Goal: Task Accomplishment & Management: Manage account settings

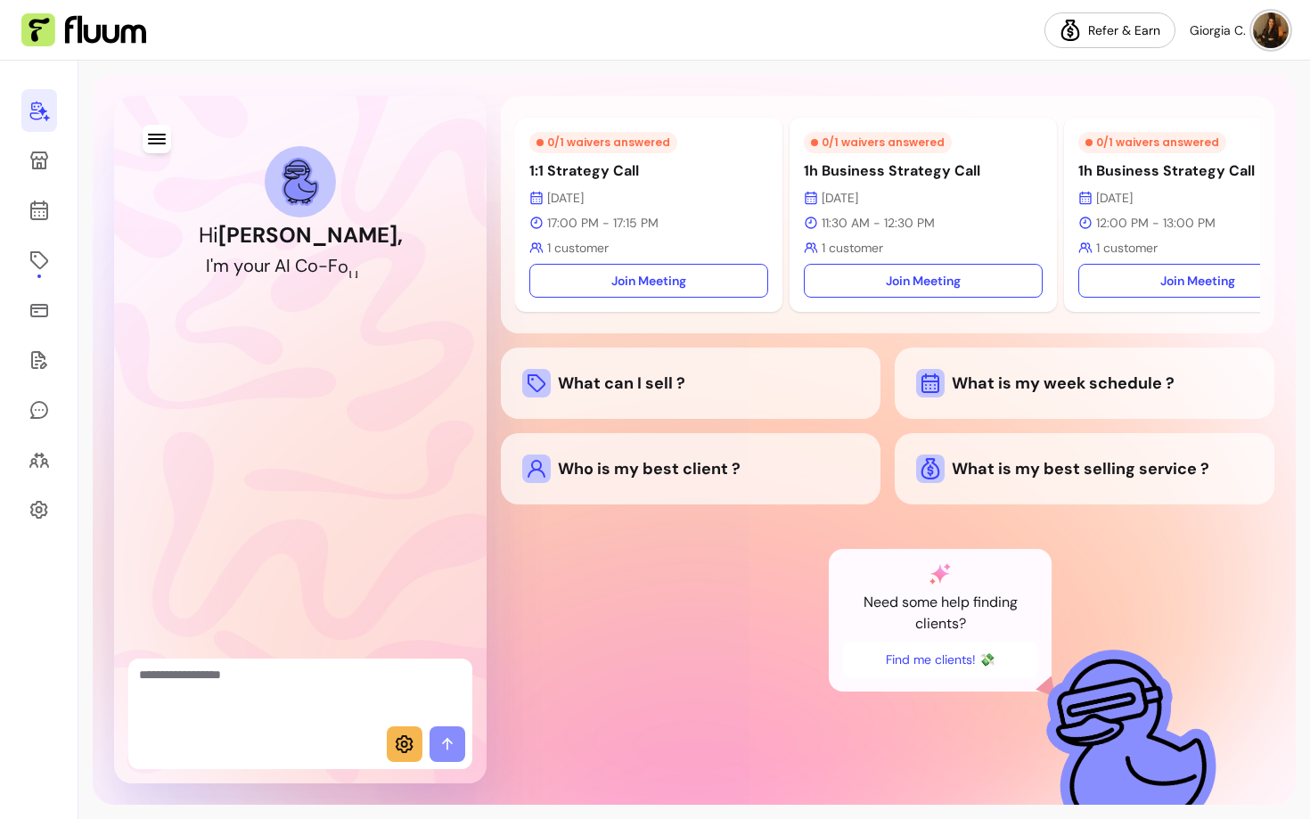
click at [252, 664] on div at bounding box center [300, 693] width 344 height 68
type textarea "**********"
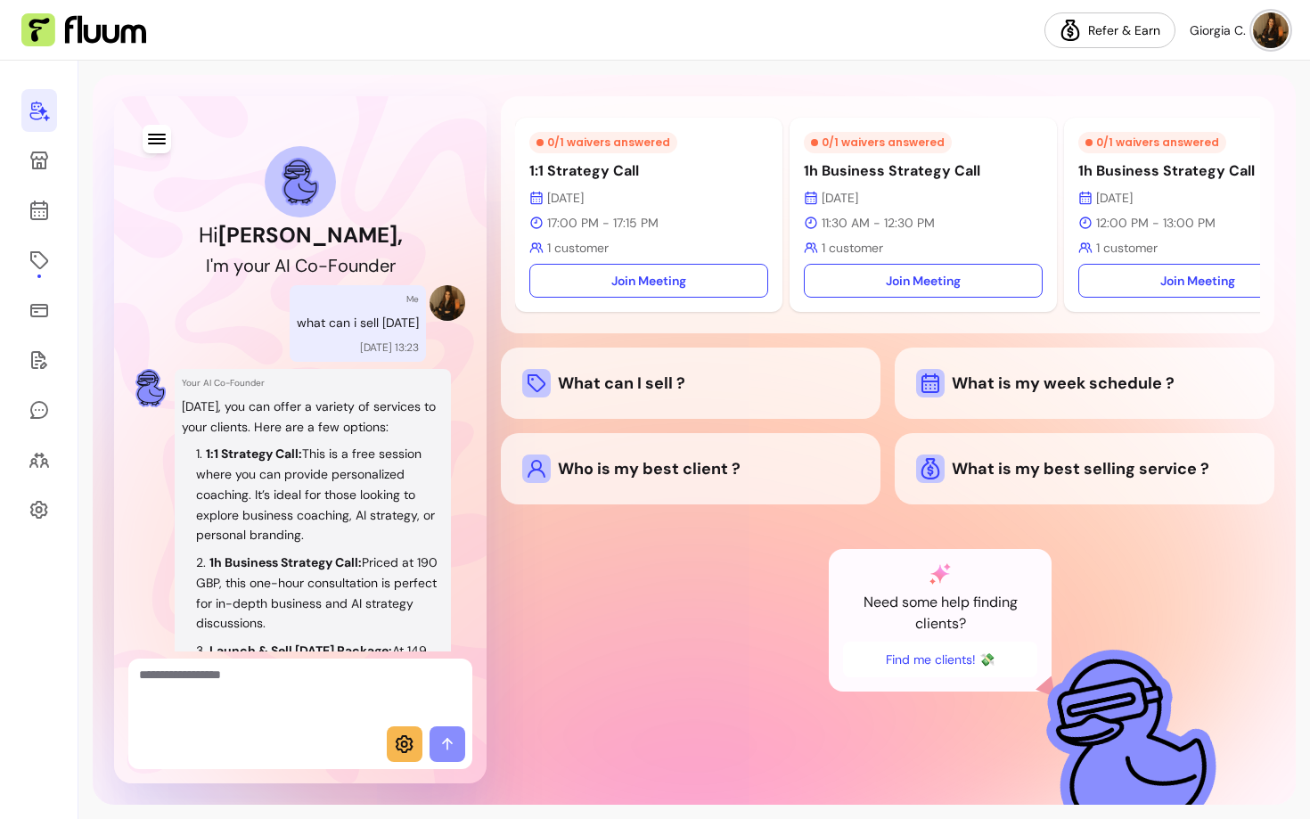
scroll to position [312, 0]
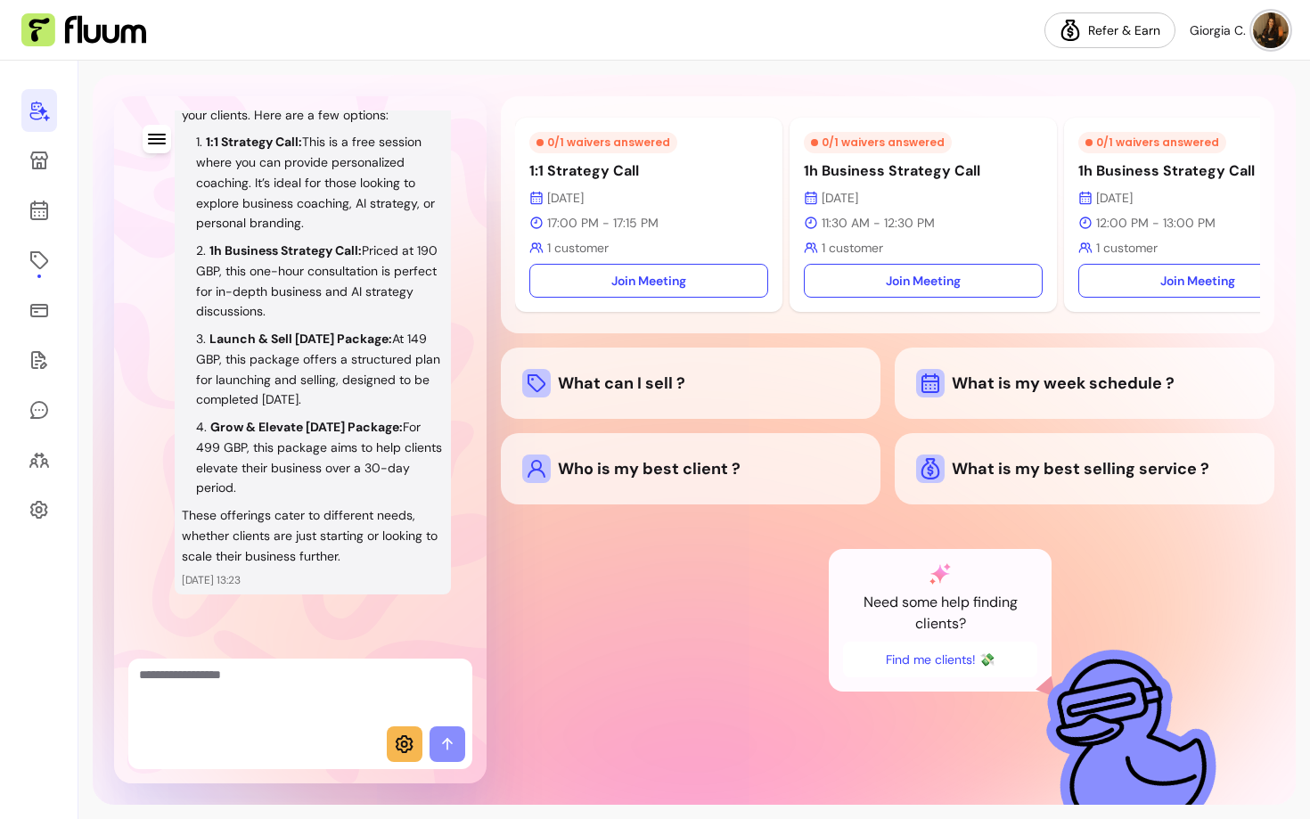
click at [271, 677] on textarea "Ask me anything..." at bounding box center [300, 692] width 323 height 53
type textarea "**********"
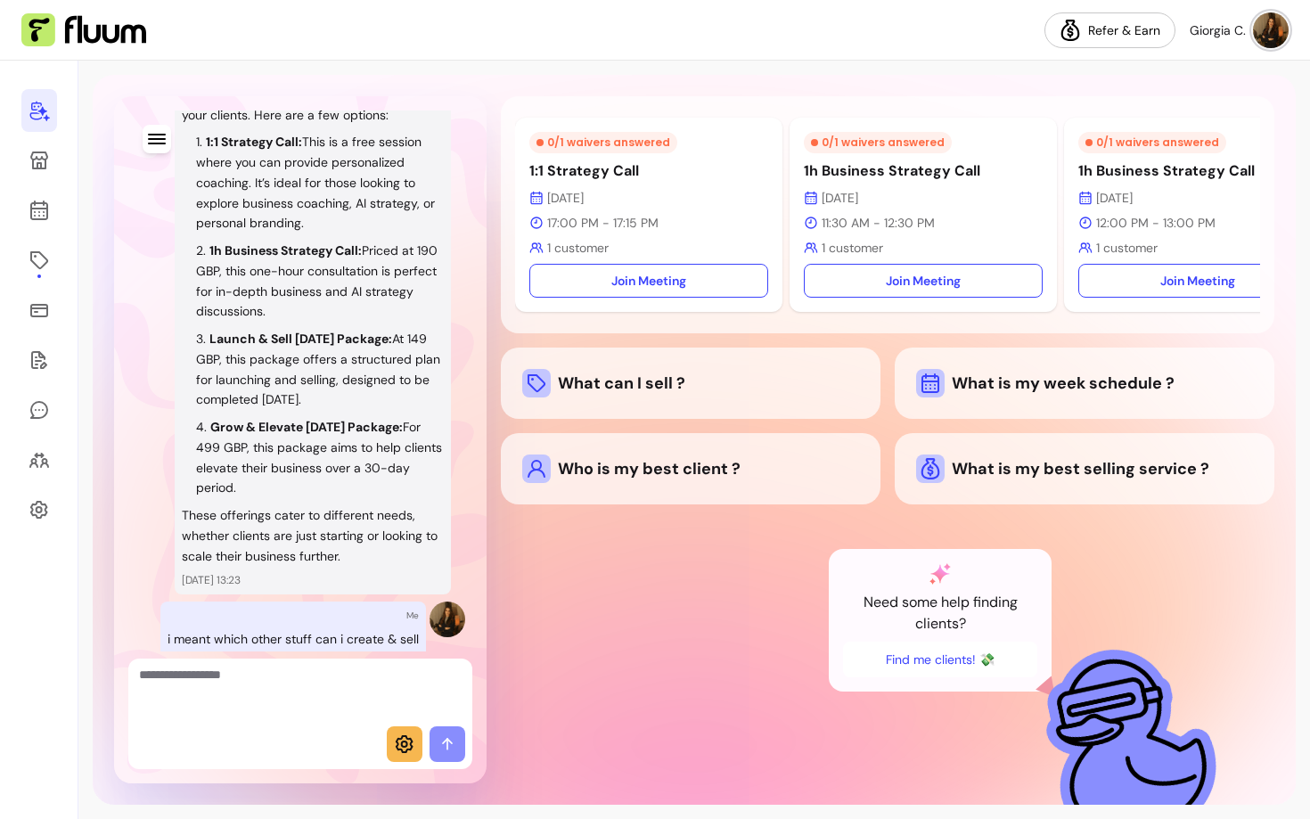
scroll to position [1259, 0]
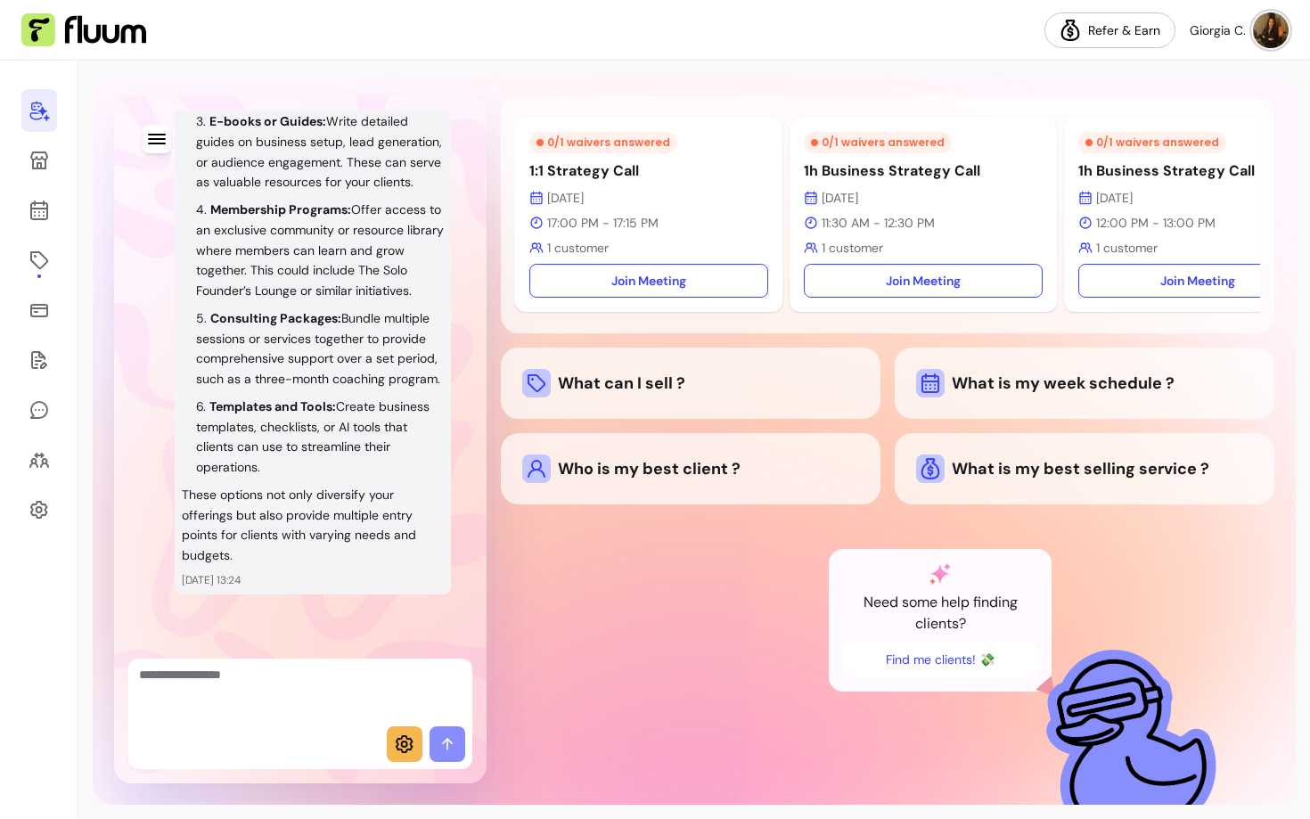
click at [228, 312] on p "Consulting Packages: Bundle multiple sessions or services together to provide c…" at bounding box center [318, 348] width 244 height 77
drag, startPoint x: 208, startPoint y: 296, endPoint x: 258, endPoint y: 385, distance: 102.1
click at [258, 385] on li "Consulting Packages: Bundle multiple sessions or services together to provide c…" at bounding box center [320, 348] width 248 height 81
click at [262, 436] on li "Templates and Tools: Create business templates, checklists, or AI tools that cl…" at bounding box center [320, 437] width 248 height 81
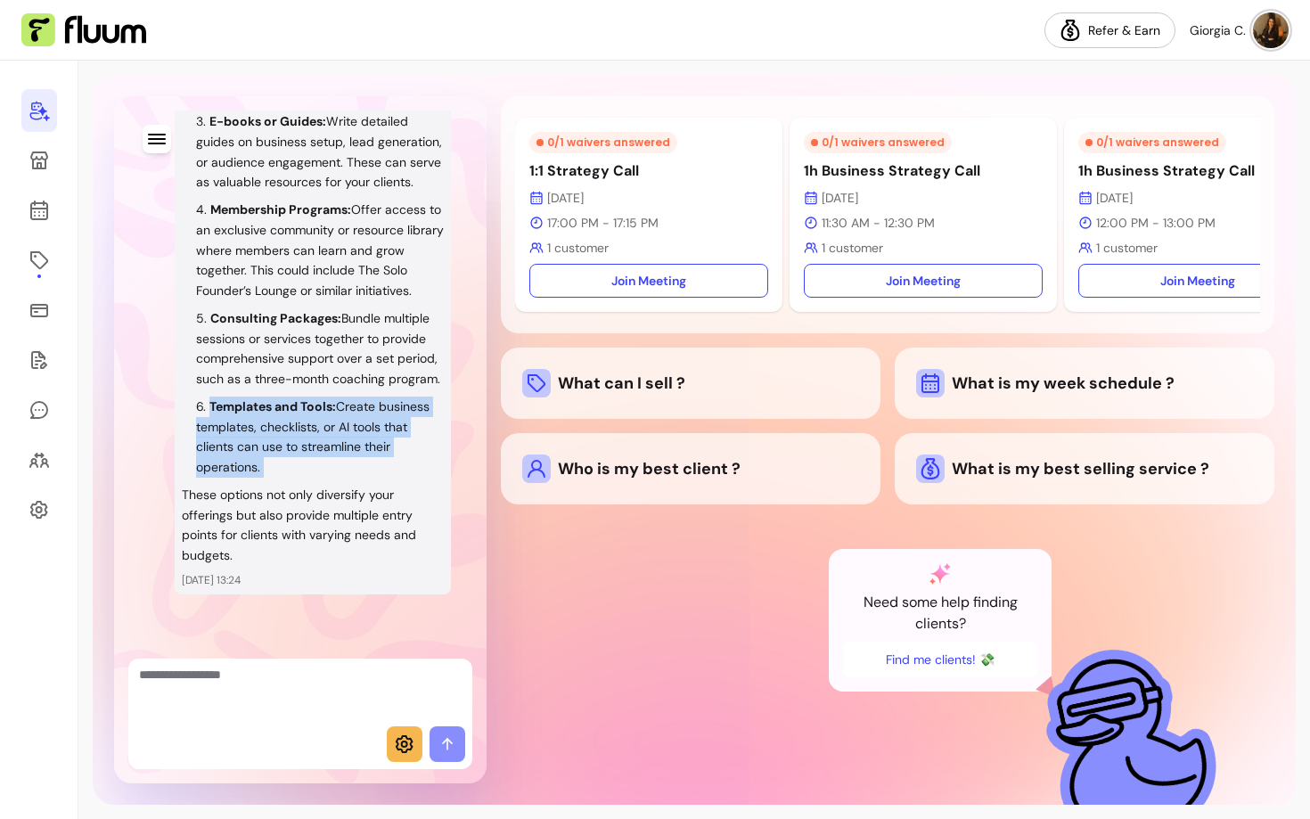
click at [262, 436] on li "Templates and Tools: Create business templates, checklists, or AI tools that cl…" at bounding box center [320, 437] width 248 height 81
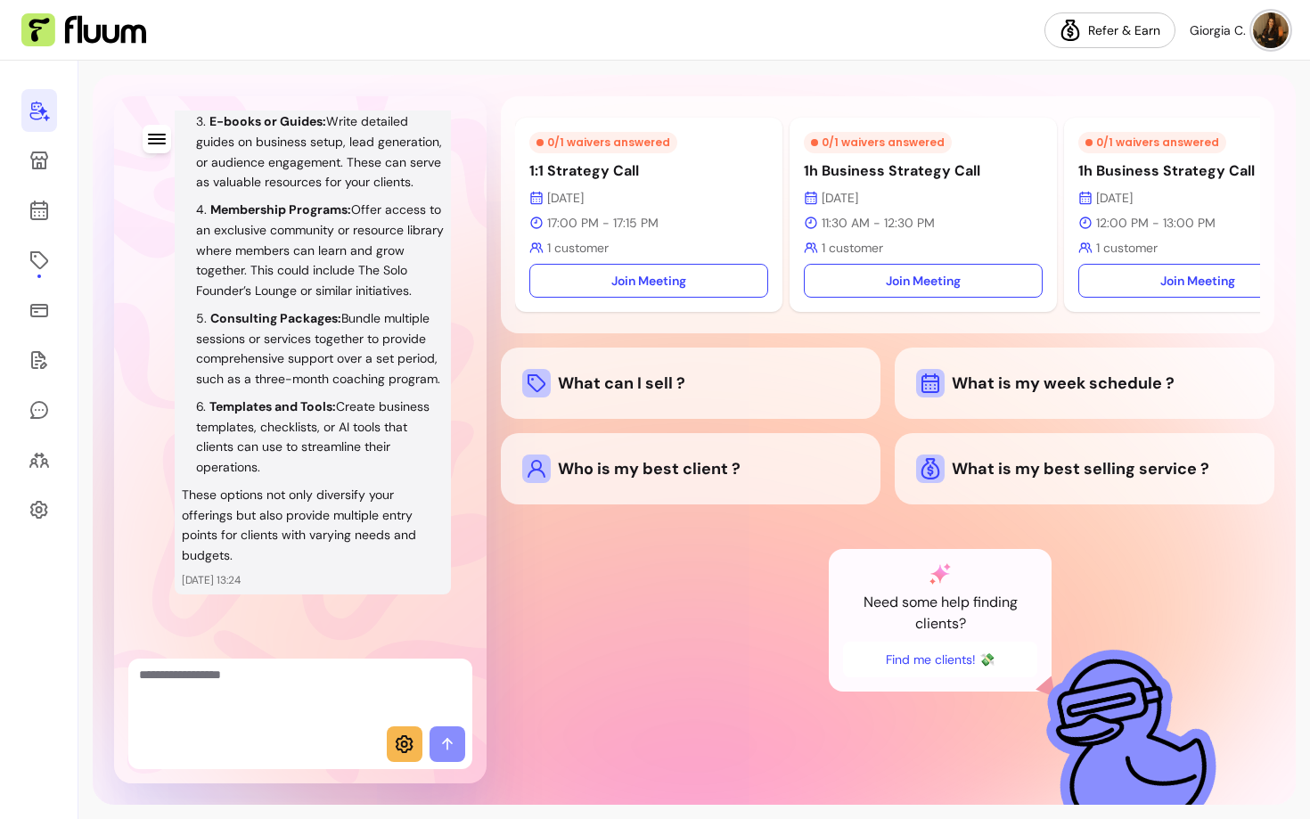
click at [266, 715] on textarea "Ask me anything..." at bounding box center [300, 692] width 323 height 53
type textarea "**********"
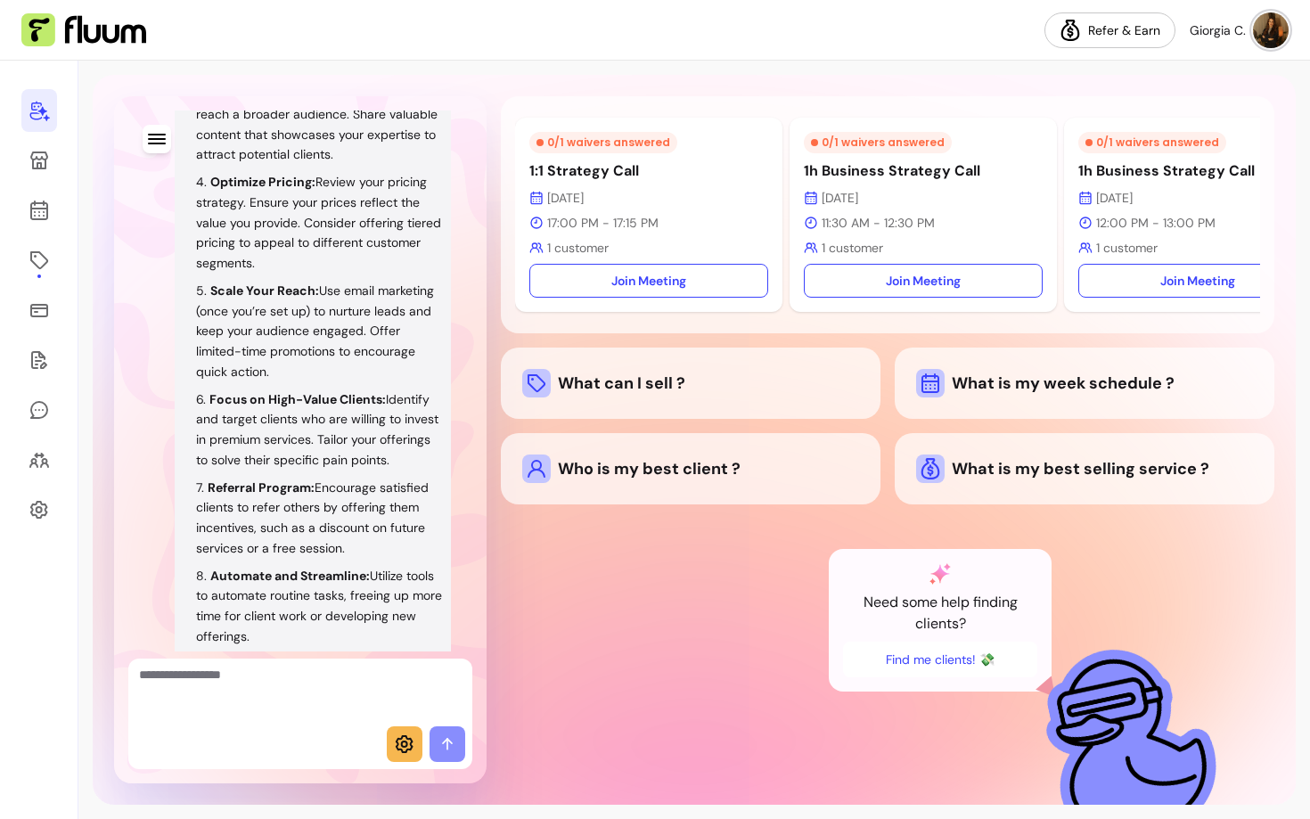
scroll to position [1915, 0]
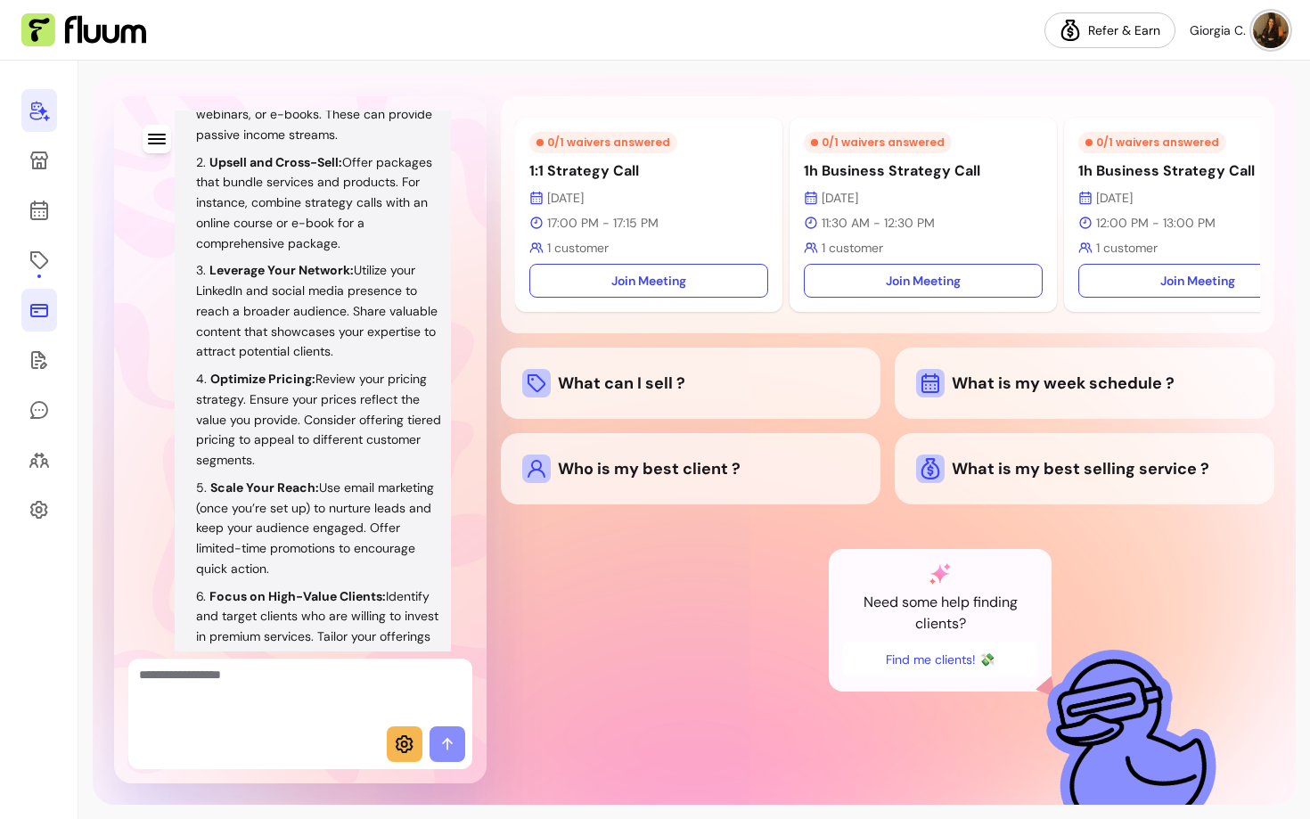
click at [26, 314] on link at bounding box center [39, 310] width 36 height 43
click at [45, 361] on icon at bounding box center [39, 359] width 21 height 21
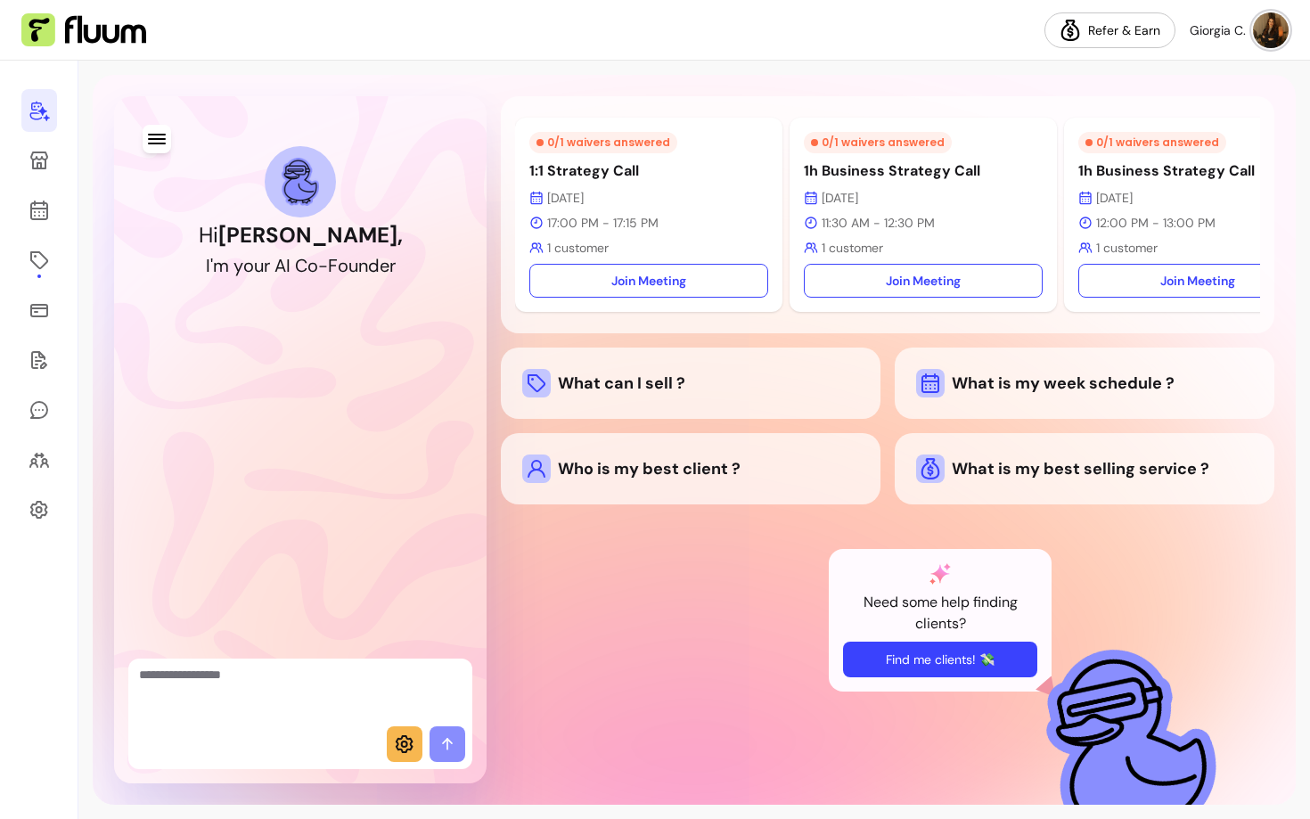
click at [918, 671] on button "Find me clients! 💸" at bounding box center [940, 660] width 194 height 36
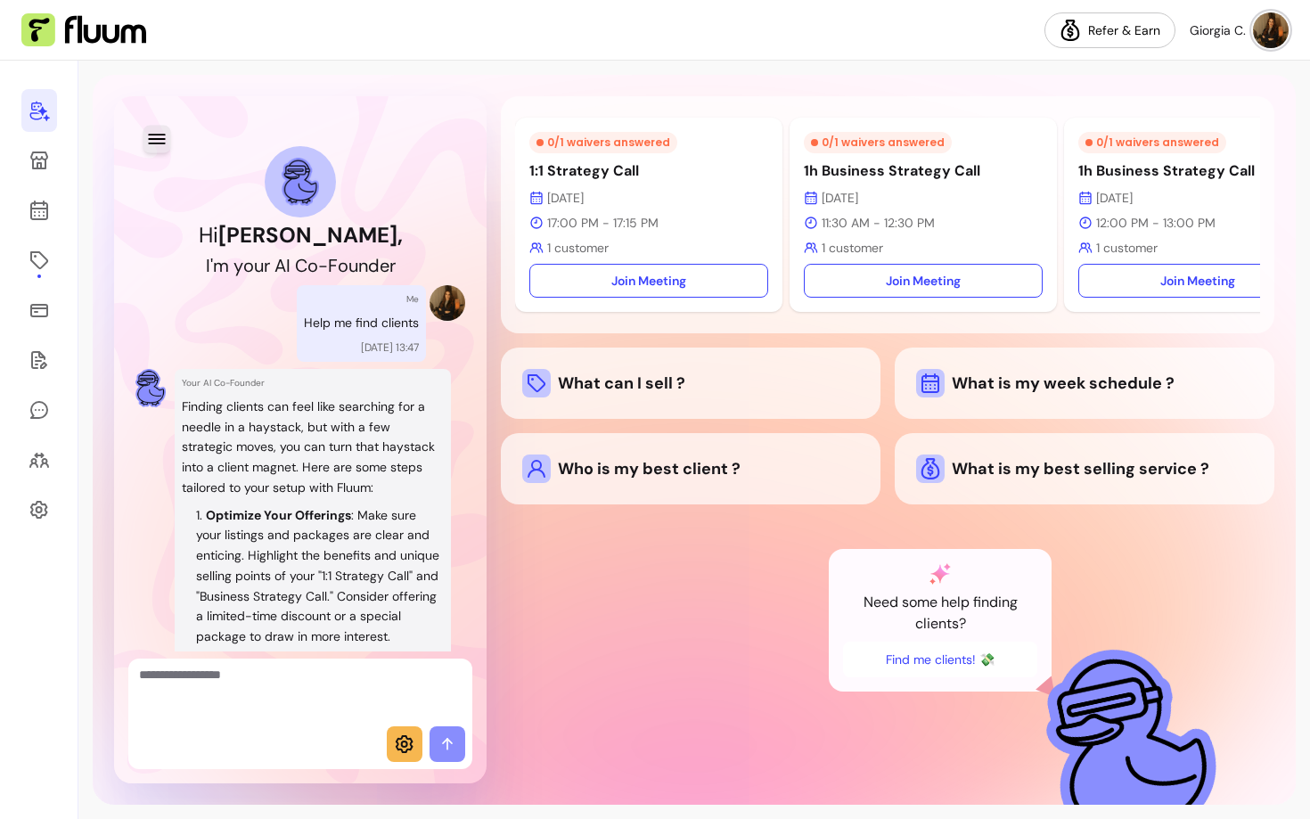
click at [154, 137] on icon "button" at bounding box center [156, 138] width 20 height 20
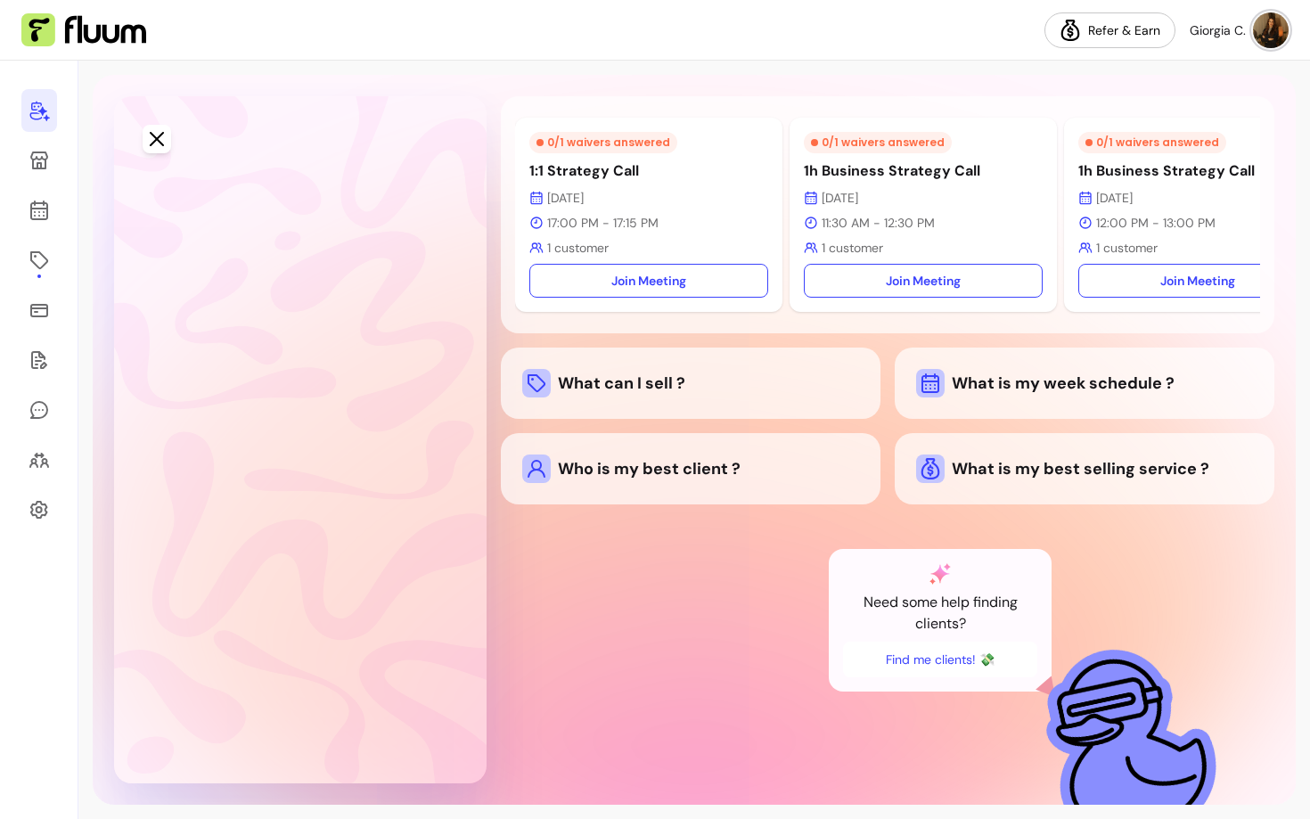
click at [220, 188] on span "New conversation" at bounding box center [241, 185] width 117 height 21
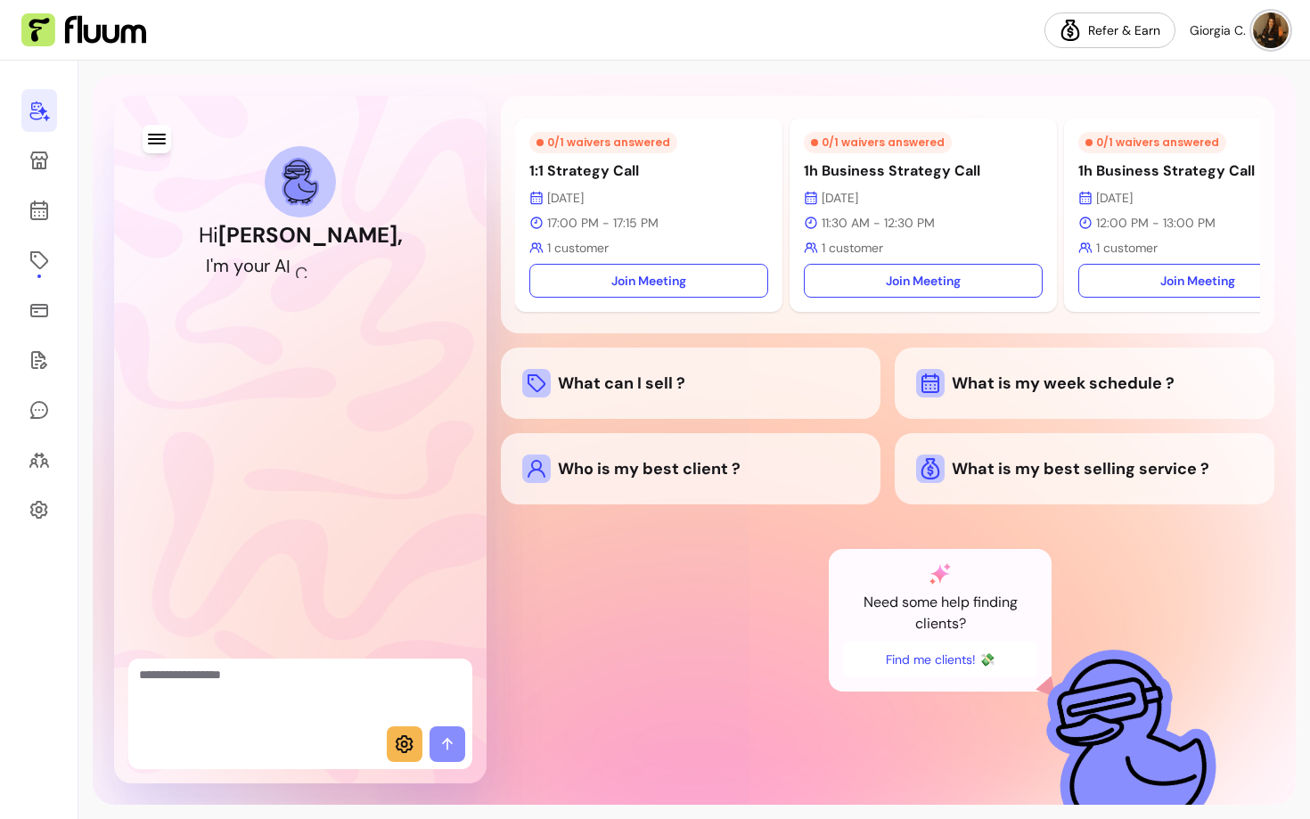
click at [235, 688] on textarea "Ask me anything..." at bounding box center [300, 692] width 323 height 53
type textarea "**********"
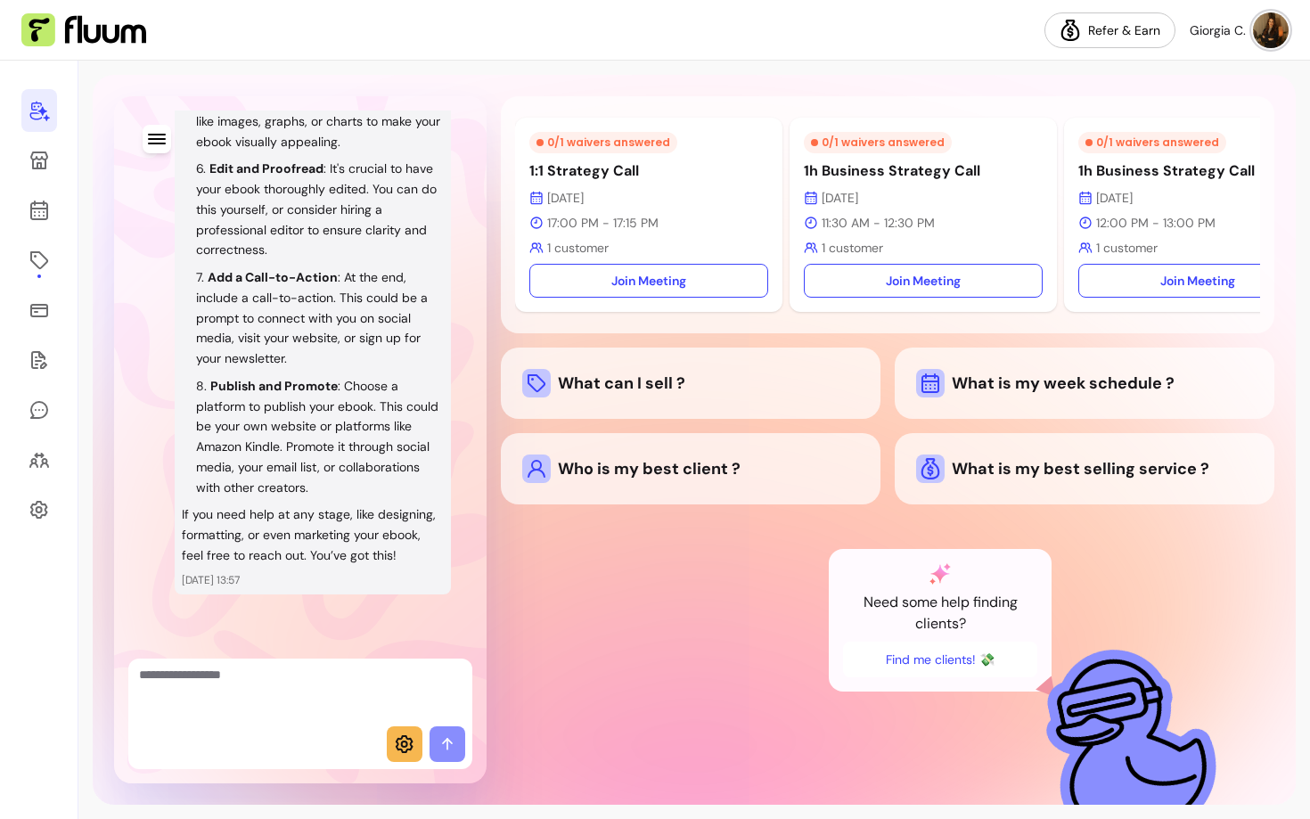
click at [395, 744] on icon at bounding box center [404, 743] width 21 height 21
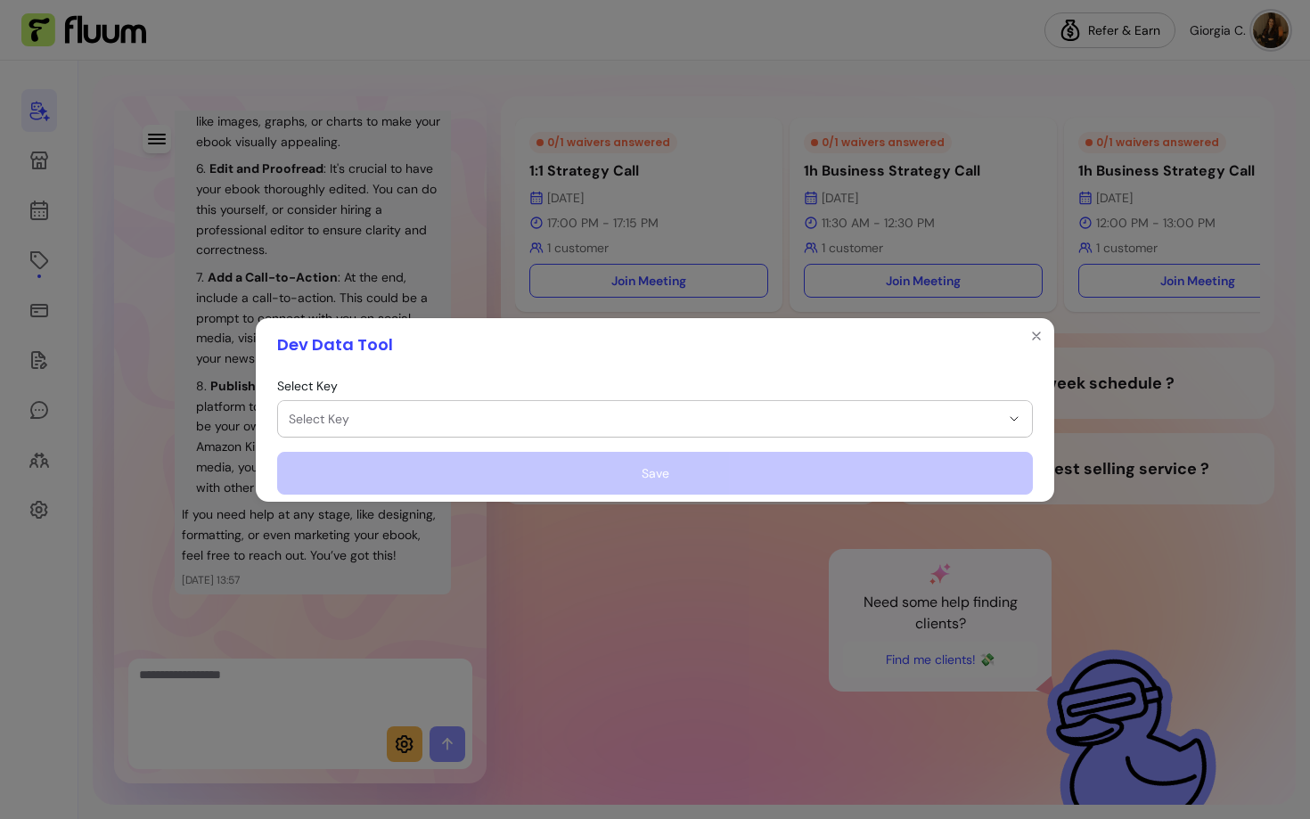
click at [397, 401] on button "Select Key" at bounding box center [655, 419] width 754 height 36
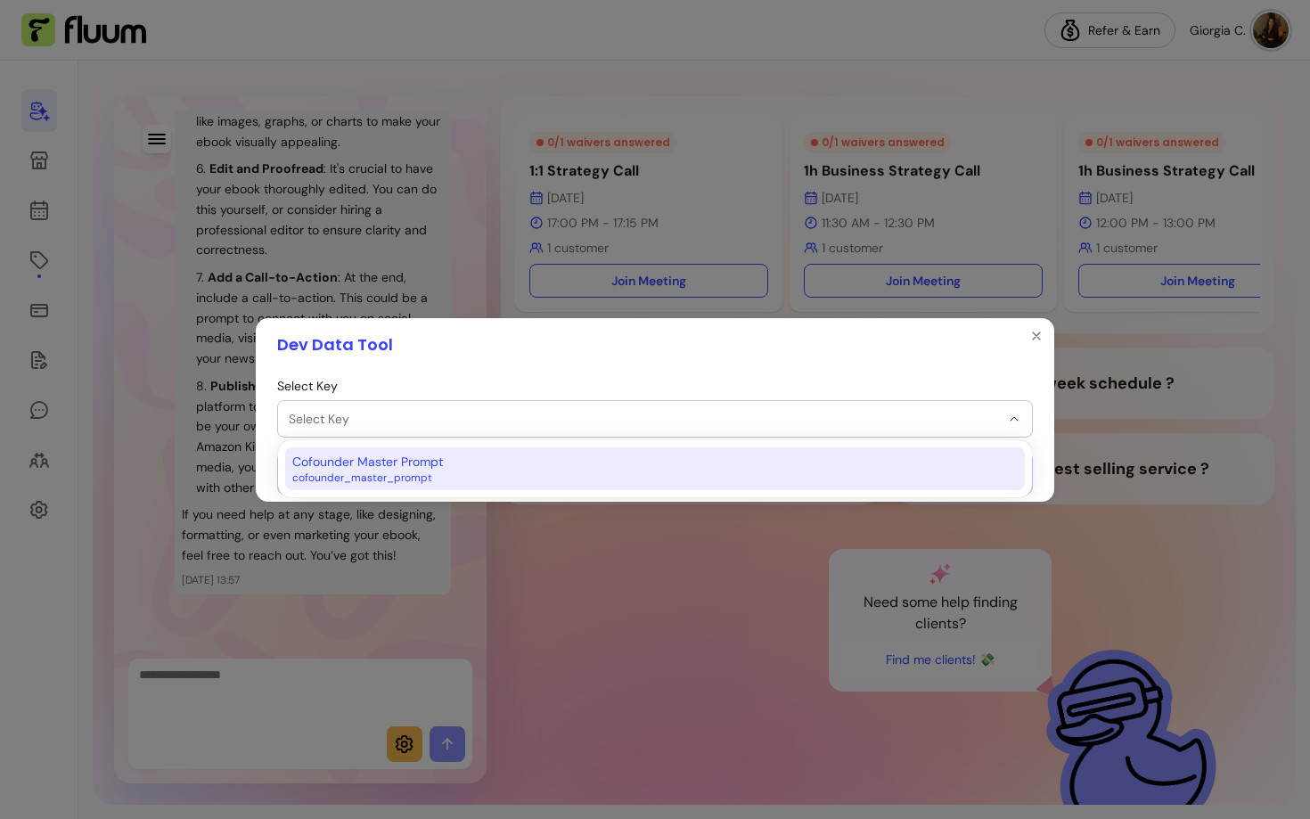
click at [355, 478] on span "cofounder_master_prompt" at bounding box center [646, 477] width 708 height 14
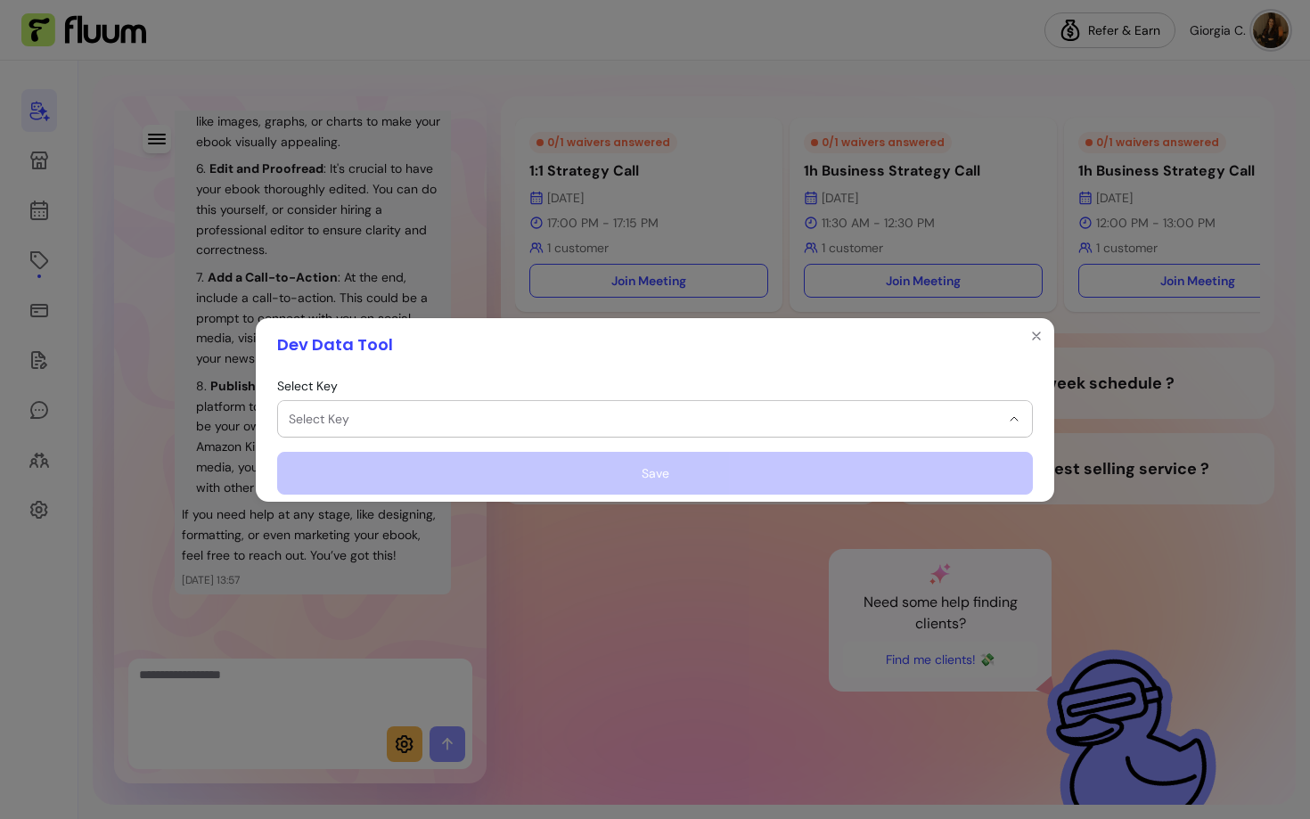
select select "**********"
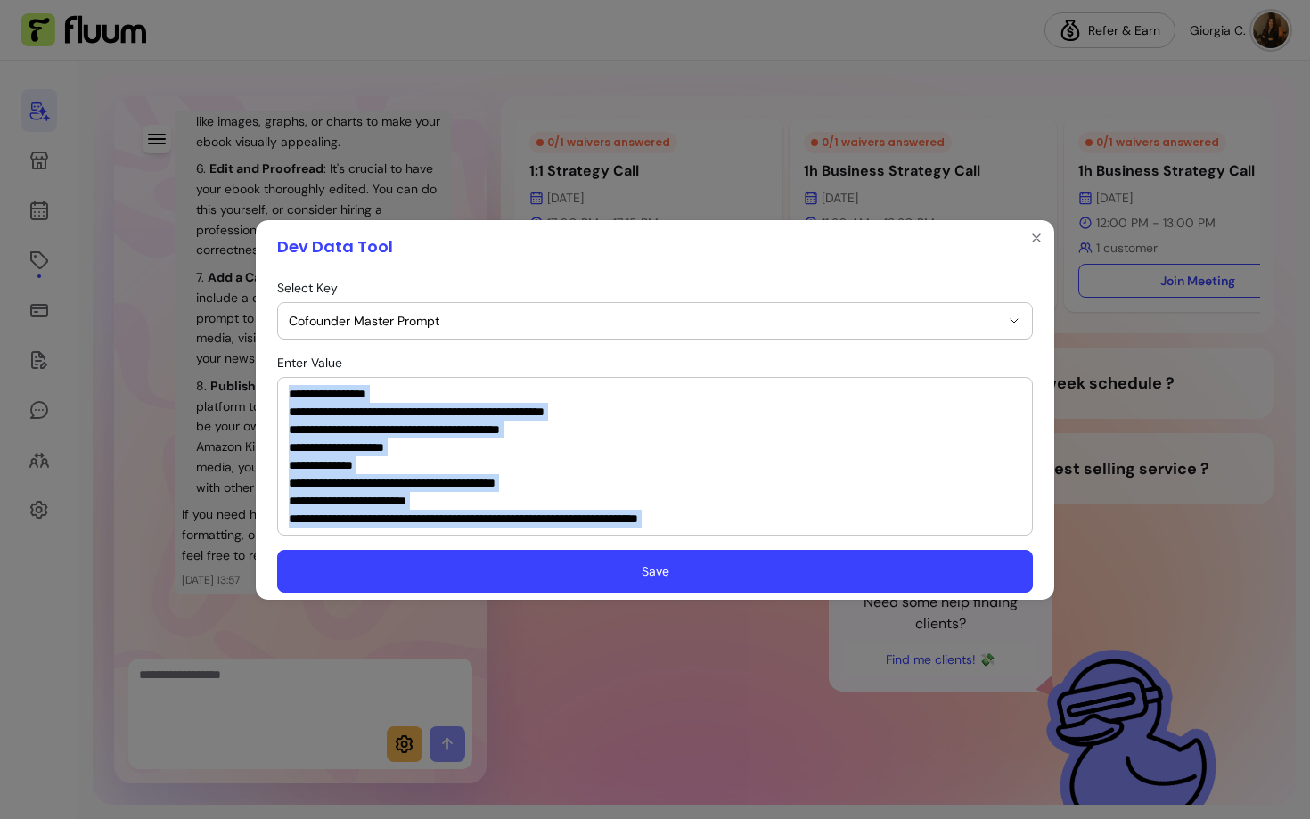
drag, startPoint x: 286, startPoint y: 395, endPoint x: 521, endPoint y: 609, distance: 317.9
click at [521, 609] on div "**********" at bounding box center [655, 409] width 1310 height 819
click at [474, 514] on textarea "Enter Value" at bounding box center [655, 456] width 732 height 143
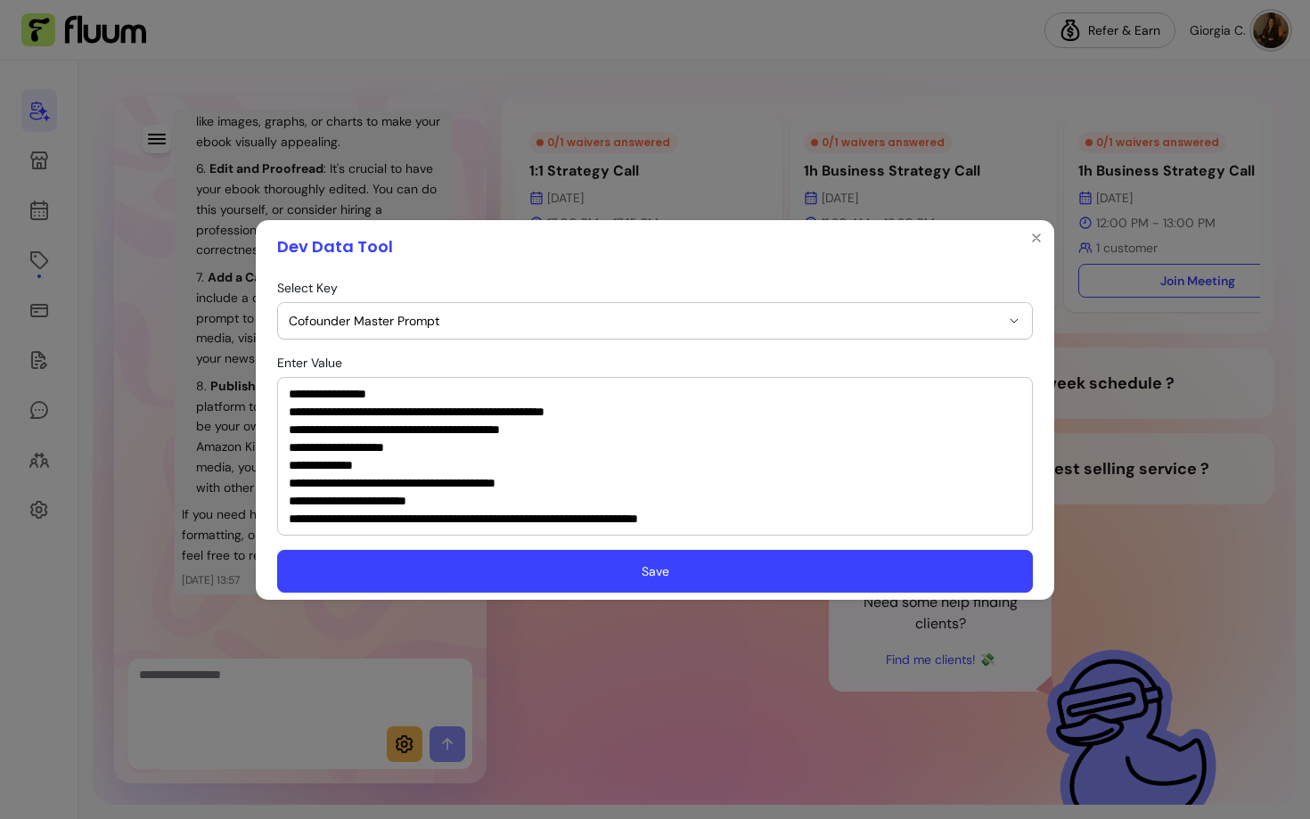
click at [474, 514] on textarea "Enter Value" at bounding box center [655, 456] width 732 height 143
drag, startPoint x: 460, startPoint y: 516, endPoint x: 161, endPoint y: 127, distance: 489.9
click at [161, 127] on div "**********" at bounding box center [655, 409] width 1310 height 819
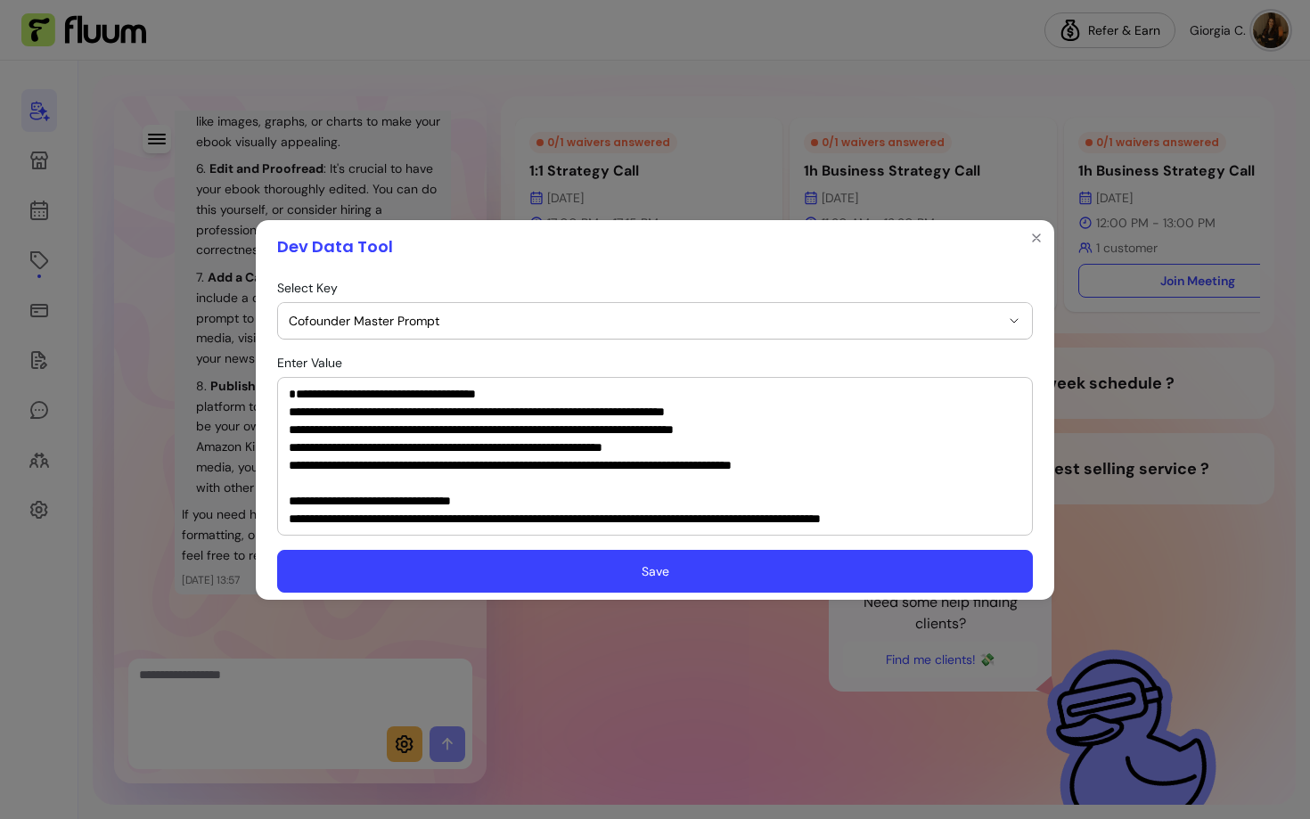
paste textarea "**********"
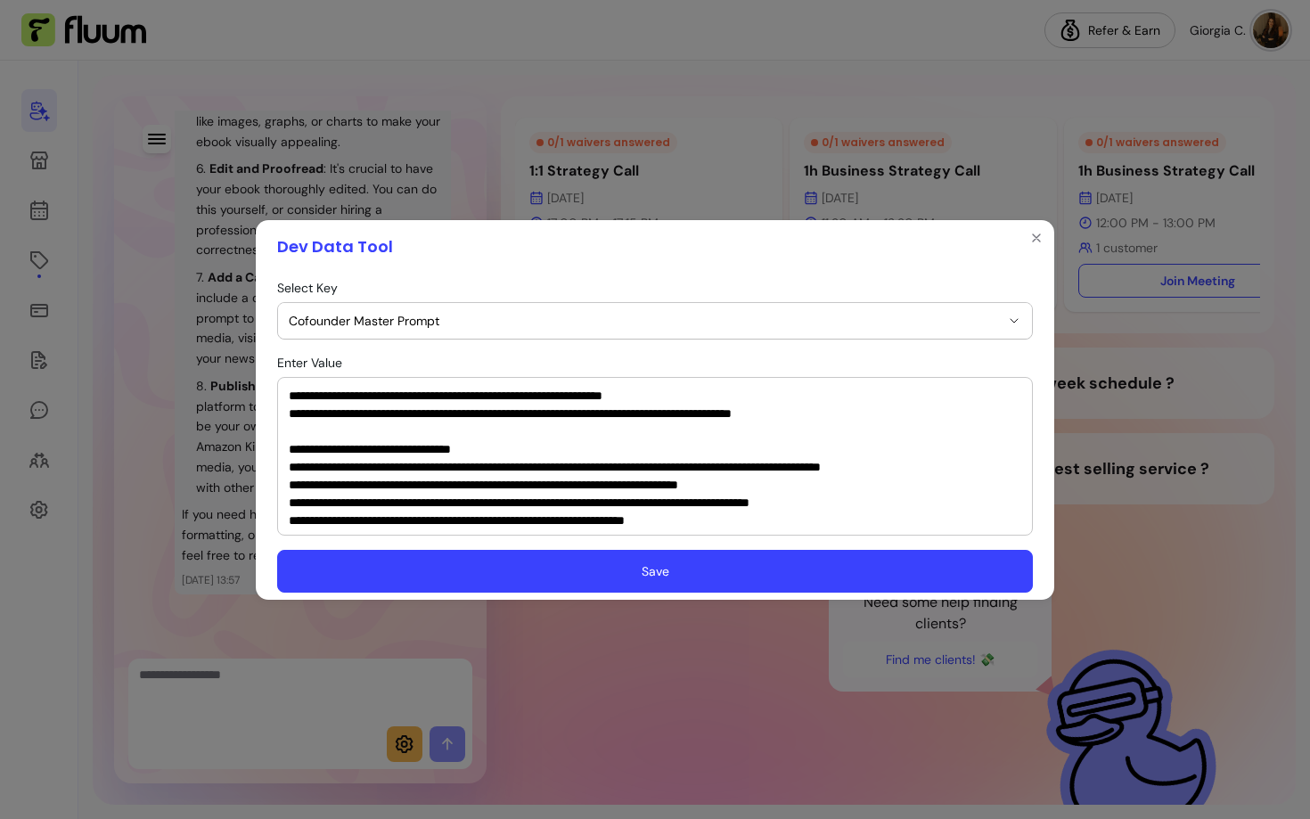
scroll to position [737, 0]
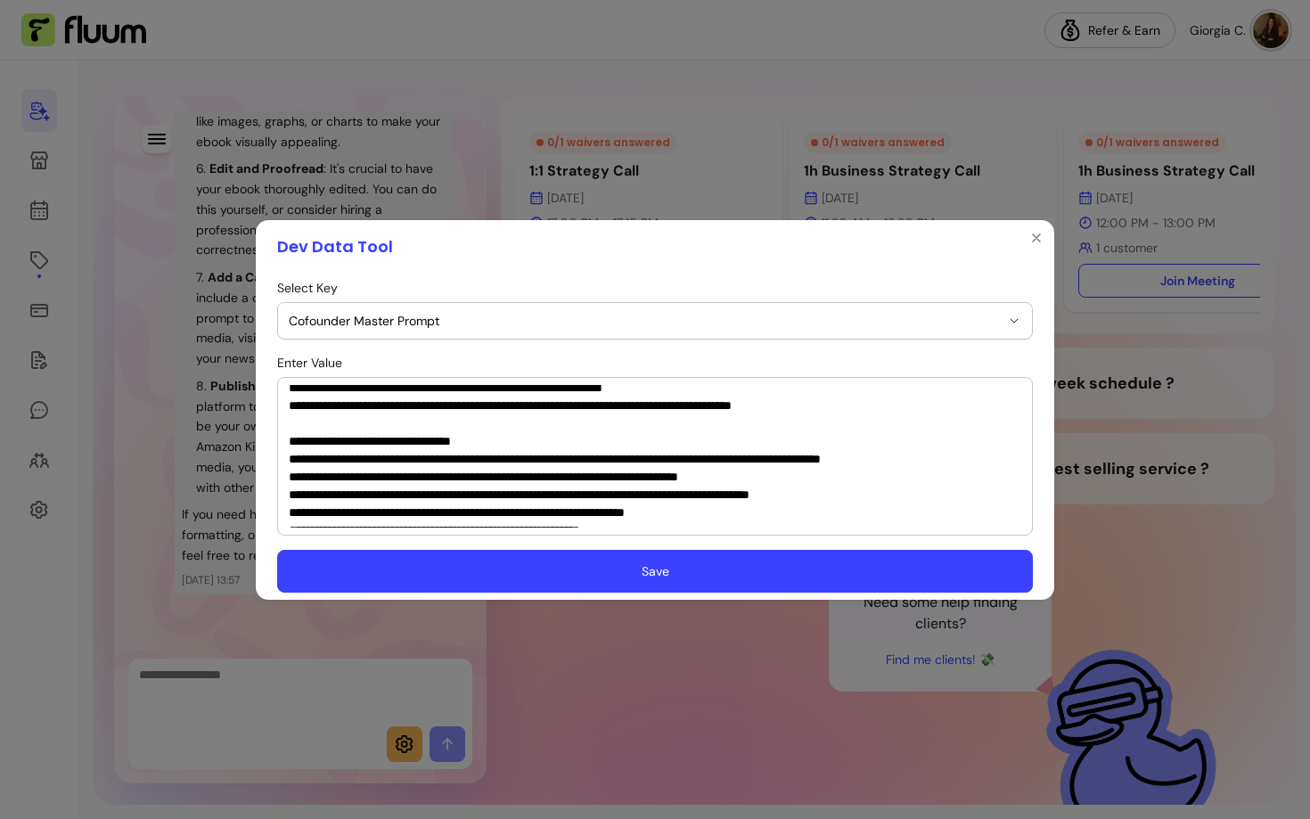
type textarea "**********"
click at [532, 561] on button "Save" at bounding box center [655, 571] width 756 height 43
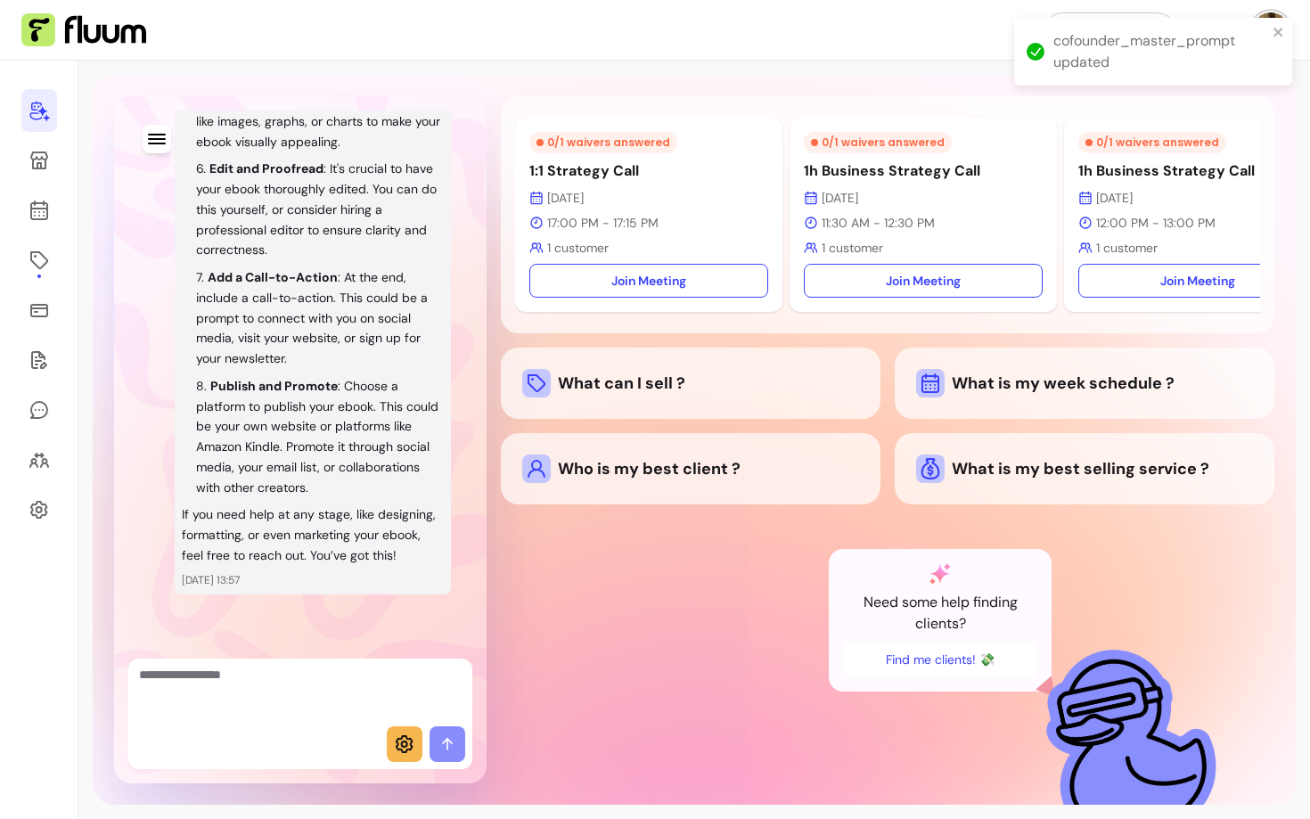
scroll to position [1236, 0]
click at [147, 142] on icon "button" at bounding box center [156, 138] width 21 height 21
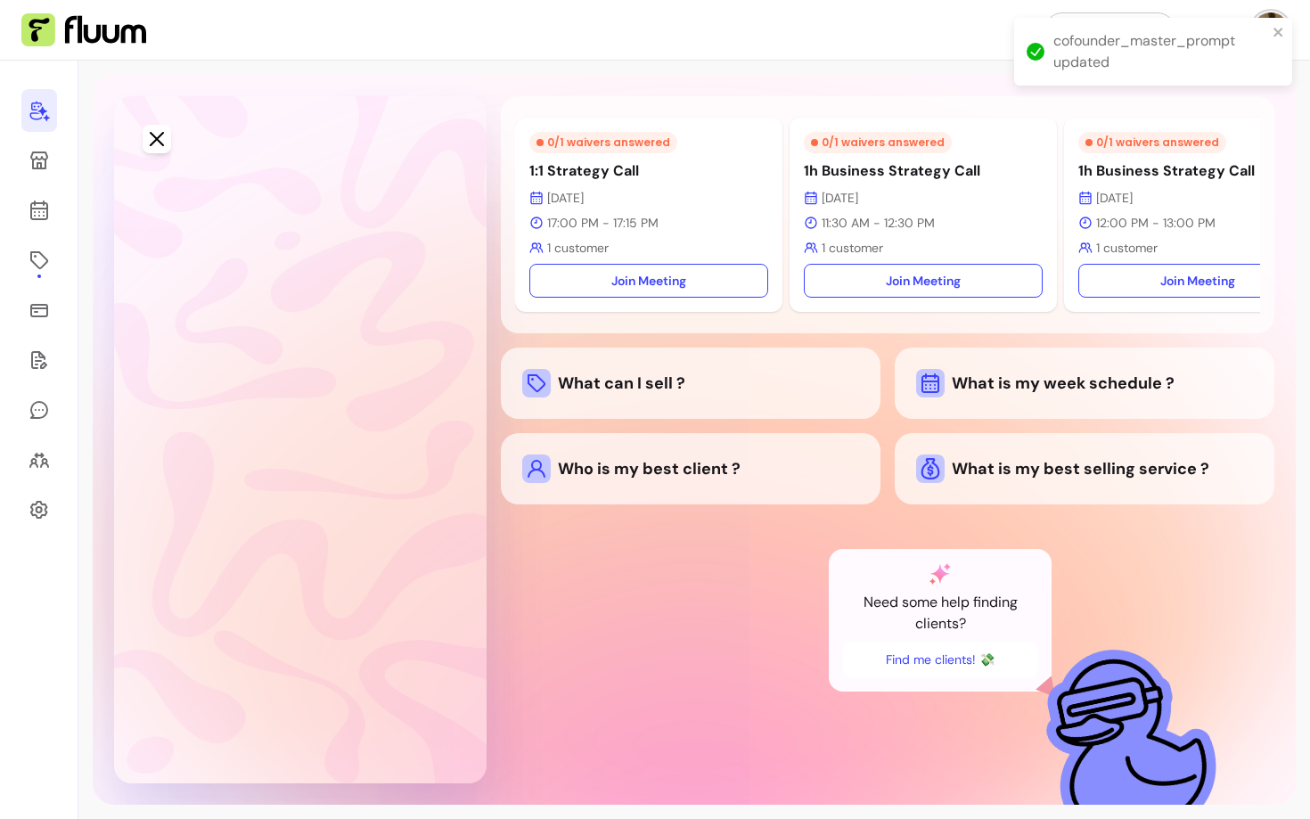
click at [176, 186] on icon at bounding box center [165, 185] width 21 height 21
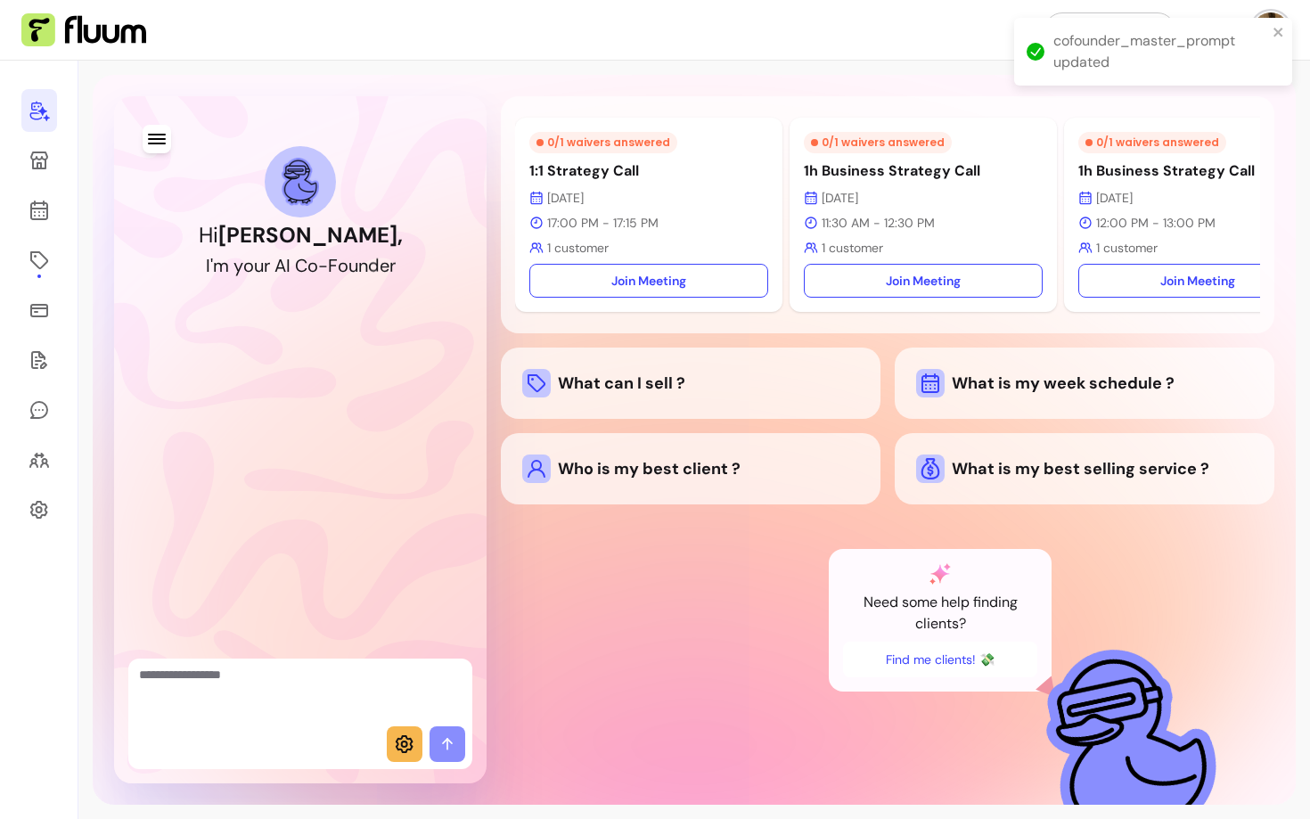
click at [245, 708] on textarea "Ask me anything..." at bounding box center [300, 692] width 323 height 53
type textarea "*"
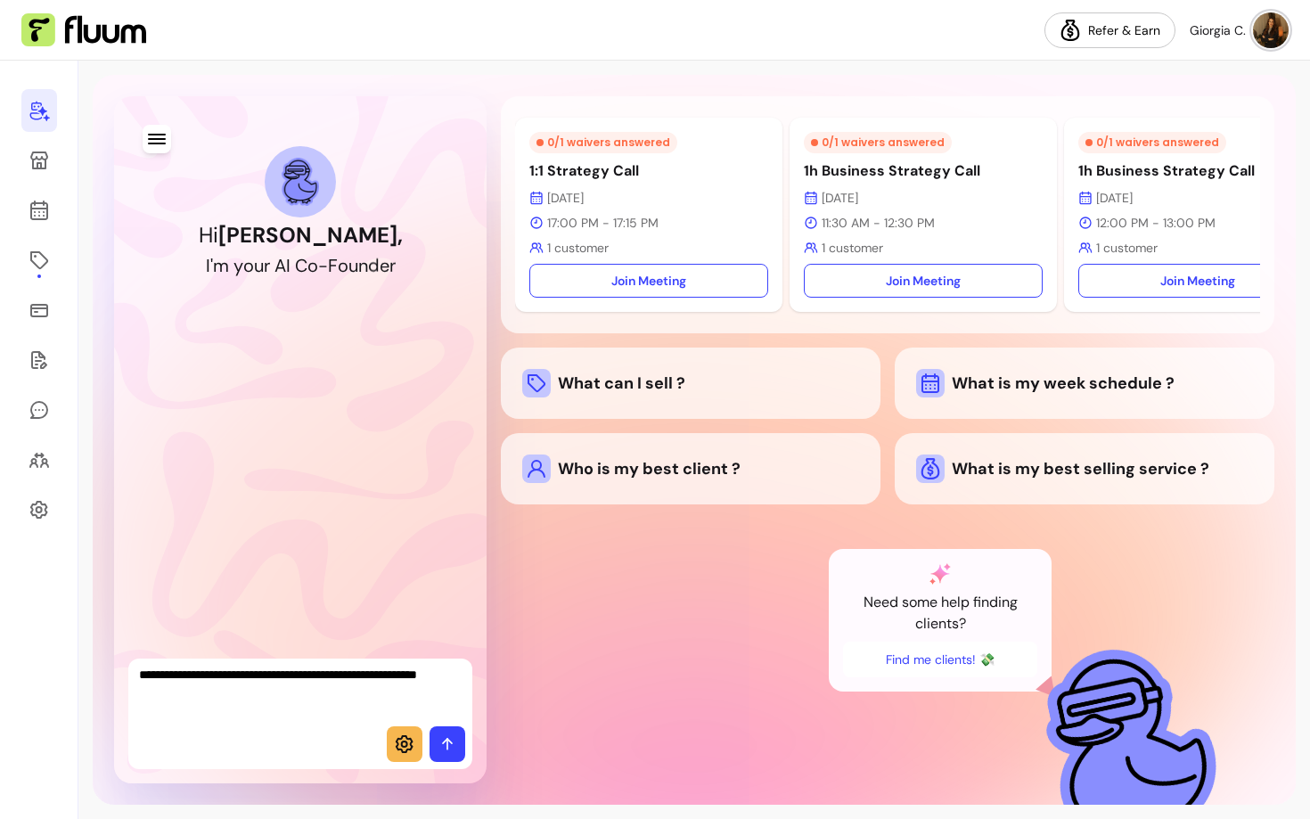
type textarea "**********"
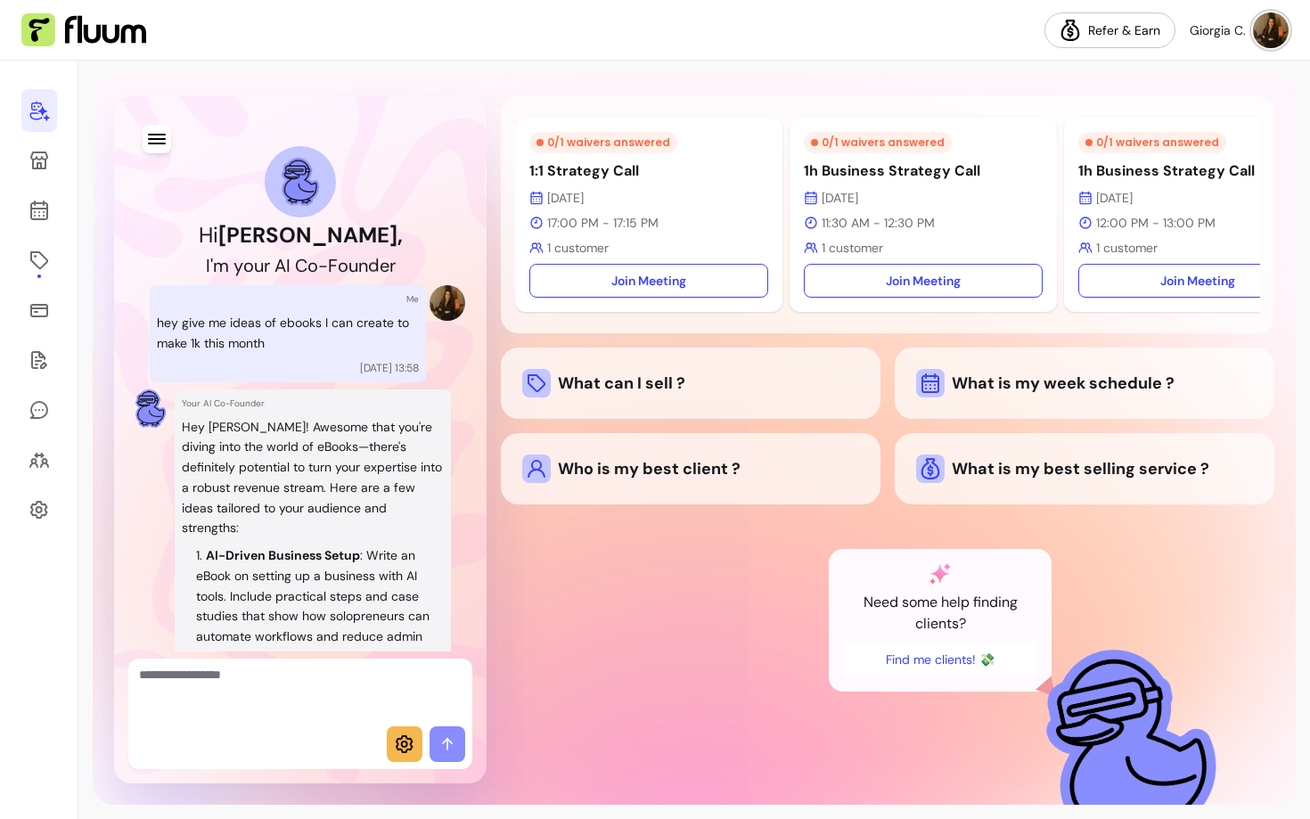
scroll to position [894, 0]
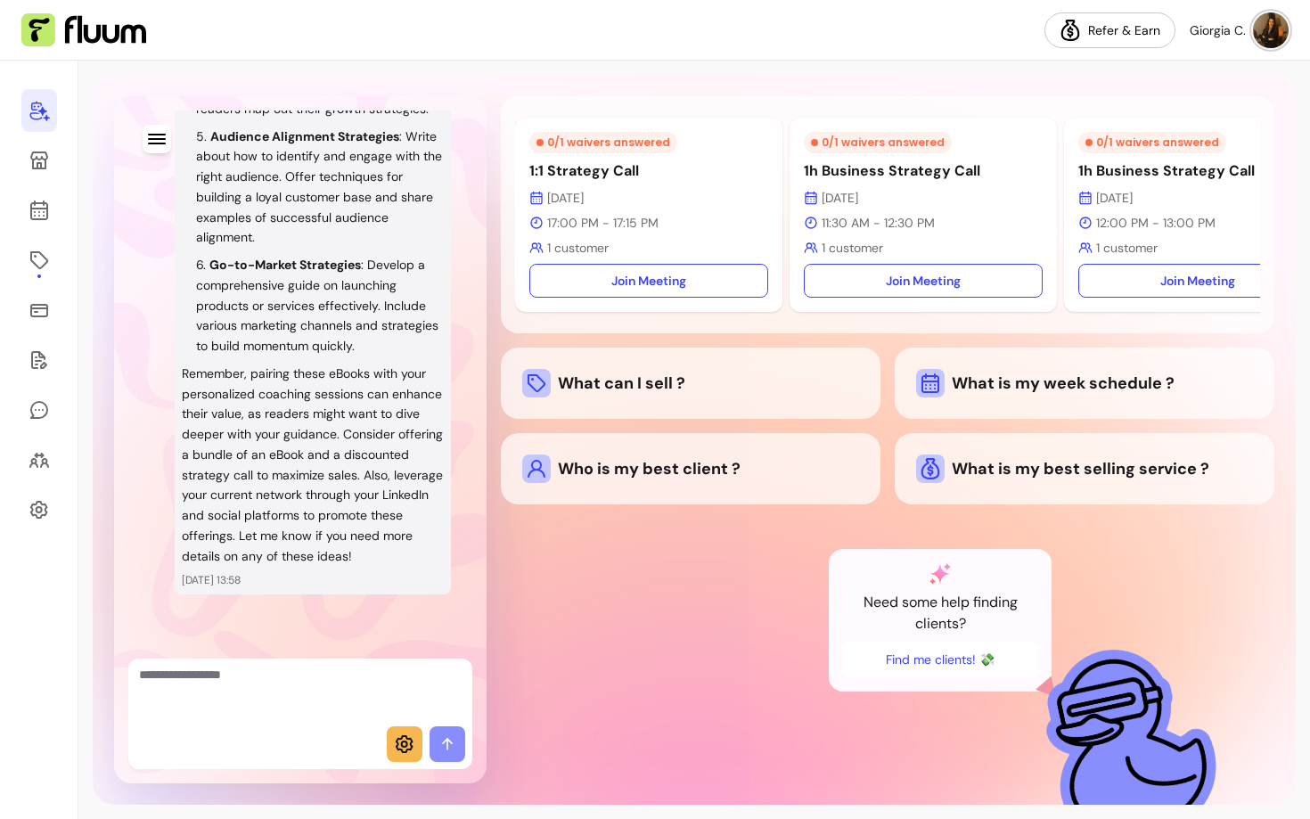
click at [263, 711] on textarea "Ask me anything..." at bounding box center [300, 692] width 323 height 53
type textarea "**********"
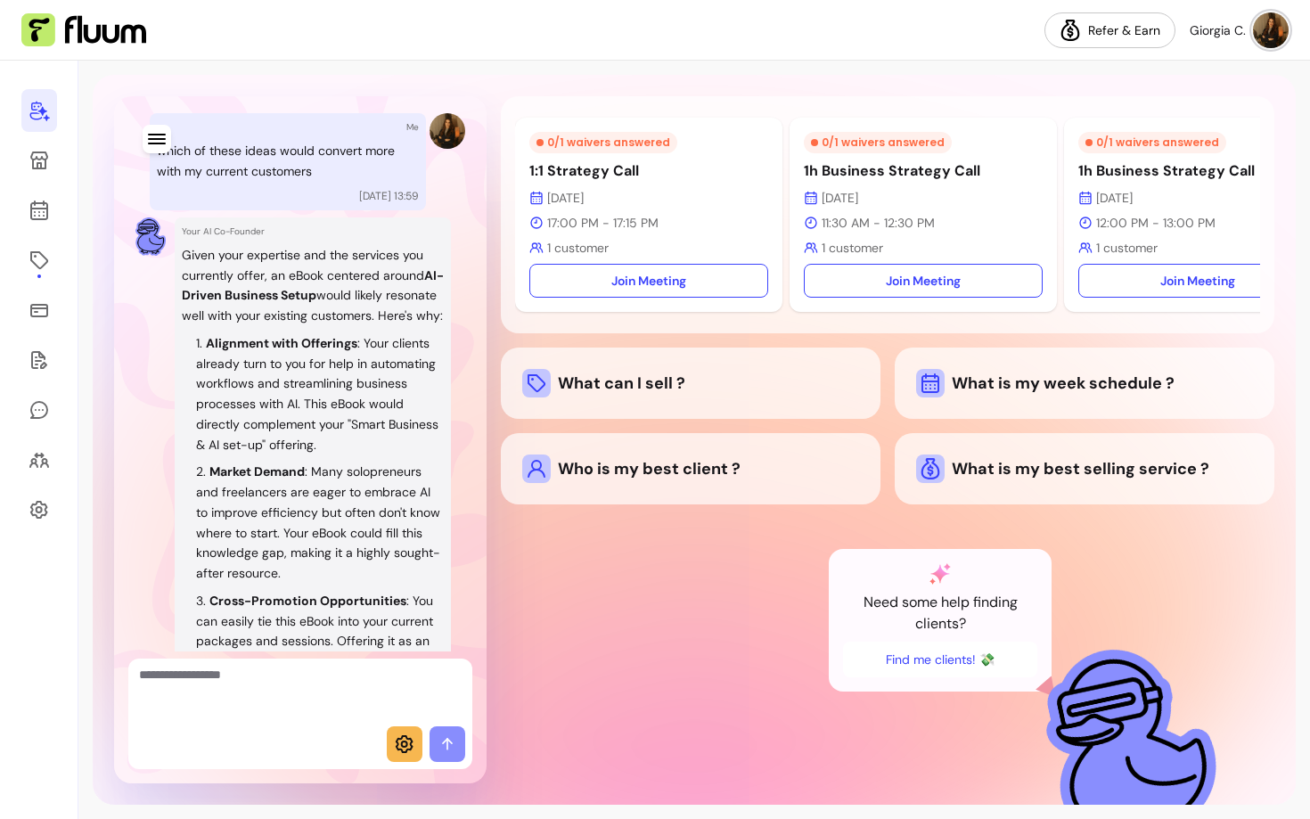
scroll to position [1384, 0]
drag, startPoint x: 341, startPoint y: 293, endPoint x: 414, endPoint y: 319, distance: 77.5
click at [414, 319] on p "Given your expertise and the services you currently offer, an eBook centered ar…" at bounding box center [313, 283] width 262 height 81
click at [332, 349] on strong "Alignment with Offerings" at bounding box center [281, 341] width 151 height 16
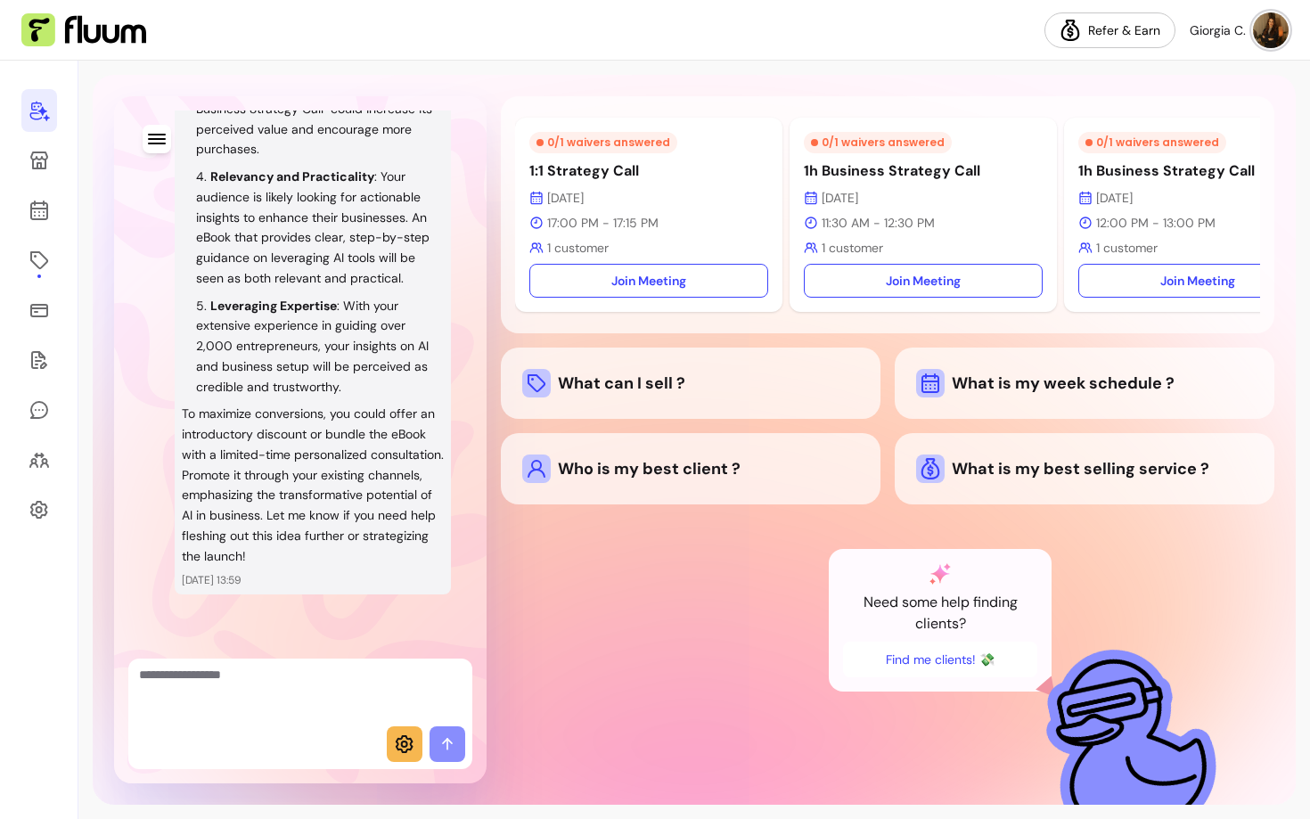
scroll to position [1967, 0]
click at [253, 720] on div at bounding box center [300, 693] width 344 height 68
type textarea "**********"
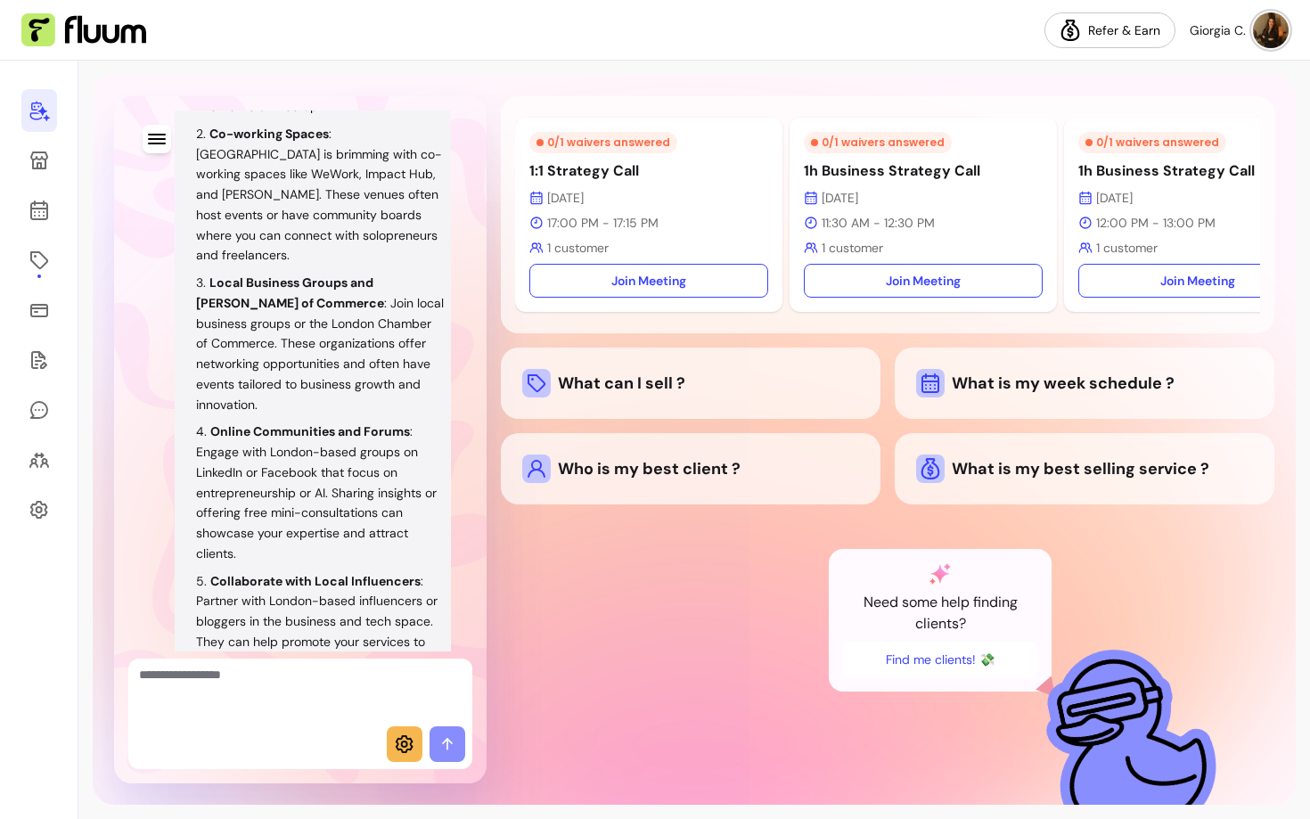
scroll to position [2758, 0]
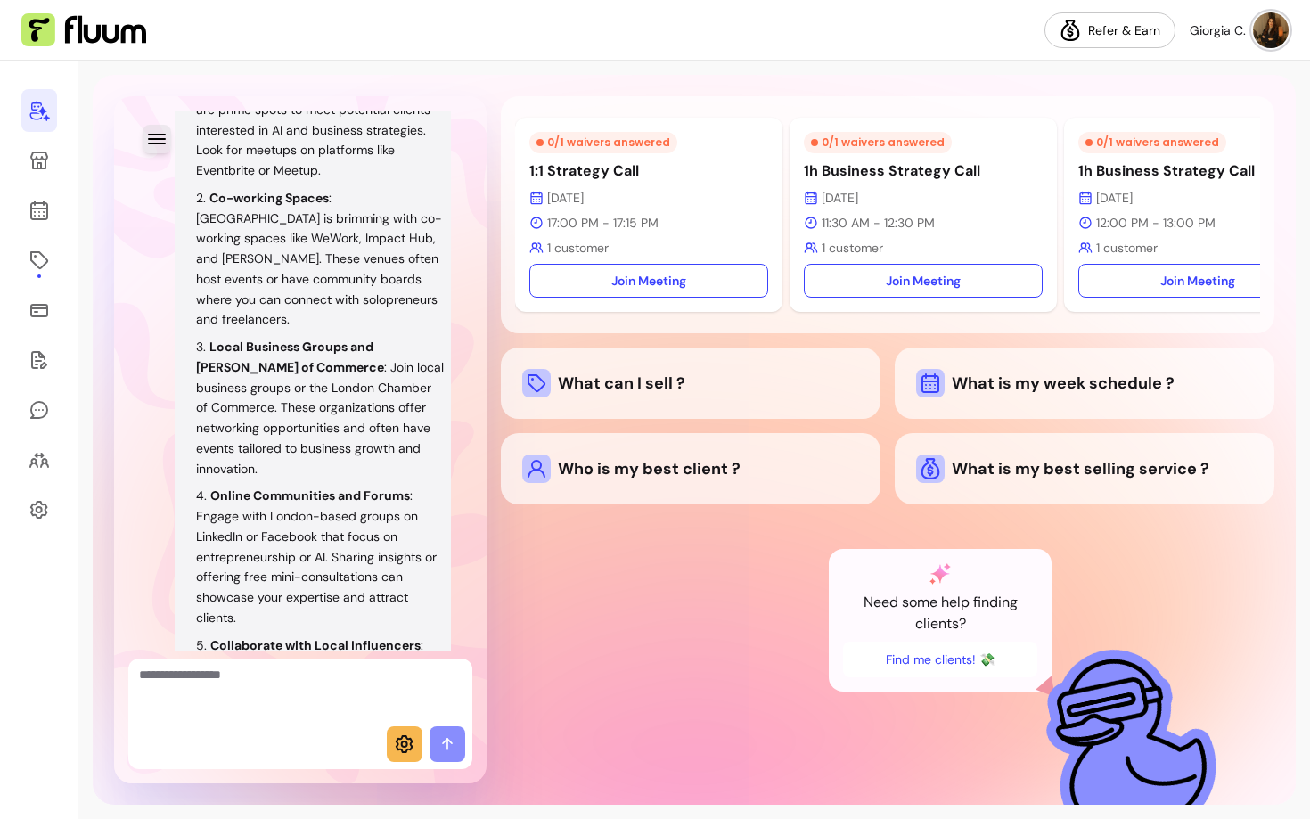
click at [162, 143] on icon "button" at bounding box center [157, 139] width 18 height 11
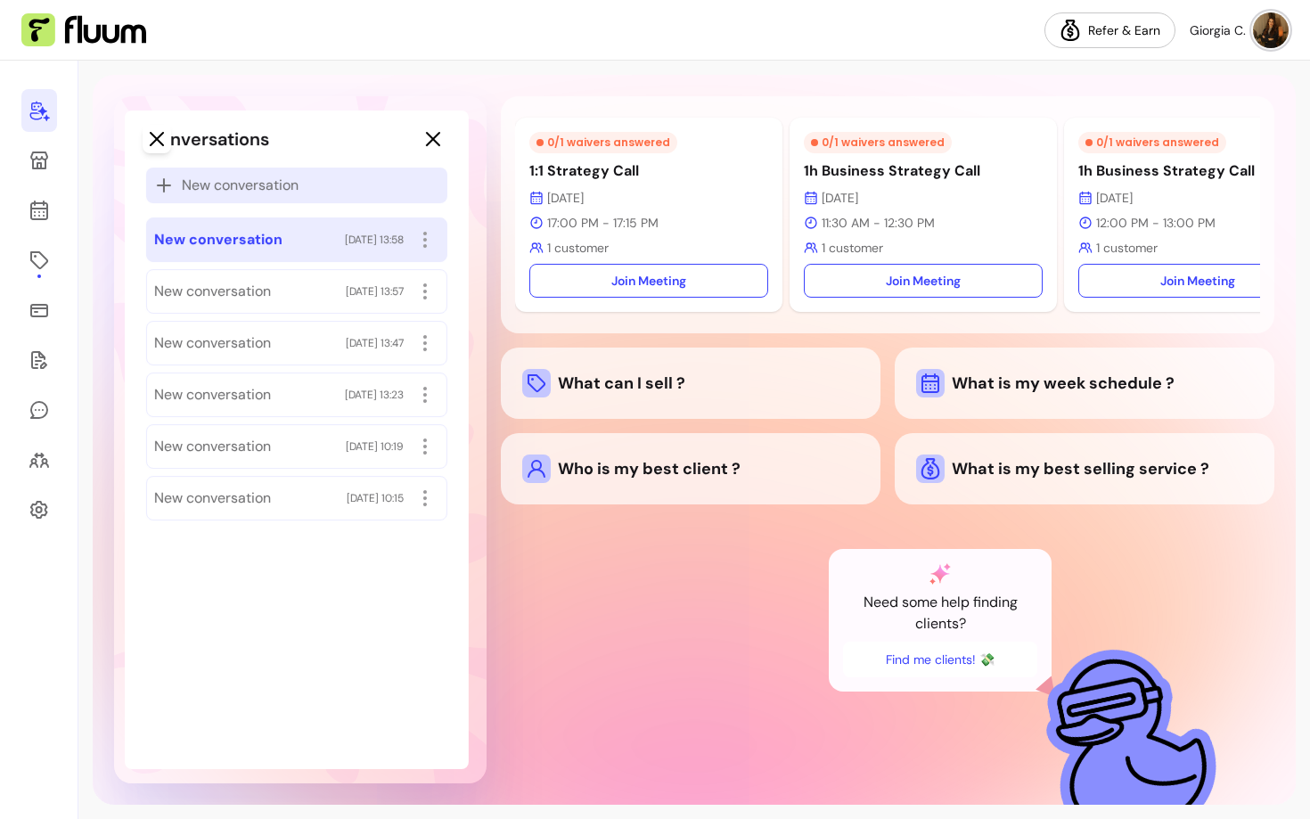
click at [219, 193] on span "New conversation" at bounding box center [240, 185] width 117 height 21
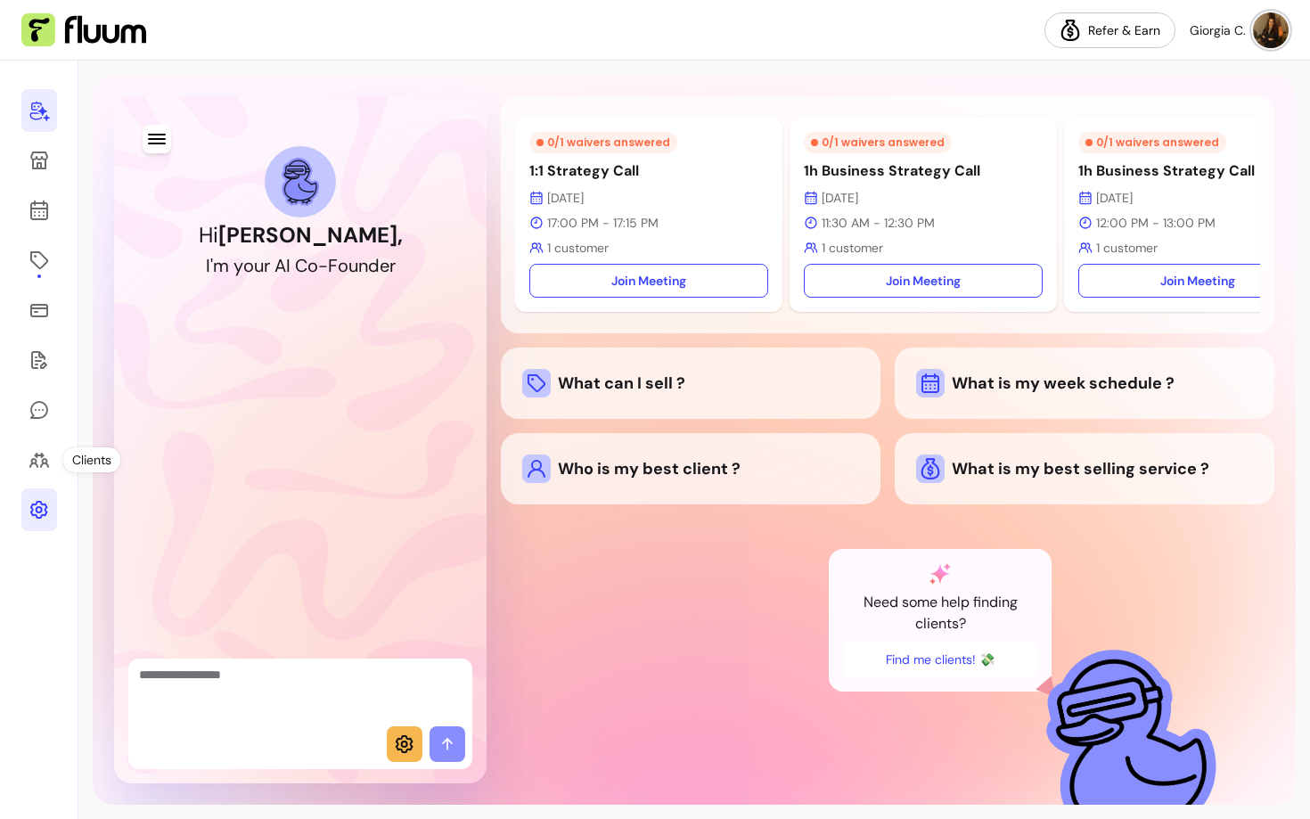
click at [46, 516] on icon at bounding box center [39, 509] width 21 height 21
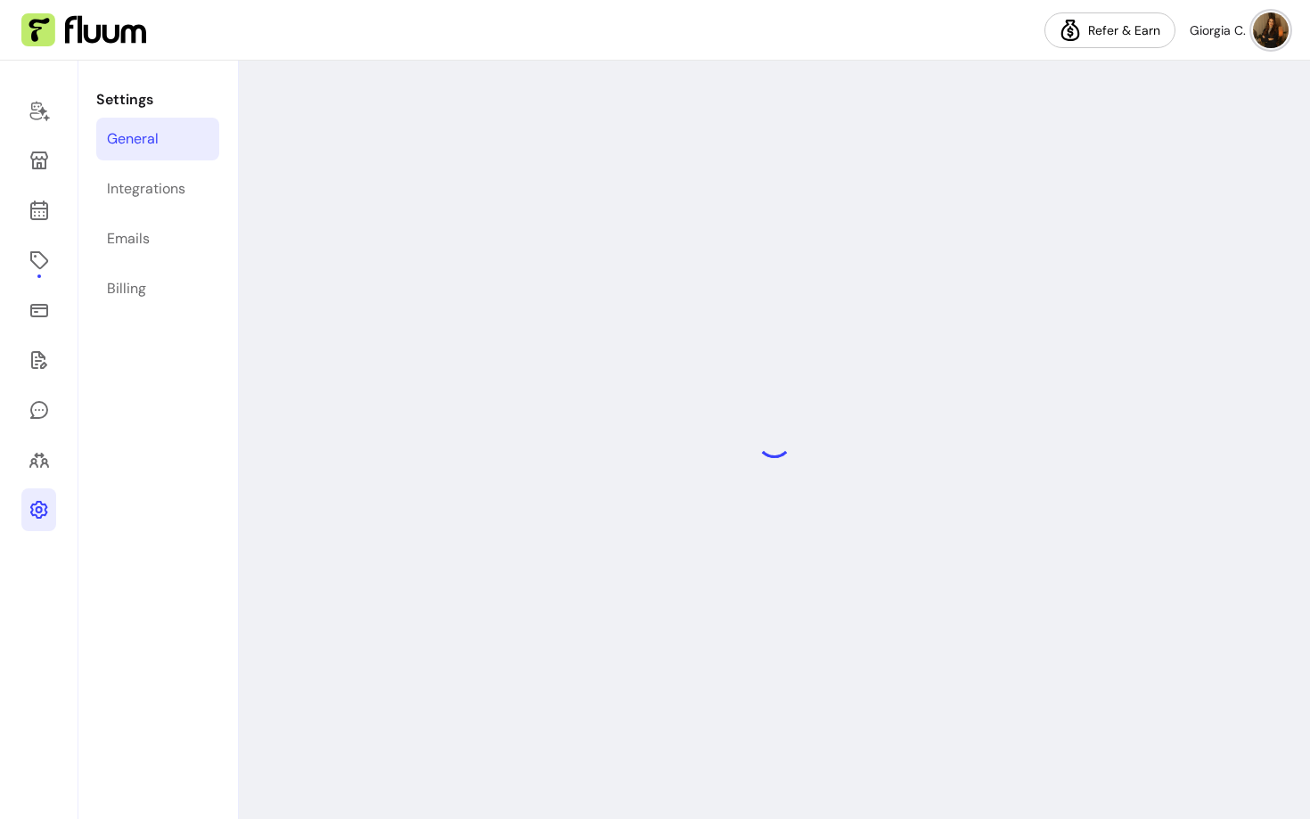
select select "**********"
select select "***"
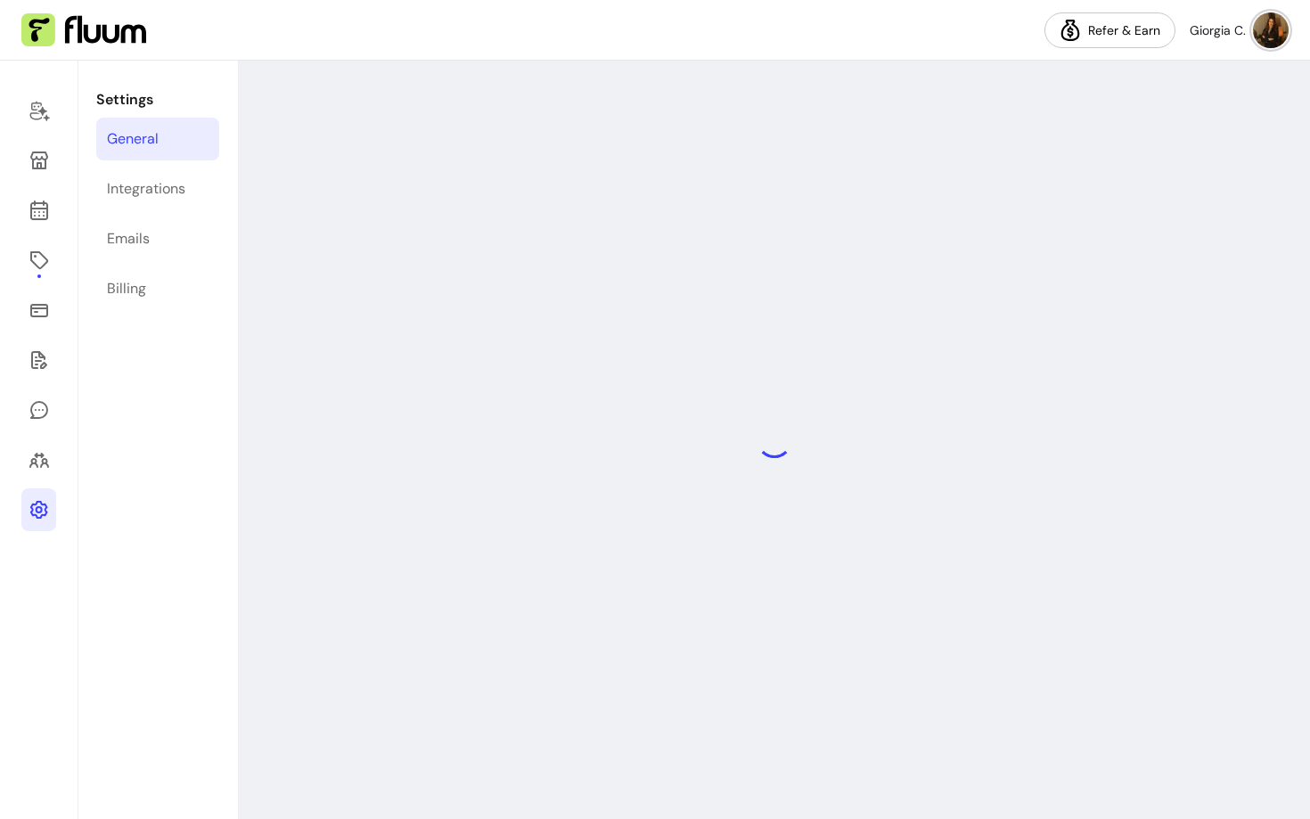
select select "***"
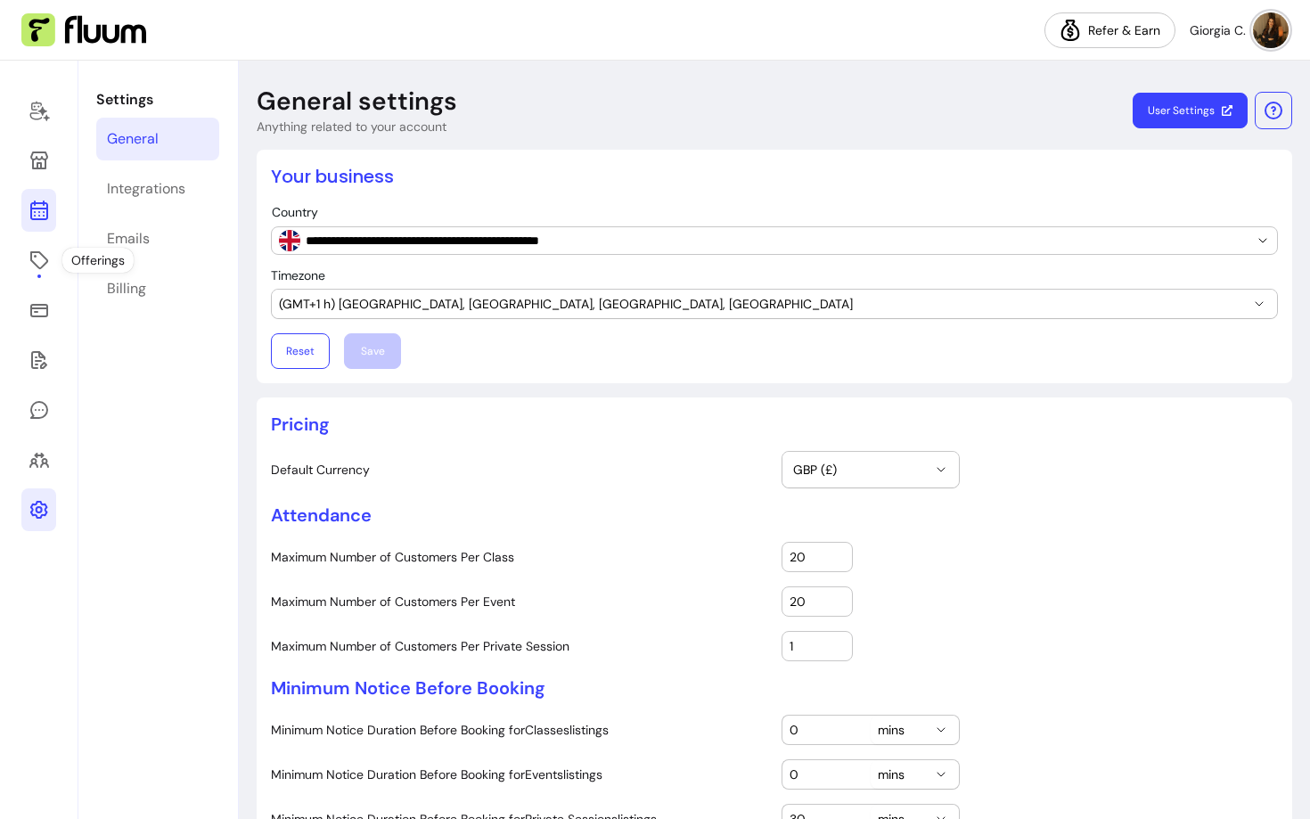
click at [39, 199] on link at bounding box center [38, 210] width 35 height 43
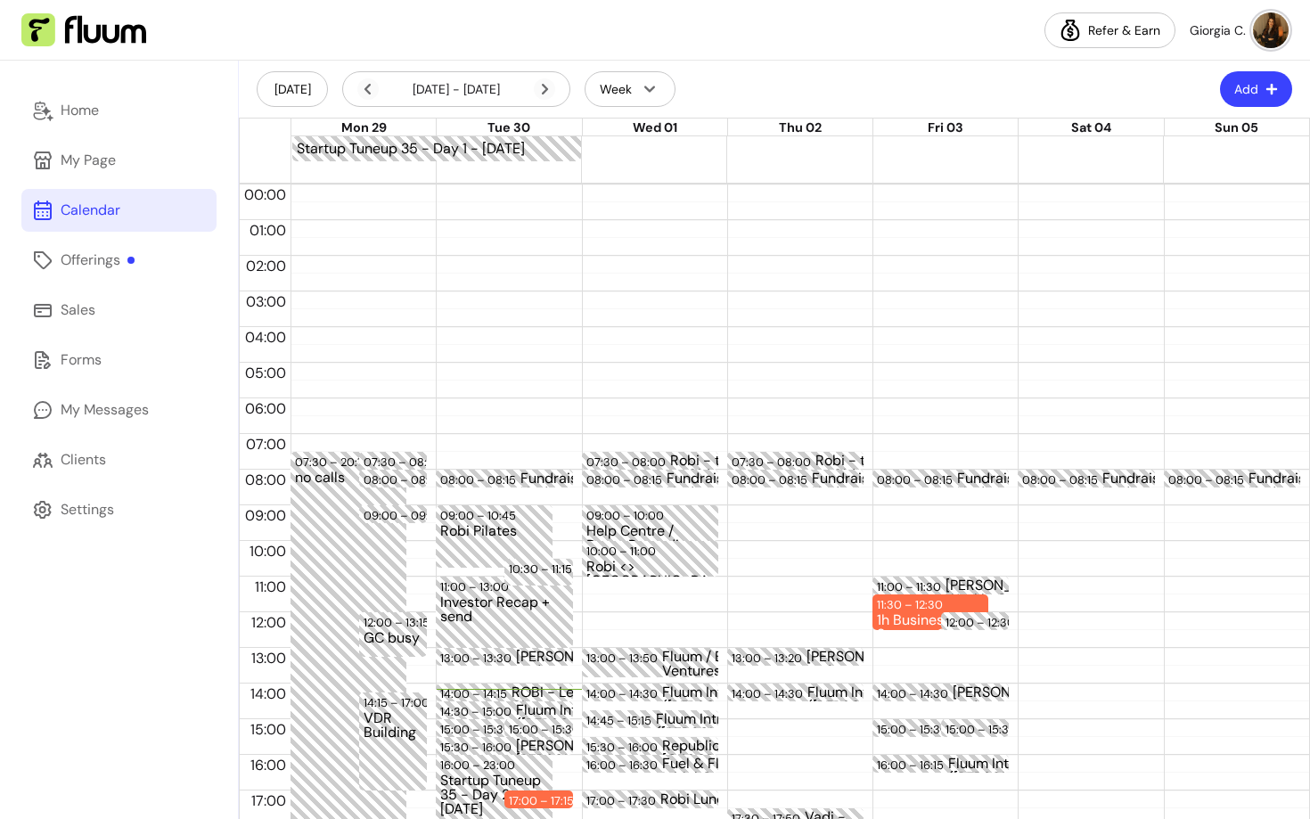
select select "**********"
select select "***"
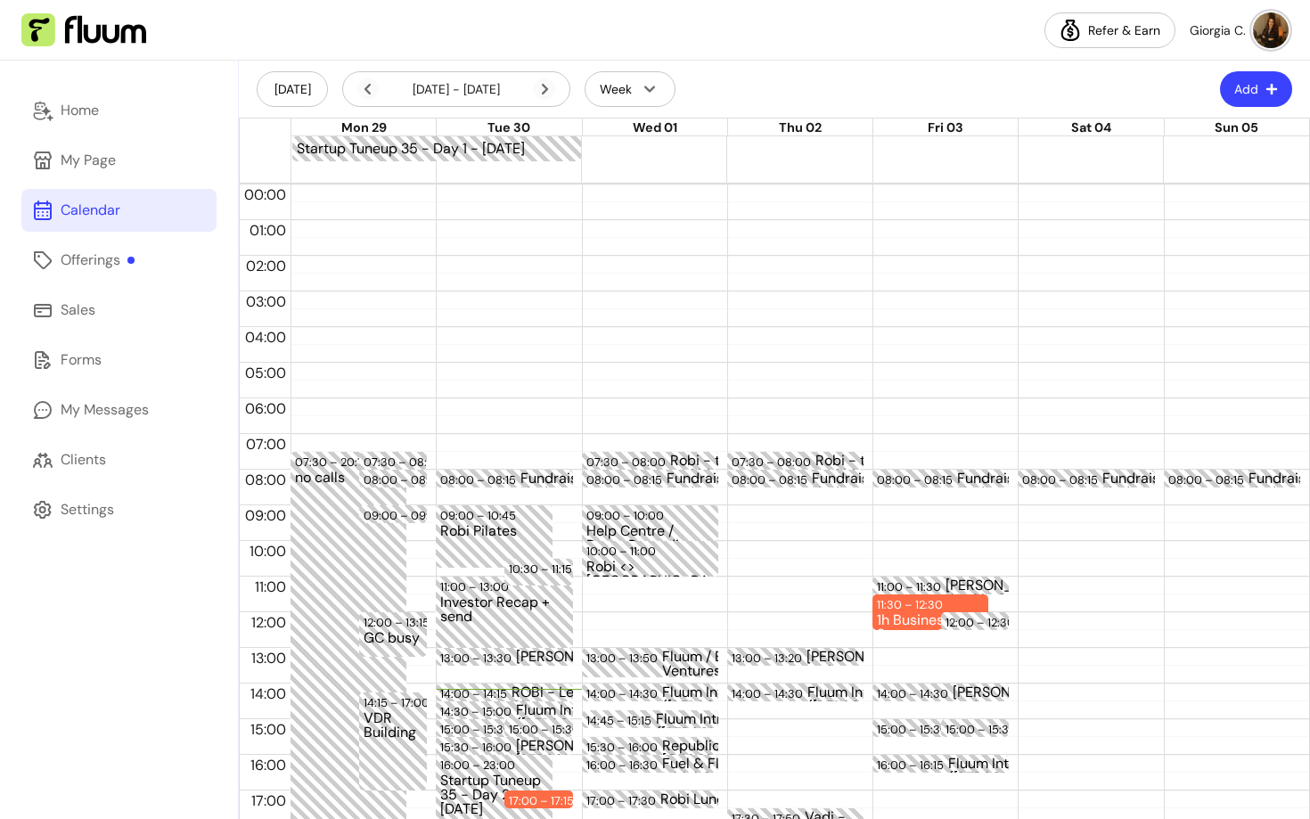
select select "***"
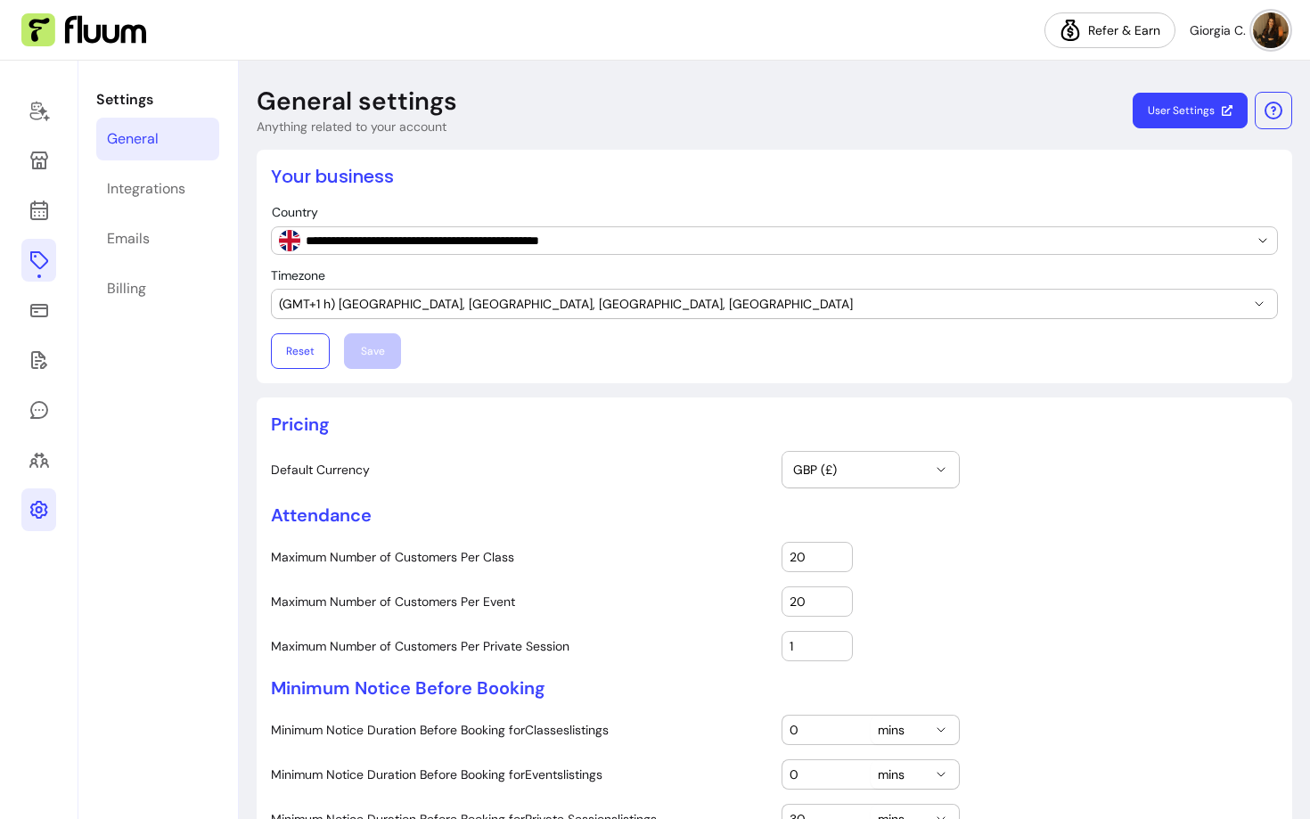
click at [37, 254] on icon at bounding box center [39, 260] width 21 height 21
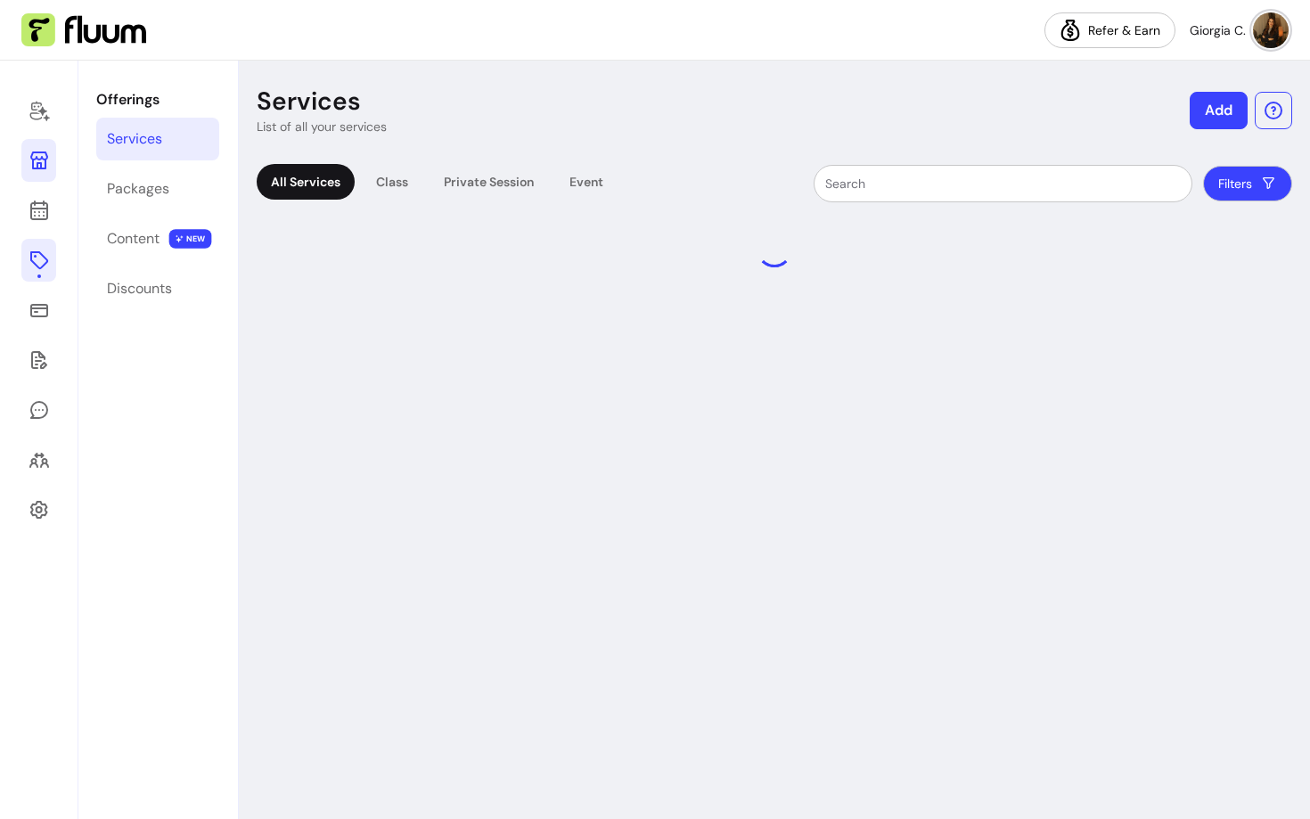
click at [37, 161] on icon at bounding box center [39, 160] width 21 height 21
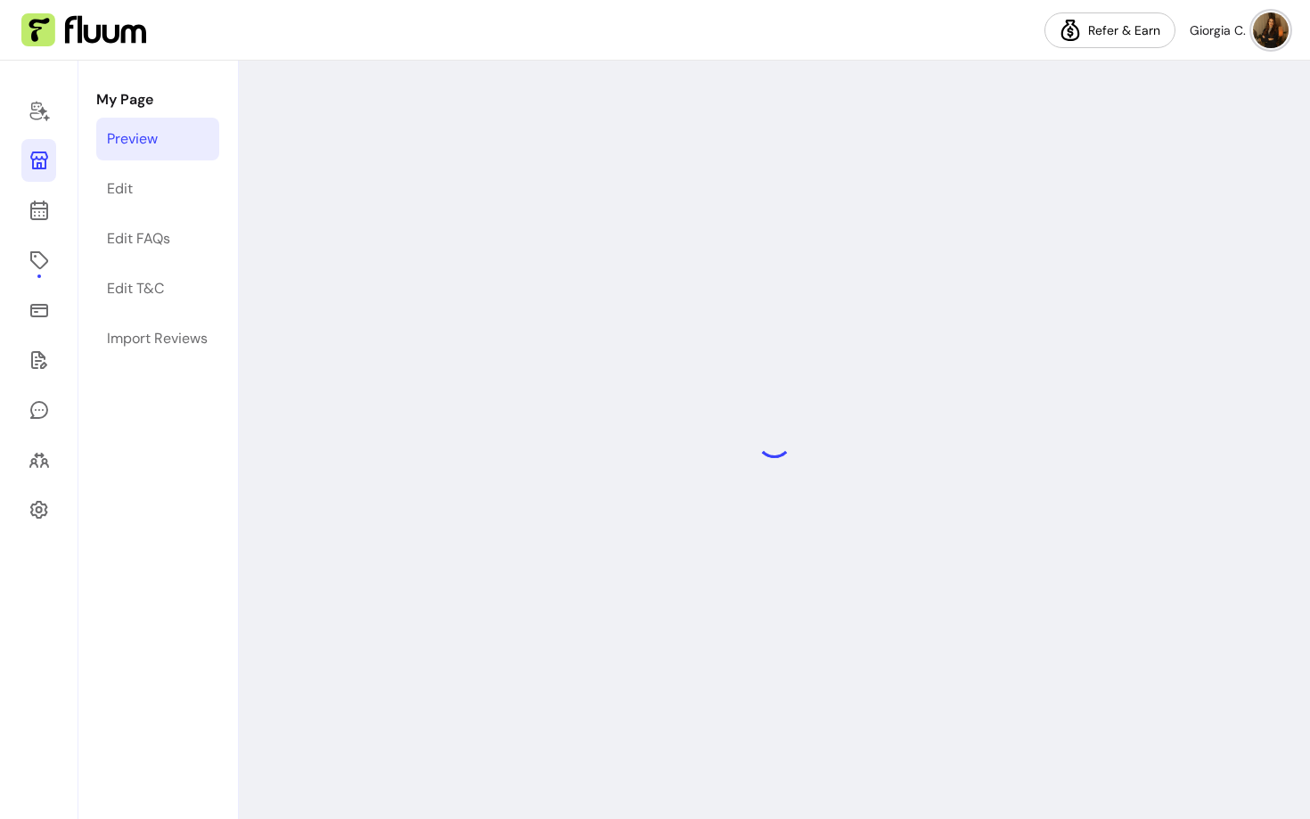
click at [40, 164] on icon at bounding box center [39, 160] width 18 height 18
click at [37, 220] on icon at bounding box center [39, 210] width 21 height 21
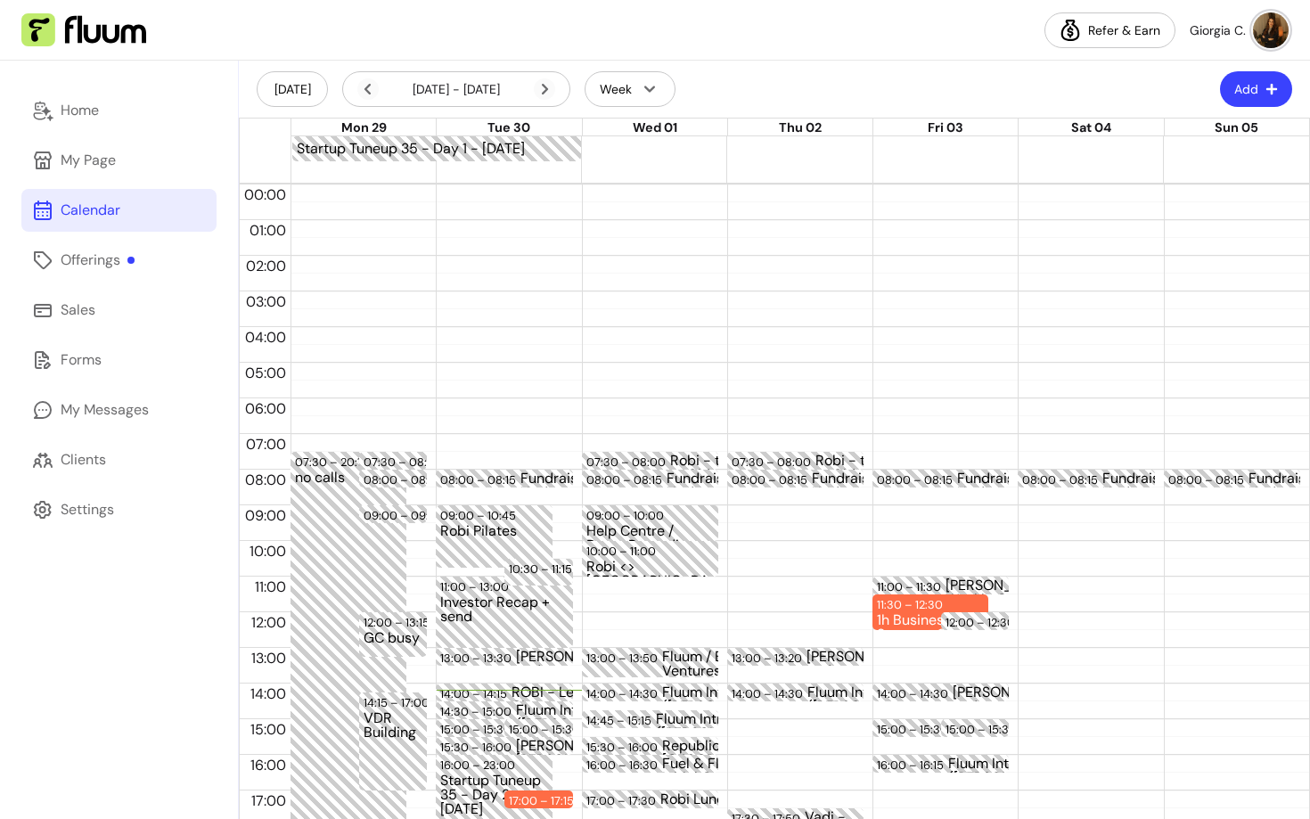
scroll to position [2, 0]
click at [542, 79] on icon at bounding box center [544, 87] width 21 height 21
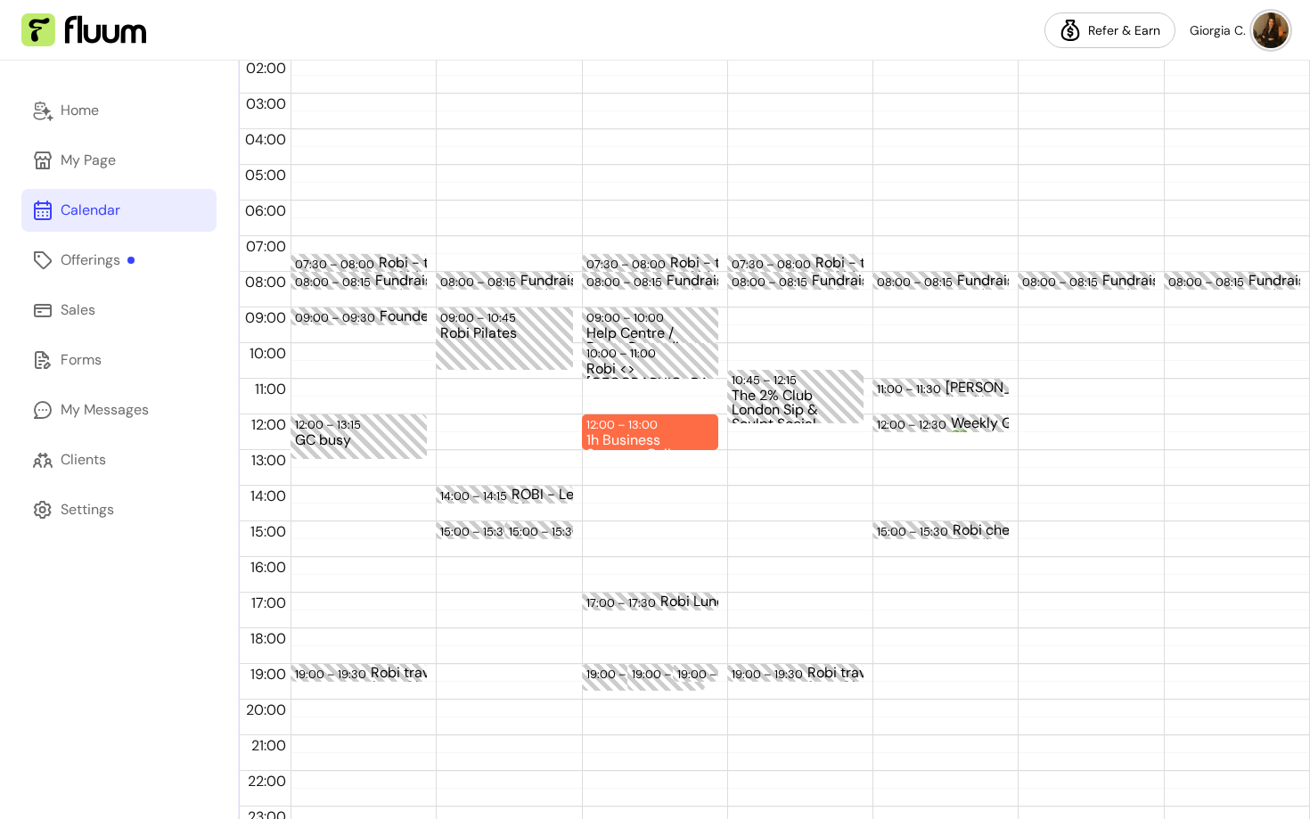
scroll to position [0, 0]
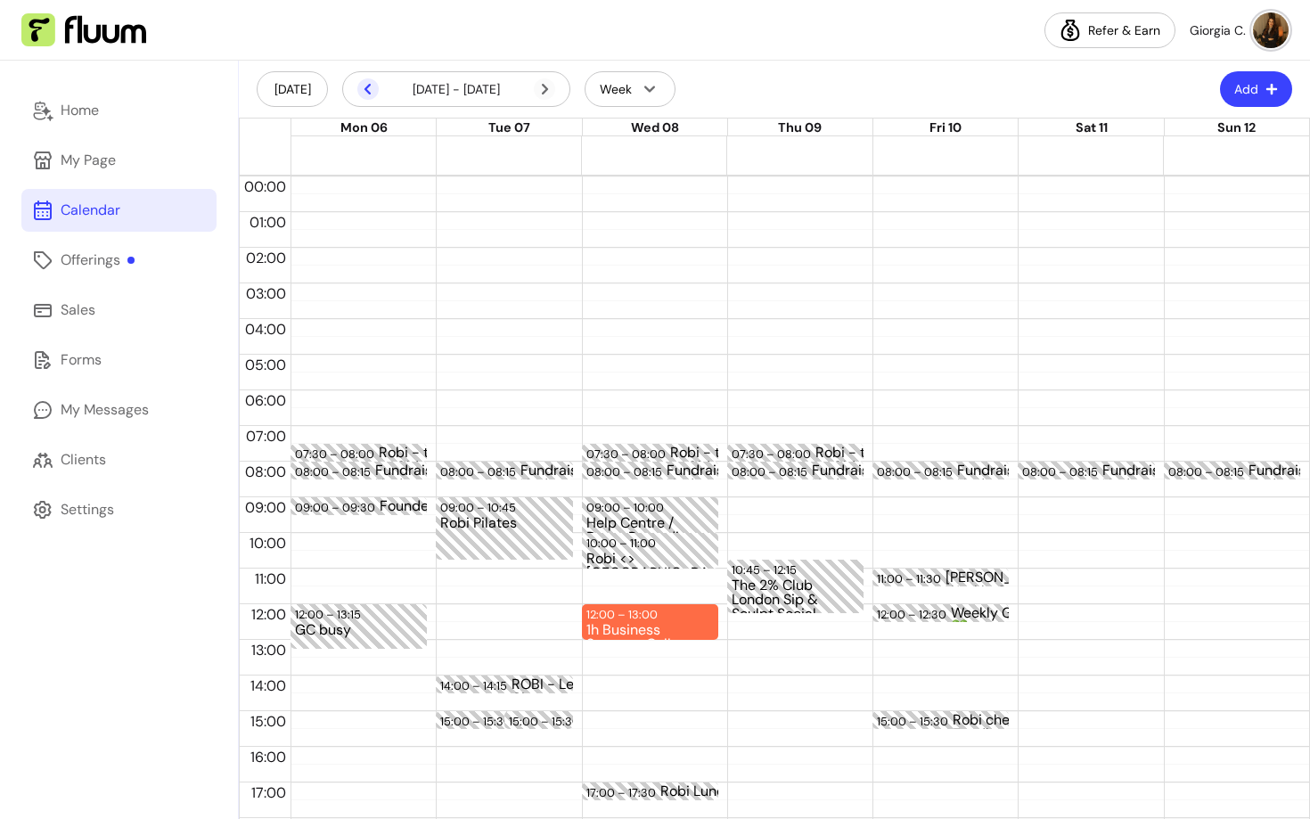
click at [363, 91] on icon at bounding box center [367, 88] width 21 height 21
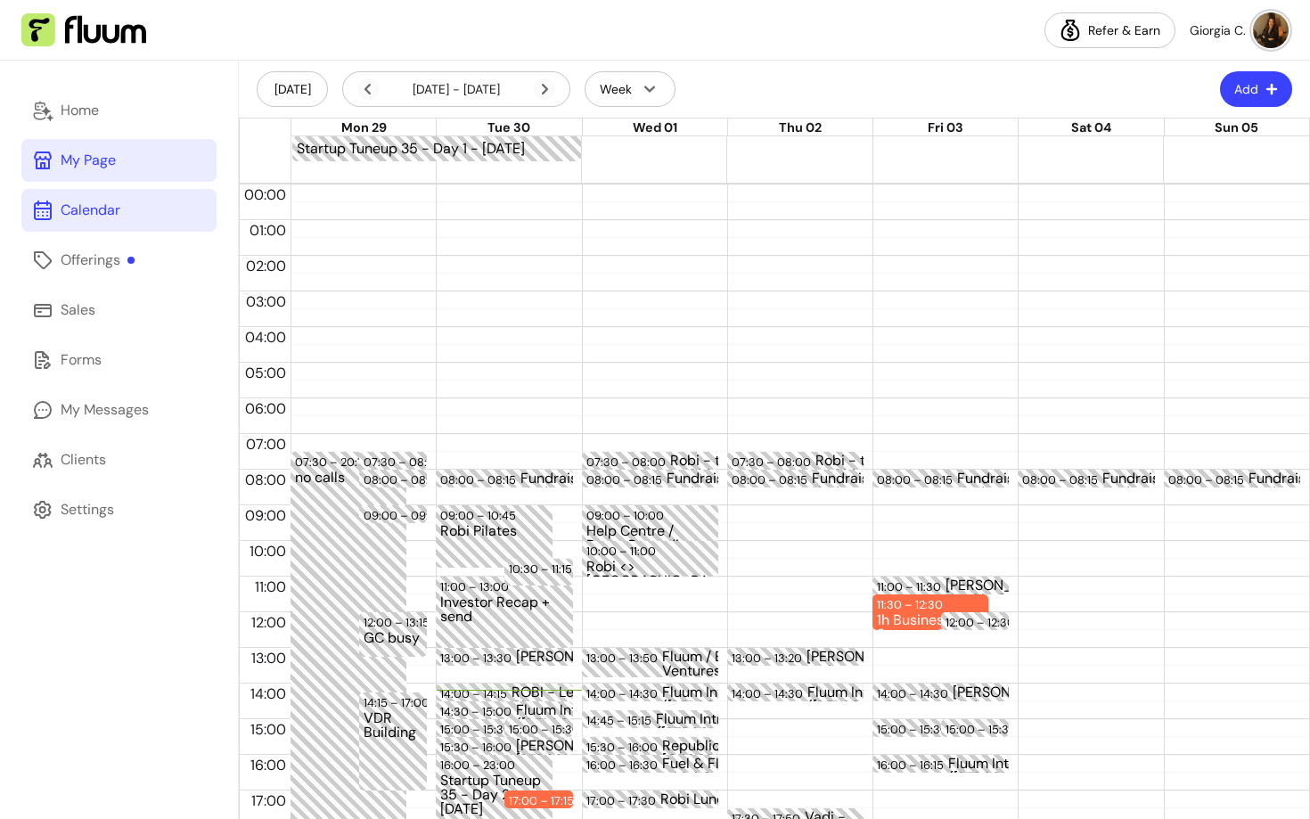
click at [95, 176] on link "My Page" at bounding box center [118, 160] width 195 height 43
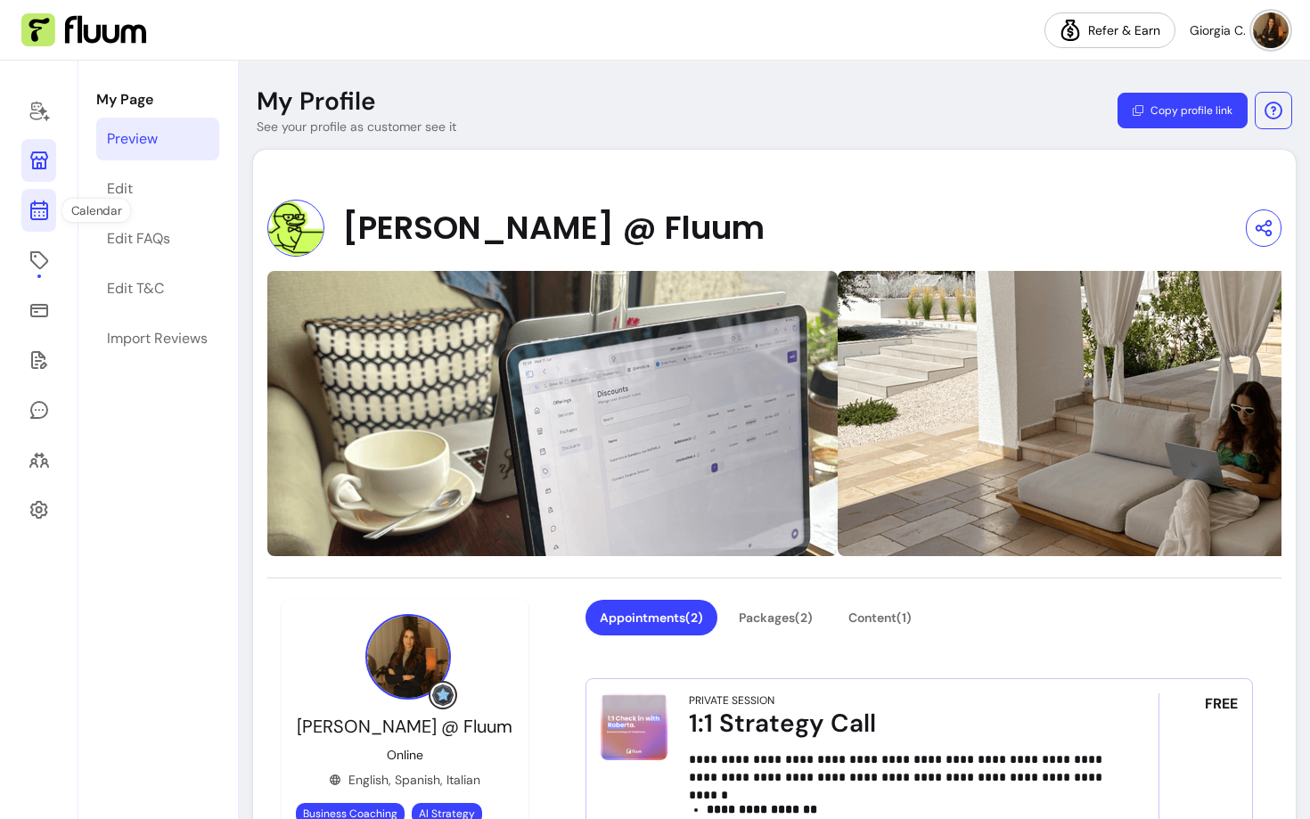
click at [49, 221] on link at bounding box center [38, 210] width 35 height 43
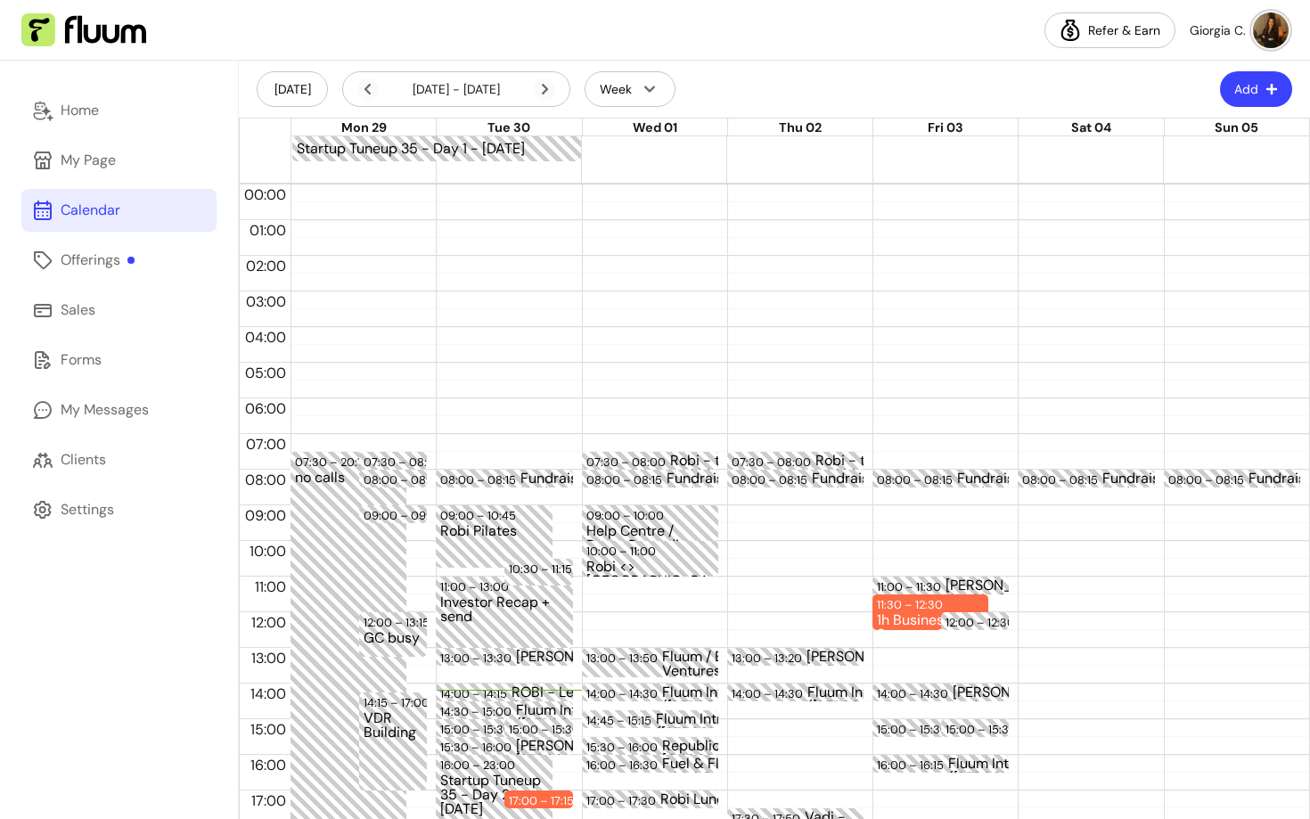
click at [1255, 25] on img at bounding box center [1271, 30] width 36 height 36
click at [84, 518] on div "Settings" at bounding box center [87, 509] width 53 height 21
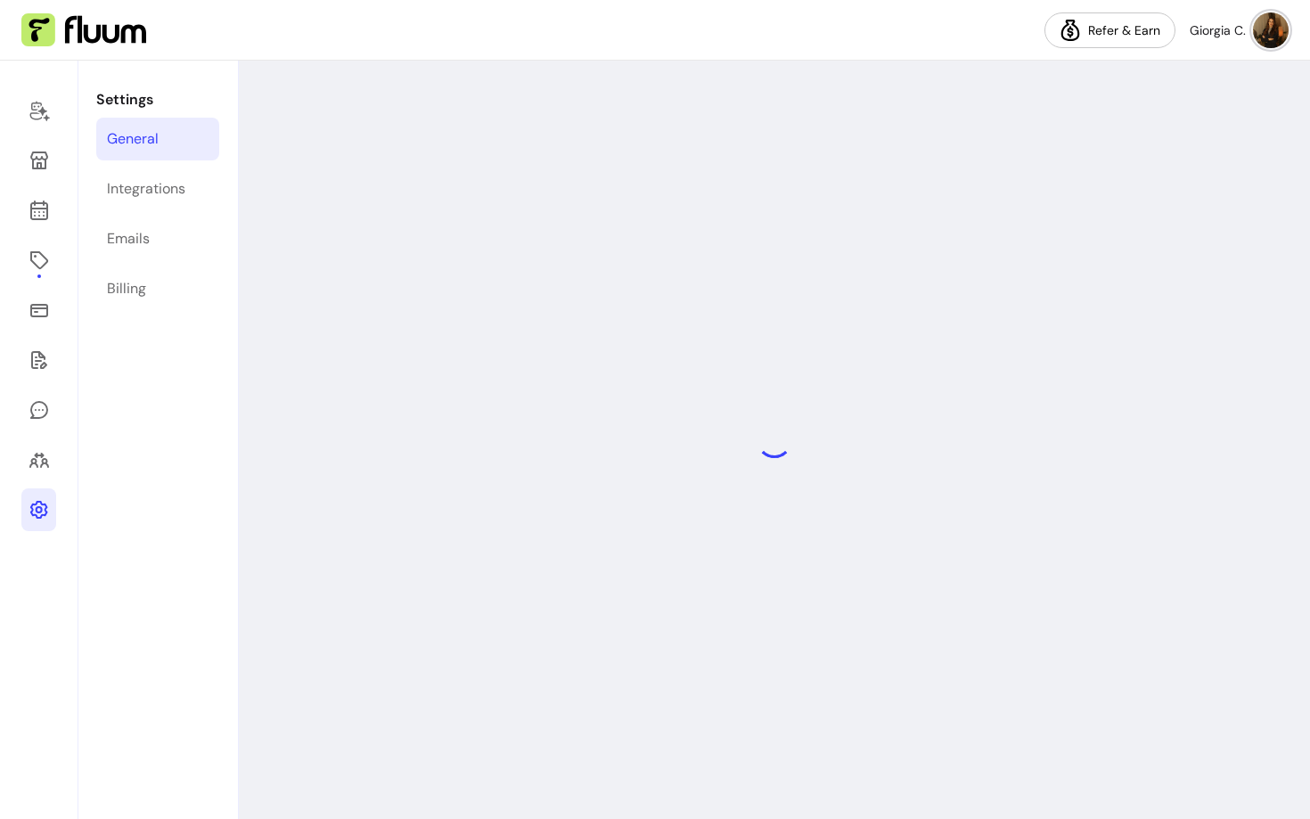
select select "**********"
select select "***"
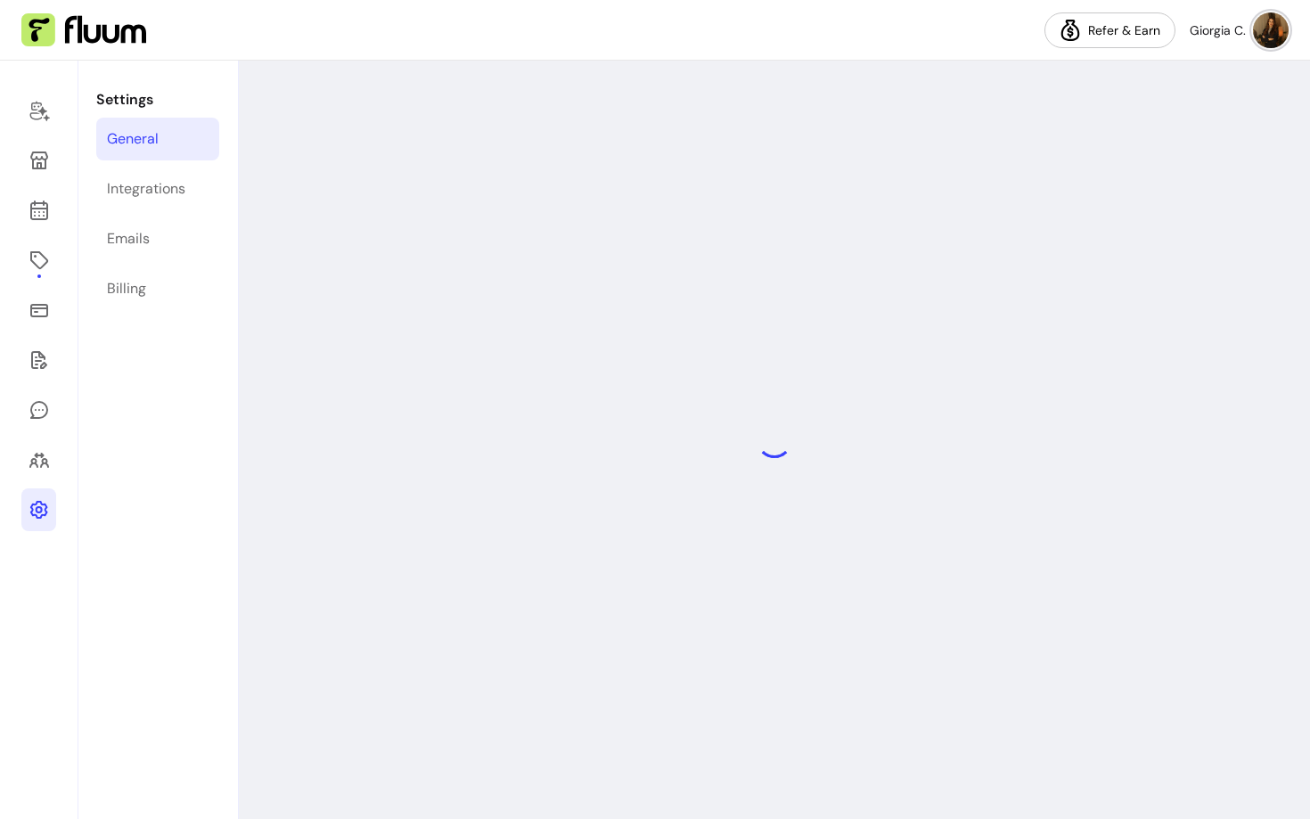
select select "***"
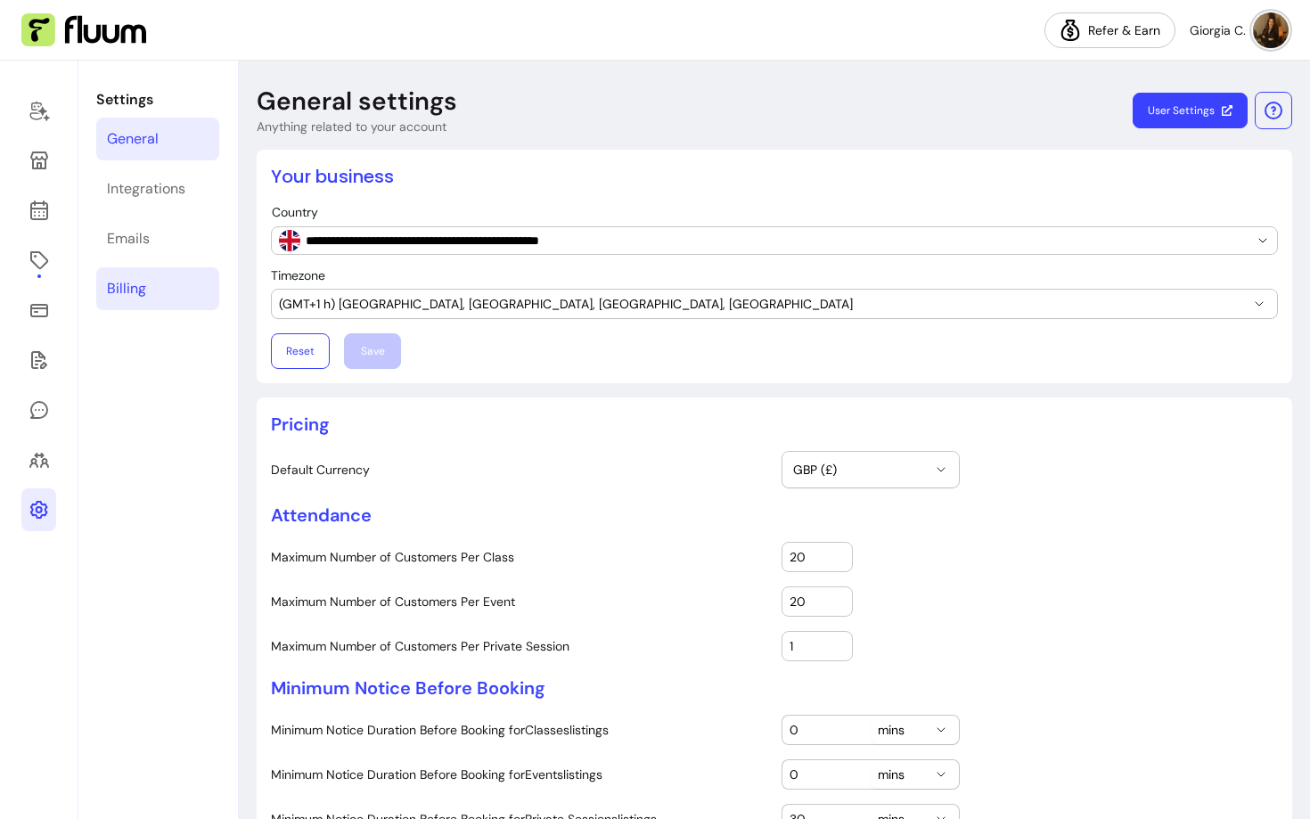
click at [144, 280] on link "Billing" at bounding box center [157, 288] width 123 height 43
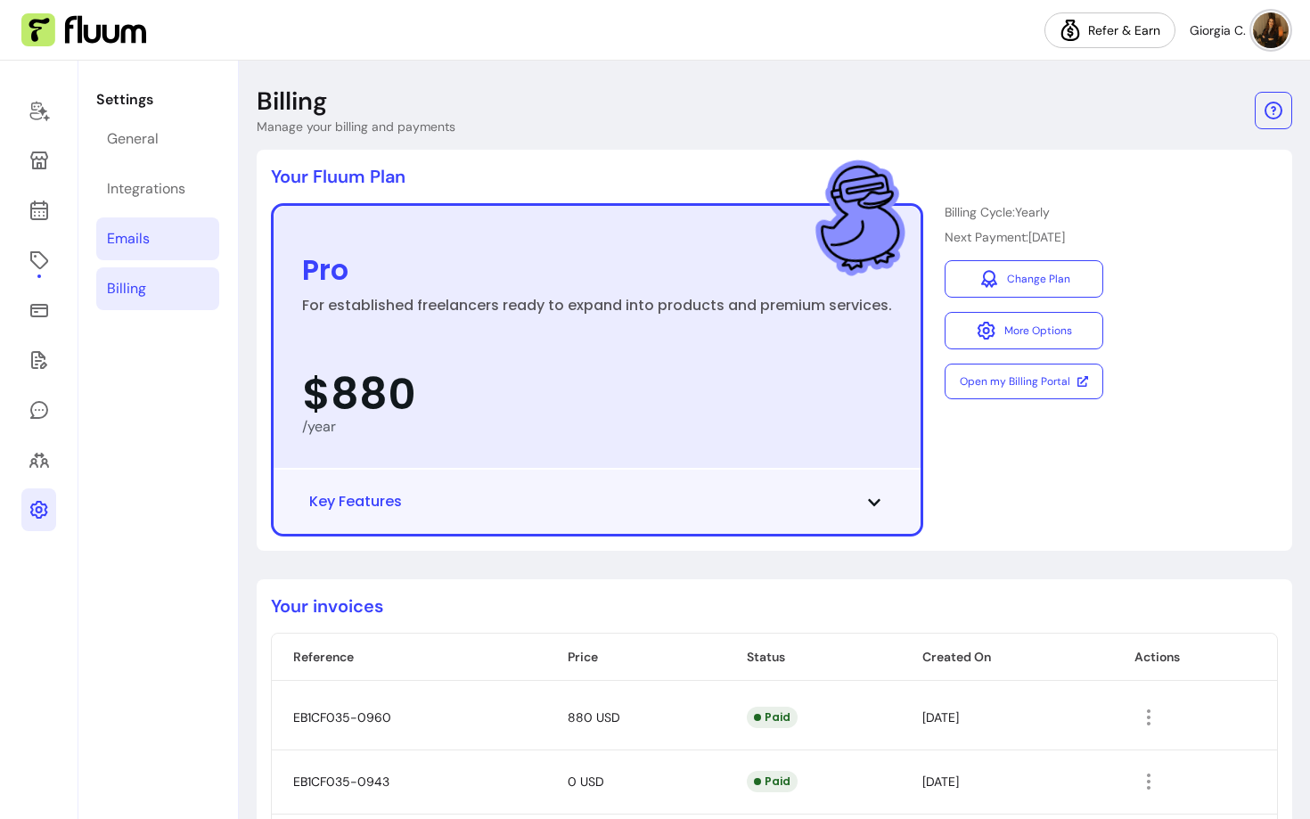
click at [150, 250] on link "Emails" at bounding box center [157, 238] width 123 height 43
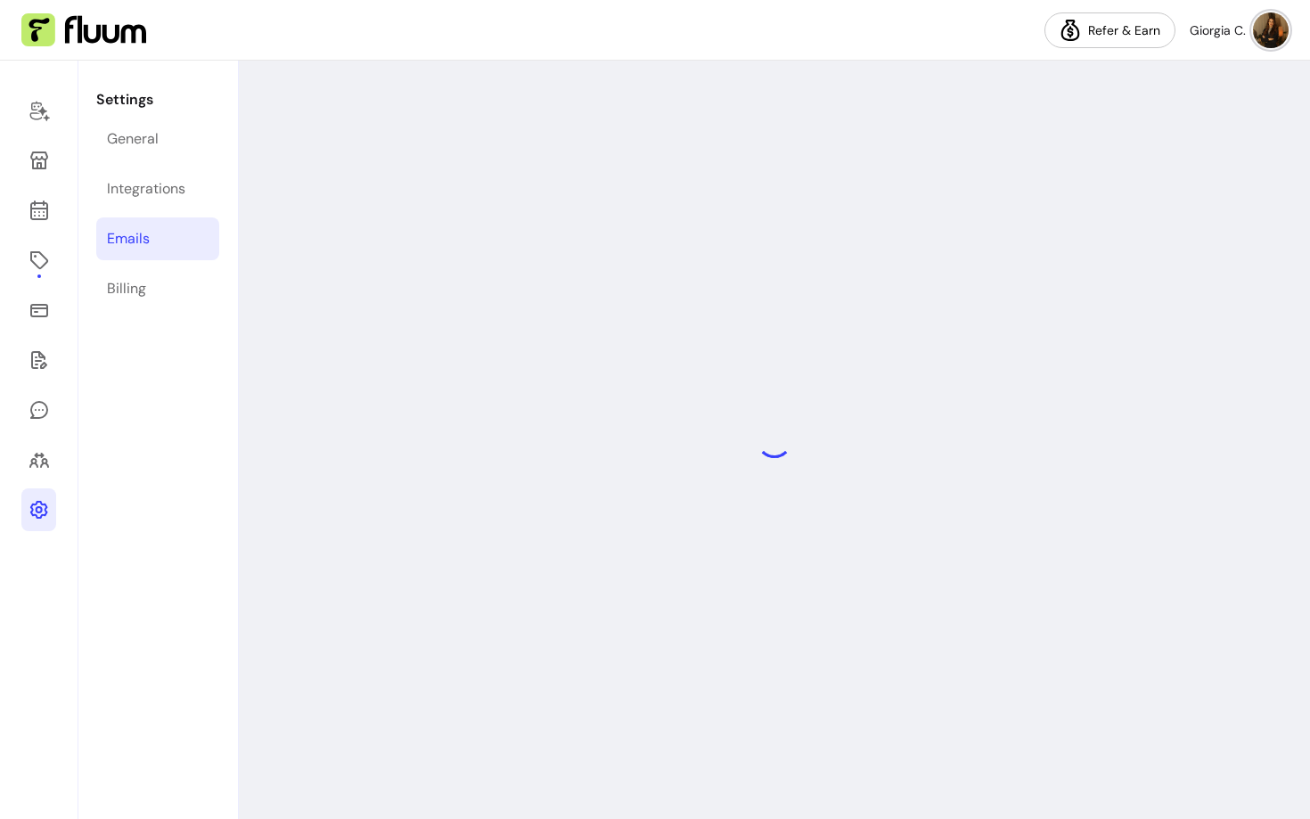
select select "**********"
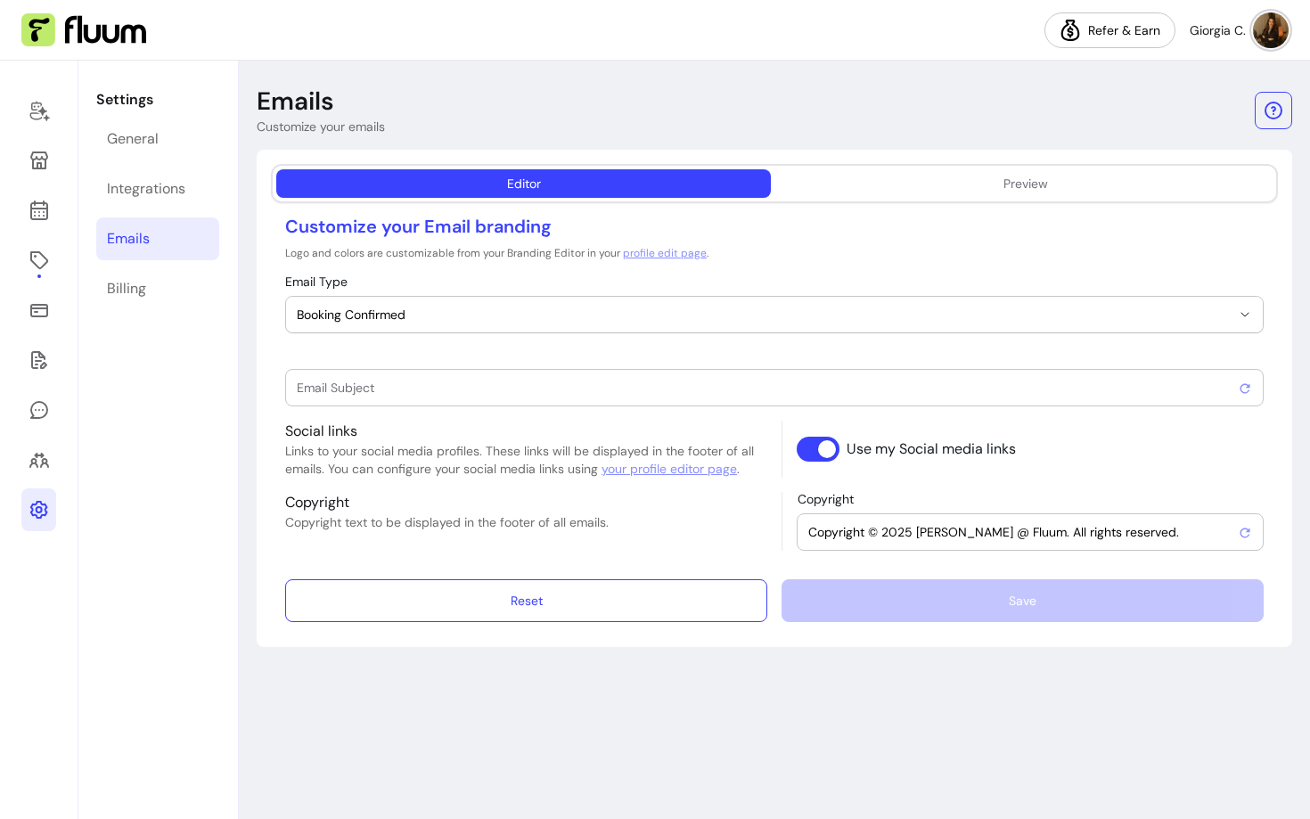
type input "Booking confirmed !"
click at [29, 117] on icon at bounding box center [39, 110] width 21 height 21
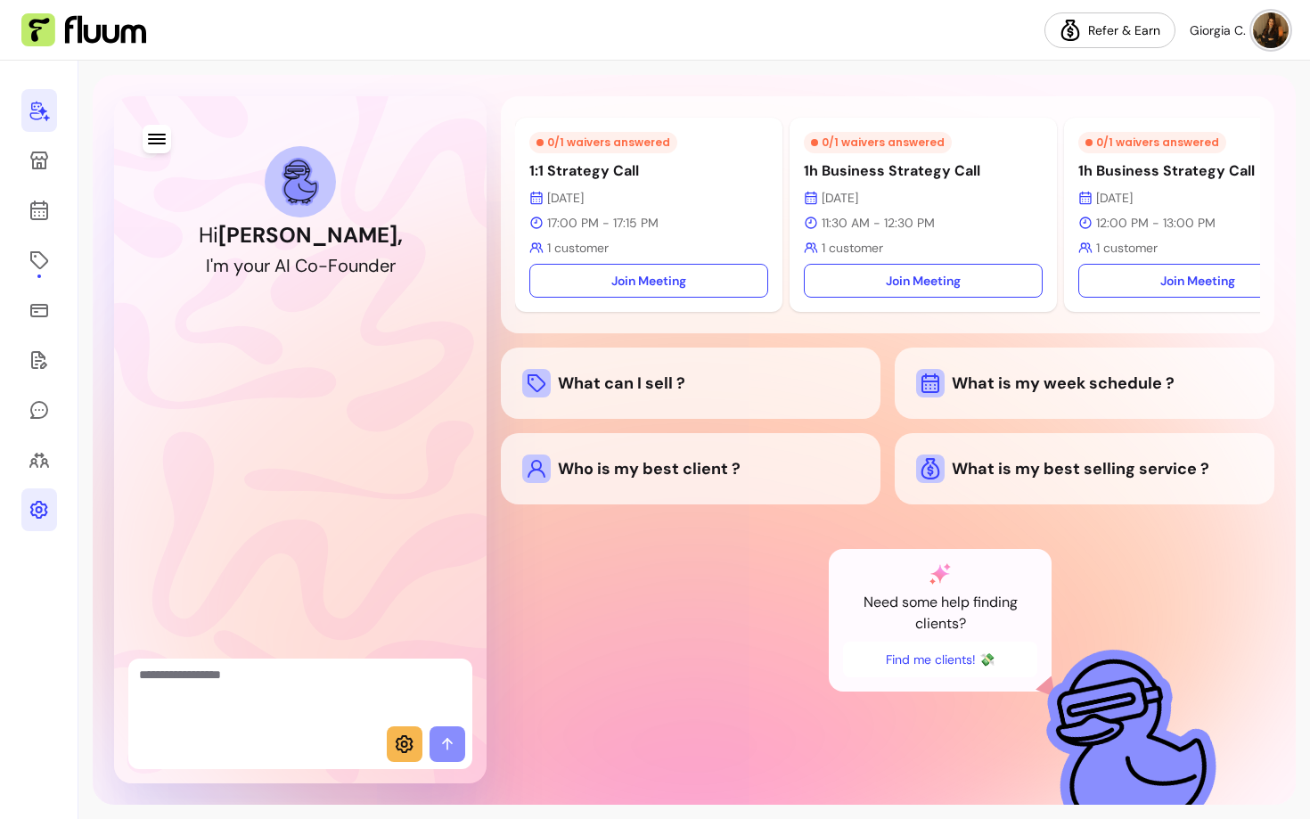
click at [401, 748] on icon at bounding box center [404, 743] width 21 height 21
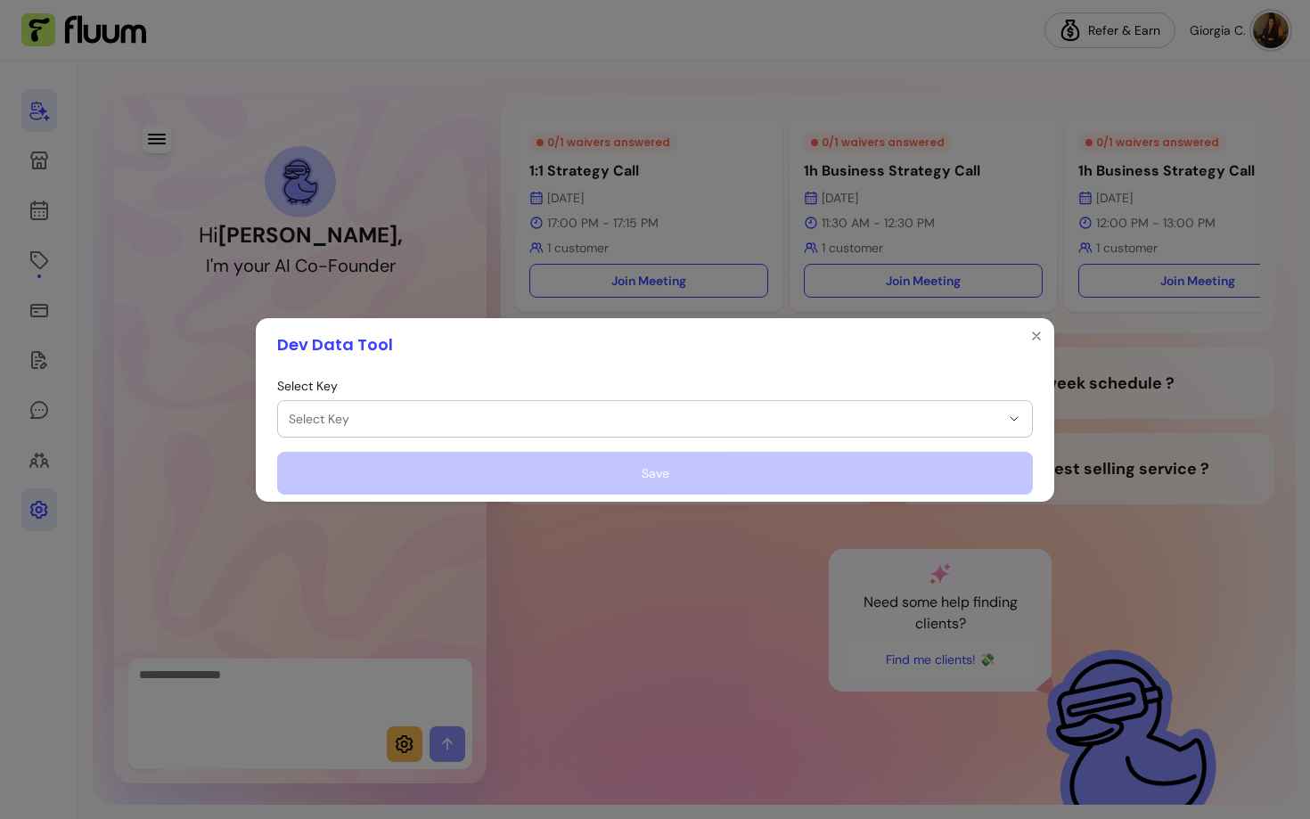
click at [310, 675] on div "**********" at bounding box center [655, 409] width 1310 height 819
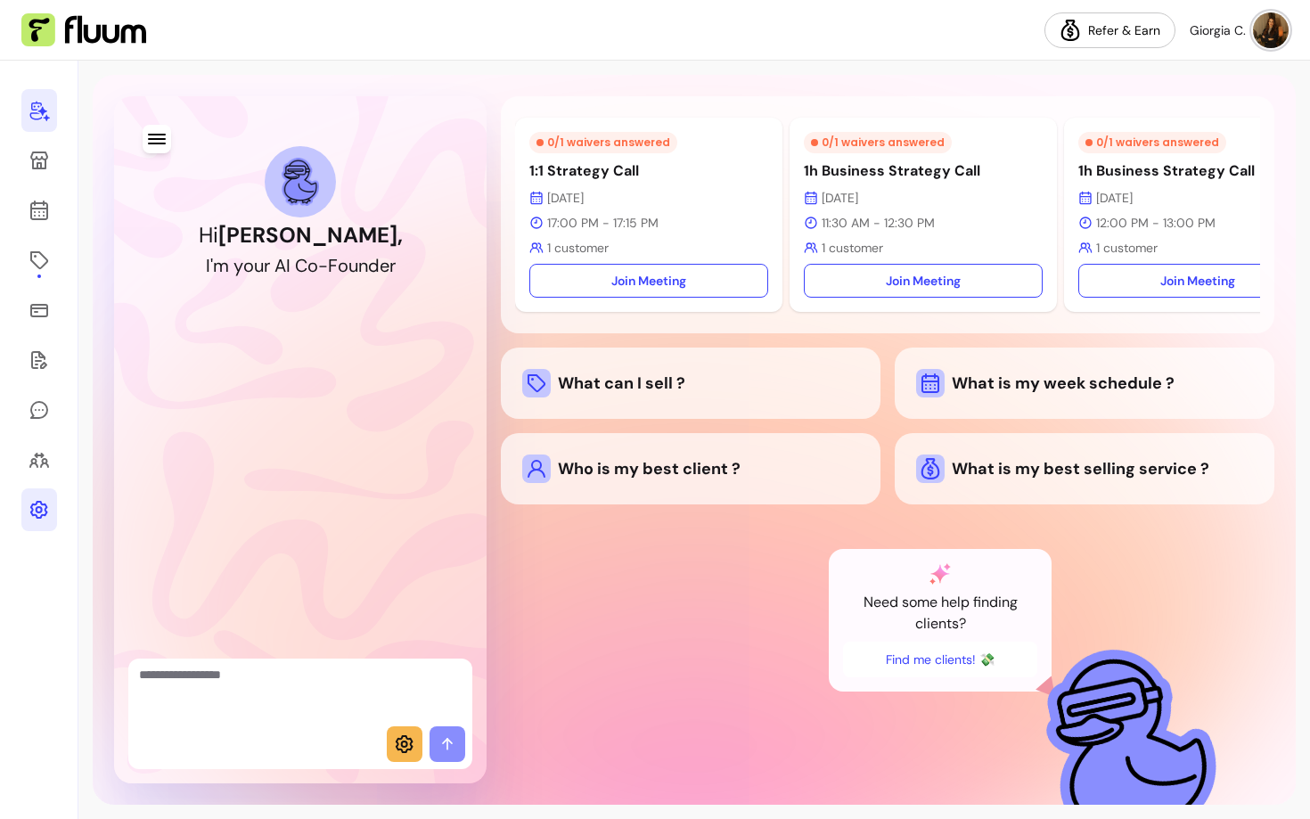
click at [310, 677] on textarea "Ask me anything..." at bounding box center [300, 692] width 323 height 53
type textarea "**********"
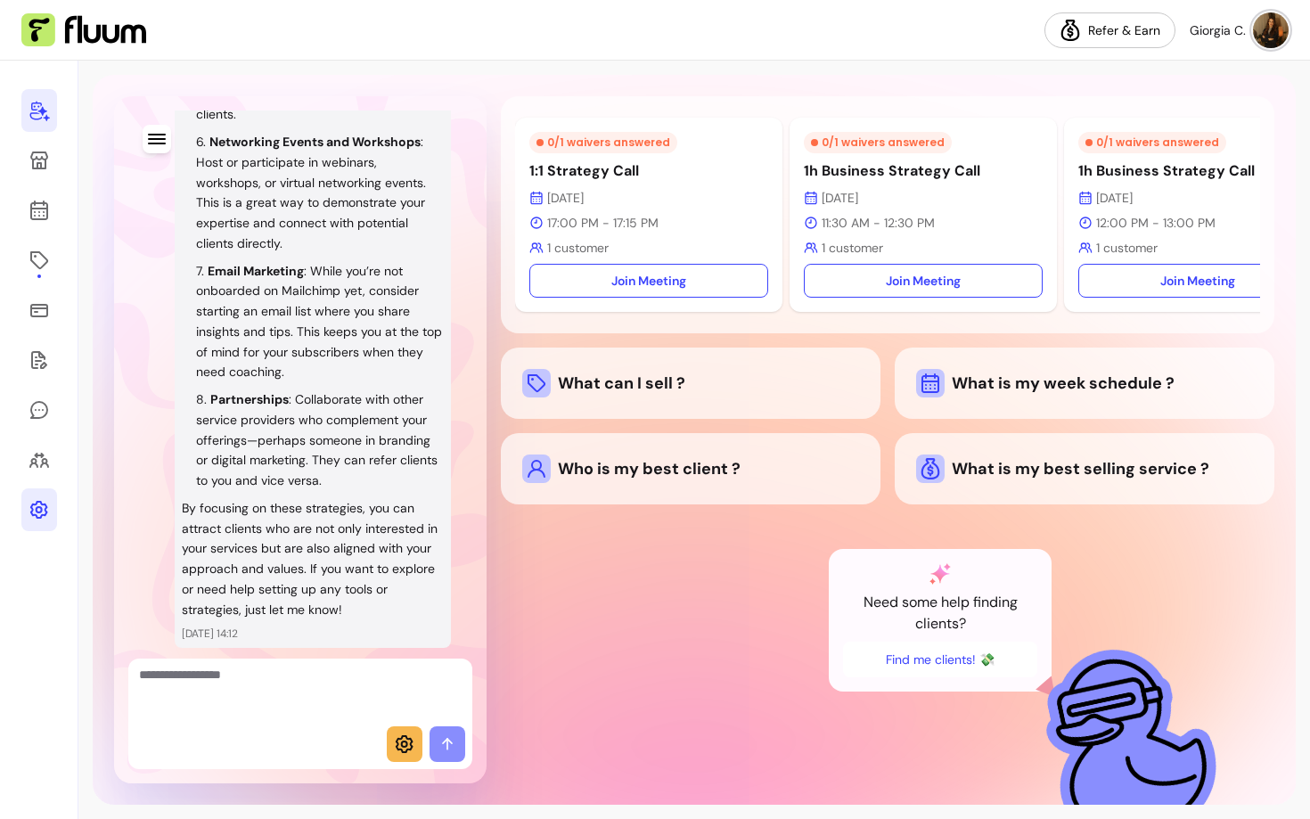
scroll to position [1016, 0]
click at [290, 399] on p "Partnerships : Collaborate with other service providers who complement your off…" at bounding box center [316, 440] width 241 height 97
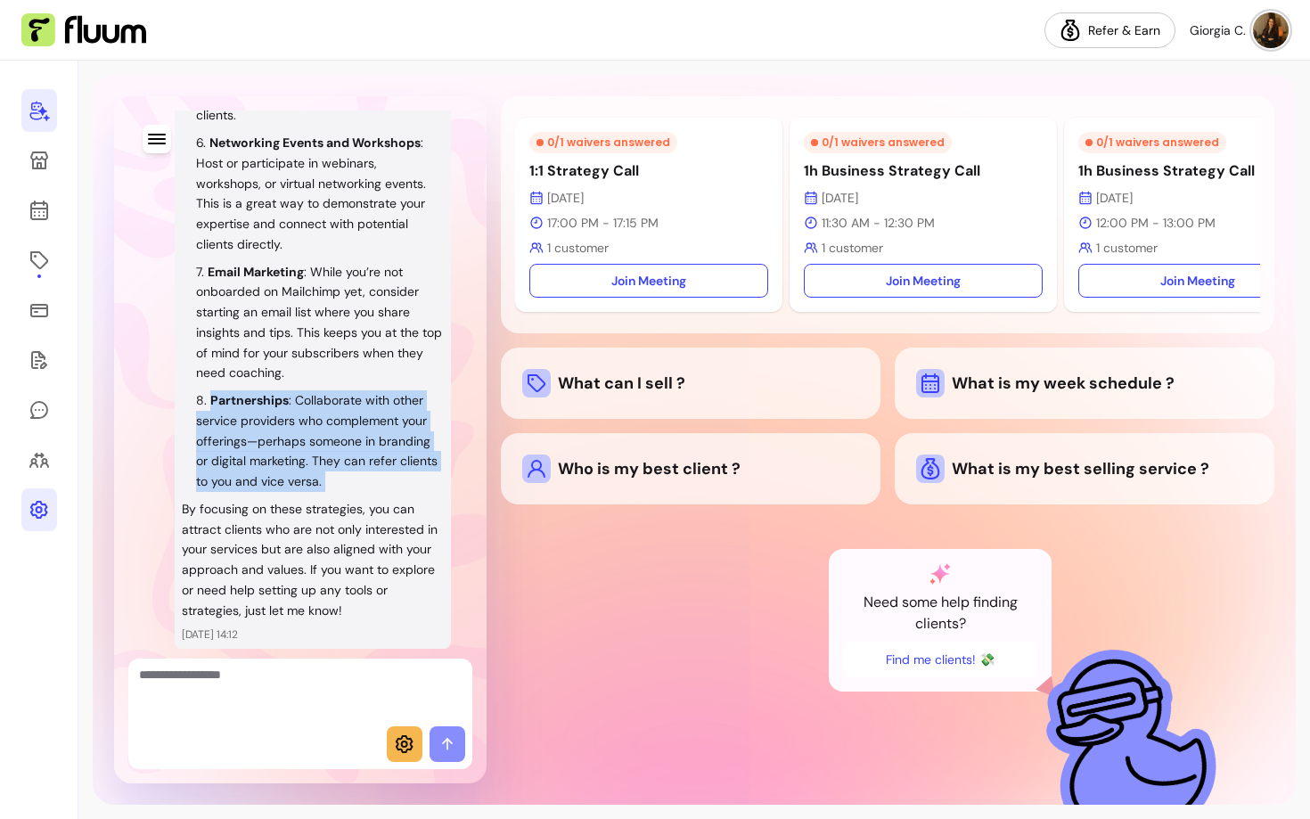
click at [290, 399] on p "Partnerships : Collaborate with other service providers who complement your off…" at bounding box center [316, 440] width 241 height 97
click at [305, 406] on p "Partnerships : Collaborate with other service providers who complement your off…" at bounding box center [316, 440] width 241 height 97
drag, startPoint x: 297, startPoint y: 402, endPoint x: 375, endPoint y: 493, distance: 120.0
click at [373, 494] on div "Finding clients who are eager for your services can be a bit like a treasure hu…" at bounding box center [313, 11] width 262 height 1220
click at [362, 483] on p "Partnerships : Collaborate with other service providers who complement your off…" at bounding box center [316, 440] width 241 height 97
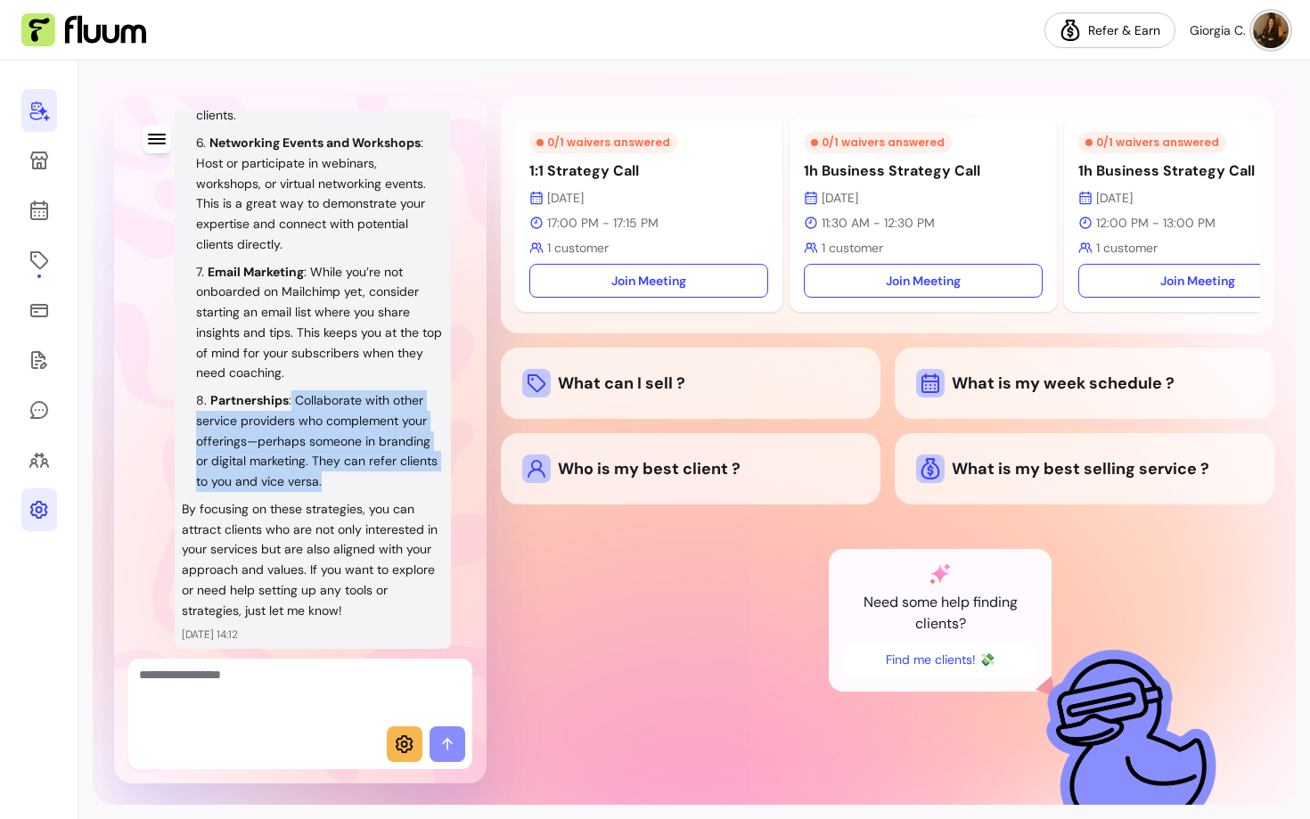
drag, startPoint x: 384, startPoint y: 478, endPoint x: 290, endPoint y: 400, distance: 121.5
click at [290, 400] on li "Partnerships : Collaborate with other service providers who complement your off…" at bounding box center [320, 441] width 248 height 102
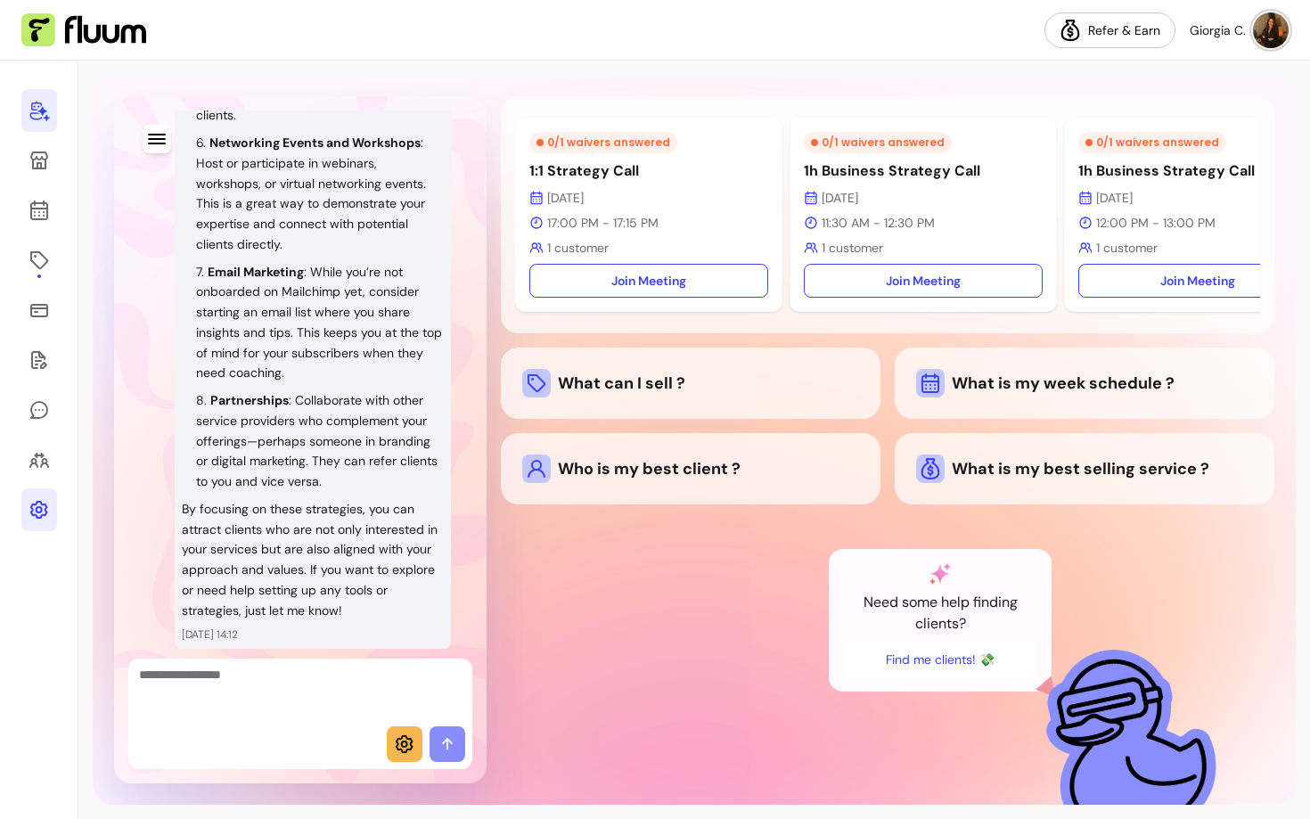
click at [301, 409] on li "Partnerships : Collaborate with other service providers who complement your off…" at bounding box center [320, 441] width 248 height 102
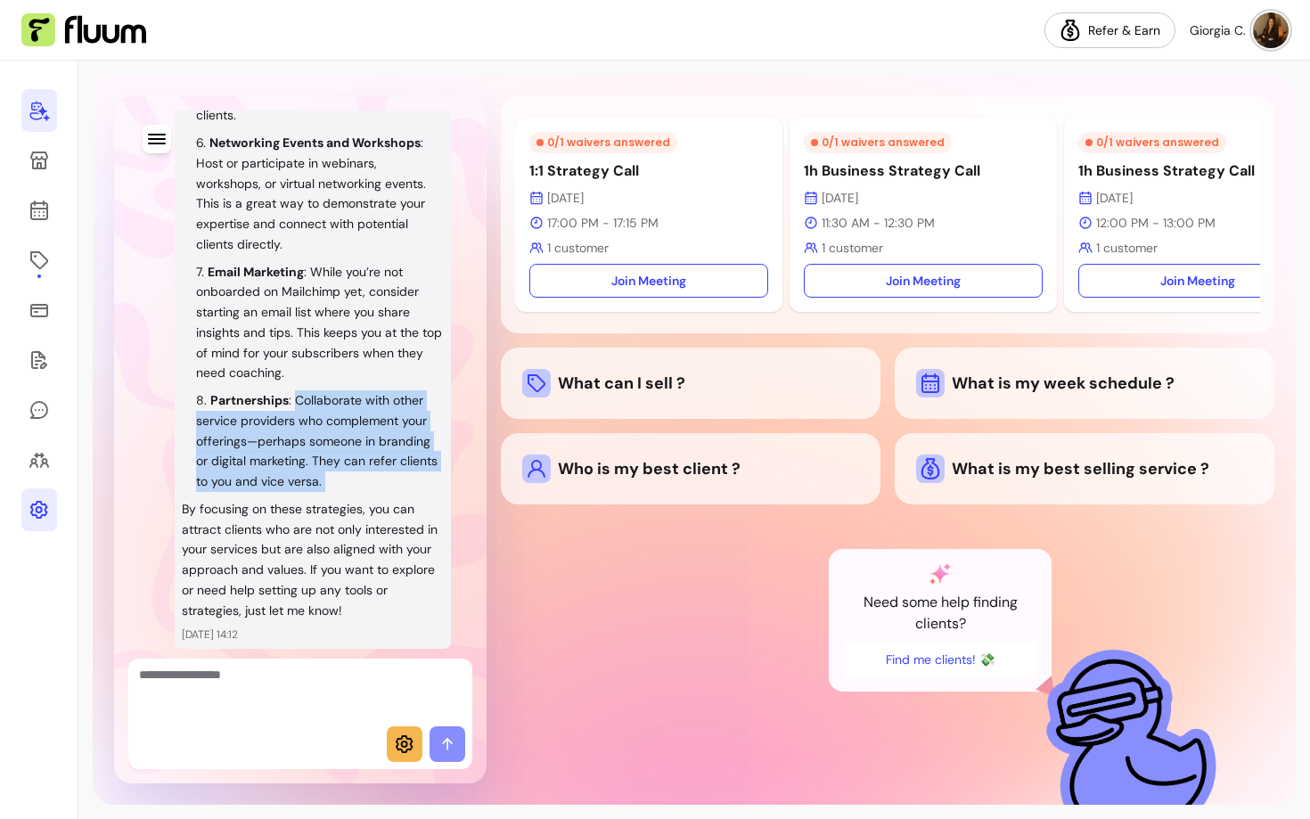
drag, startPoint x: 294, startPoint y: 399, endPoint x: 361, endPoint y: 494, distance: 115.7
click at [361, 494] on div "Finding clients who are eager for your services can be a bit like a treasure hu…" at bounding box center [313, 11] width 262 height 1220
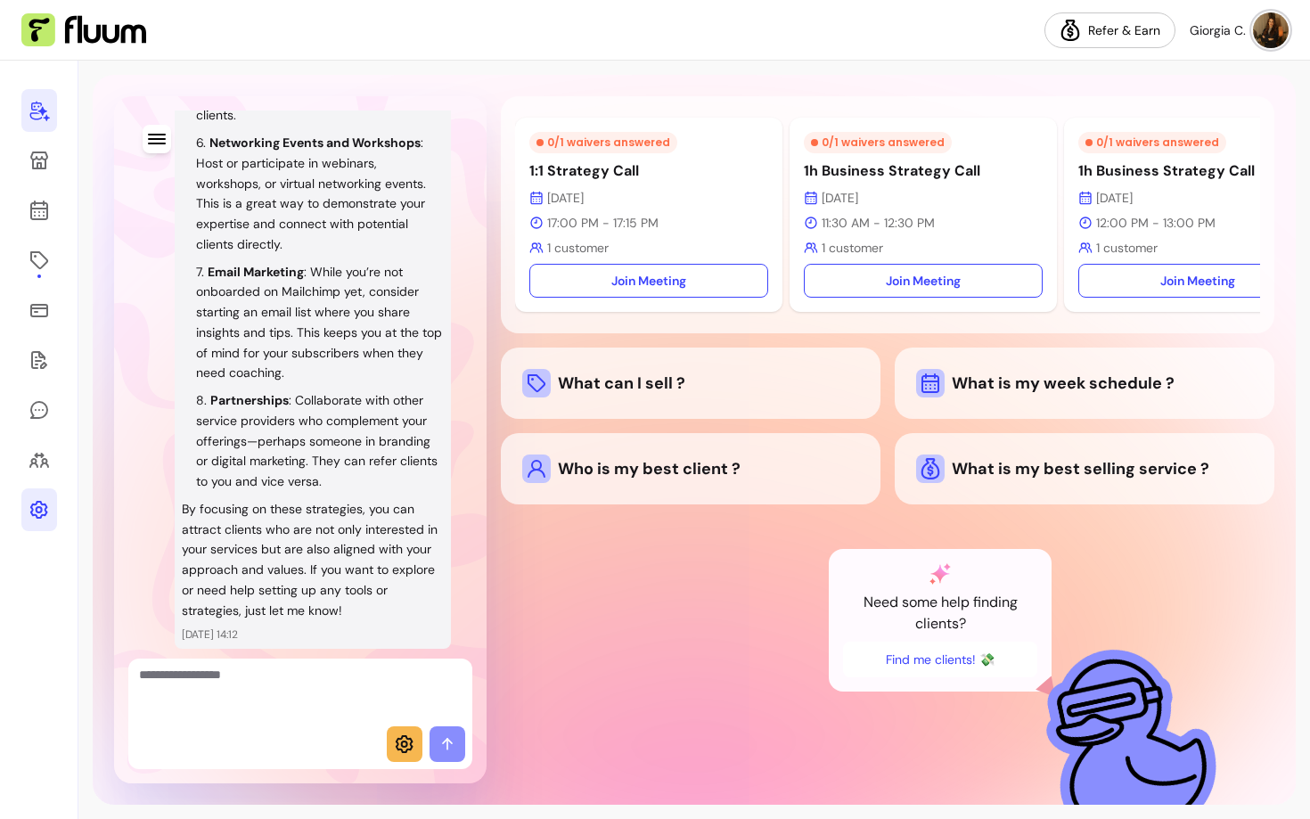
click at [380, 481] on li "Partnerships : Collaborate with other service providers who complement your off…" at bounding box center [320, 441] width 248 height 102
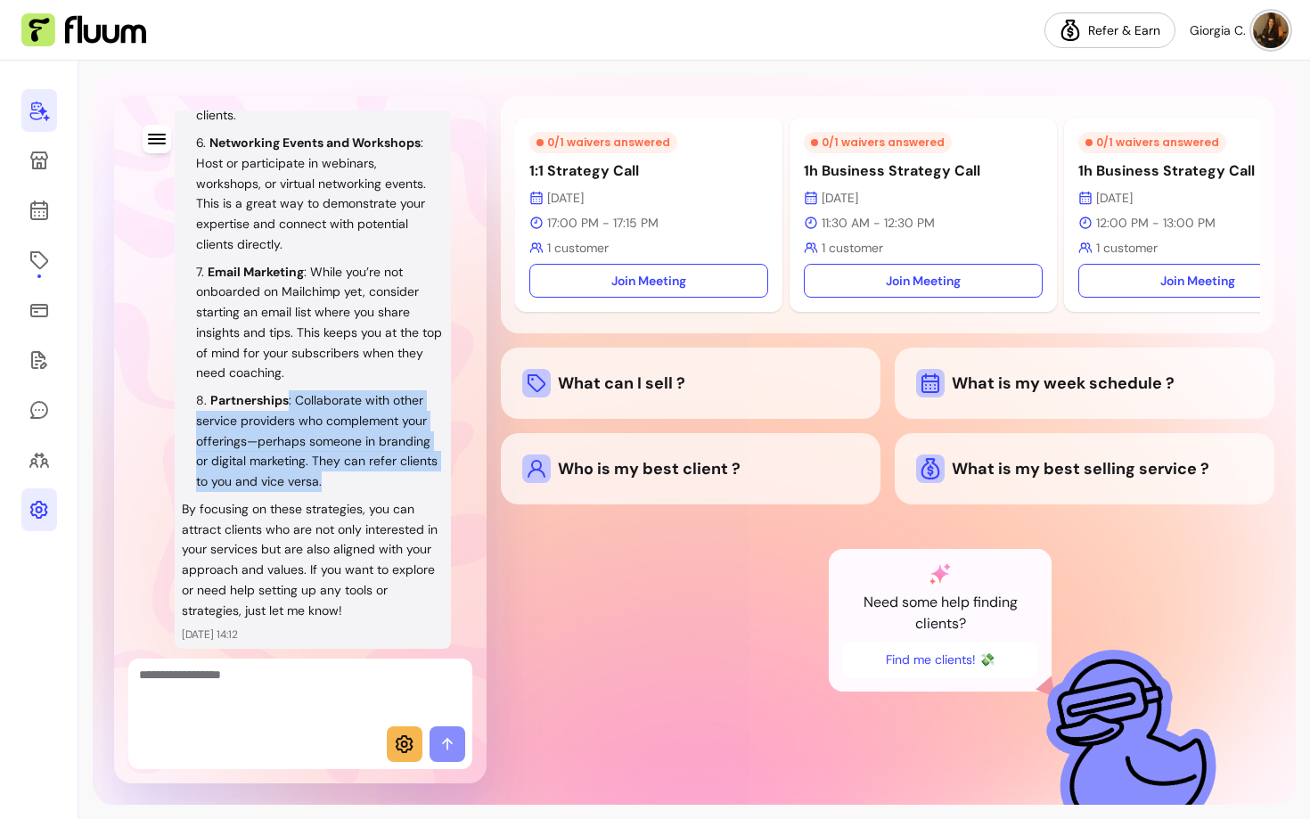
drag, startPoint x: 380, startPoint y: 481, endPoint x: 287, endPoint y: 401, distance: 122.6
click at [287, 401] on li "Partnerships : Collaborate with other service providers who complement your off…" at bounding box center [320, 441] width 248 height 102
click at [300, 462] on p "Partnerships : Collaborate with other service providers who complement your off…" at bounding box center [316, 440] width 241 height 97
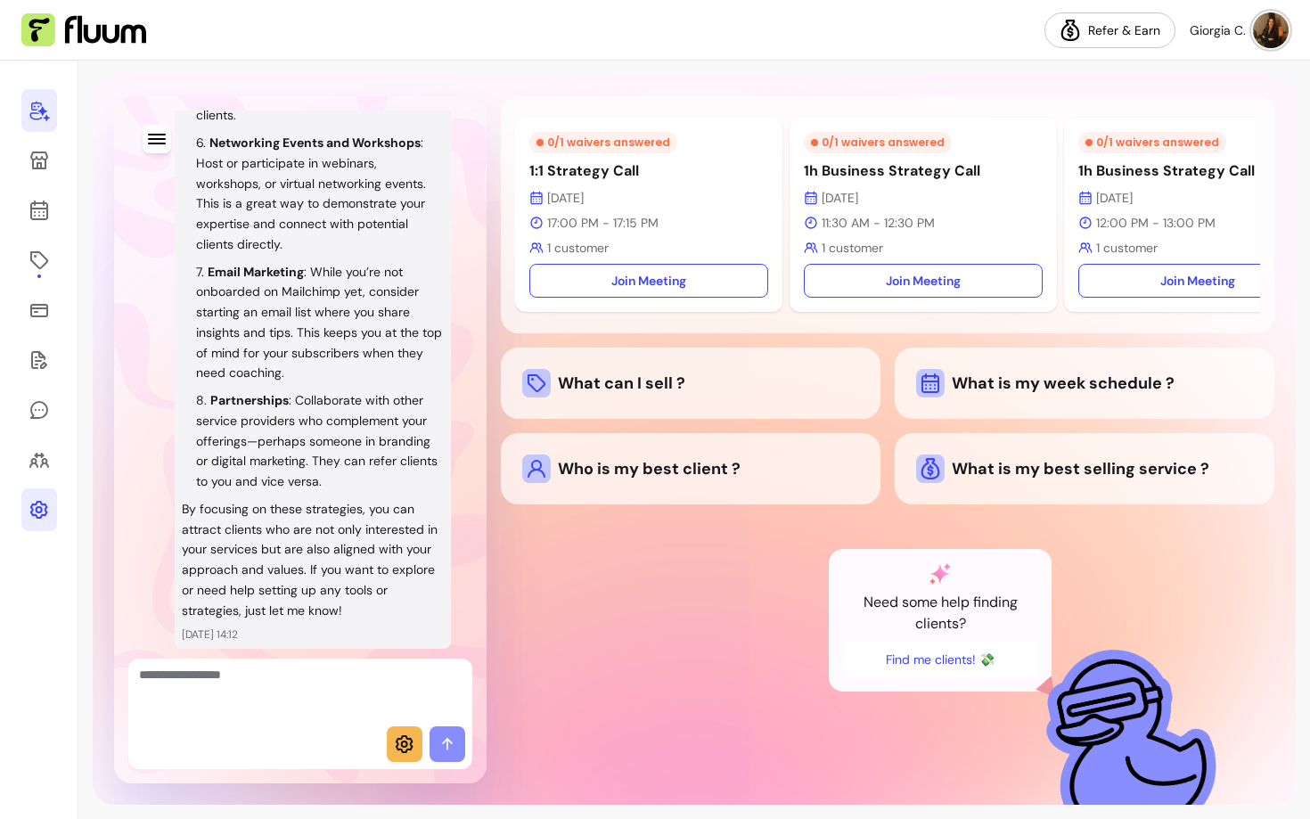
click at [288, 487] on p "Partnerships : Collaborate with other service providers who complement your off…" at bounding box center [316, 440] width 241 height 97
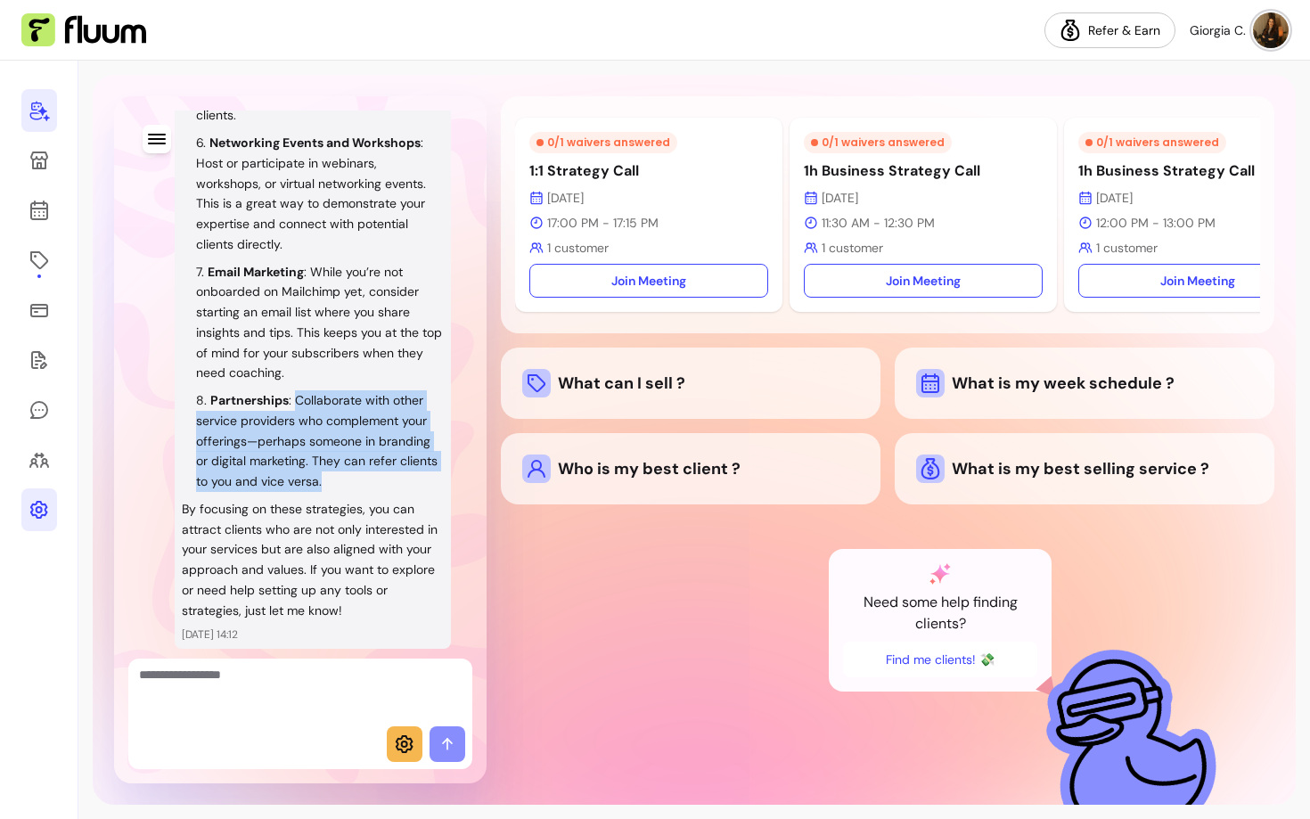
drag, startPoint x: 400, startPoint y: 473, endPoint x: 293, endPoint y: 404, distance: 127.5
click at [294, 405] on li "Partnerships : Collaborate with other service providers who complement your off…" at bounding box center [320, 441] width 248 height 102
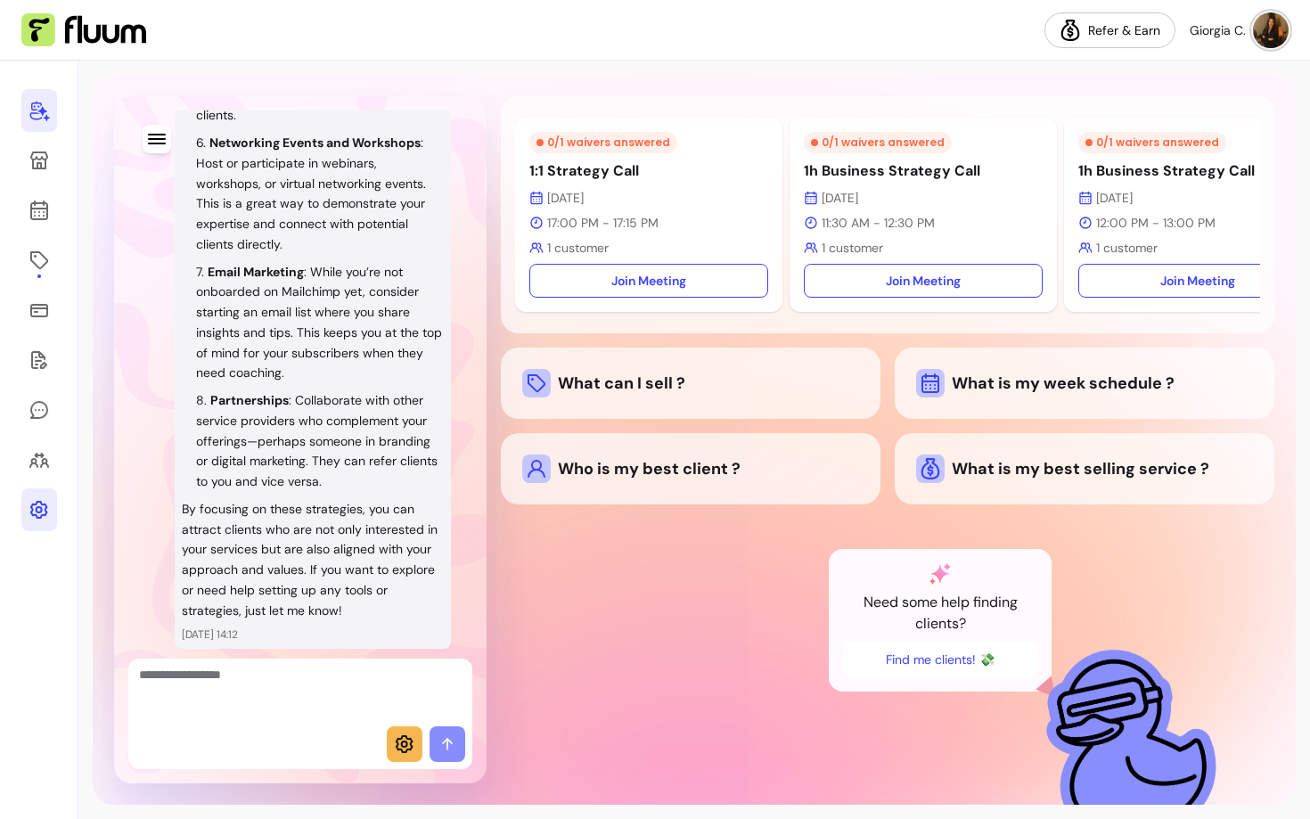
click at [297, 501] on p "By focusing on these strategies, you can attract clients who are not only inter…" at bounding box center [313, 560] width 262 height 122
click at [320, 431] on li "Partnerships : Collaborate with other service providers who complement your off…" at bounding box center [320, 441] width 248 height 102
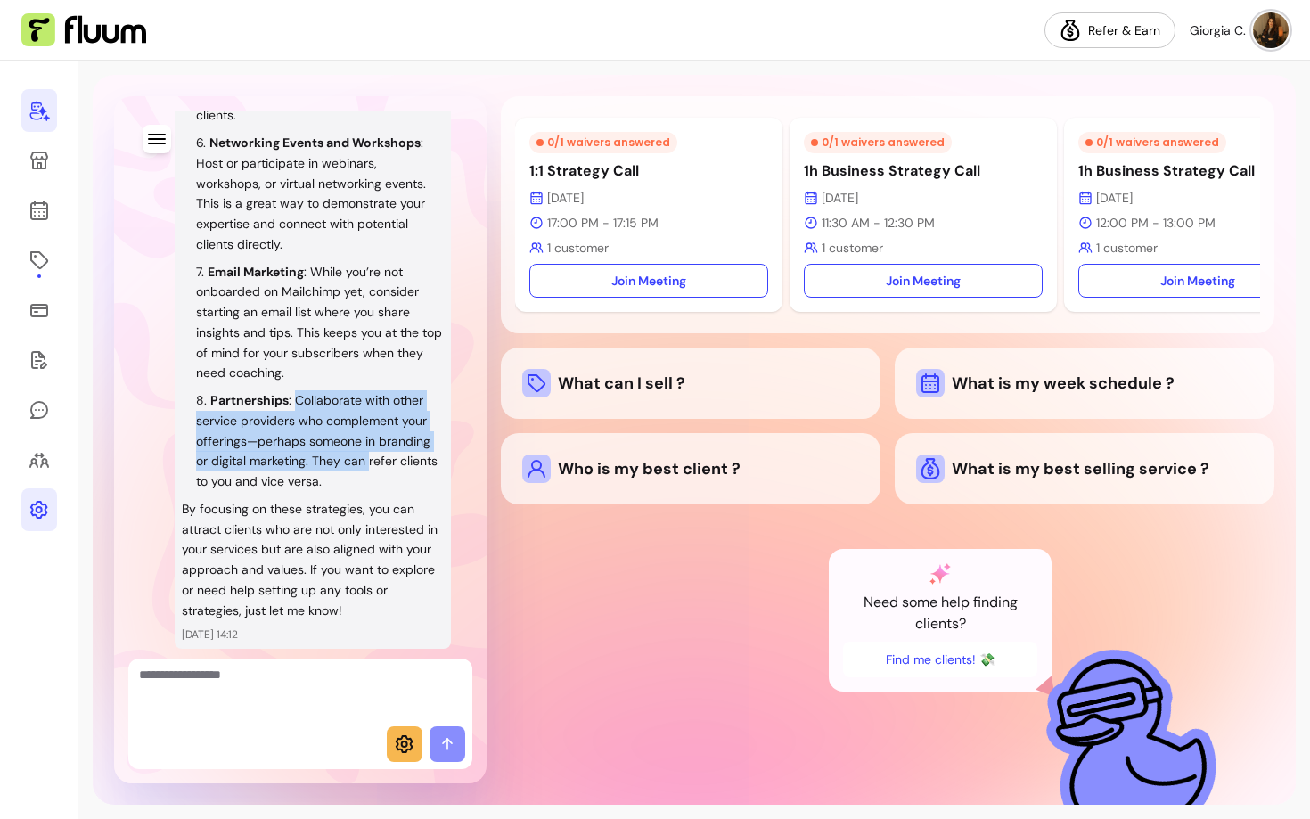
drag, startPoint x: 298, startPoint y: 399, endPoint x: 368, endPoint y: 461, distance: 93.5
click at [368, 461] on p "Partnerships : Collaborate with other service providers who complement your off…" at bounding box center [316, 440] width 241 height 97
click at [364, 480] on li "Partnerships : Collaborate with other service providers who complement your off…" at bounding box center [320, 441] width 248 height 102
drag, startPoint x: 364, startPoint y: 480, endPoint x: 290, endPoint y: 398, distance: 110.4
click at [290, 398] on li "Partnerships : Collaborate with other service providers who complement your off…" at bounding box center [320, 441] width 248 height 102
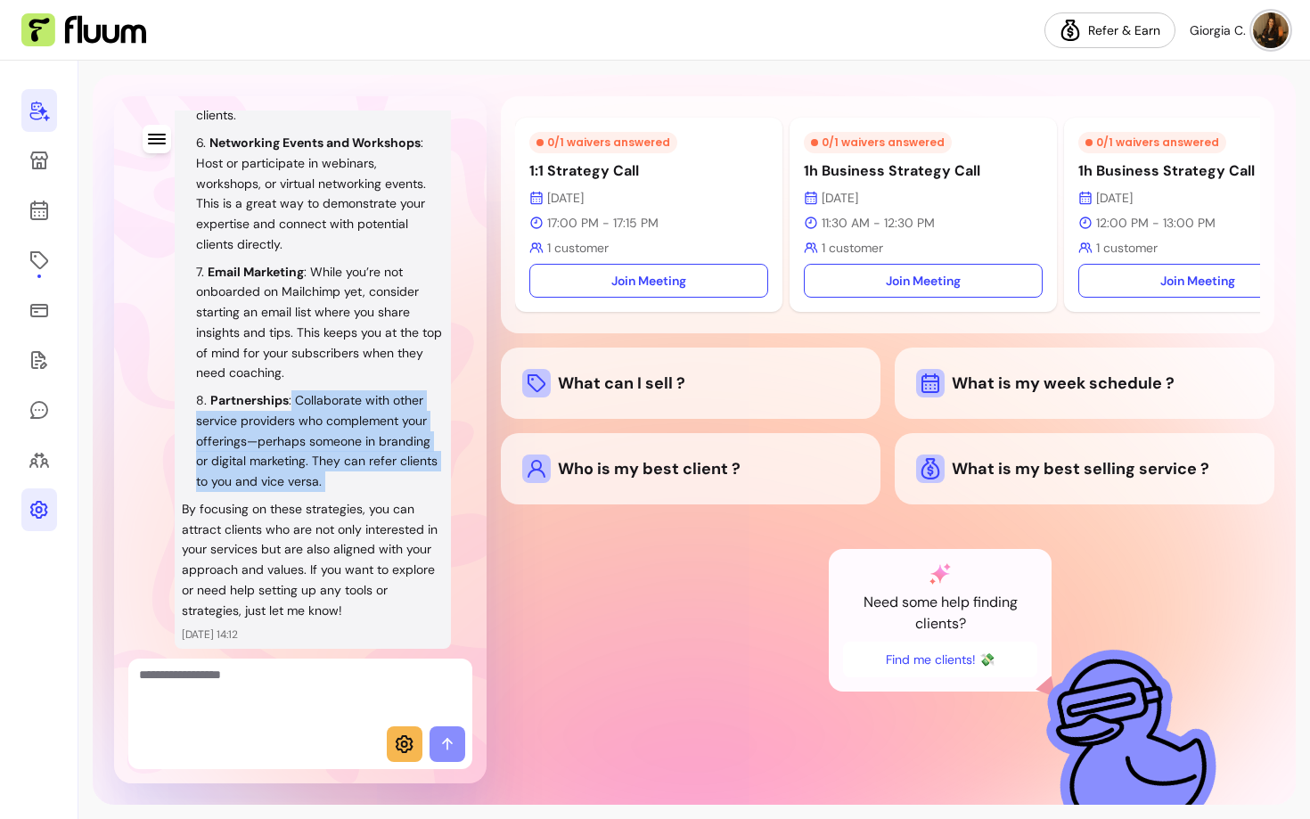
click at [343, 476] on p "Partnerships : Collaborate with other service providers who complement your off…" at bounding box center [316, 440] width 241 height 97
drag, startPoint x: 375, startPoint y: 483, endPoint x: 292, endPoint y: 403, distance: 115.3
click at [292, 403] on li "Partnerships : Collaborate with other service providers who complement your off…" at bounding box center [320, 441] width 248 height 102
click at [268, 713] on textarea "Ask me anything..." at bounding box center [300, 692] width 323 height 53
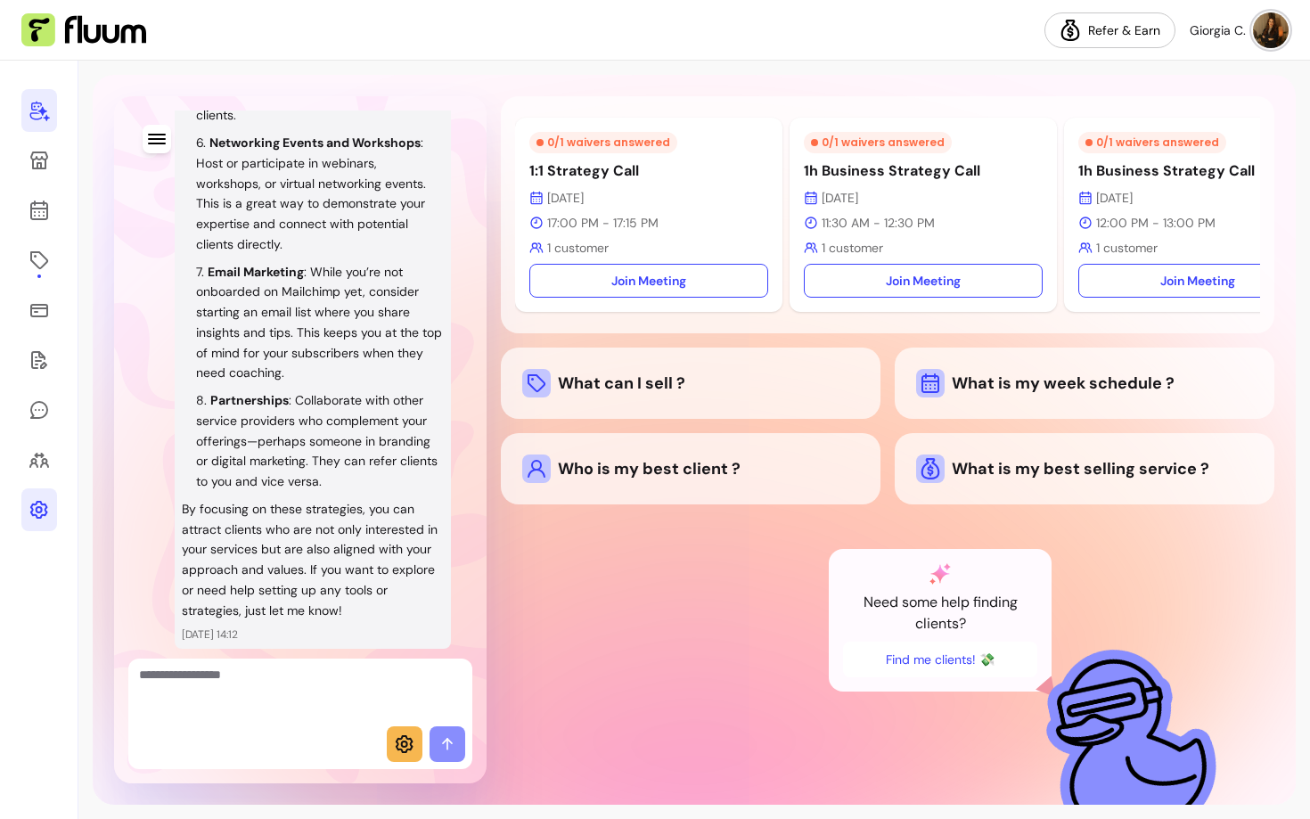
click at [315, 440] on p "Partnerships : Collaborate with other service providers who complement your off…" at bounding box center [316, 440] width 241 height 97
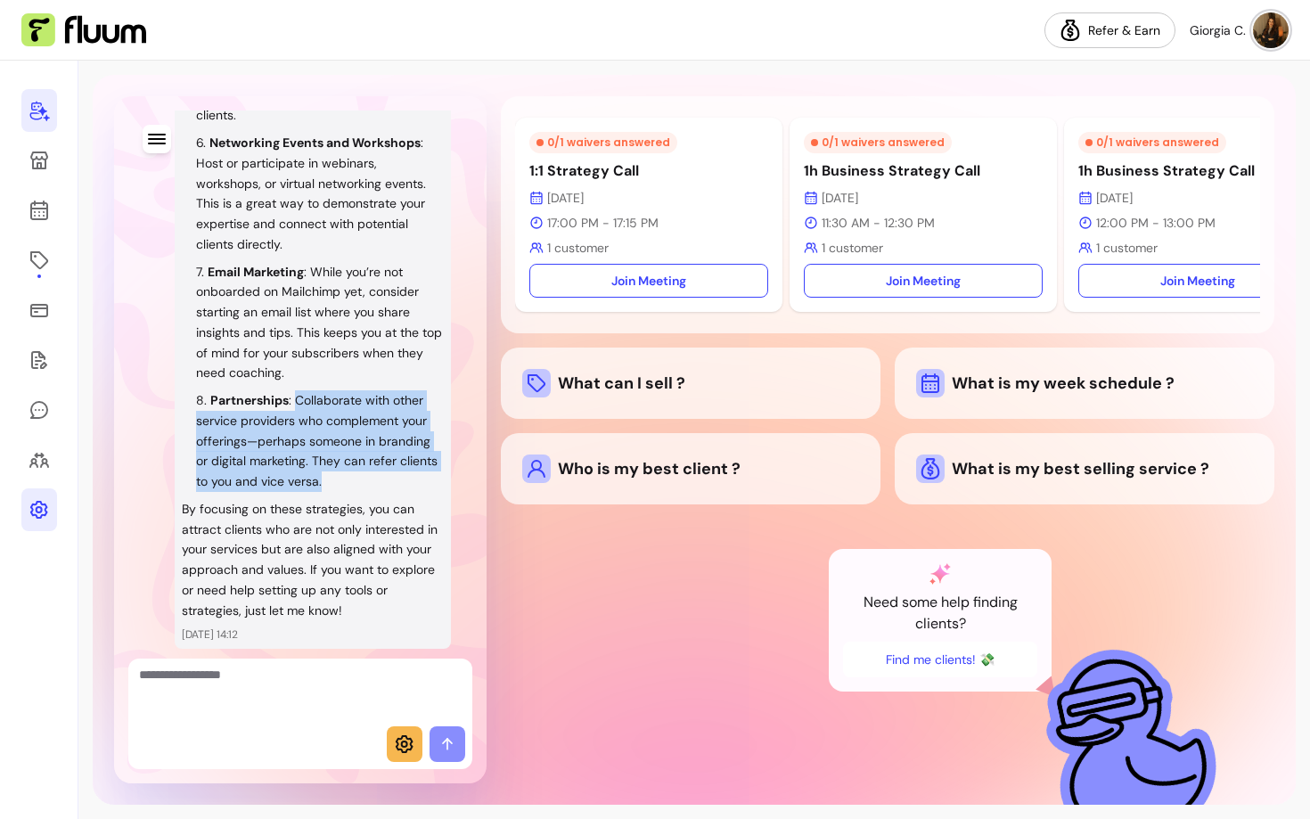
drag, startPoint x: 295, startPoint y: 402, endPoint x: 365, endPoint y: 483, distance: 107.4
click at [365, 483] on li "Partnerships : Collaborate with other service providers who complement your off…" at bounding box center [320, 441] width 248 height 102
click at [283, 684] on textarea "Ask me anything..." at bounding box center [300, 692] width 323 height 53
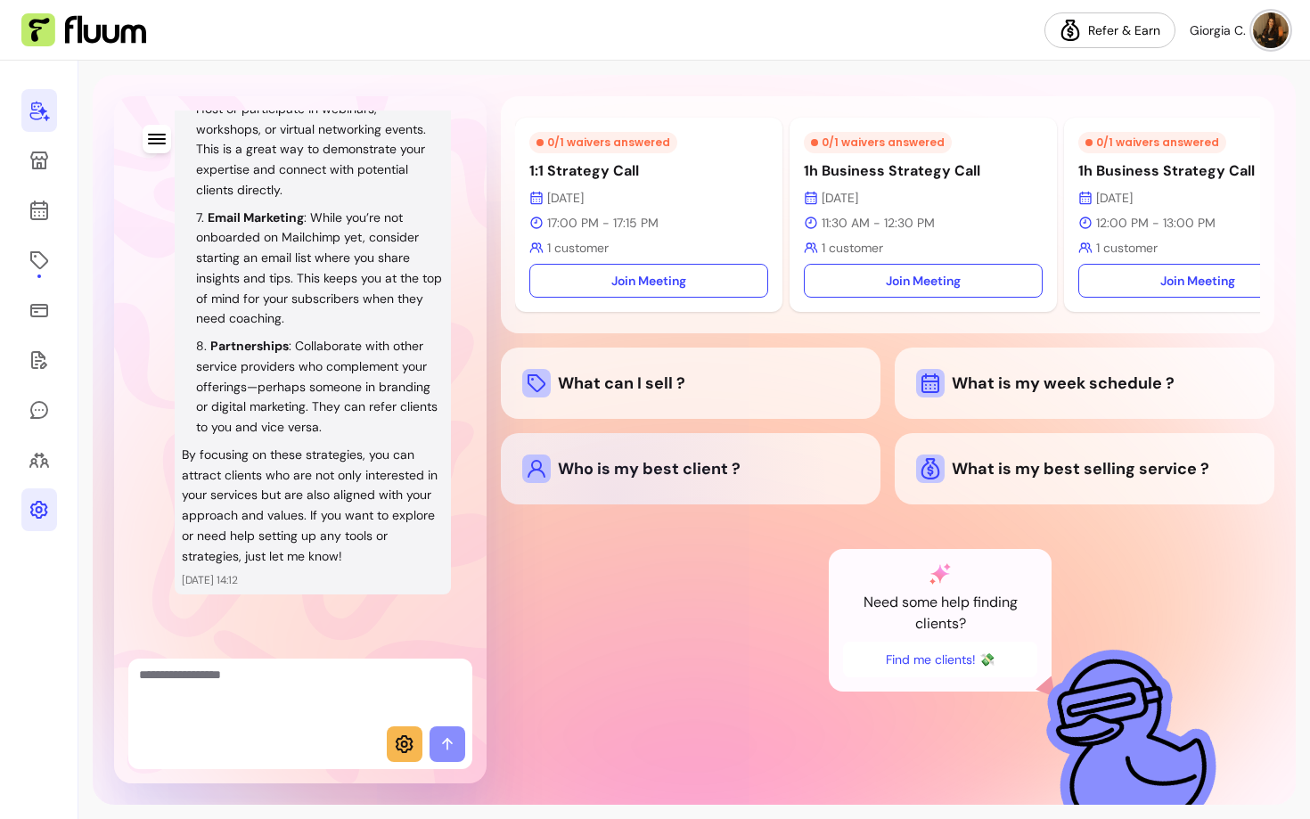
click at [610, 502] on div "Who is my best client ?" at bounding box center [691, 468] width 380 height 71
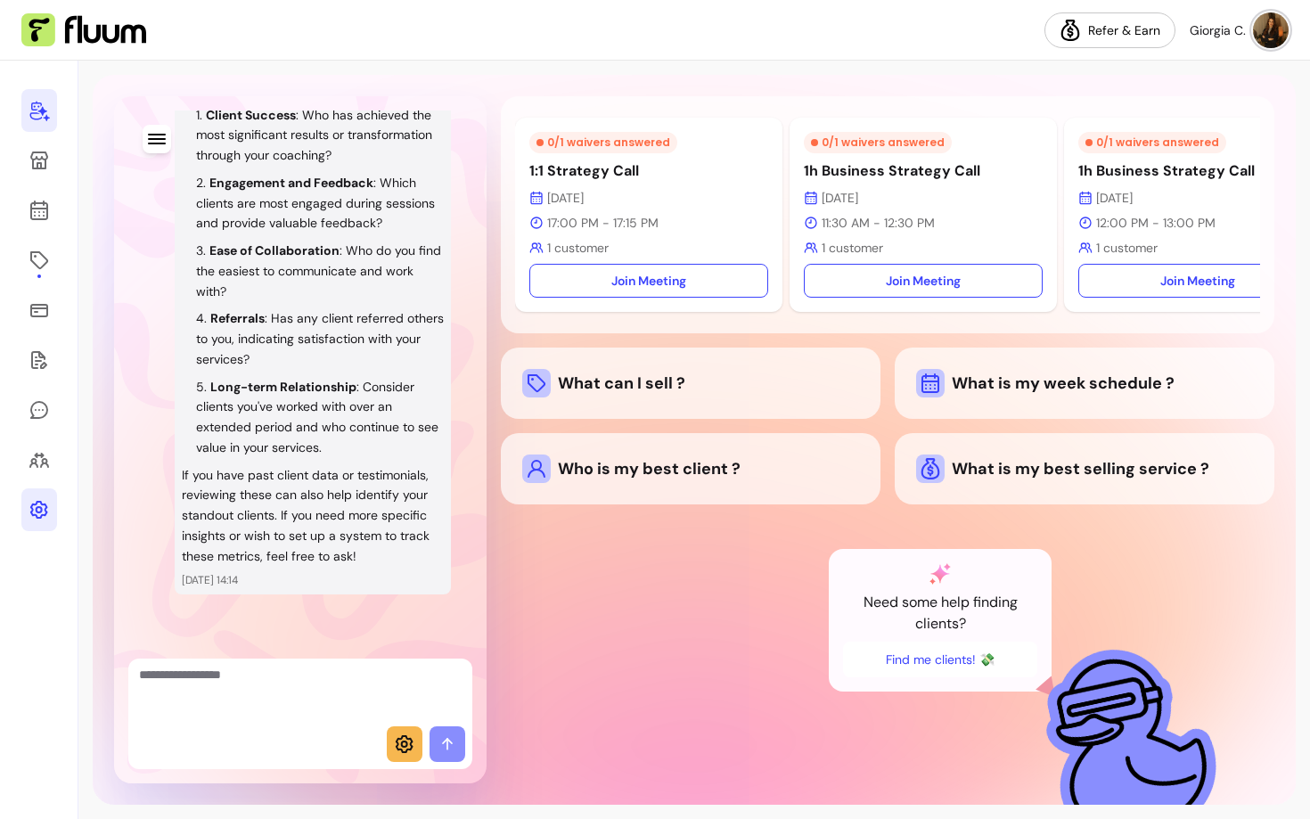
click at [397, 752] on icon at bounding box center [404, 743] width 21 height 21
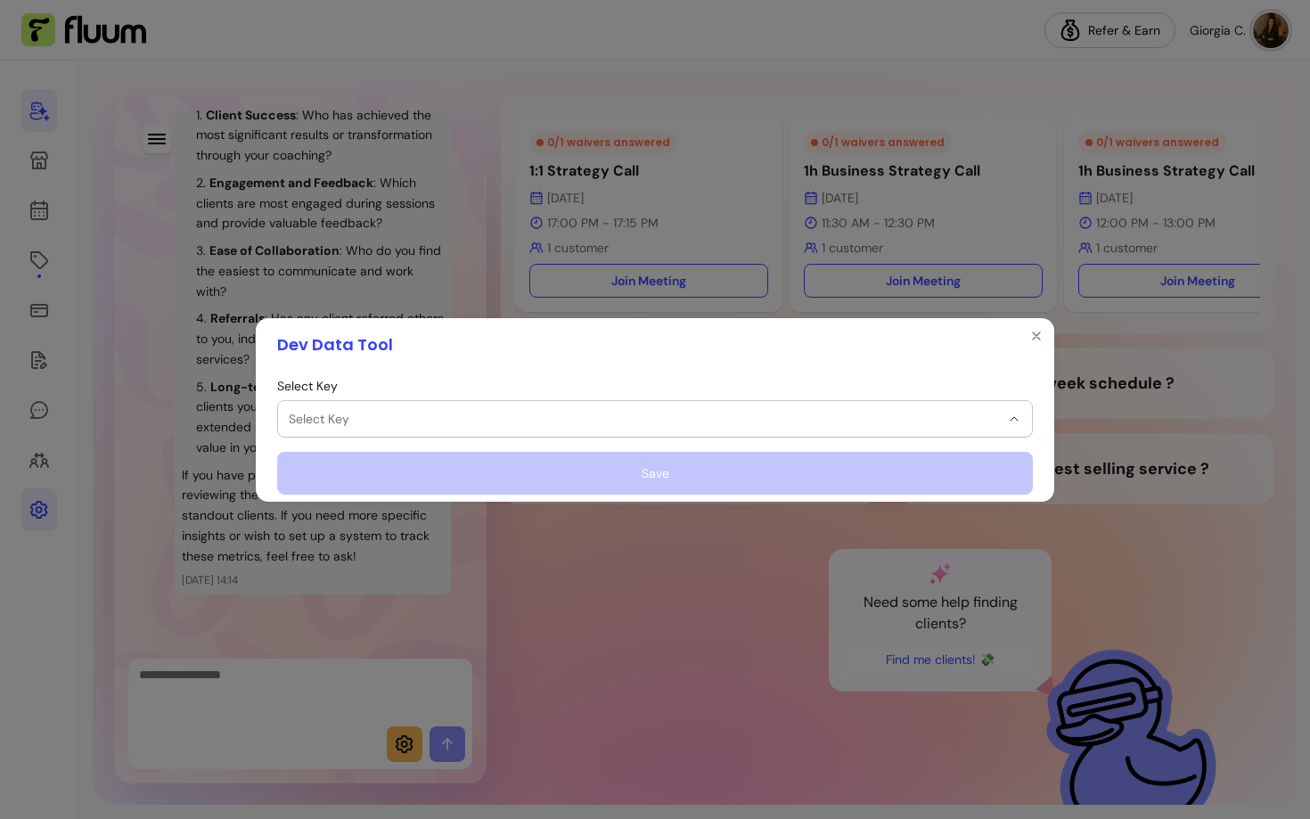
click at [438, 412] on span "Select Key" at bounding box center [644, 419] width 711 height 18
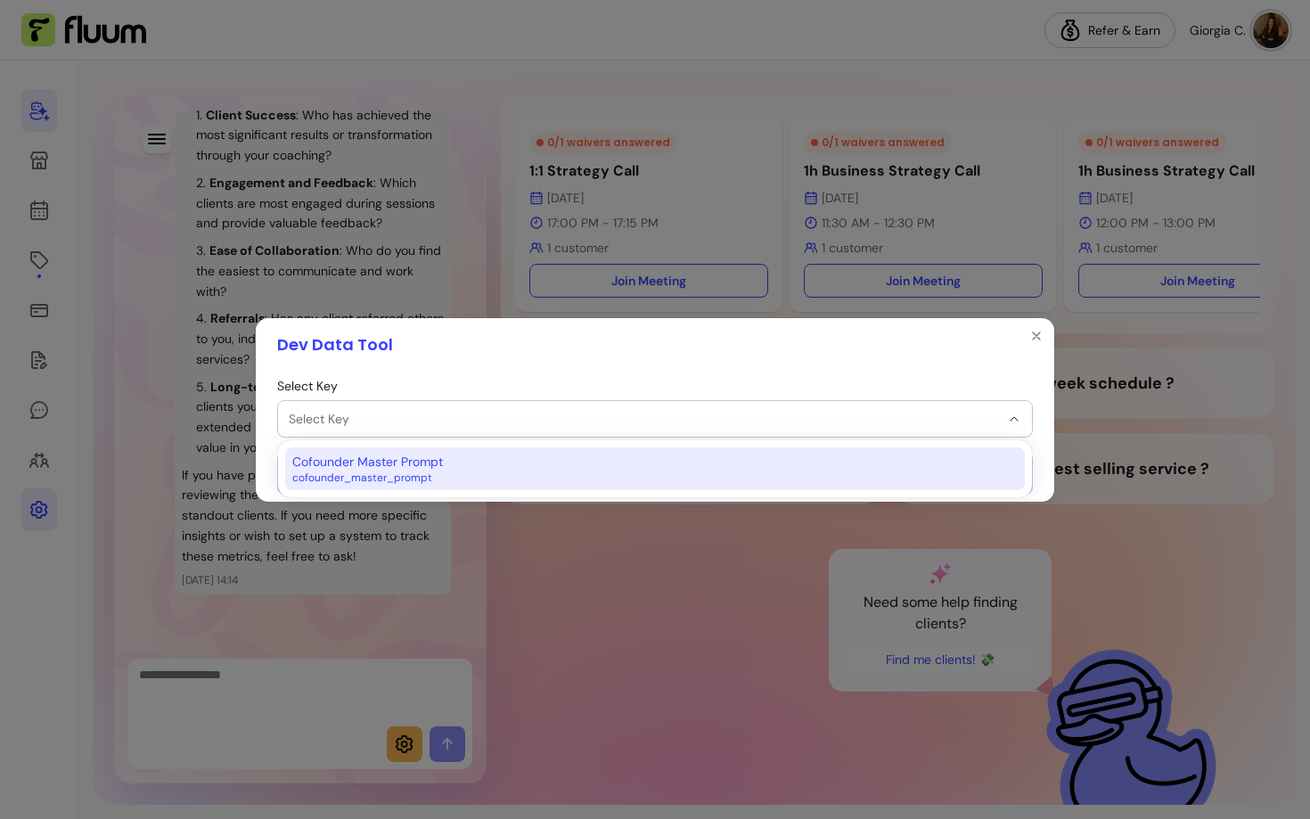
click at [415, 470] on span "Cofounder Master Prompt" at bounding box center [367, 462] width 151 height 18
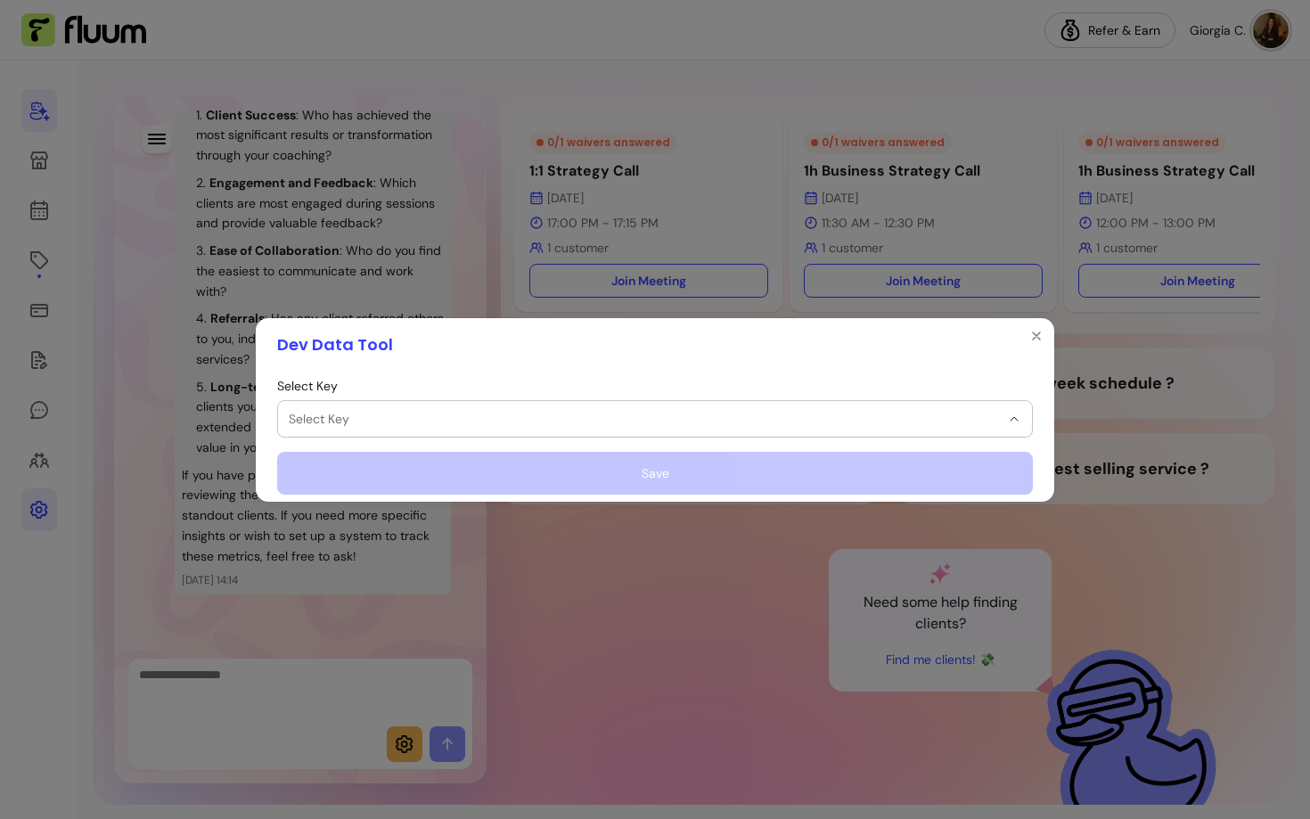
select select "**********"
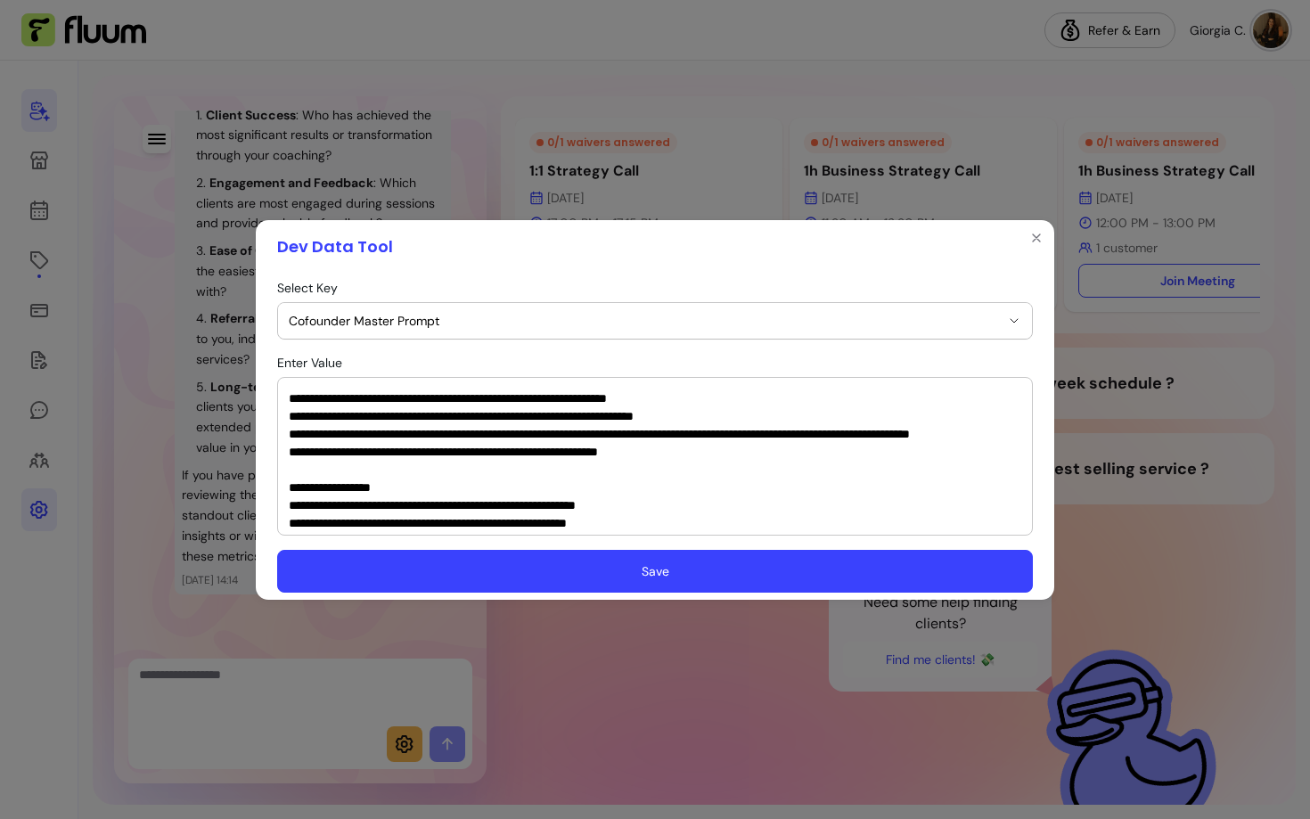
scroll to position [1550, 0]
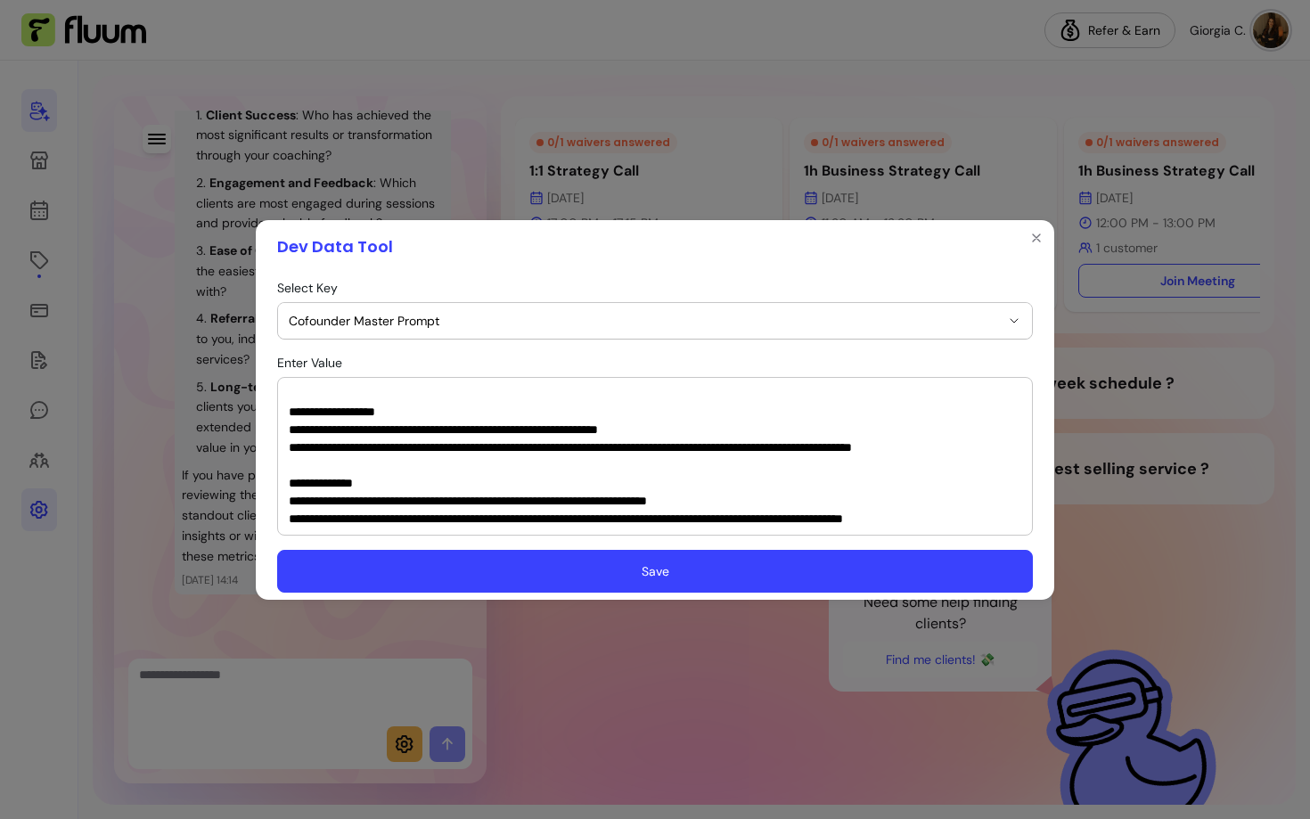
drag, startPoint x: 288, startPoint y: 397, endPoint x: 446, endPoint y: 777, distance: 412.2
click at [446, 777] on div "**********" at bounding box center [655, 409] width 1310 height 819
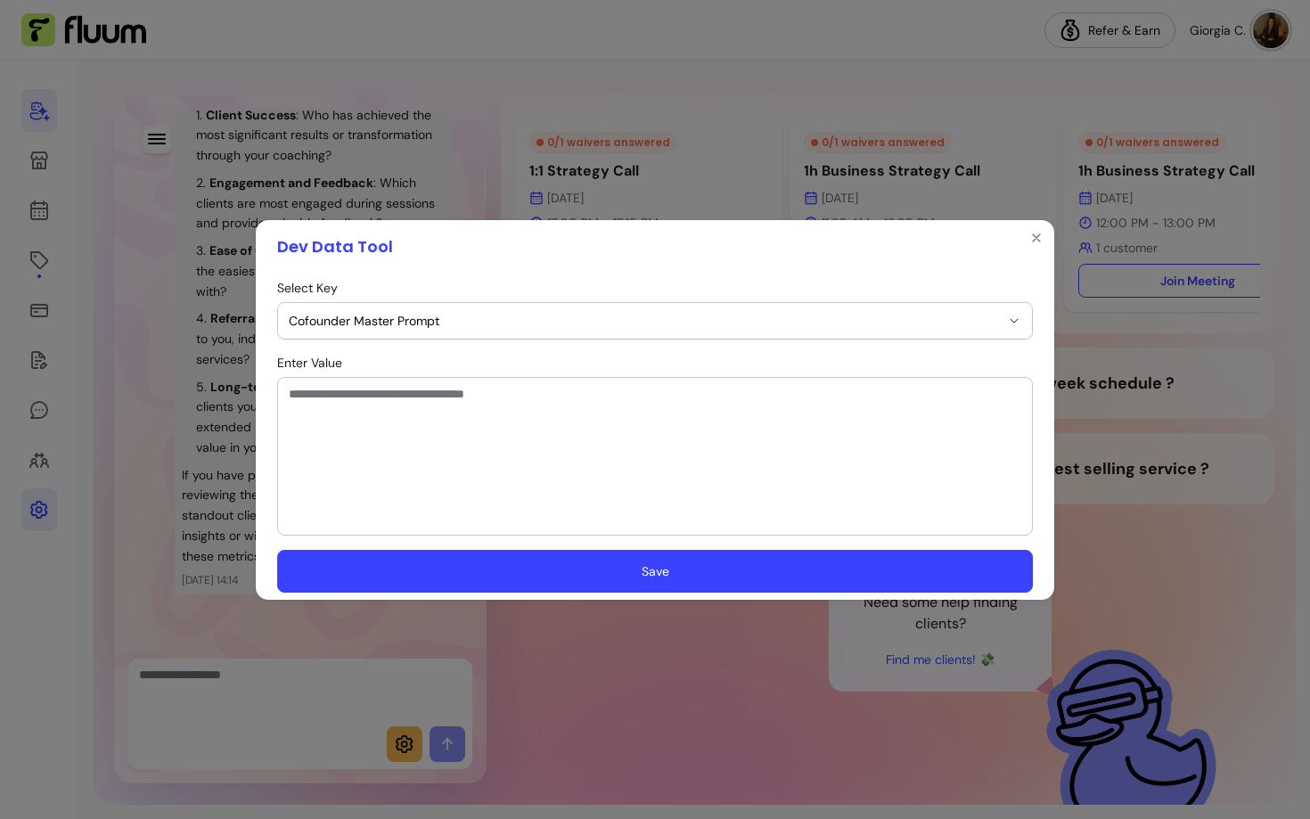
scroll to position [0, 0]
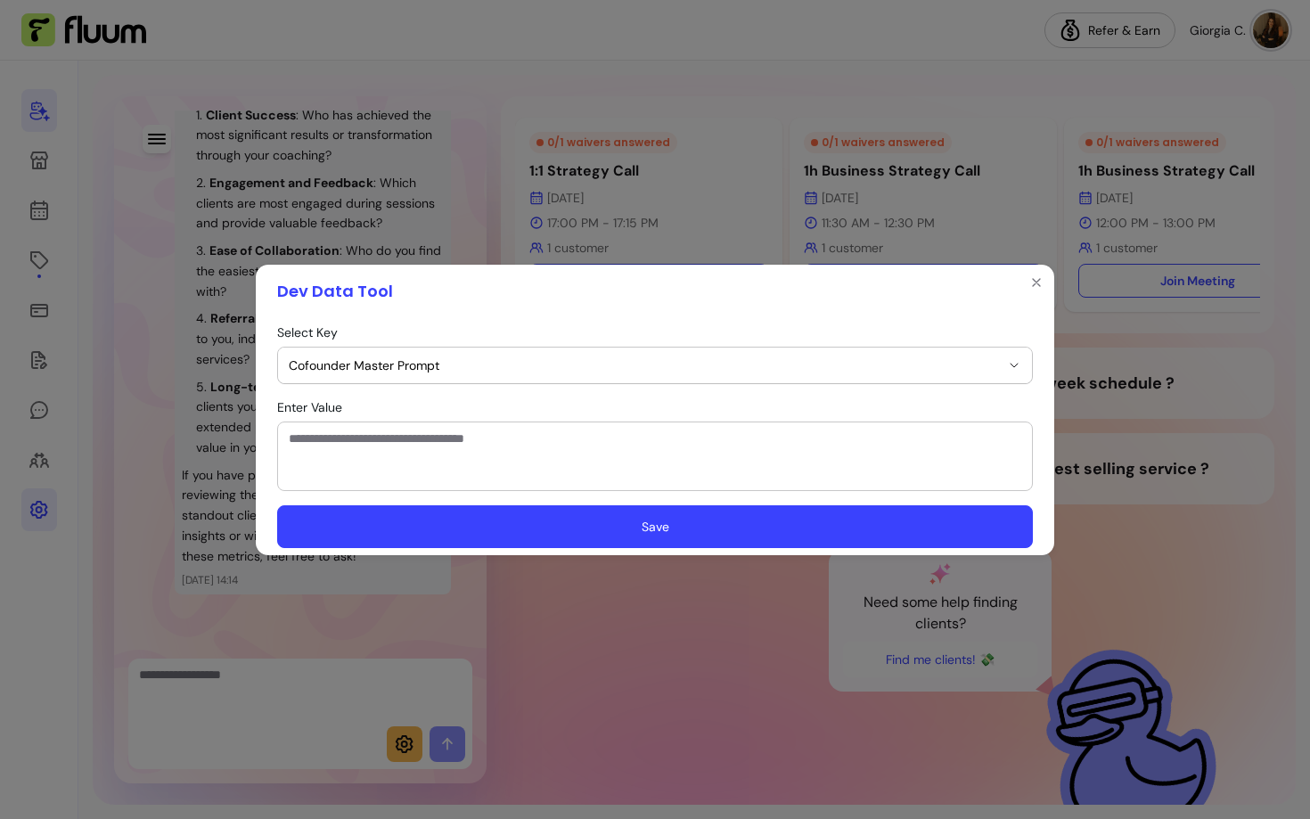
click at [519, 431] on textarea "Enter Value" at bounding box center [655, 455] width 732 height 53
paste textarea "**********"
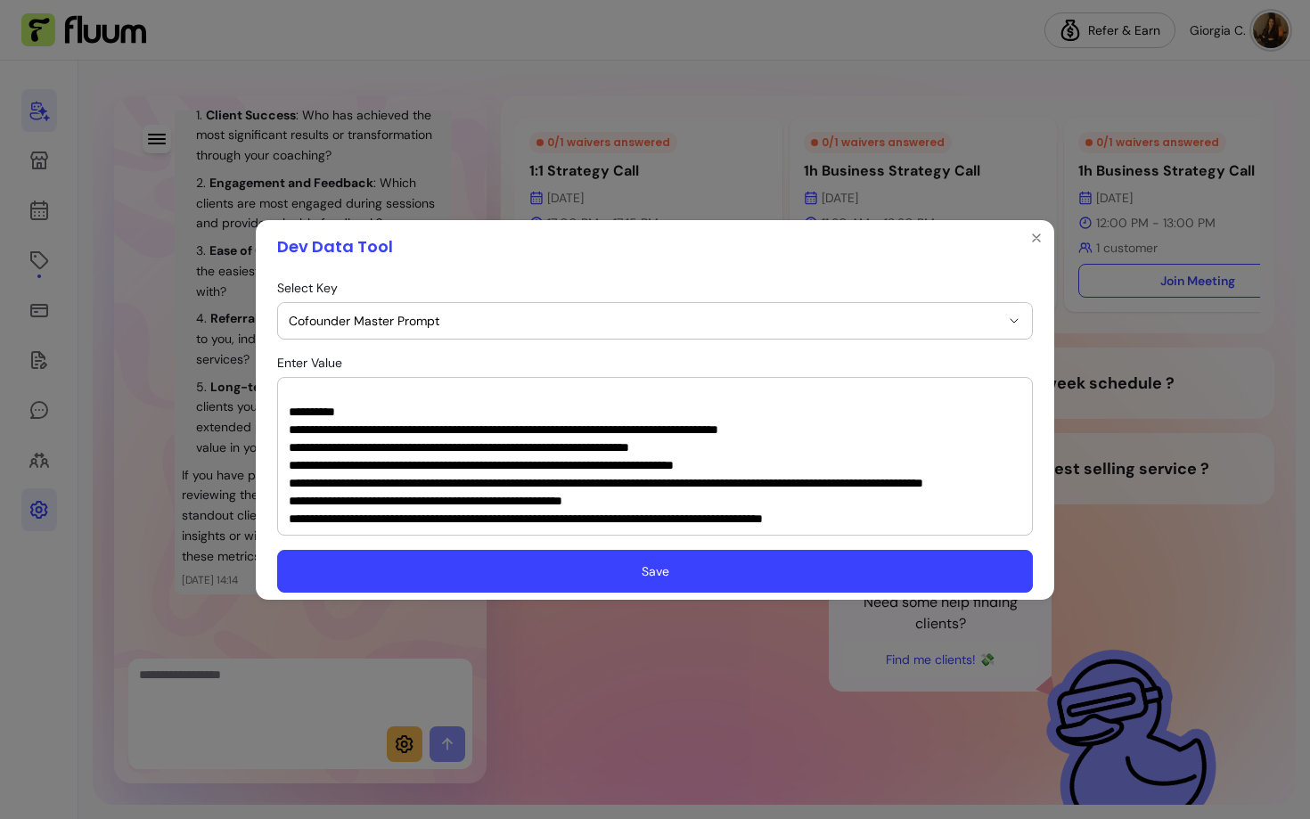
scroll to position [766, 0]
paste textarea "**********"
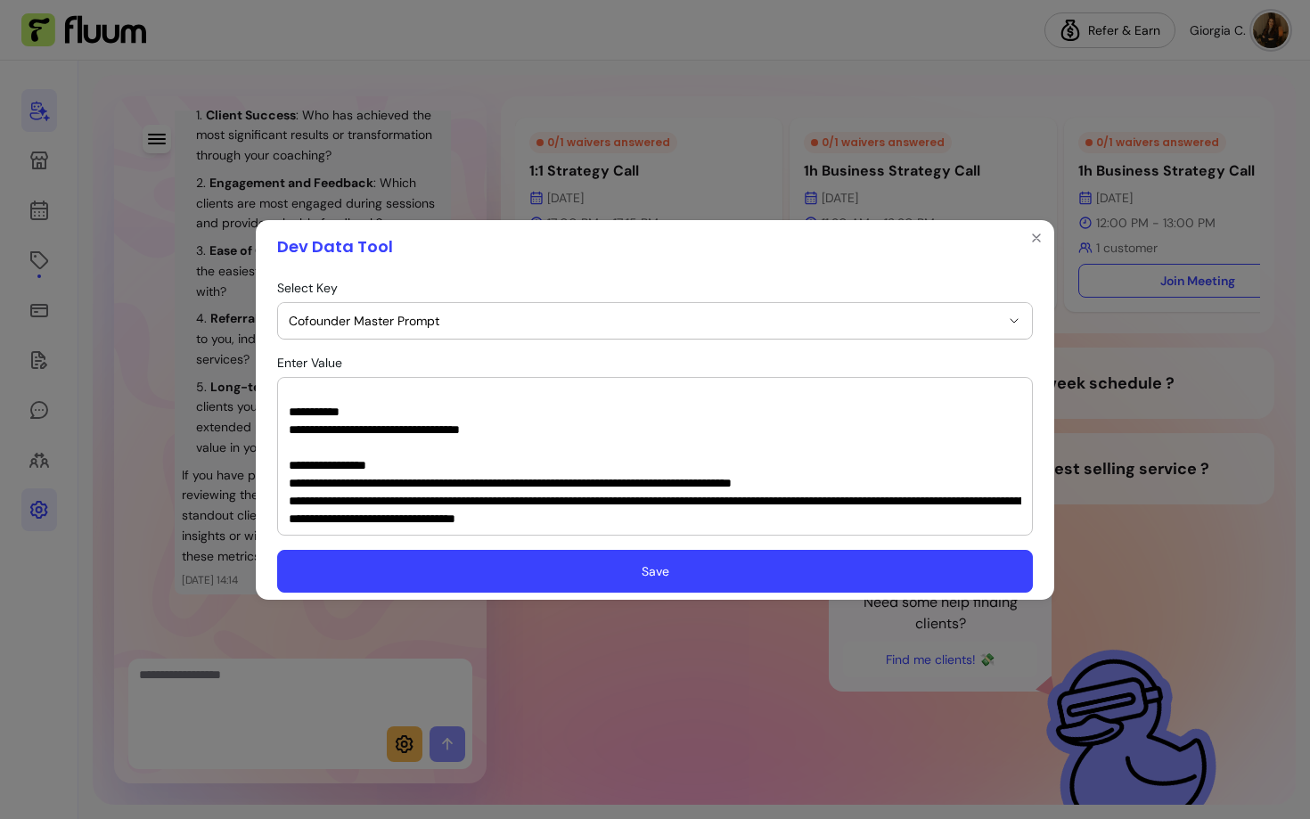
scroll to position [1194, 0]
click at [609, 522] on textarea "Enter Value" at bounding box center [655, 456] width 732 height 143
paste textarea "**********"
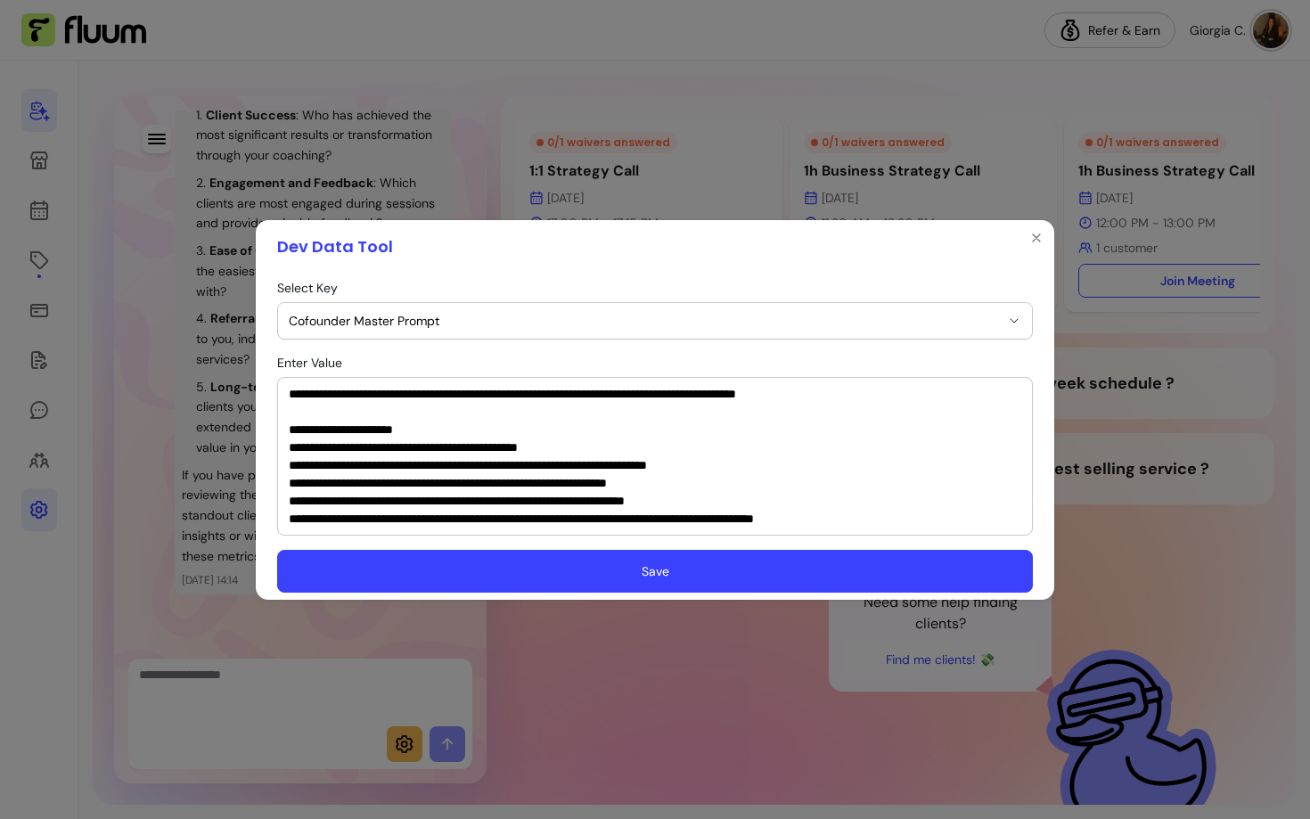
type textarea "**********"
click at [613, 572] on button "Save" at bounding box center [655, 571] width 756 height 43
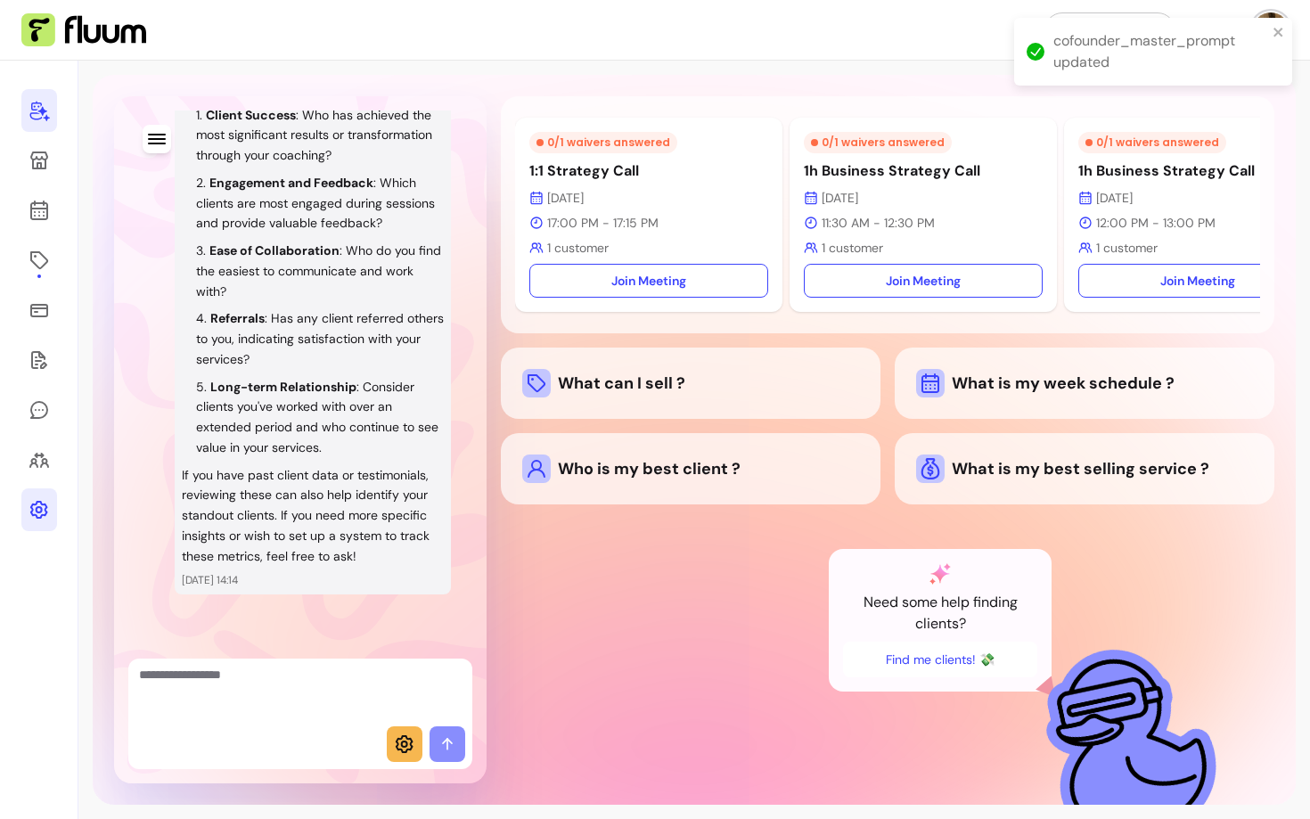
scroll to position [3421, 0]
click at [161, 131] on icon "button" at bounding box center [156, 138] width 20 height 20
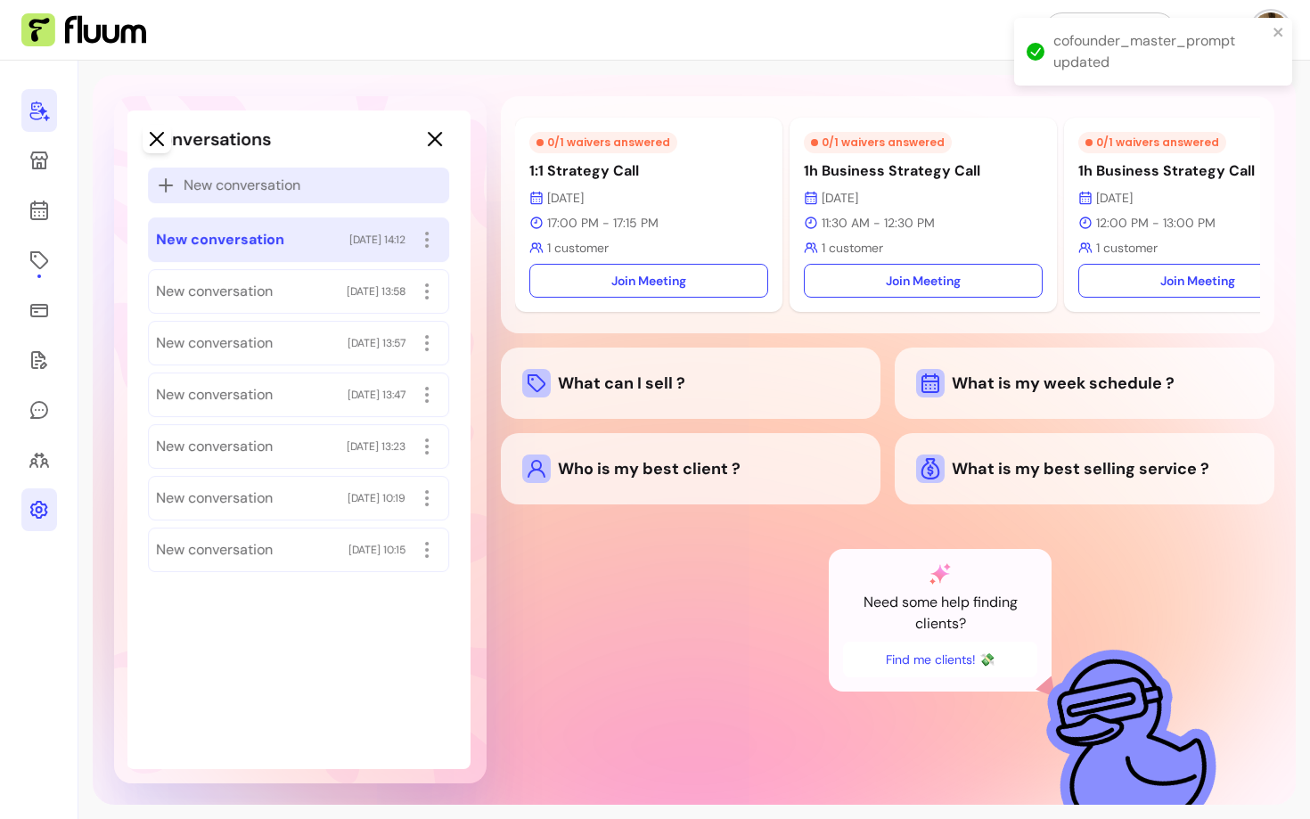
click at [216, 191] on span "New conversation" at bounding box center [242, 185] width 117 height 21
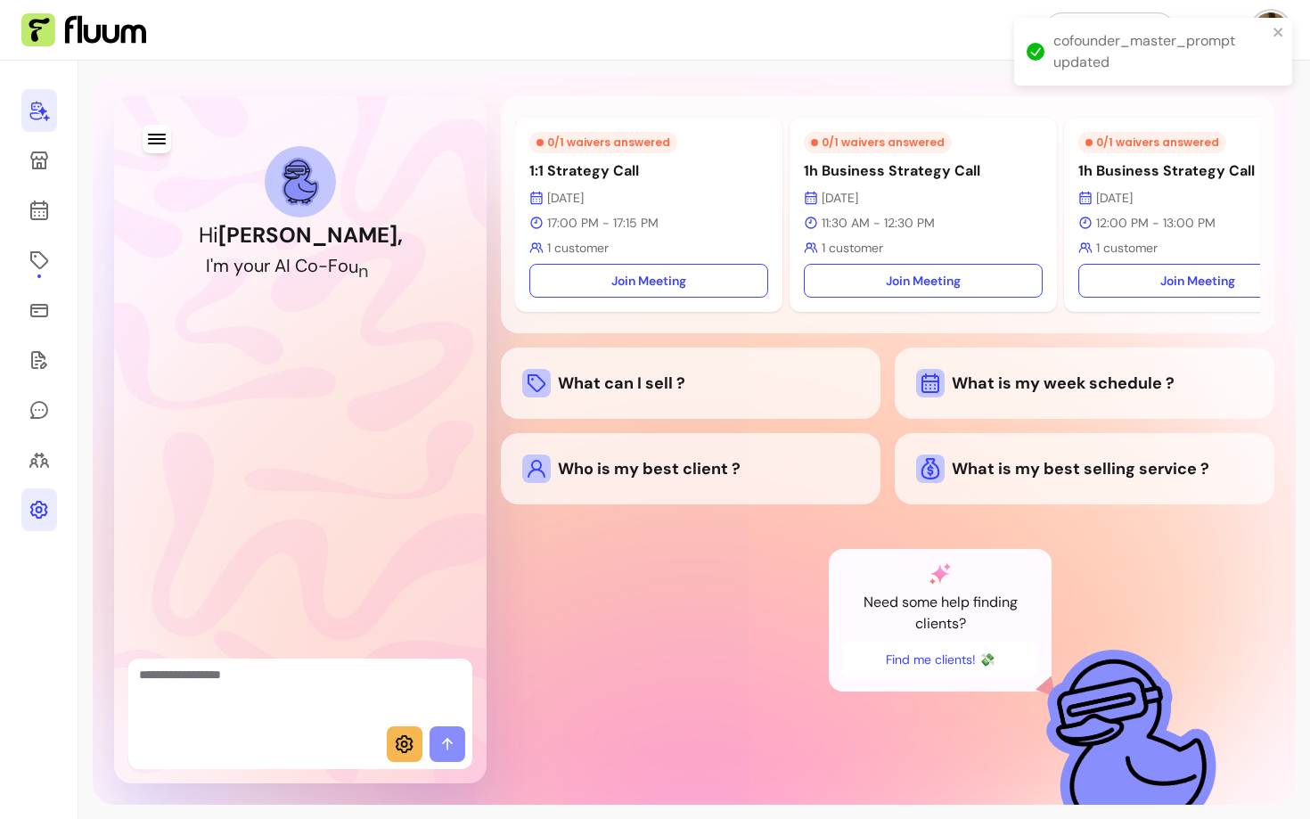
click at [262, 693] on textarea "Ask me anything..." at bounding box center [300, 692] width 323 height 53
click at [1060, 480] on div "What is my best selling service ?" at bounding box center [1084, 468] width 337 height 29
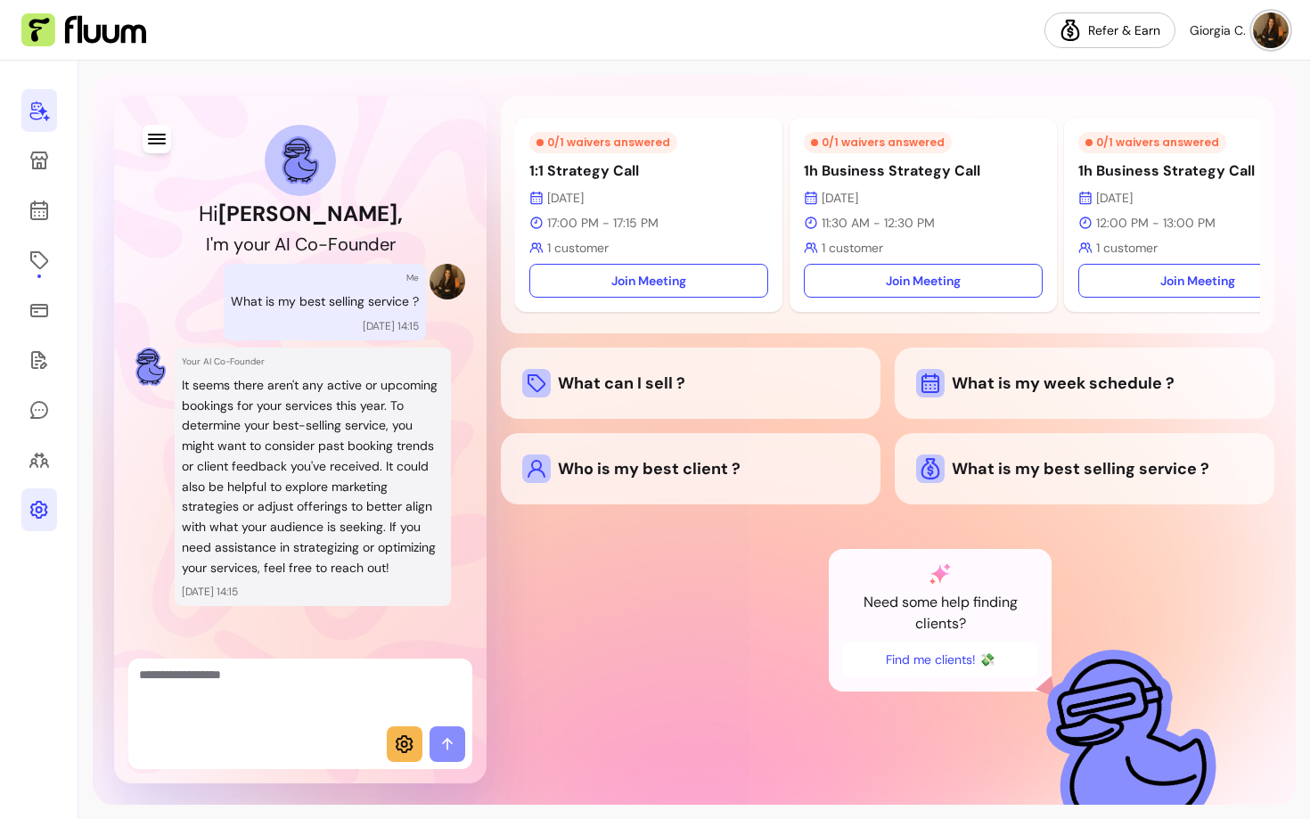
scroll to position [20, 0]
click at [316, 301] on p "What is my best selling service ?" at bounding box center [325, 303] width 188 height 20
click at [292, 413] on p "It seems there aren't any active or upcoming bookings for your services this ye…" at bounding box center [313, 478] width 262 height 203
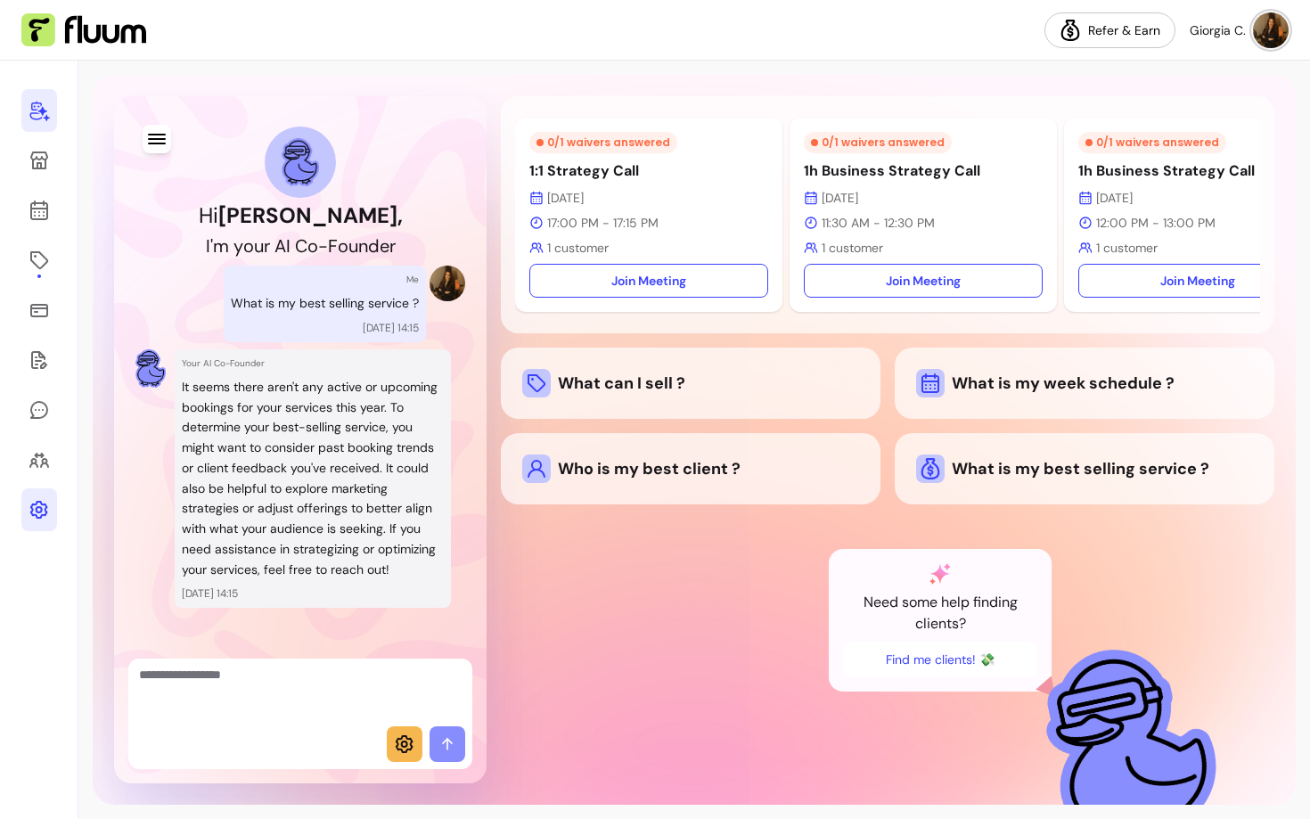
click at [292, 413] on p "It seems there aren't any active or upcoming bookings for your services this ye…" at bounding box center [313, 478] width 262 height 203
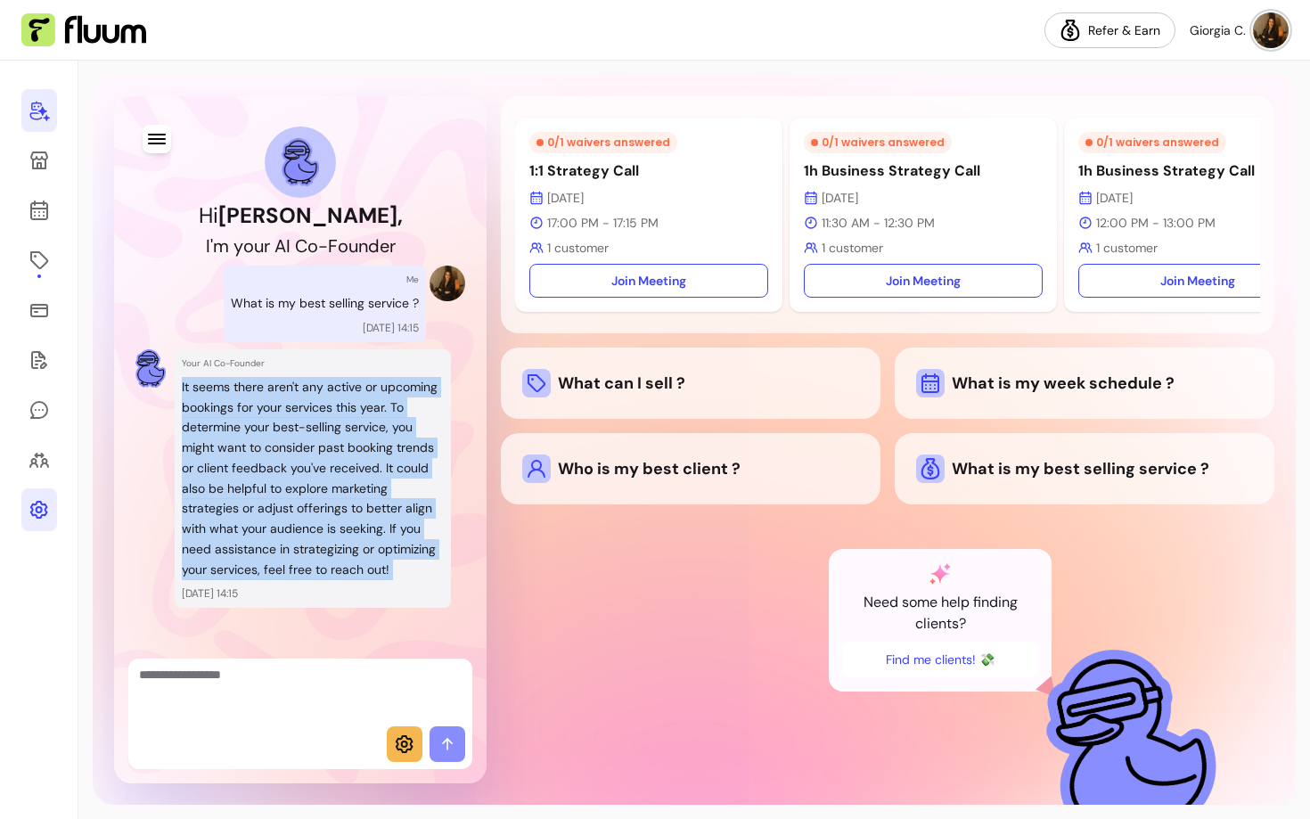
click at [292, 413] on p "It seems there aren't any active or upcoming bookings for your services this ye…" at bounding box center [313, 478] width 262 height 203
click at [377, 577] on p "It seems there aren't any active or upcoming bookings for your services this ye…" at bounding box center [313, 478] width 262 height 203
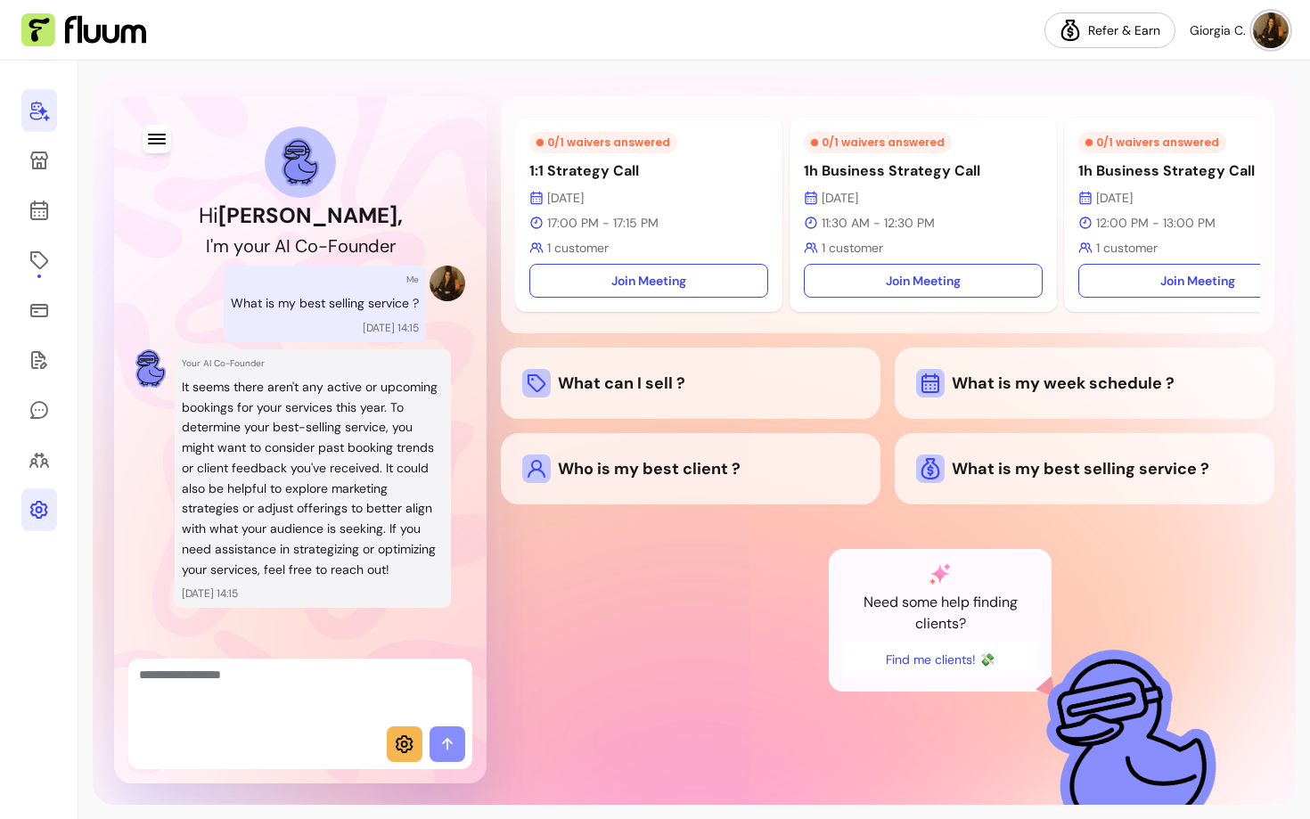
click at [253, 442] on p "It seems there aren't any active or upcoming bookings for your services this ye…" at bounding box center [313, 478] width 262 height 203
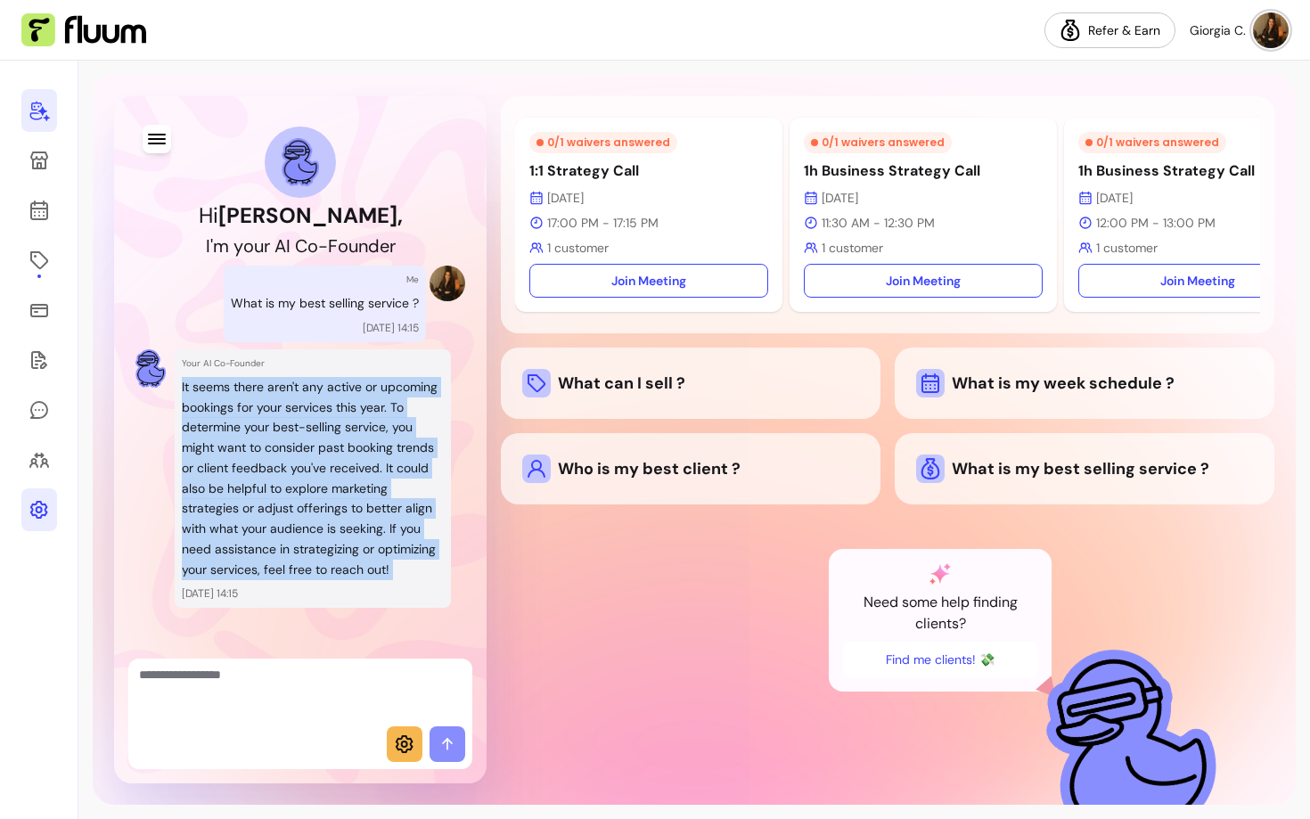
click at [253, 442] on p "It seems there aren't any active or upcoming bookings for your services this ye…" at bounding box center [313, 478] width 262 height 203
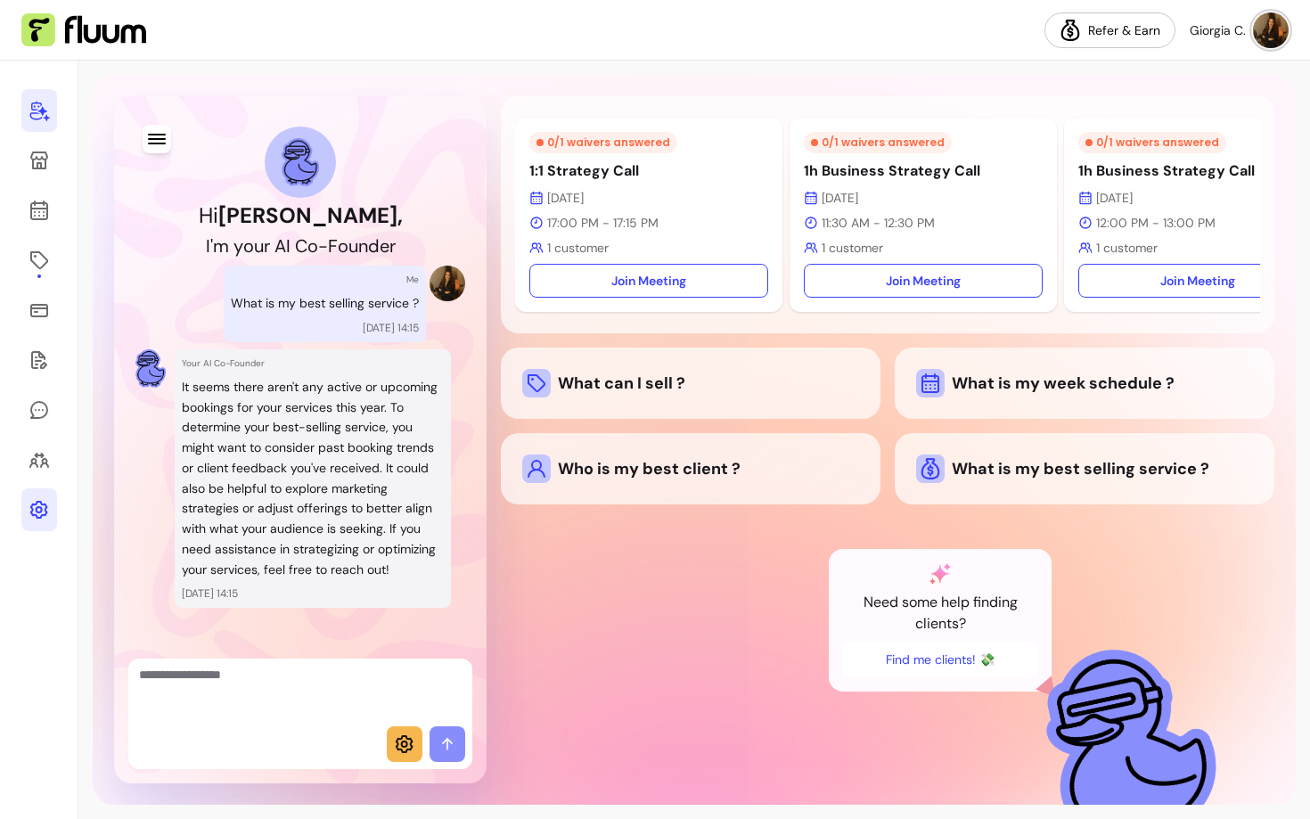
click at [269, 479] on p "It seems there aren't any active or upcoming bookings for your services this ye…" at bounding box center [313, 478] width 262 height 203
drag, startPoint x: 212, startPoint y: 425, endPoint x: 289, endPoint y: 619, distance: 208.8
click at [289, 609] on div "Your AI Co-Founder It seems there aren't any active or upcoming bookings for yo…" at bounding box center [313, 478] width 276 height 259
click at [320, 513] on p "It seems there aren't any active or upcoming bookings for your services this ye…" at bounding box center [313, 478] width 262 height 203
click at [50, 123] on link at bounding box center [39, 110] width 36 height 43
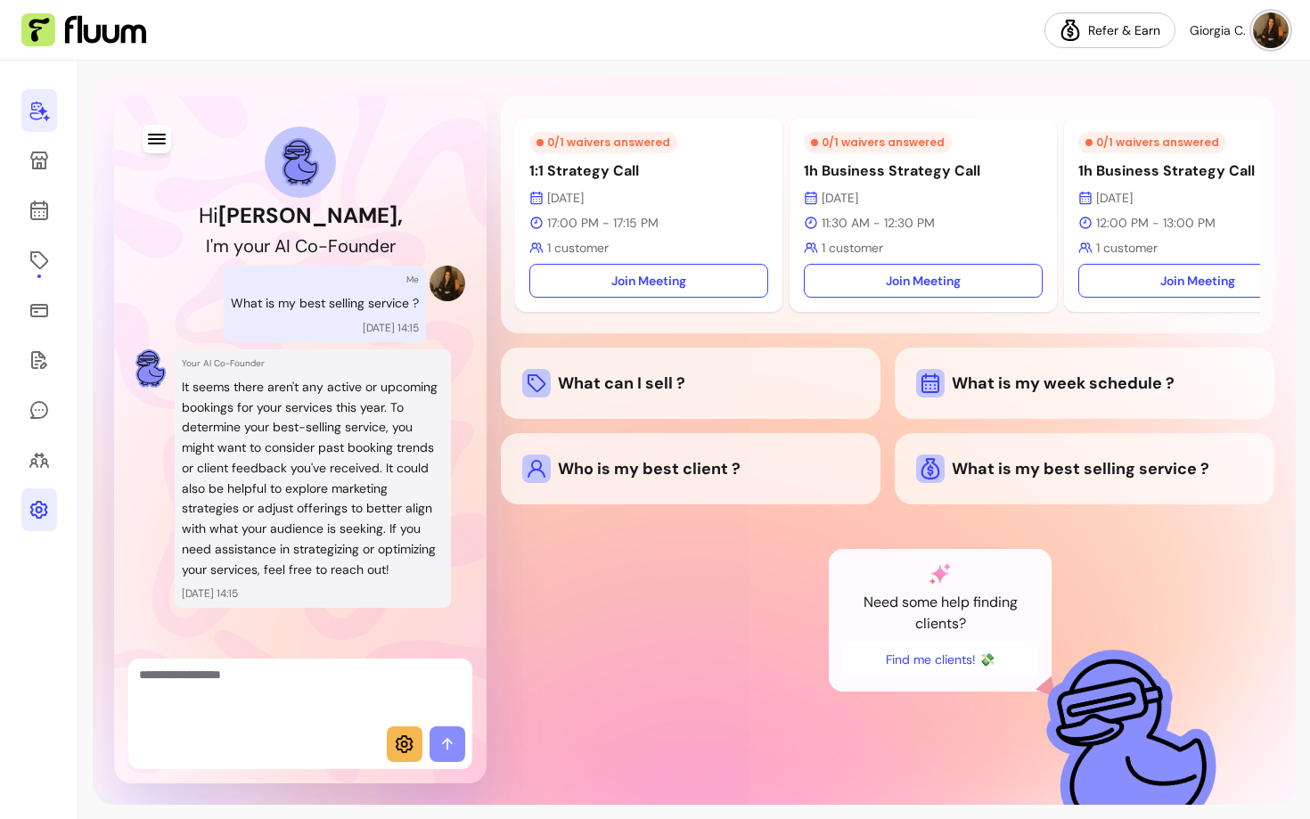
click at [149, 140] on icon "button" at bounding box center [156, 138] width 21 height 21
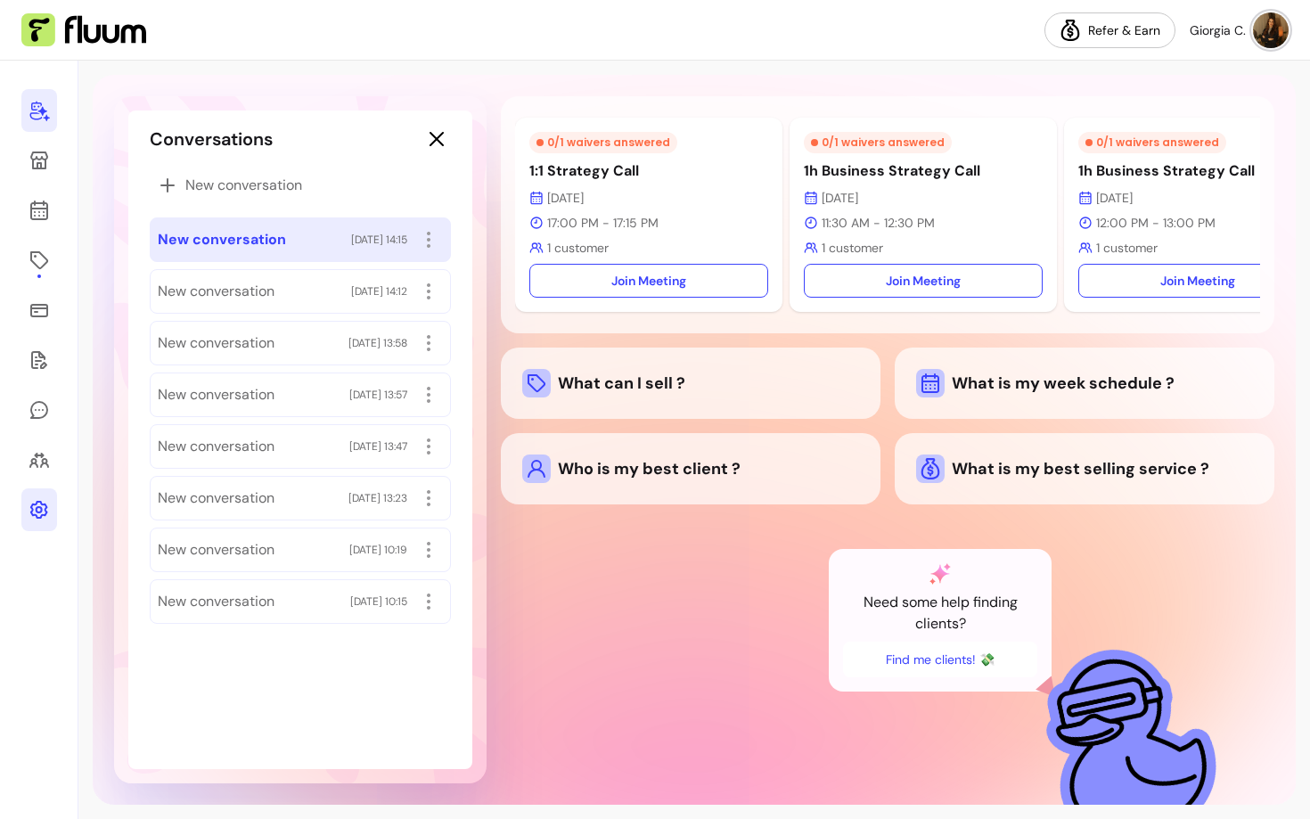
click at [313, 205] on div "New conversation New conversation 30/09/2025 14:15 New conversation 30/09/2025 …" at bounding box center [300, 396] width 301 height 456
click at [286, 176] on span "New conversation" at bounding box center [243, 185] width 117 height 21
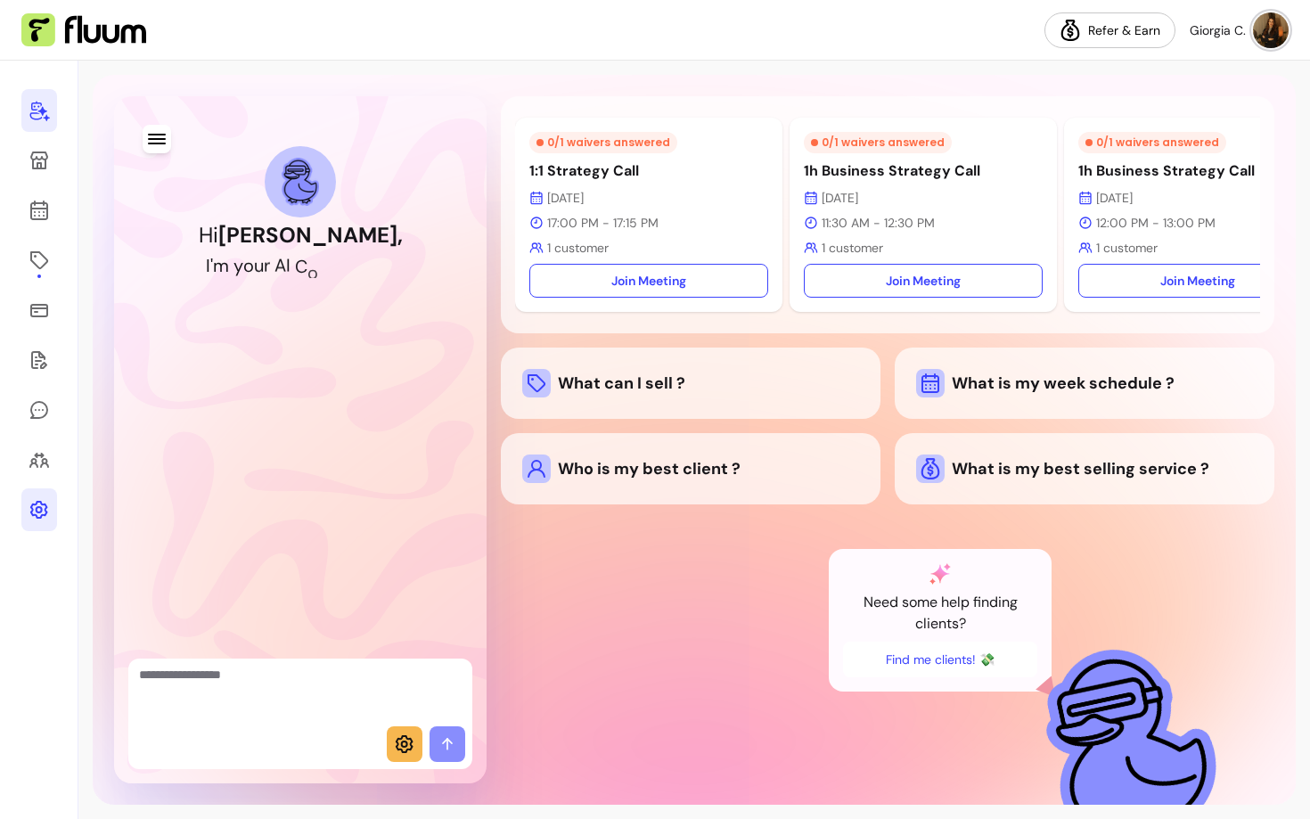
click at [259, 672] on textarea "Ask me anything..." at bounding box center [300, 692] width 323 height 53
drag, startPoint x: 260, startPoint y: 674, endPoint x: 393, endPoint y: 673, distance: 132.8
click at [393, 673] on textarea "**********" at bounding box center [300, 692] width 323 height 53
type textarea "**********"
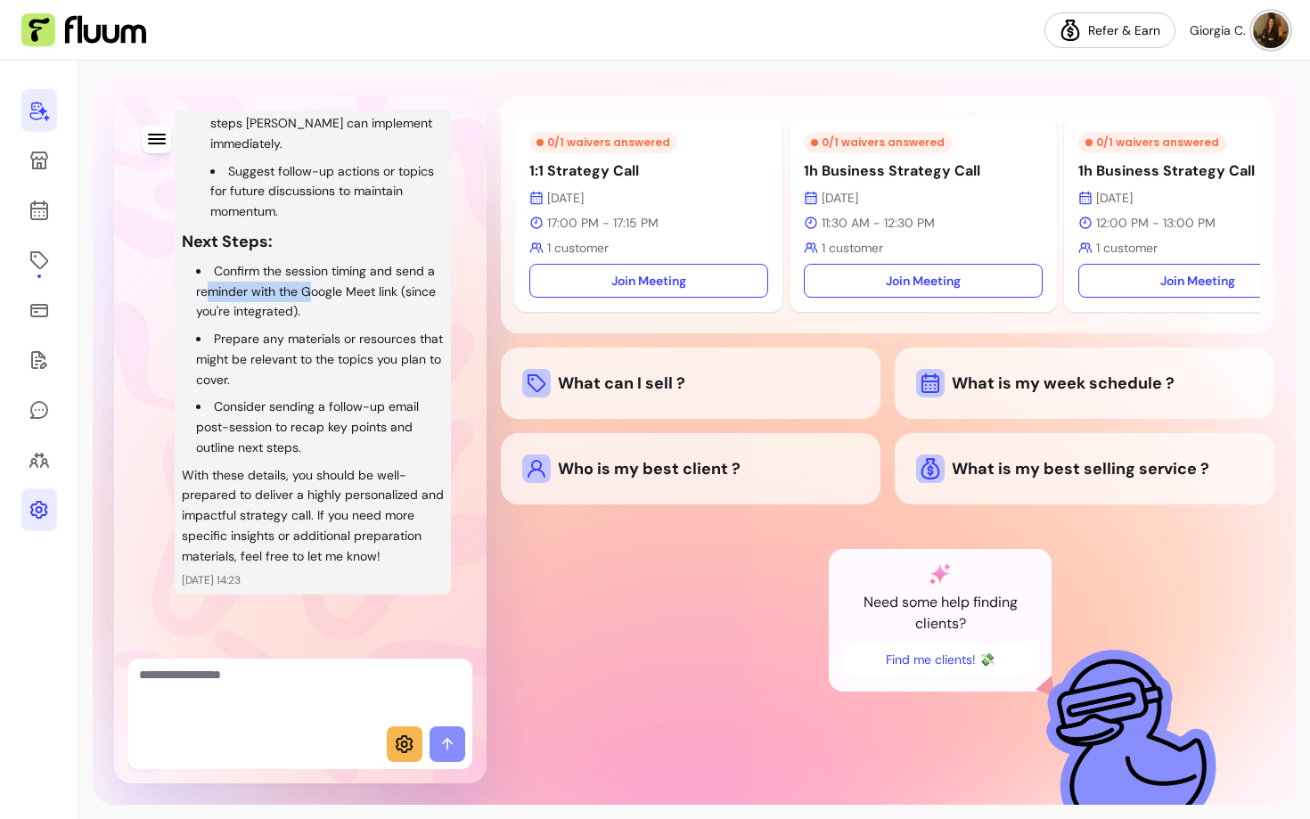
drag, startPoint x: 209, startPoint y: 267, endPoint x: 307, endPoint y: 267, distance: 98.0
click at [308, 267] on li "Confirm the session timing and send a reminder with the Google Meet link (since…" at bounding box center [320, 291] width 248 height 61
click at [322, 329] on li "Prepare any materials or resources that might be relevant to the topics you pla…" at bounding box center [320, 359] width 248 height 61
drag, startPoint x: 222, startPoint y: 336, endPoint x: 307, endPoint y: 389, distance: 100.9
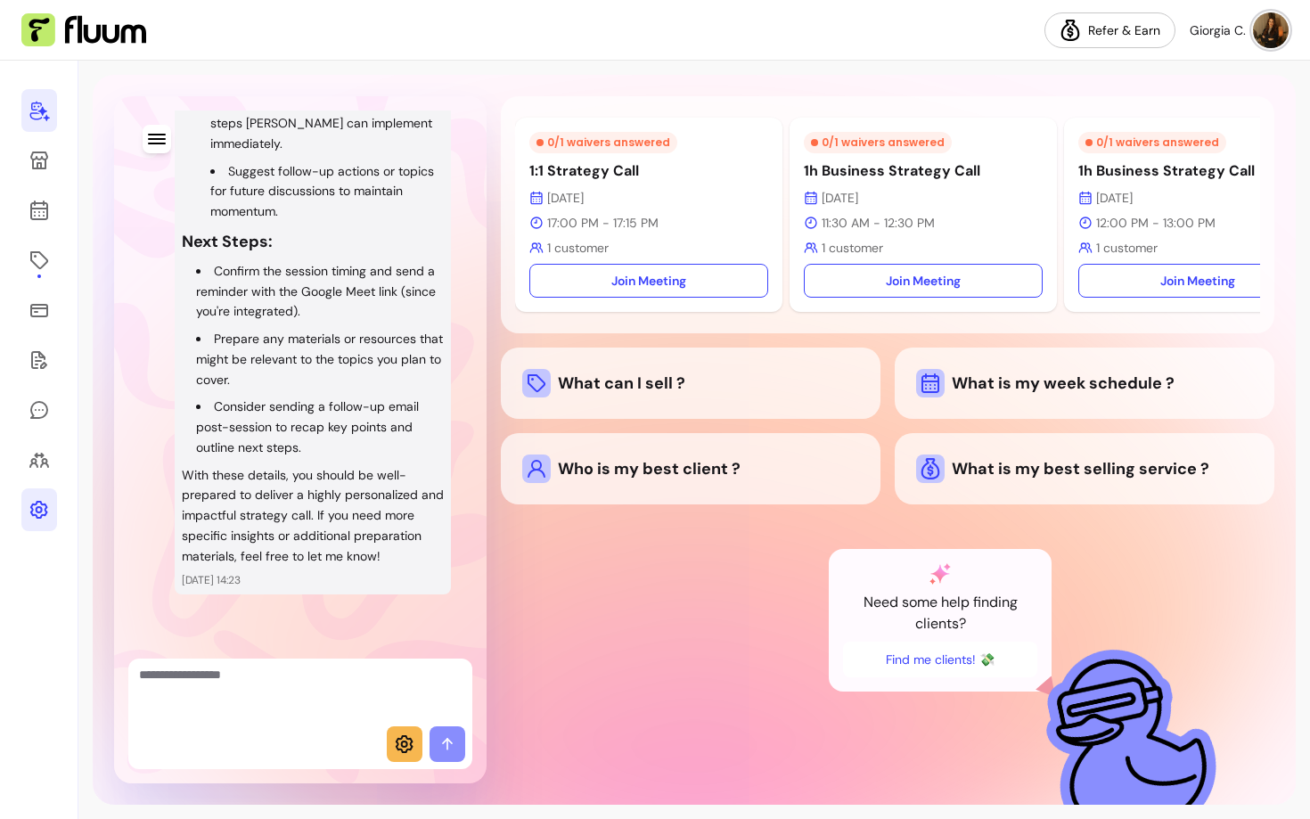
click at [307, 389] on ul "Confirm the session timing and send a reminder with the Google Meet link (since…" at bounding box center [313, 359] width 262 height 197
drag, startPoint x: 290, startPoint y: 380, endPoint x: 226, endPoint y: 323, distance: 85.8
click at [226, 323] on ul "Confirm the session timing and send a reminder with the Google Meet link (since…" at bounding box center [313, 359] width 262 height 197
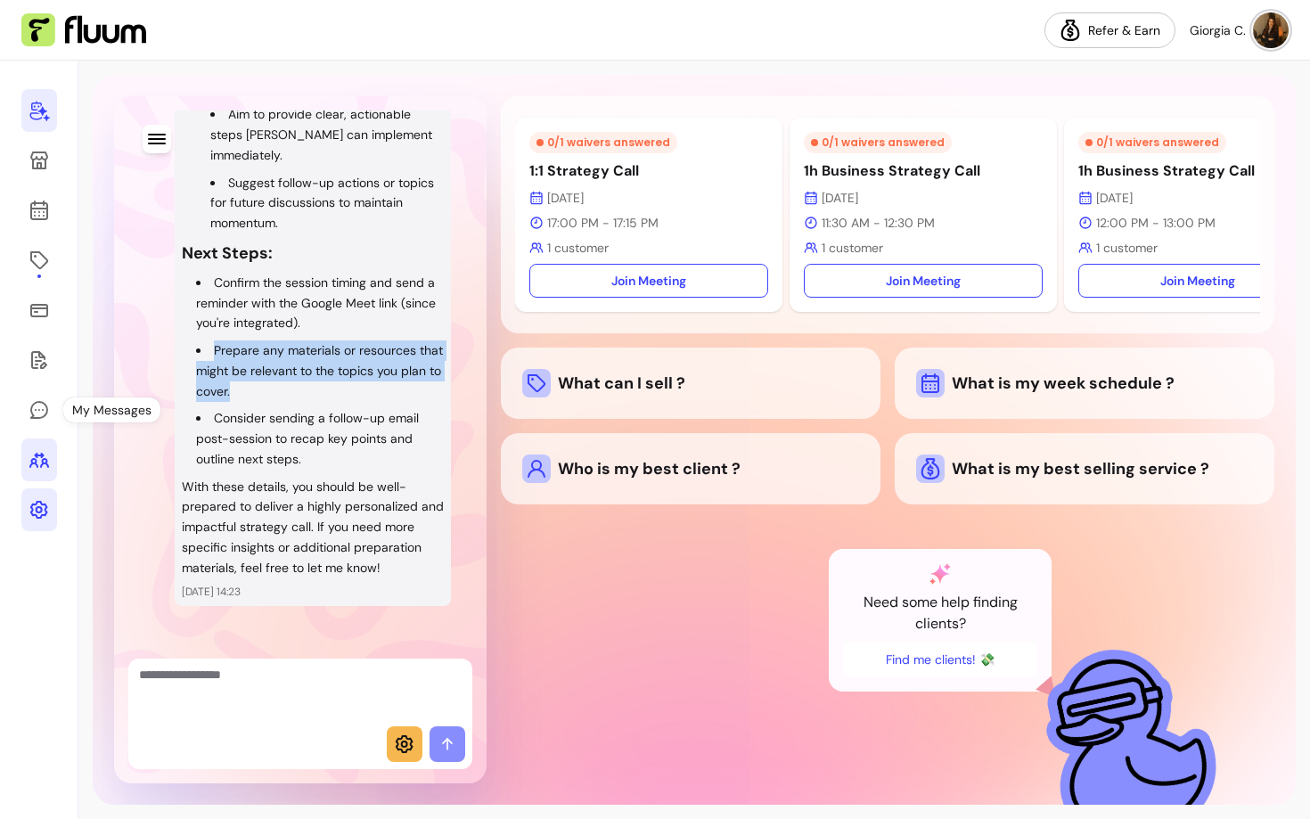
click at [41, 448] on link at bounding box center [39, 459] width 36 height 43
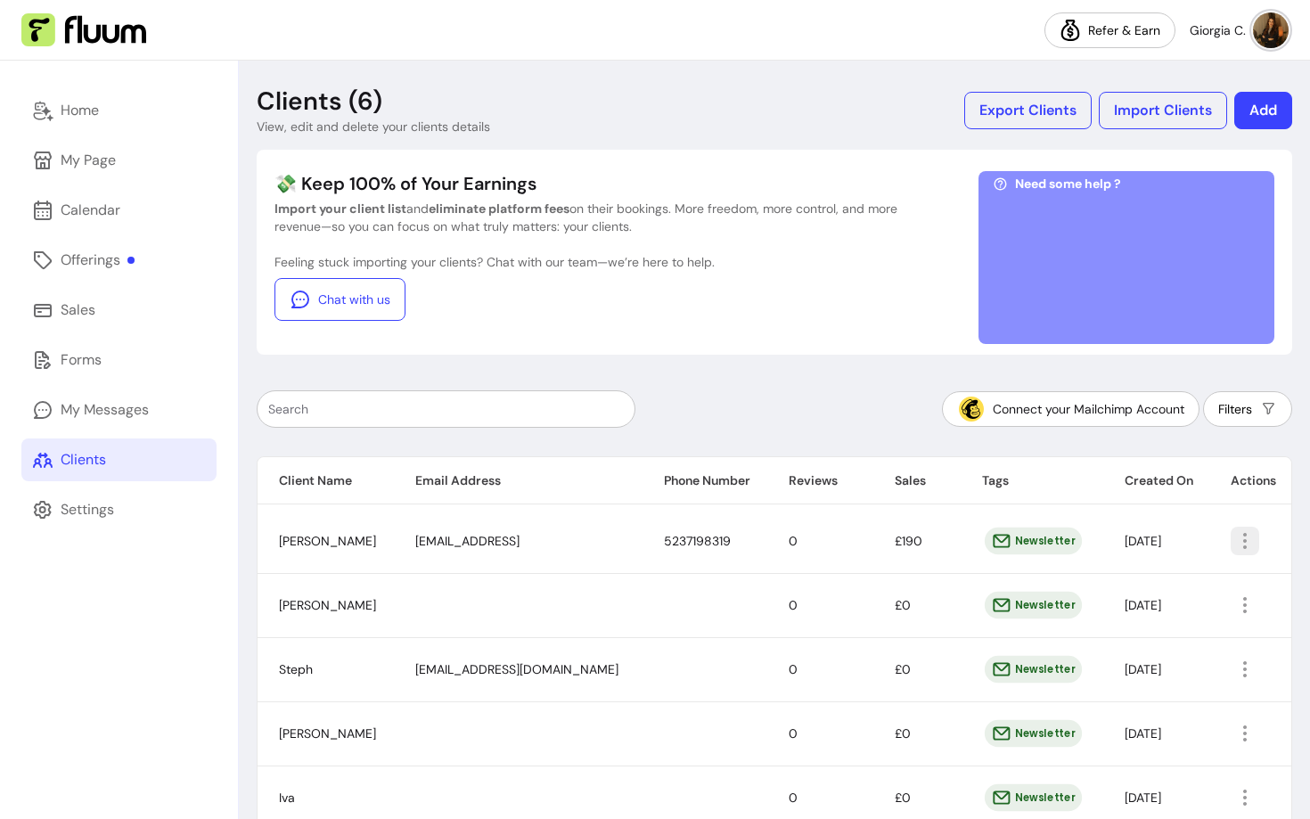
click at [1239, 552] on button "button" at bounding box center [1245, 541] width 29 height 29
click at [1160, 582] on span "Amend" at bounding box center [1183, 582] width 130 height 18
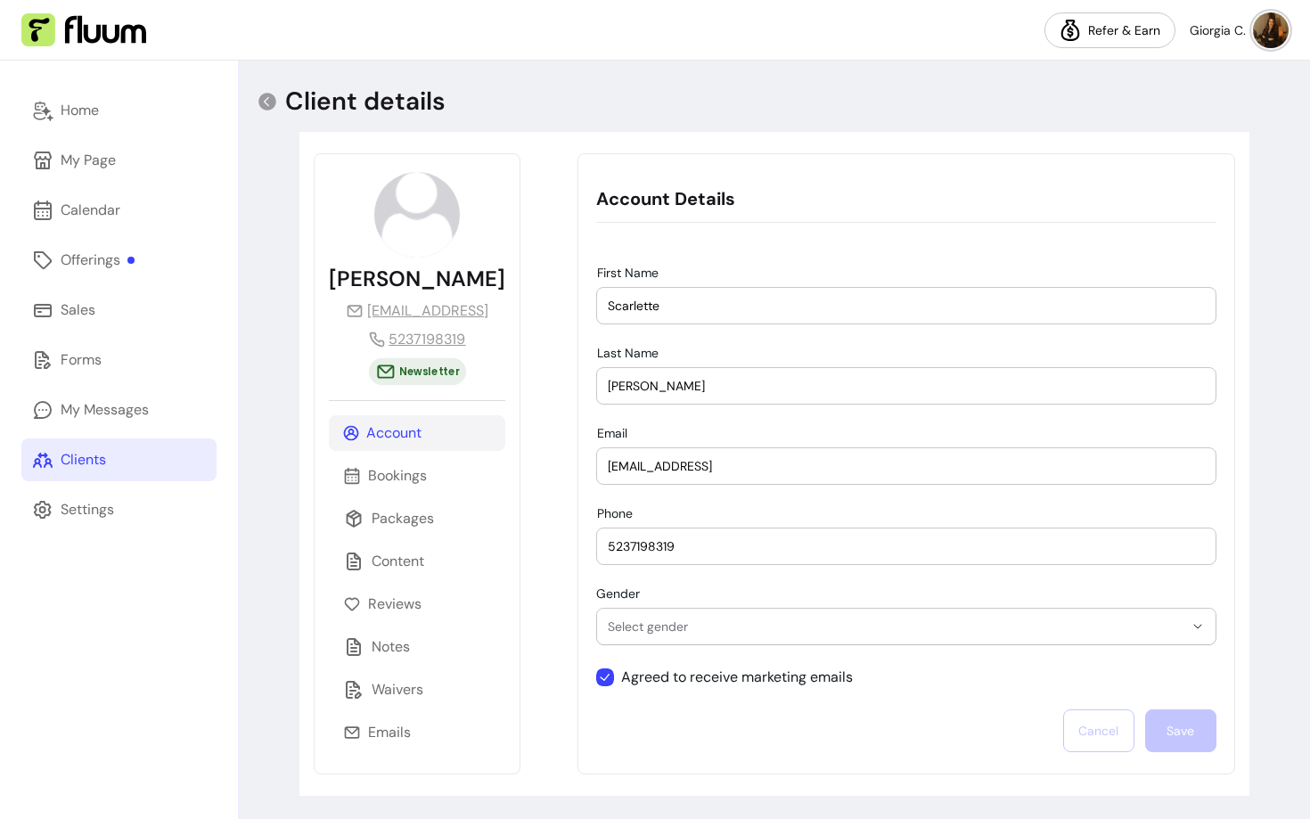
click at [395, 625] on div "Account Bookings Packages Content Reviews Notes Waivers Emails" at bounding box center [417, 582] width 176 height 335
click at [389, 658] on div "Notes" at bounding box center [417, 647] width 176 height 36
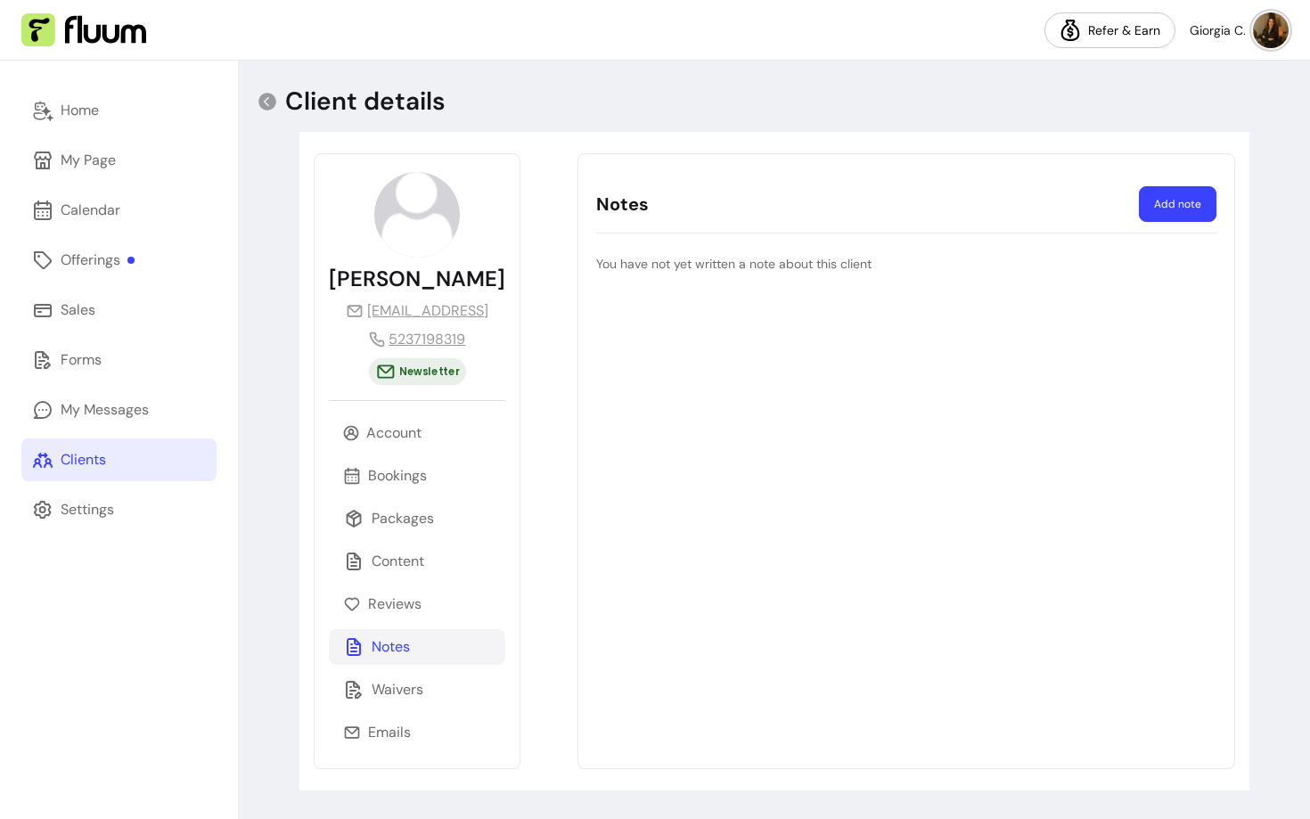
click at [1176, 209] on button "Add note" at bounding box center [1178, 204] width 78 height 36
select select "*"
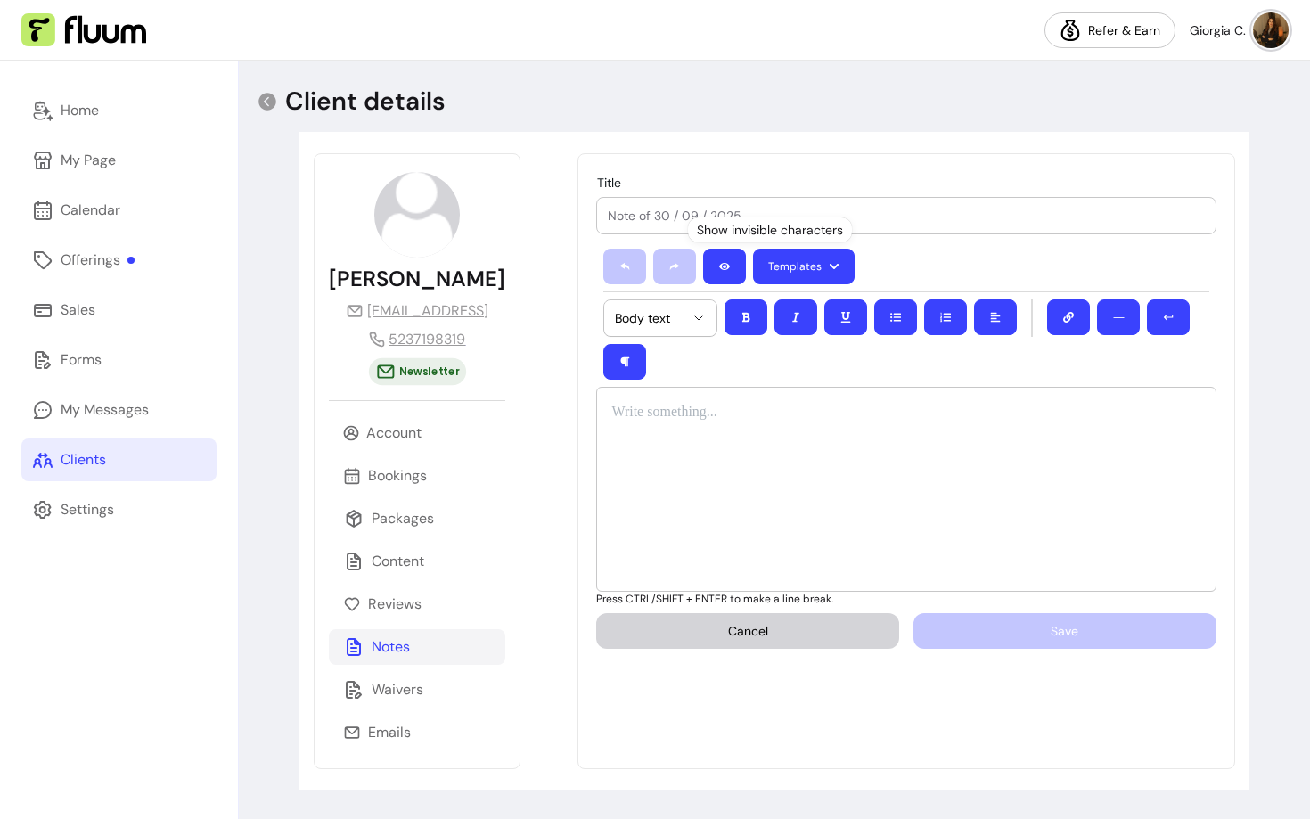
click at [826, 210] on input "Title" at bounding box center [906, 216] width 596 height 18
type input "Scarlette Background"
click at [717, 446] on div at bounding box center [905, 489] width 619 height 205
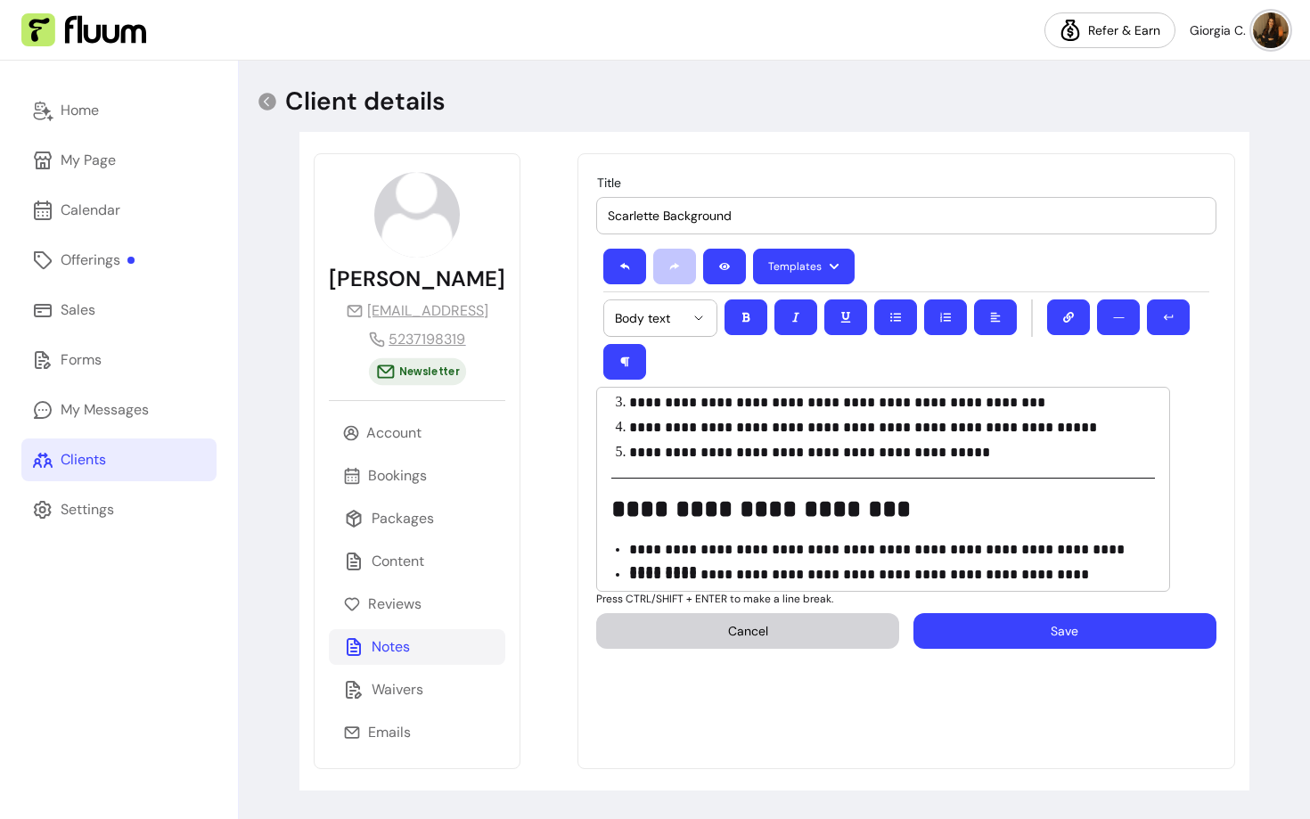
scroll to position [487, 0]
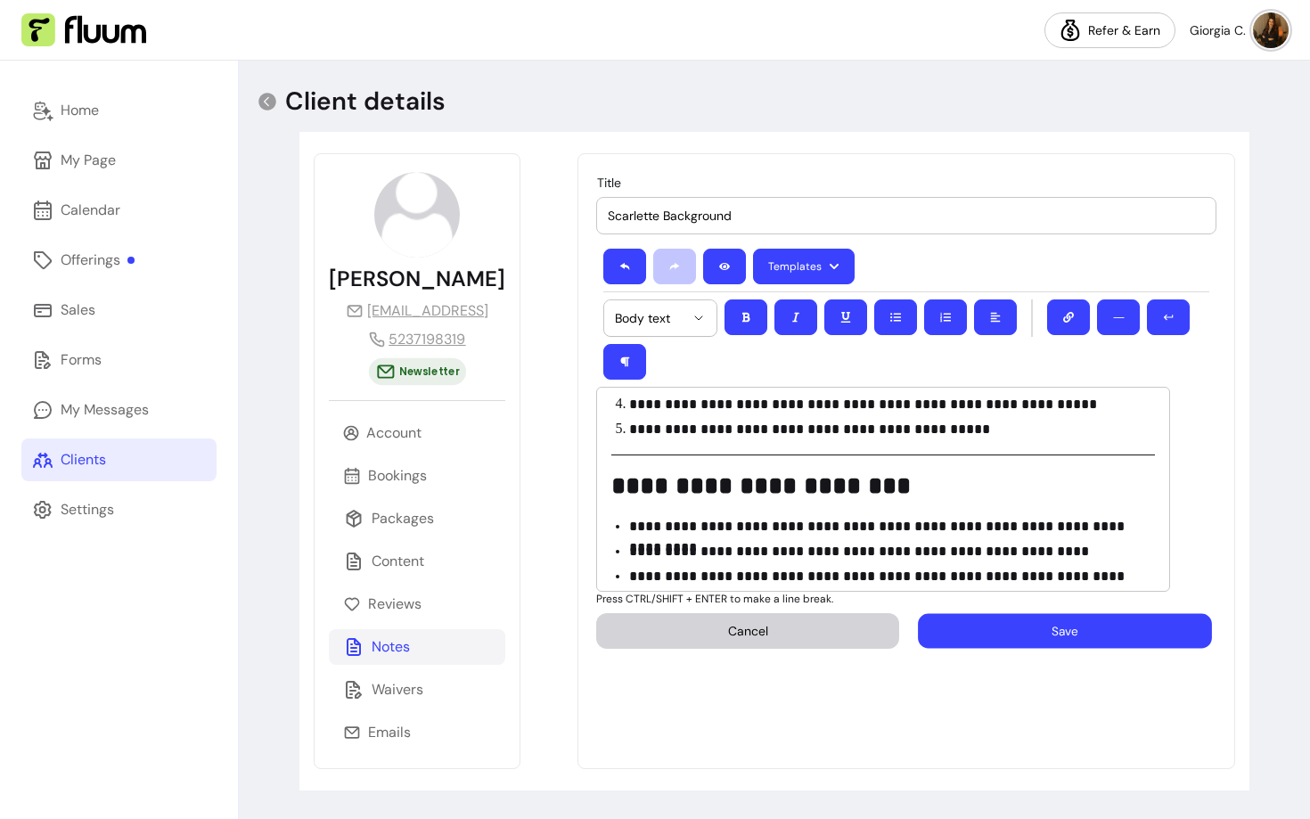
click at [1027, 645] on button "Save" at bounding box center [1064, 630] width 293 height 35
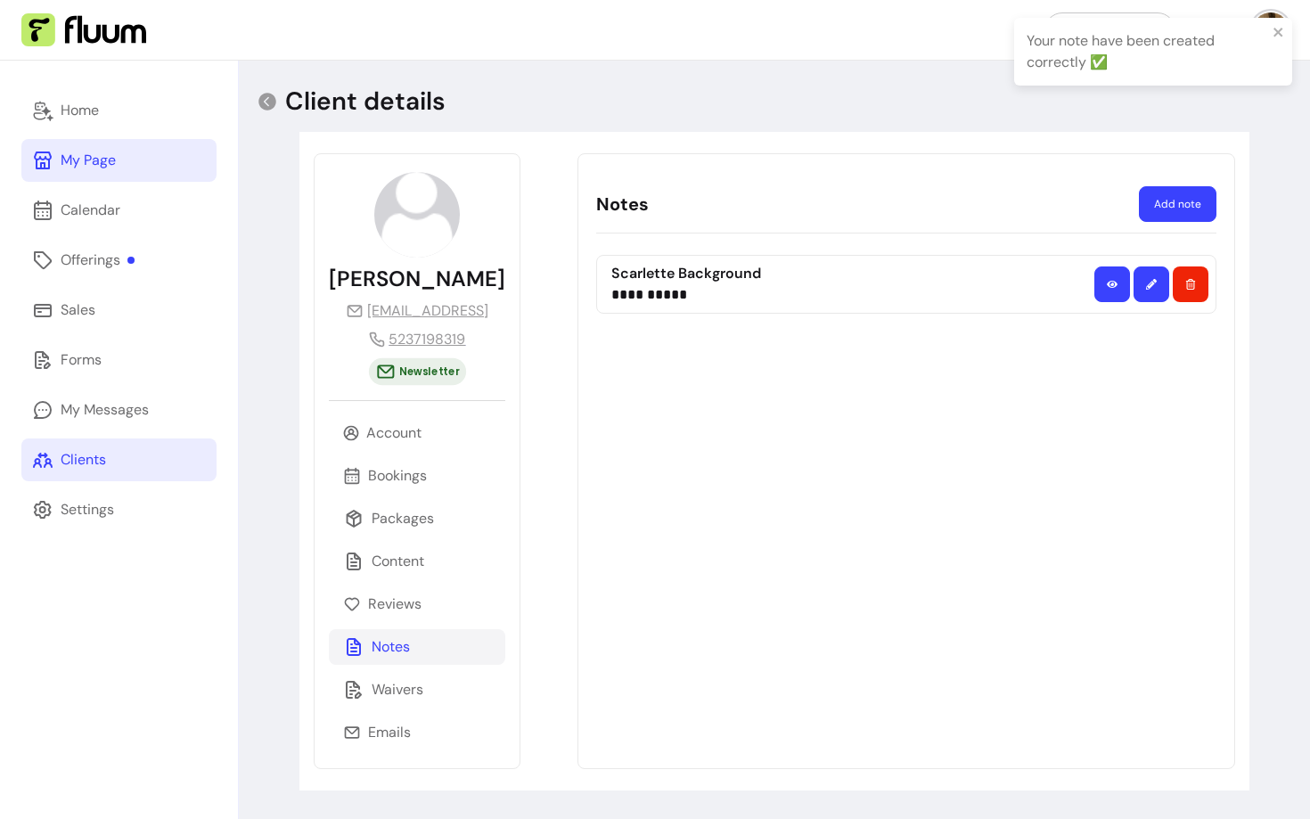
click at [78, 151] on div "My Page" at bounding box center [88, 160] width 55 height 21
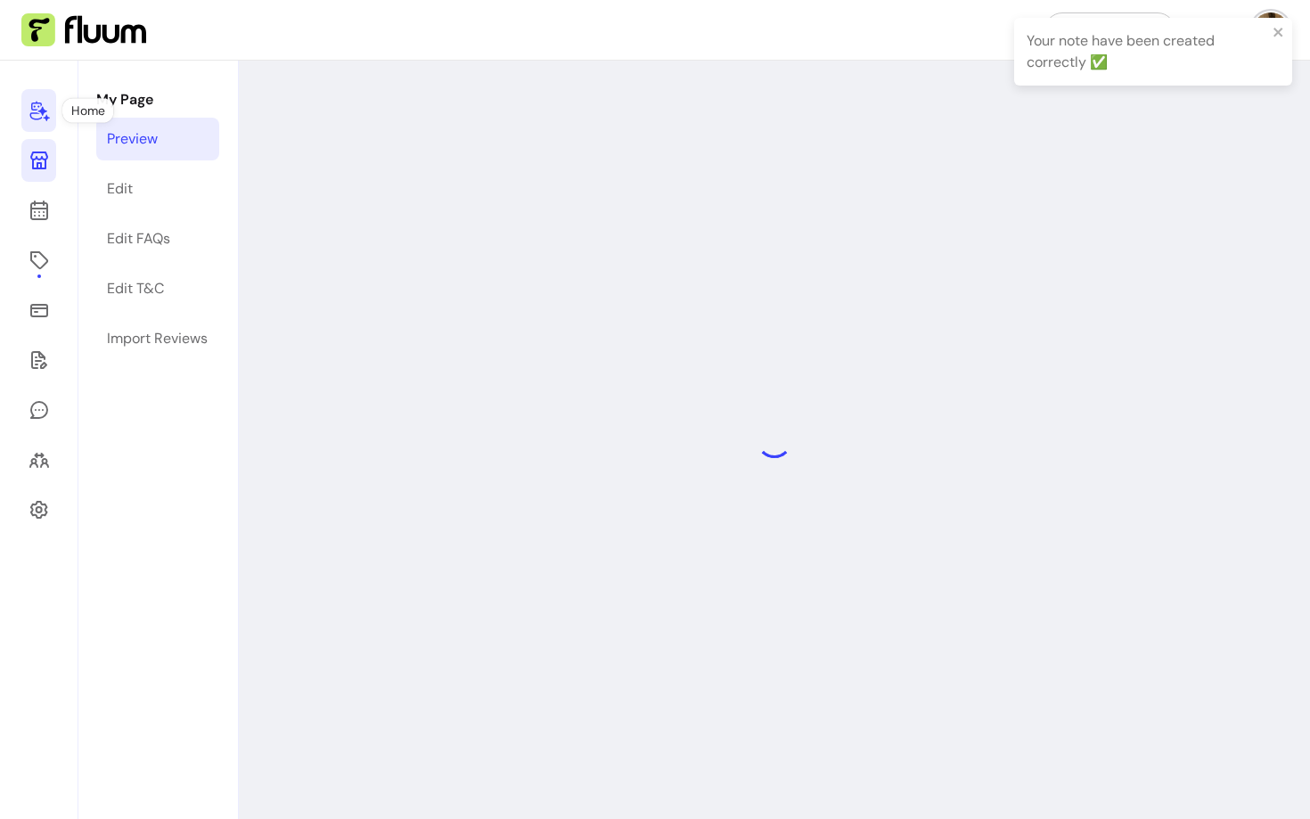
click at [29, 109] on icon at bounding box center [39, 110] width 21 height 21
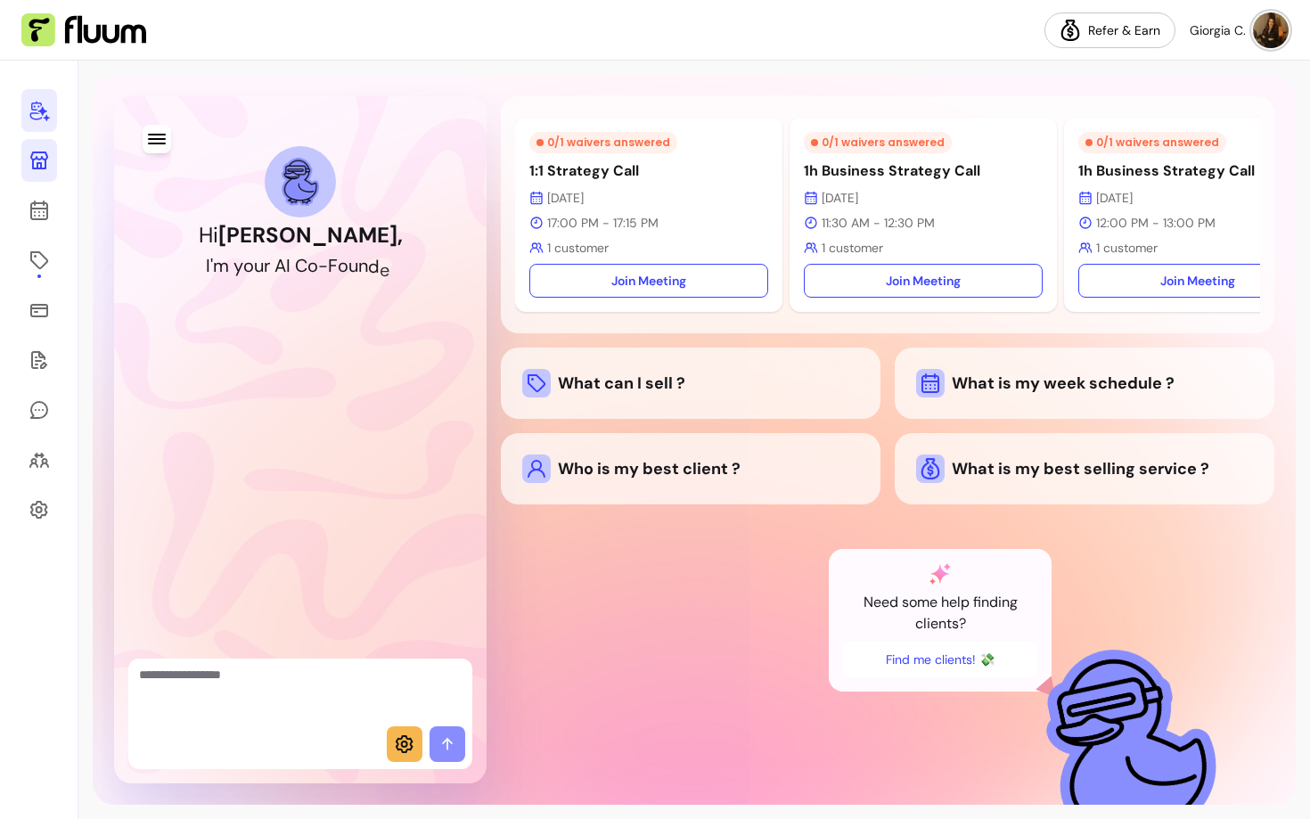
click at [202, 689] on textarea "Ask me anything..." at bounding box center [300, 692] width 323 height 53
type textarea "**********"
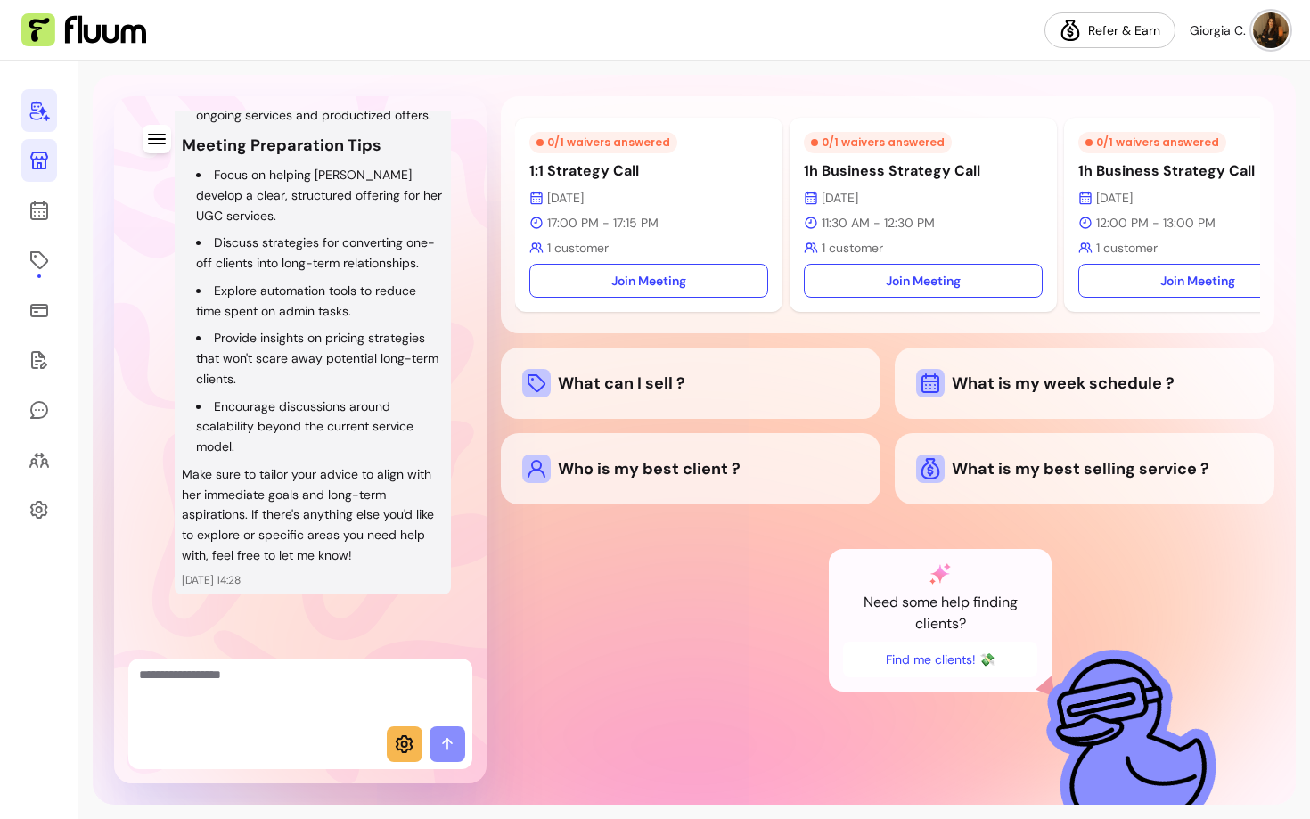
scroll to position [1682, 0]
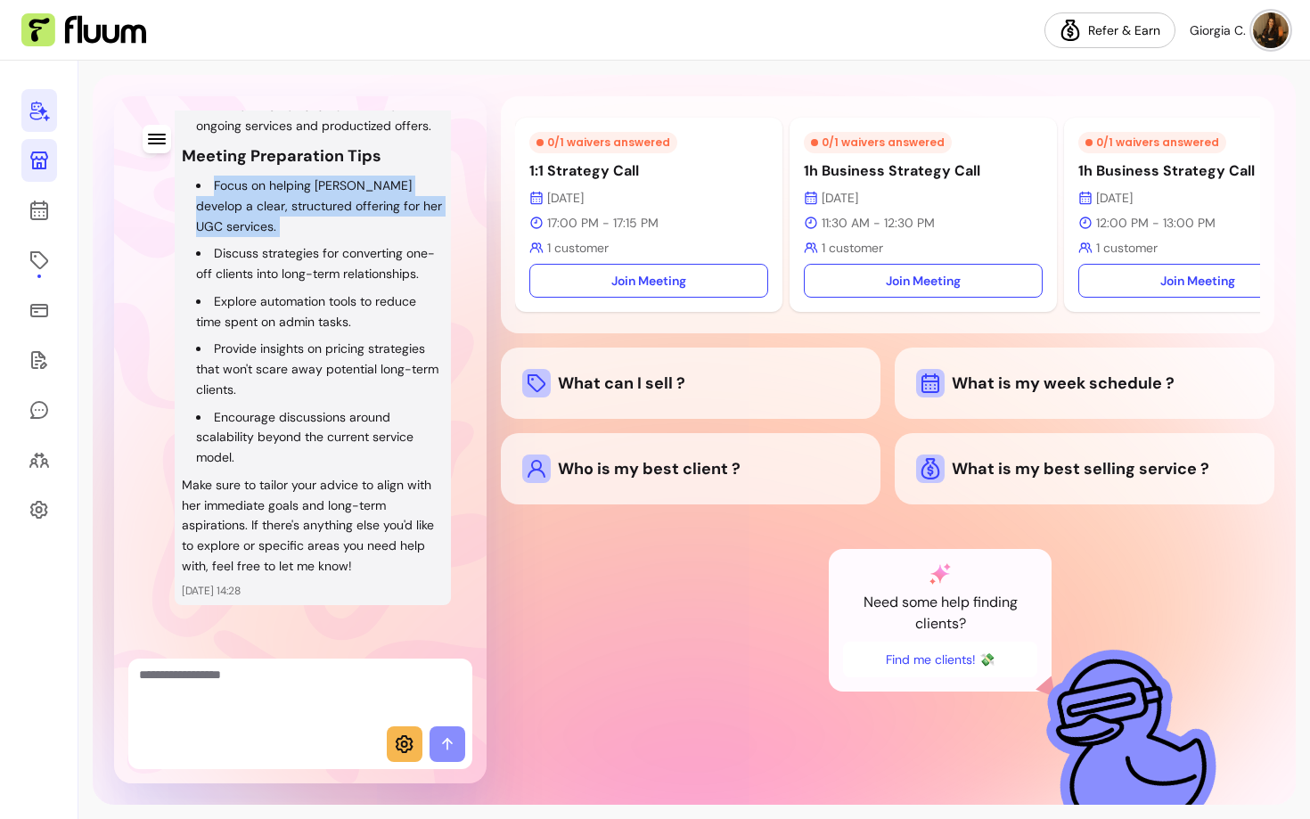
drag, startPoint x: 216, startPoint y: 205, endPoint x: 258, endPoint y: 257, distance: 66.5
click at [258, 257] on ul "Focus on helping Scarlette develop a clear, structured offering for her UGC ser…" at bounding box center [313, 322] width 262 height 292
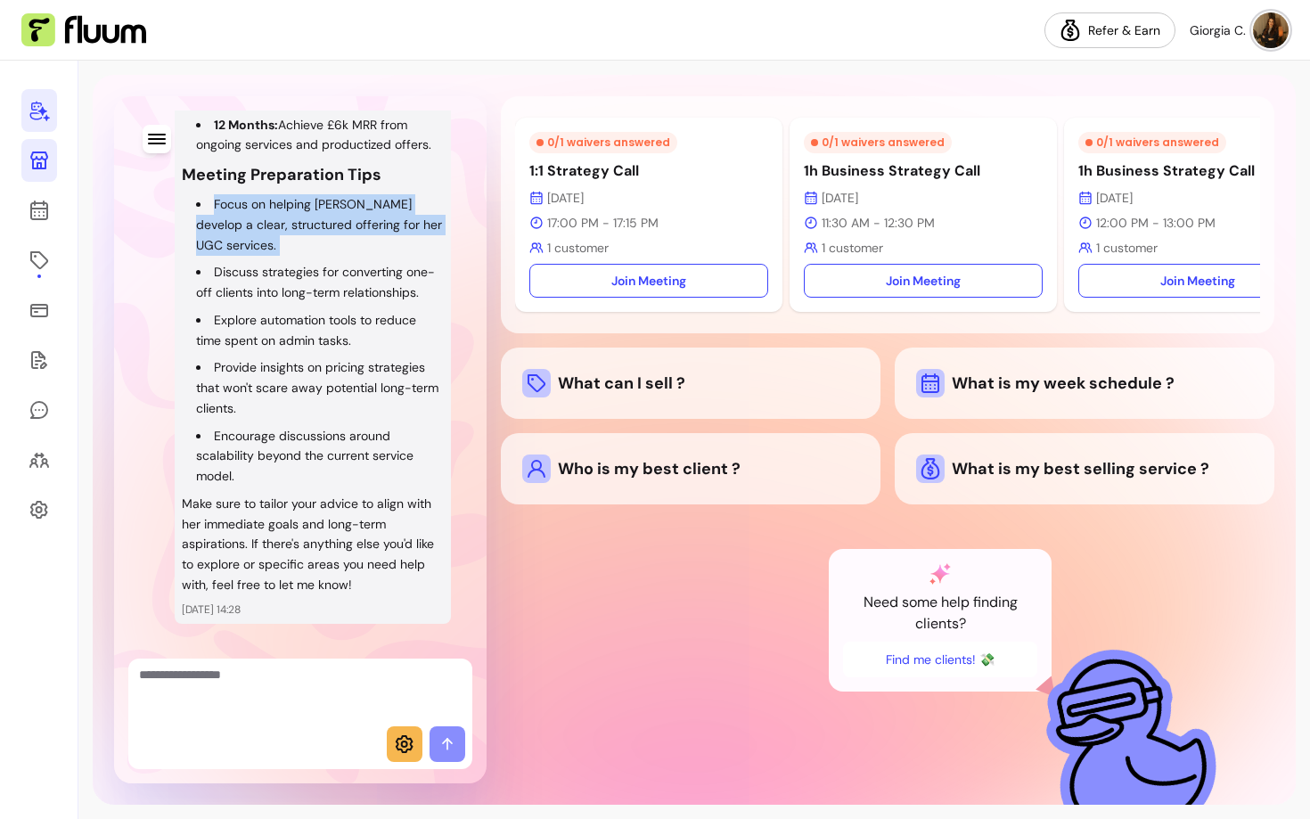
scroll to position [1665, 0]
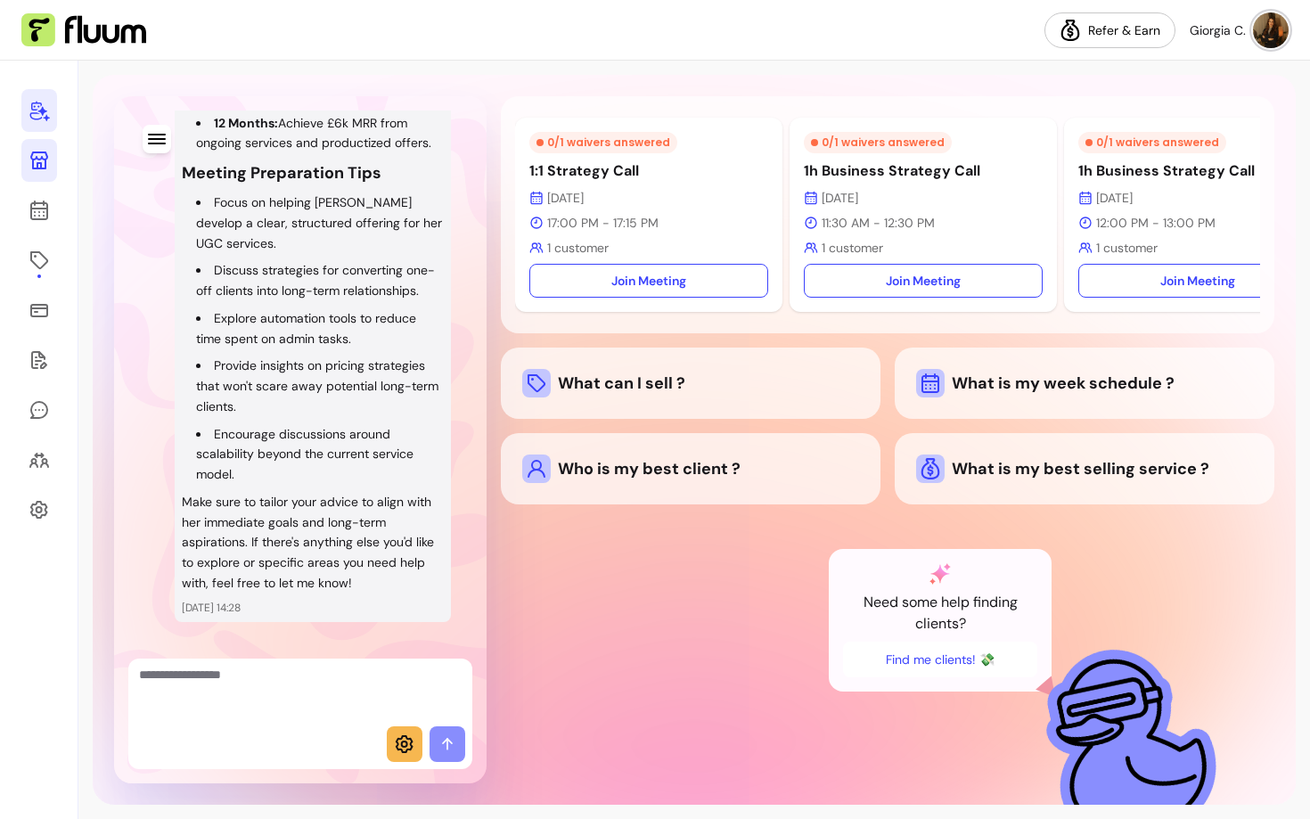
click at [258, 564] on p "Make sure to tailor your advice to align with her immediate goals and long-term…" at bounding box center [313, 543] width 262 height 102
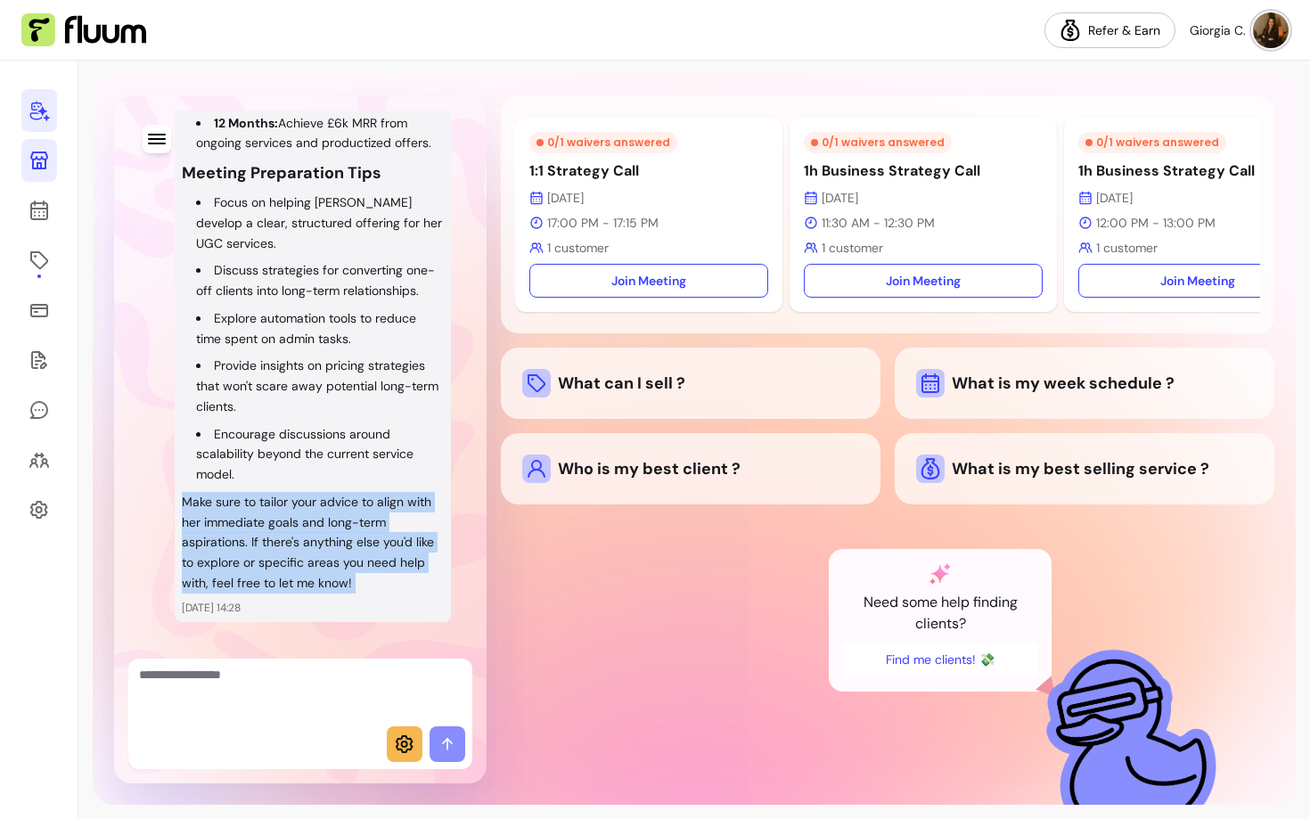
click at [258, 564] on p "Make sure to tailor your advice to align with her immediate goals and long-term…" at bounding box center [313, 543] width 262 height 102
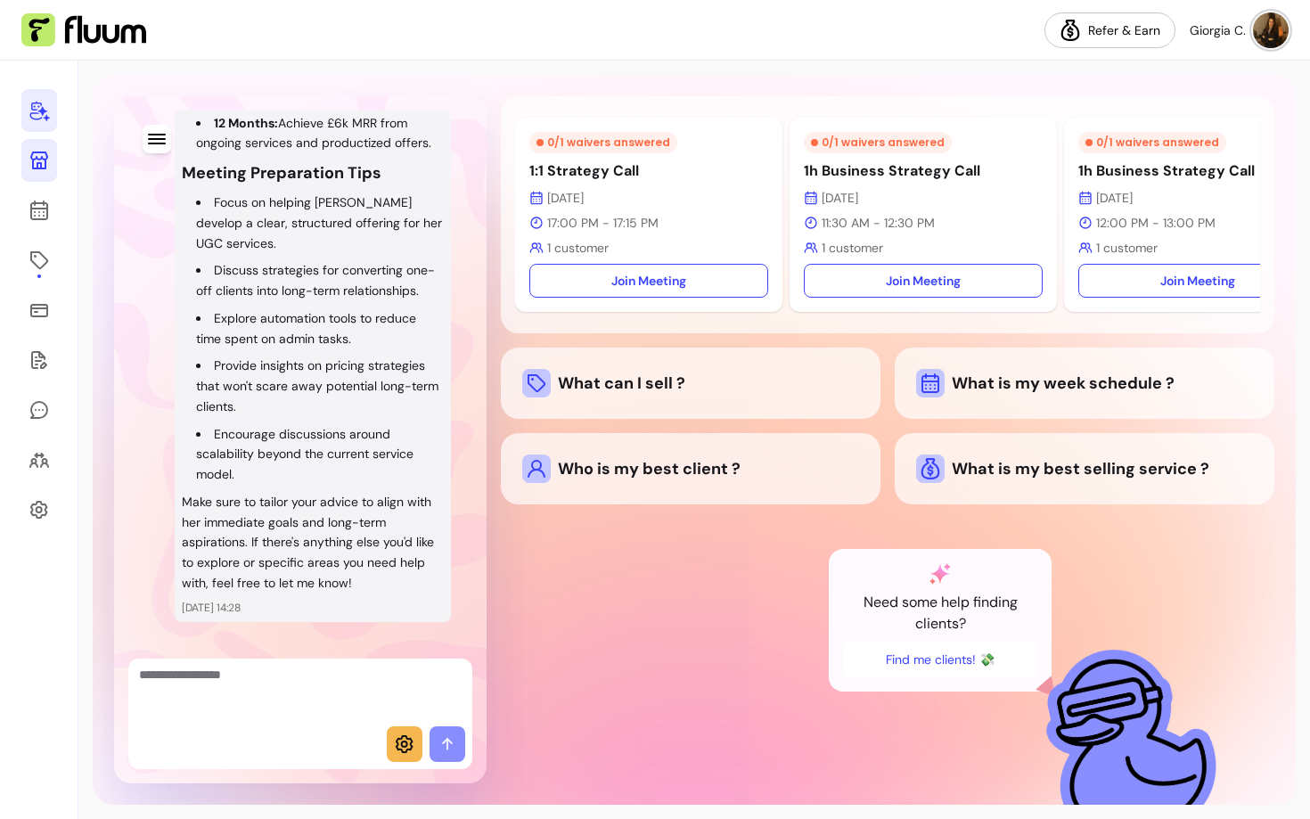
click at [348, 592] on p "Make sure to tailor your advice to align with her immediate goals and long-term…" at bounding box center [313, 543] width 262 height 102
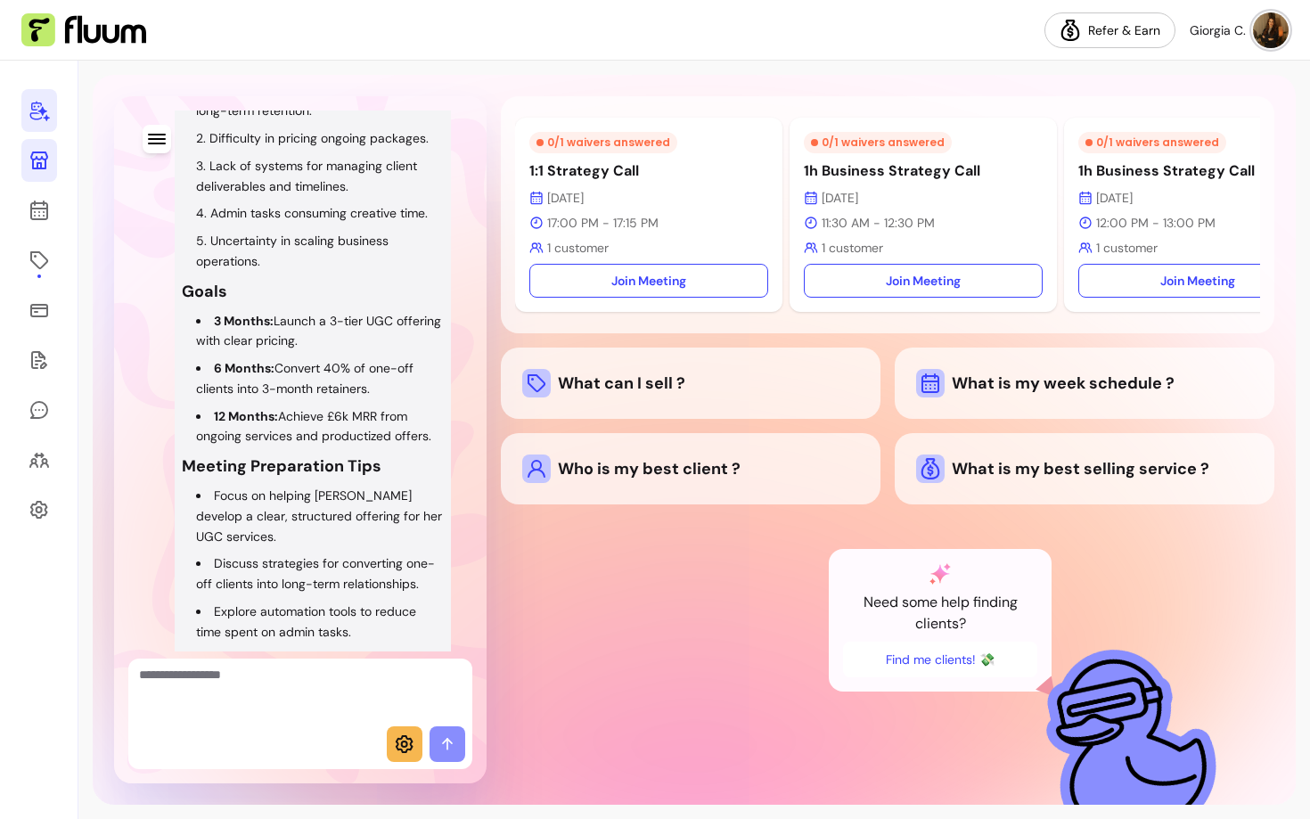
scroll to position [1374, 0]
click at [247, 302] on h3 "Goals" at bounding box center [313, 289] width 262 height 25
drag, startPoint x: 433, startPoint y: 454, endPoint x: 203, endPoint y: 341, distance: 256.2
click at [203, 341] on ul "3 Months: Launch a 3-tier UGC offering with clear pricing. 6 Months: Convert 40…" at bounding box center [313, 377] width 262 height 136
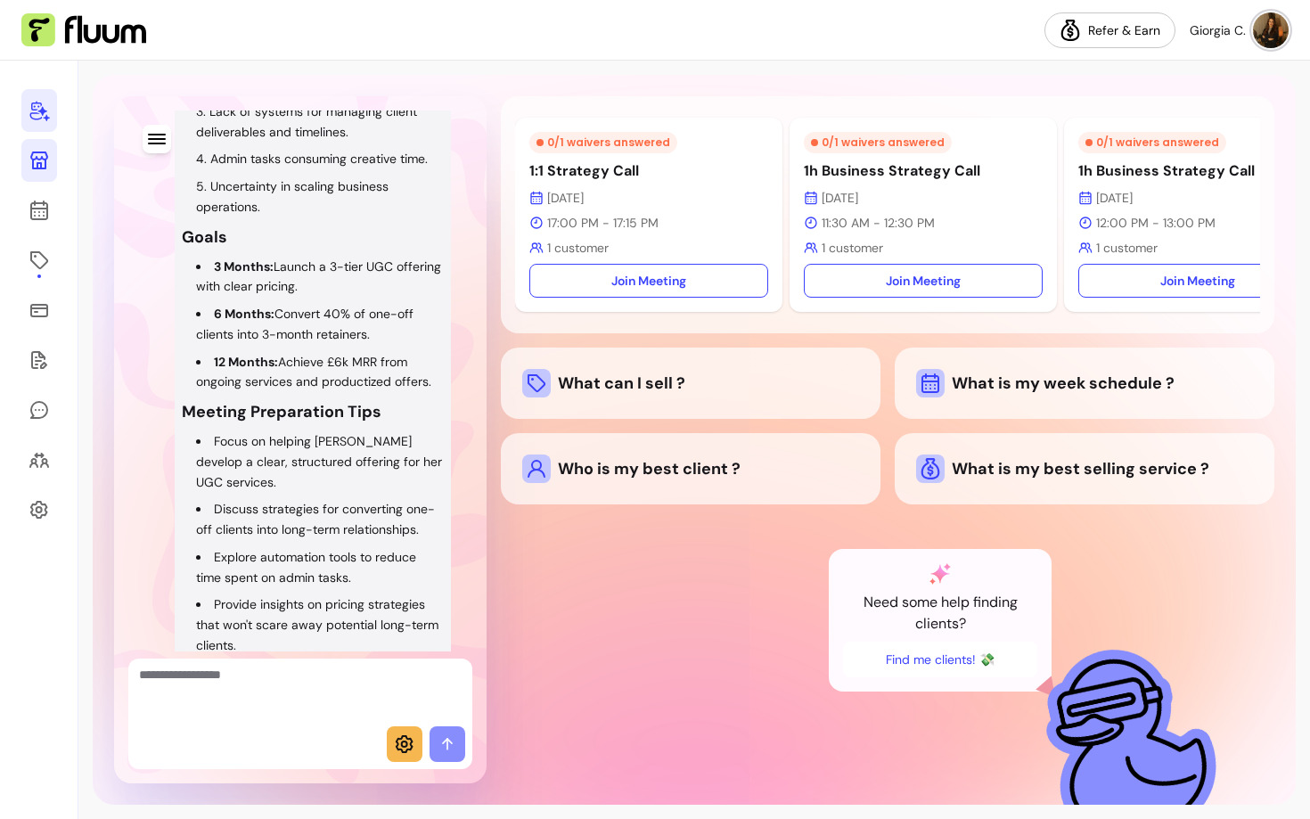
scroll to position [1420, 0]
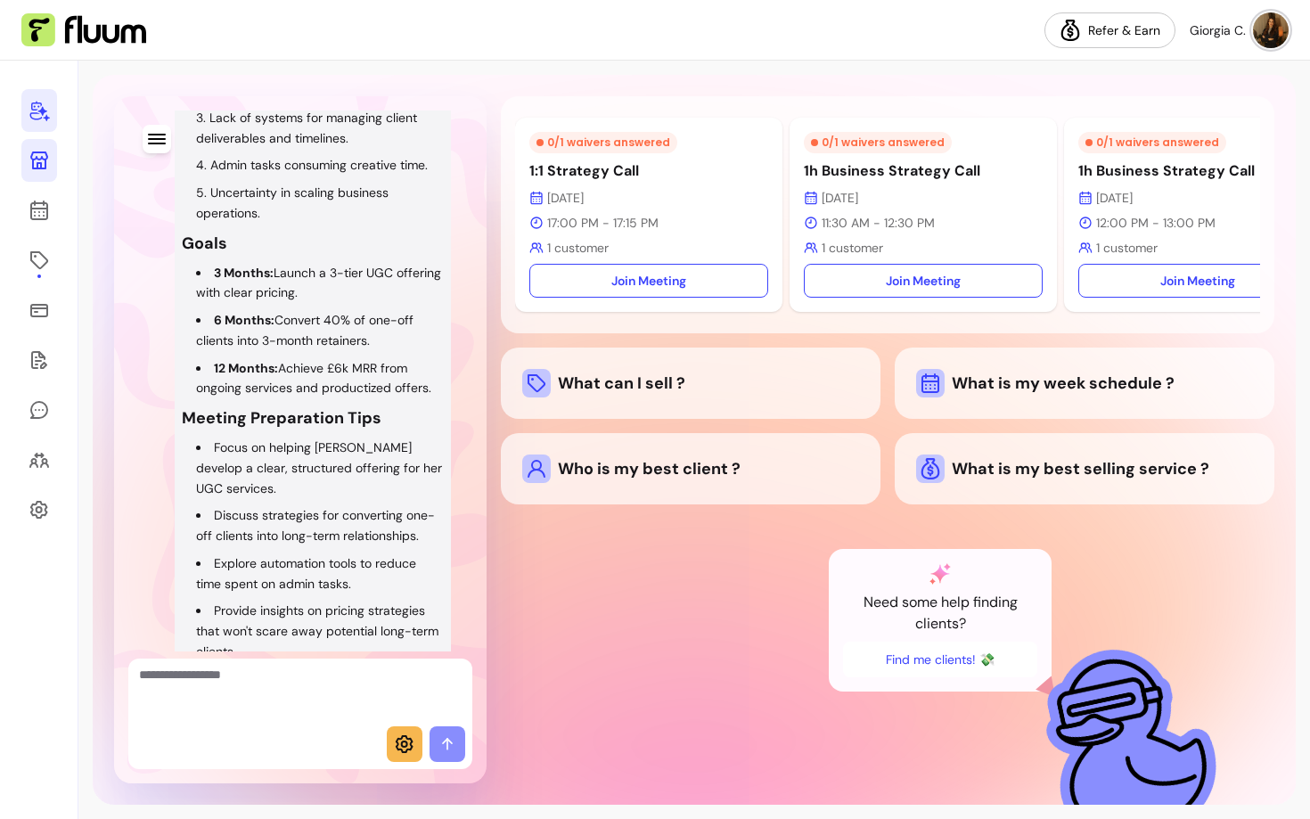
click at [602, 143] on div "0 / 1 waivers answered" at bounding box center [603, 142] width 148 height 21
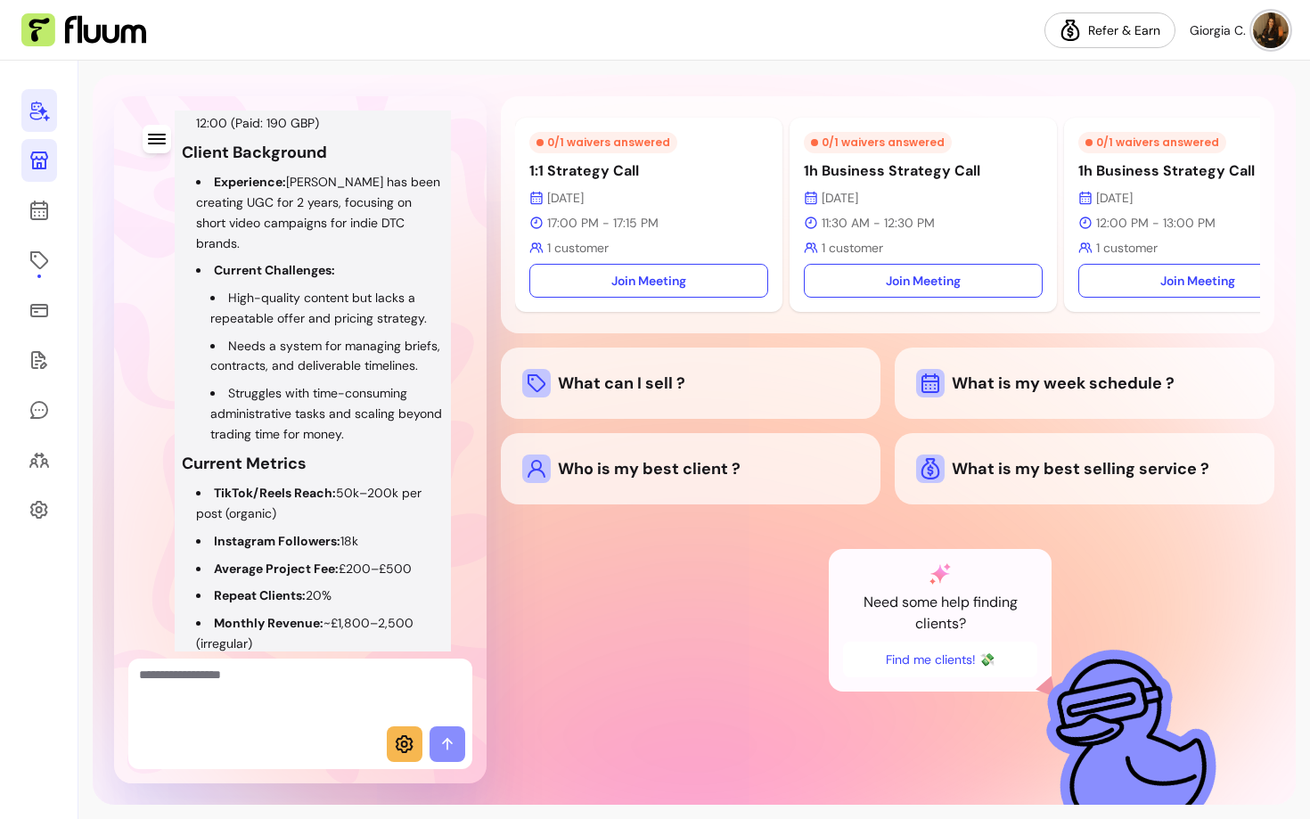
scroll to position [759, 0]
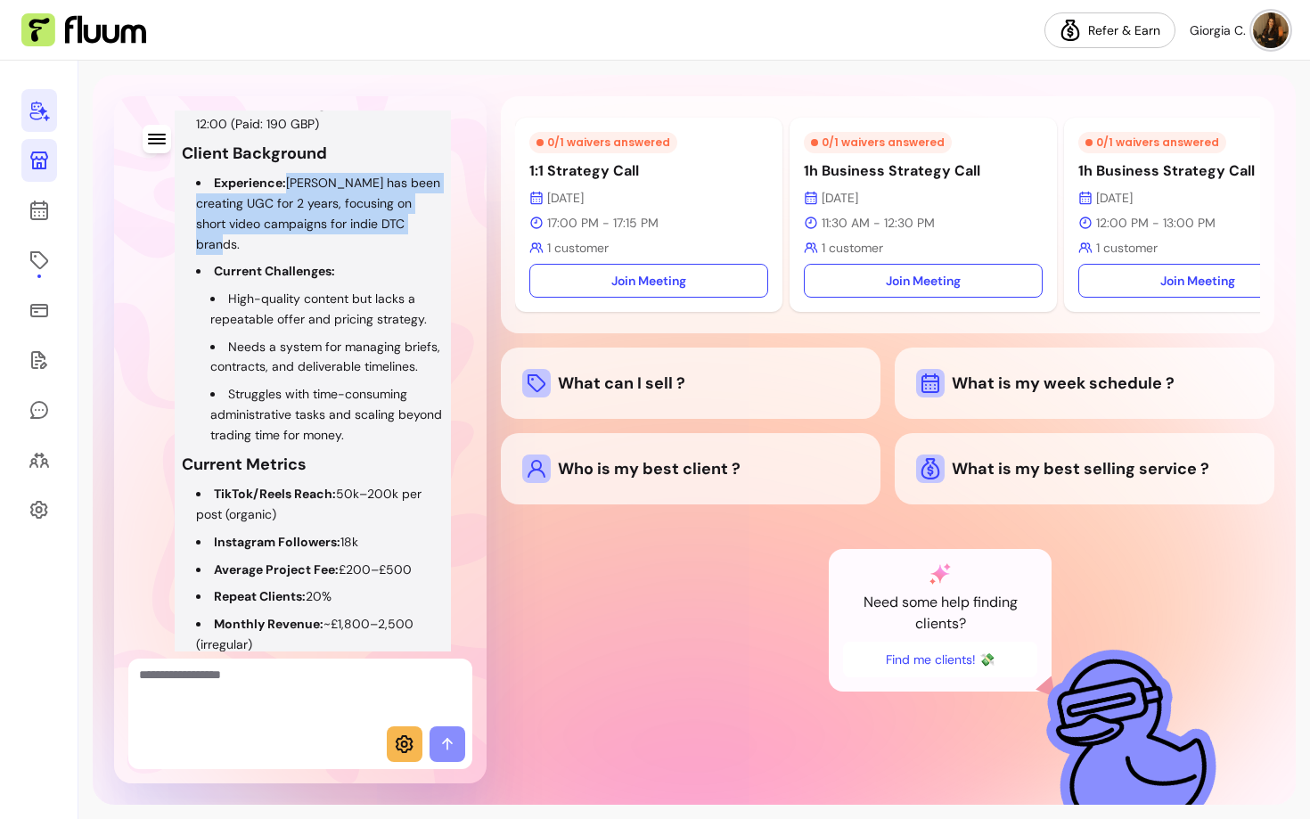
drag, startPoint x: 285, startPoint y: 204, endPoint x: 313, endPoint y: 262, distance: 64.2
click at [313, 254] on li "Experience: Scarlette has been creating UGC for 2 years, focusing on short vide…" at bounding box center [320, 213] width 248 height 81
copy li "Scarlette has been creating UGC for 2 years, focusing on short video campaigns …"
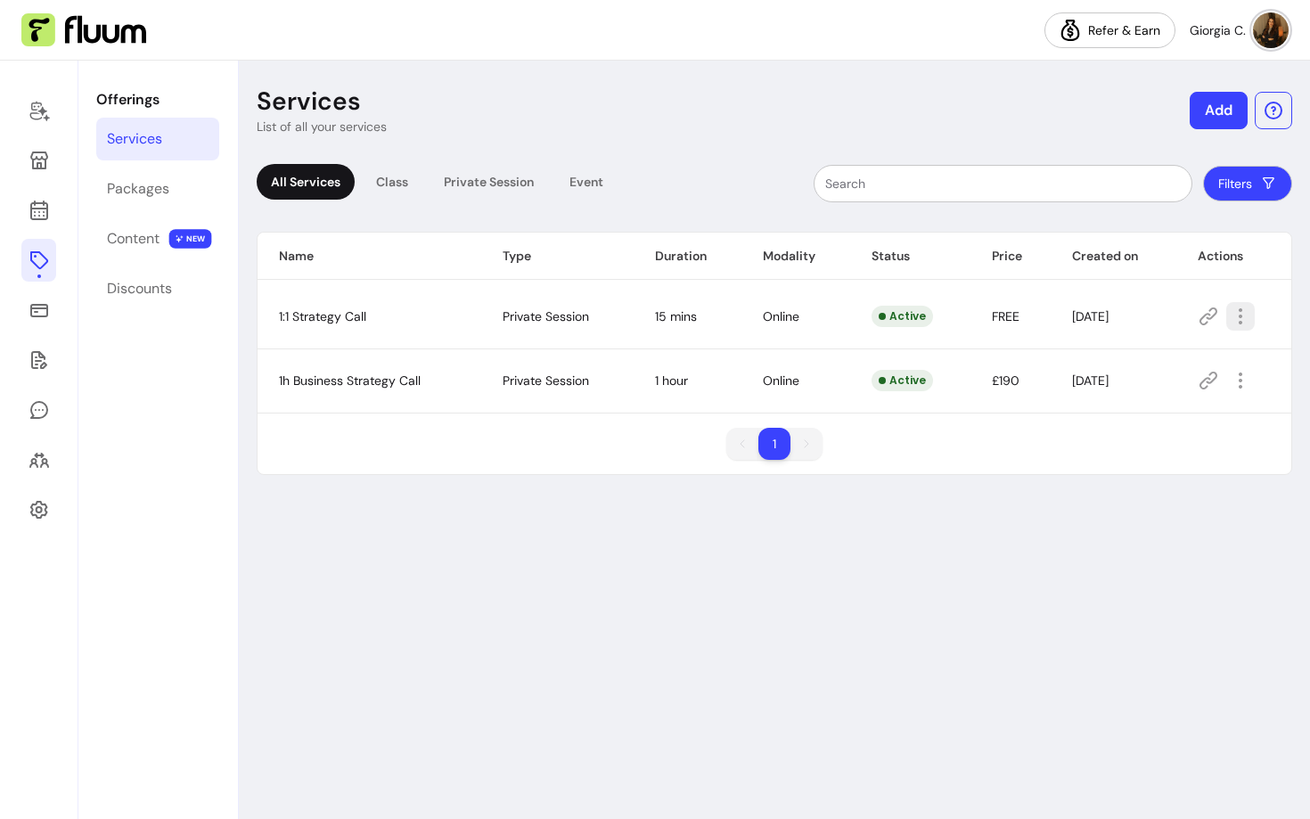
click at [1245, 313] on icon "button" at bounding box center [1240, 316] width 21 height 21
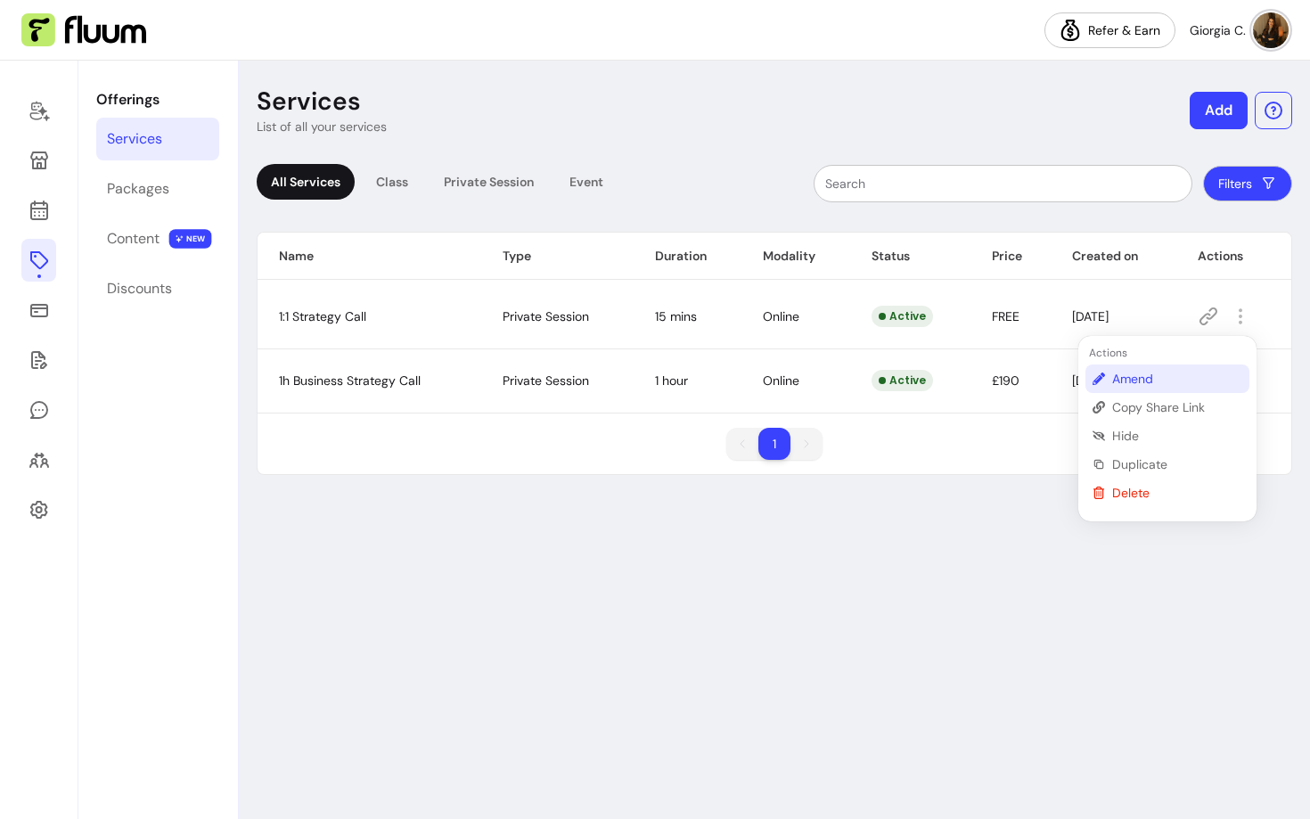
click at [1125, 380] on span "Amend" at bounding box center [1177, 379] width 130 height 18
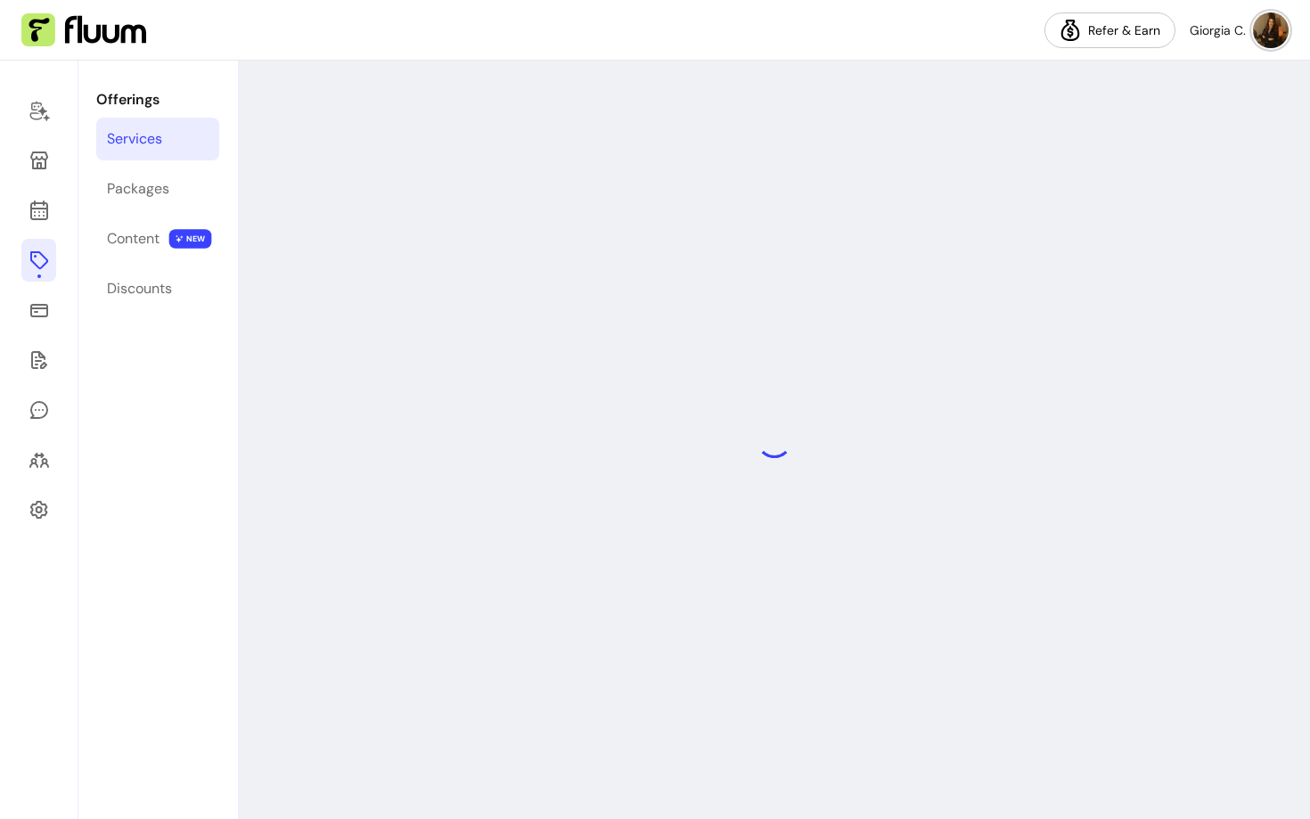
select select "**"
select select "***"
select select "****"
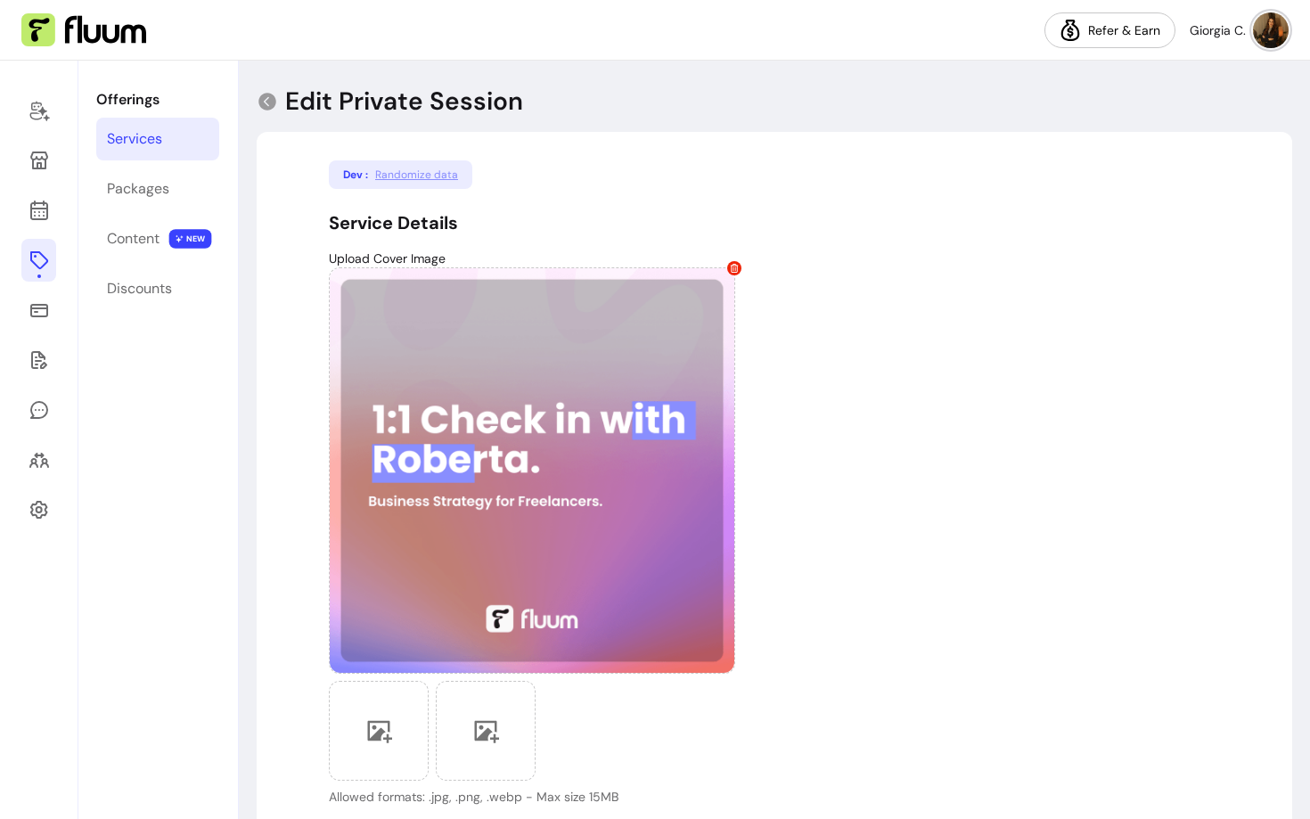
type input "**********"
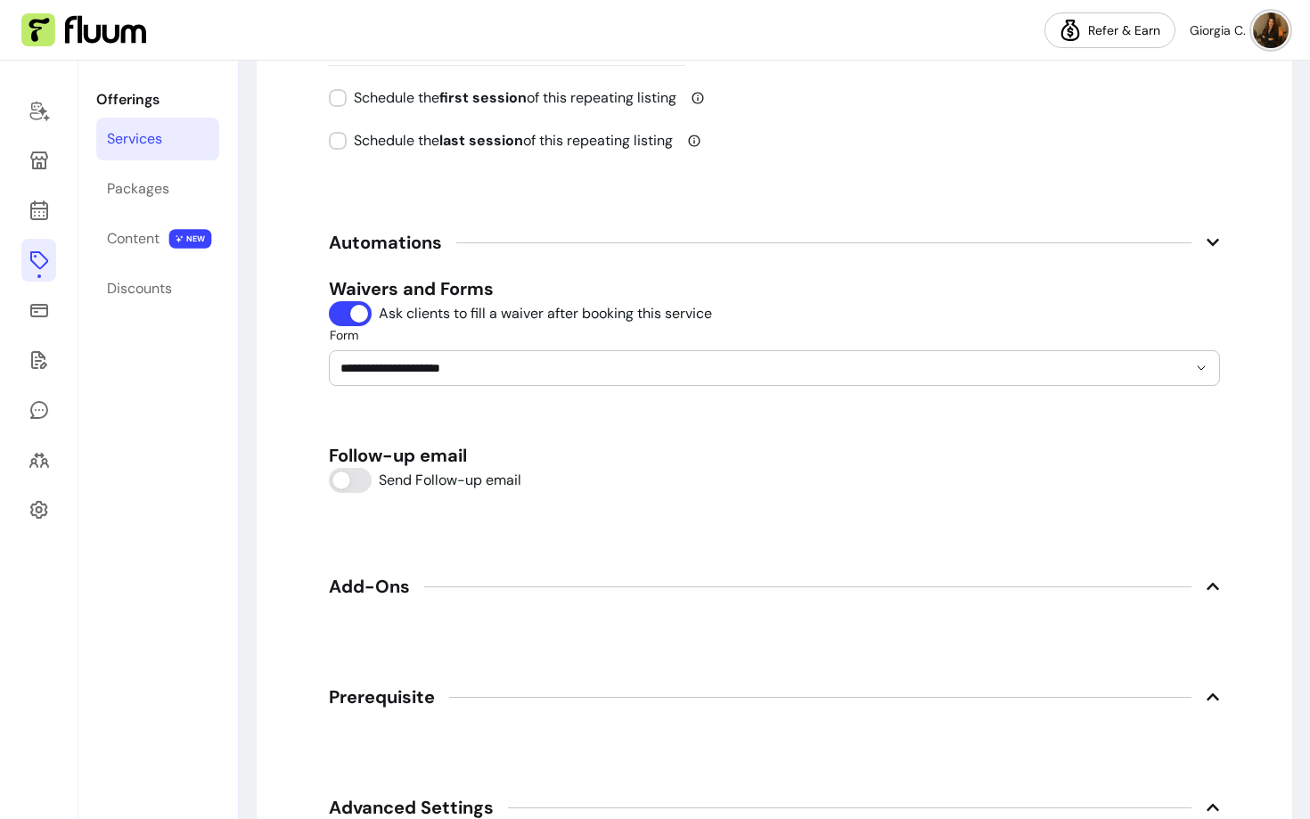
scroll to position [3169, 0]
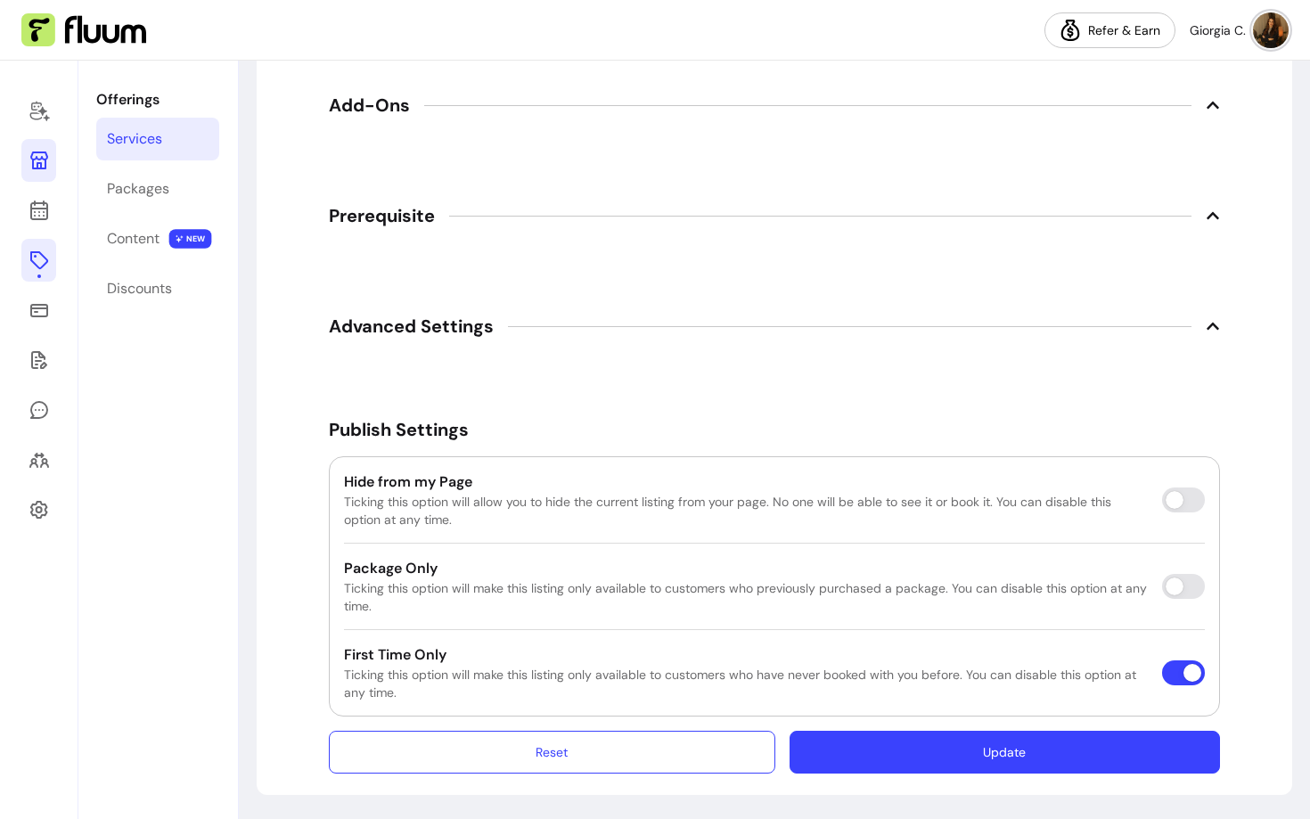
click at [45, 152] on icon at bounding box center [39, 160] width 18 height 18
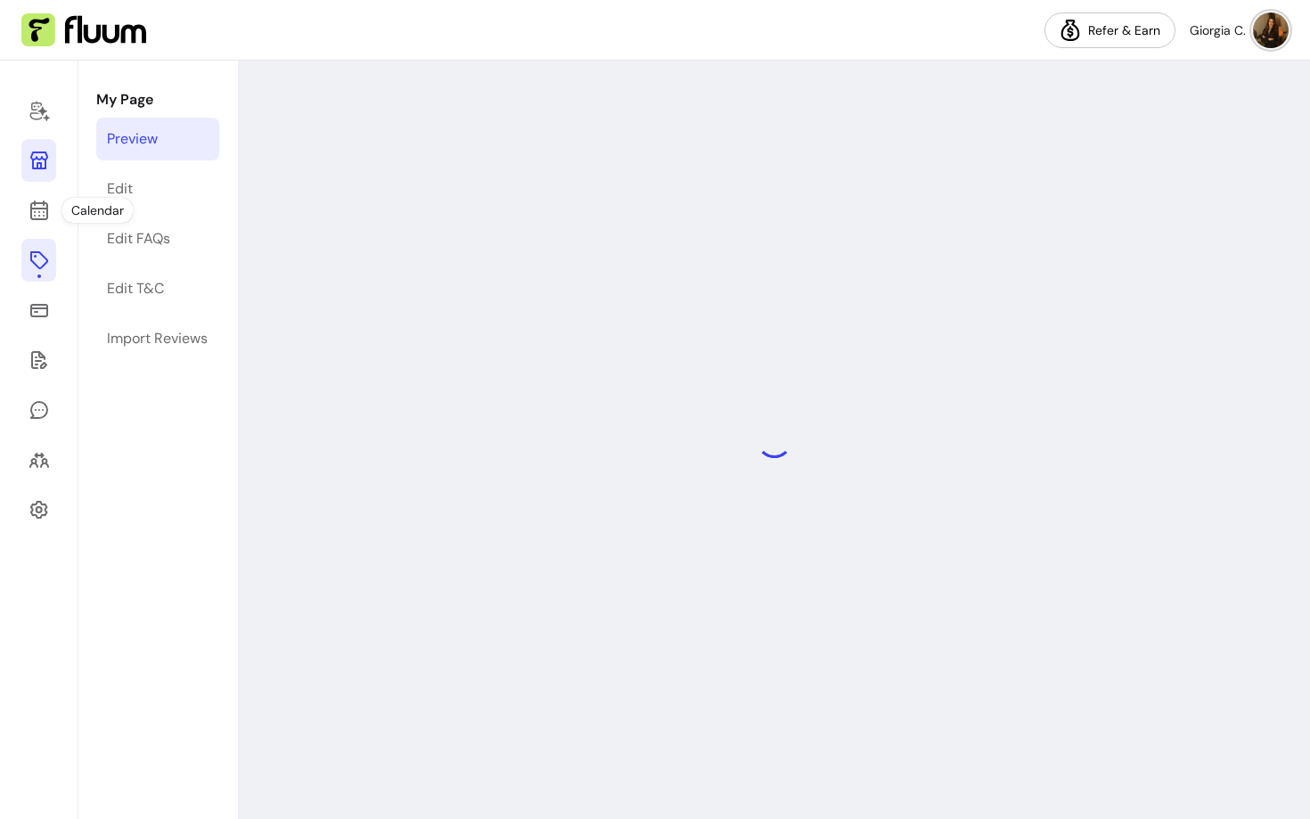
click at [44, 252] on icon at bounding box center [39, 260] width 21 height 21
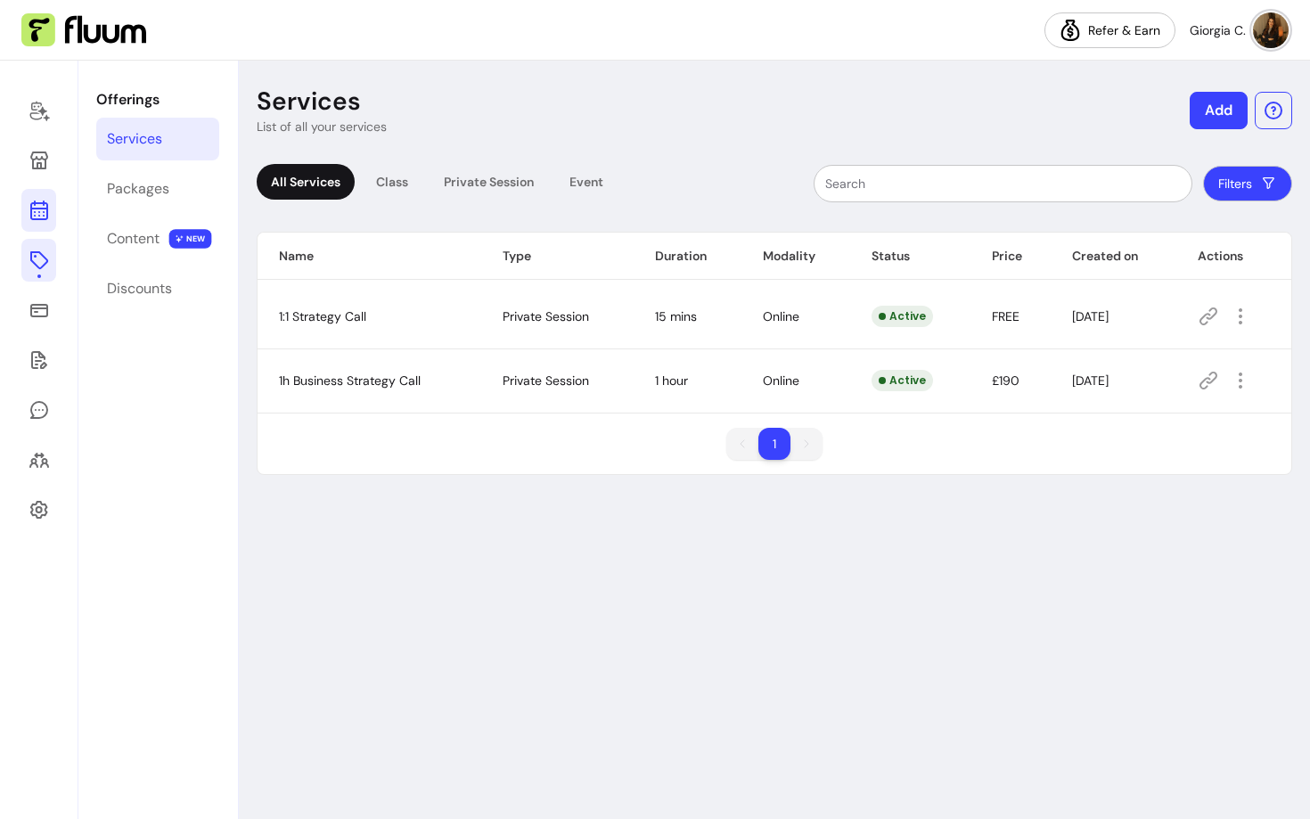
click at [36, 216] on icon at bounding box center [39, 210] width 21 height 21
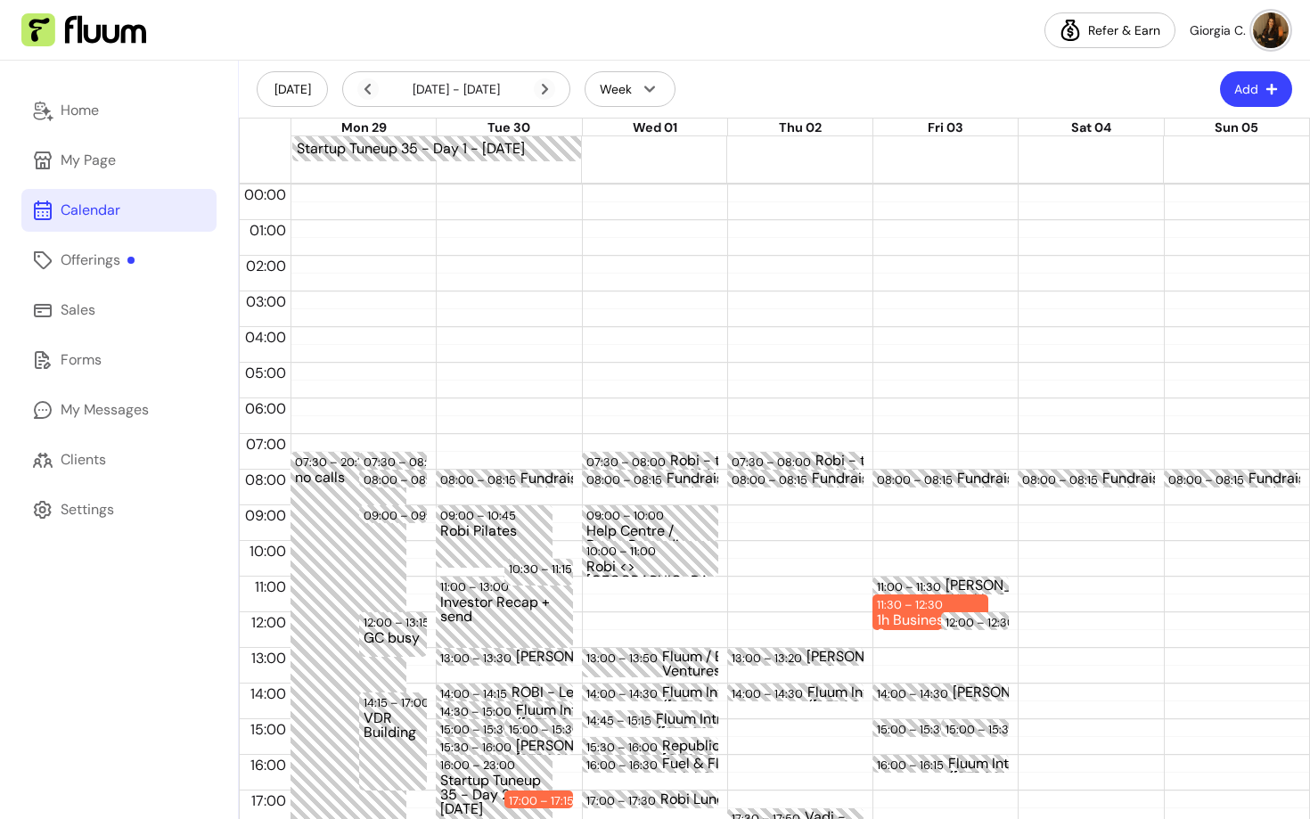
click at [1256, 82] on button "Add" at bounding box center [1256, 89] width 72 height 36
click at [1166, 165] on span "Add Appointment" at bounding box center [1212, 164] width 130 height 18
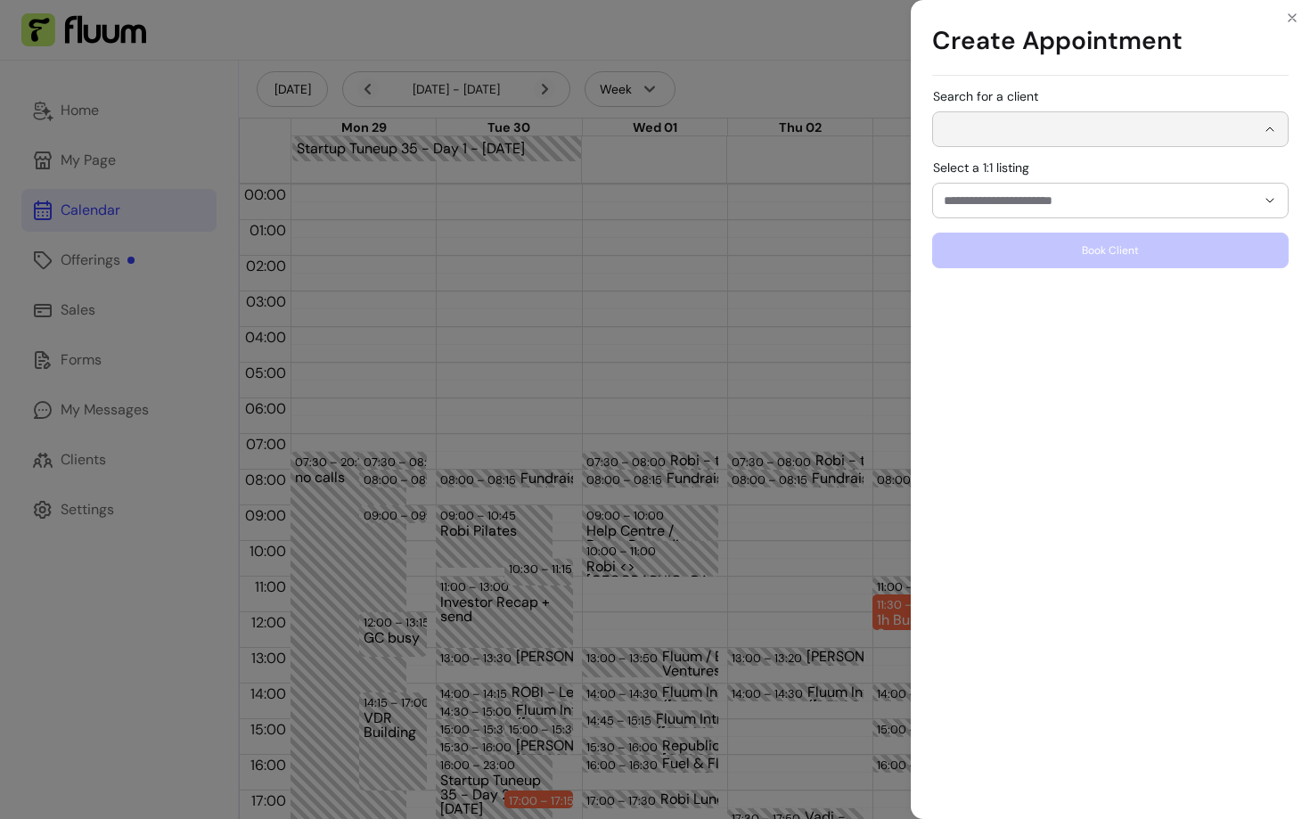
click at [1044, 136] on input "Search for a client" at bounding box center [1100, 129] width 312 height 18
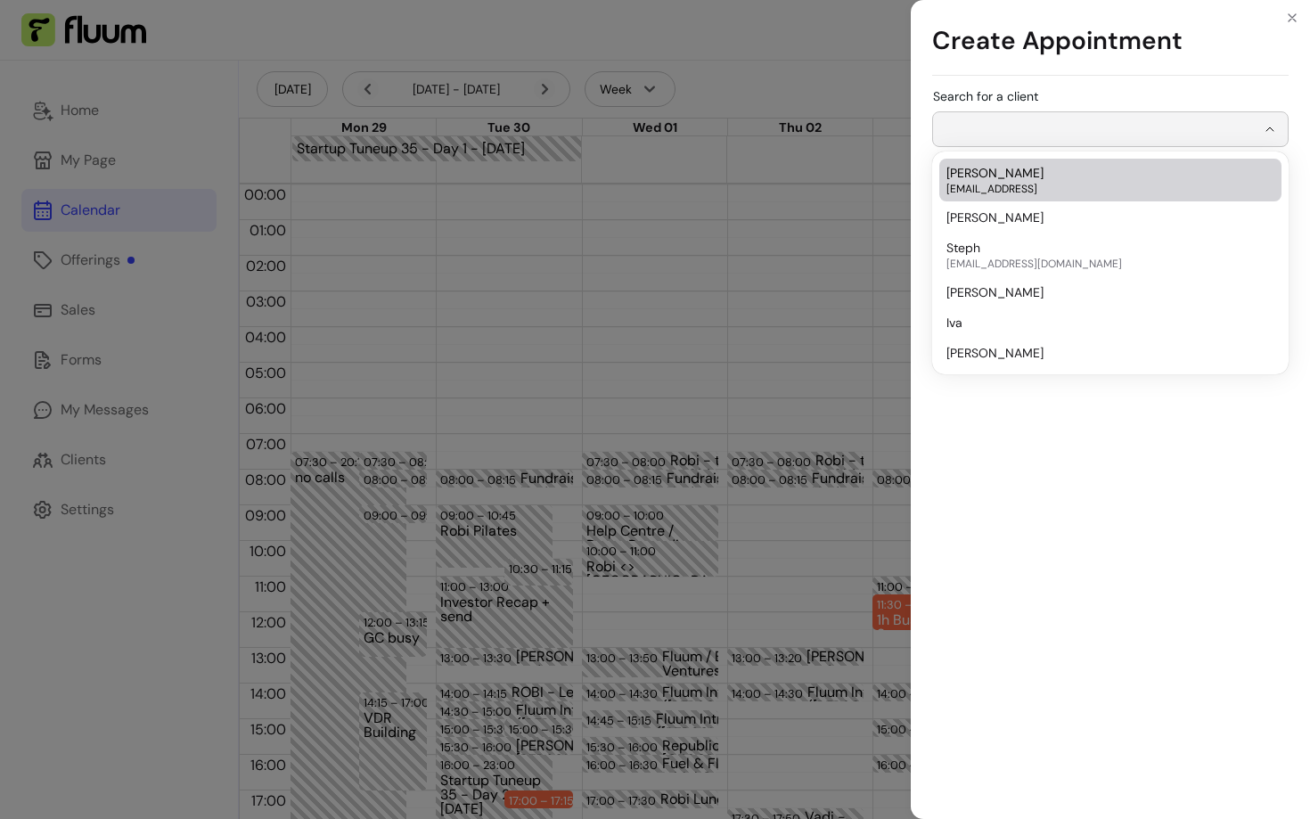
click at [987, 179] on span "Scarlette De Gregorio" at bounding box center [994, 173] width 97 height 18
type input "**********"
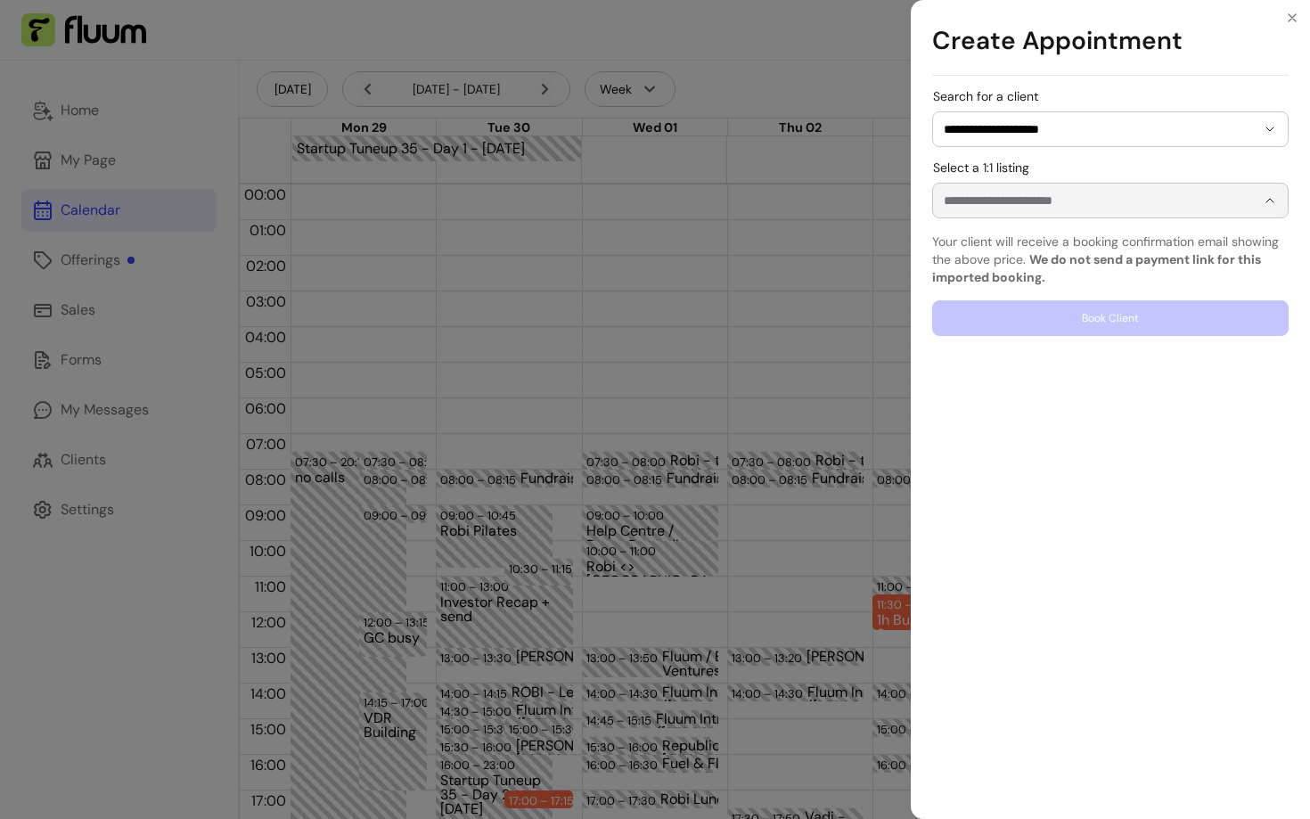
click at [1037, 207] on input "Select a 1:1 listing" at bounding box center [1085, 201] width 283 height 18
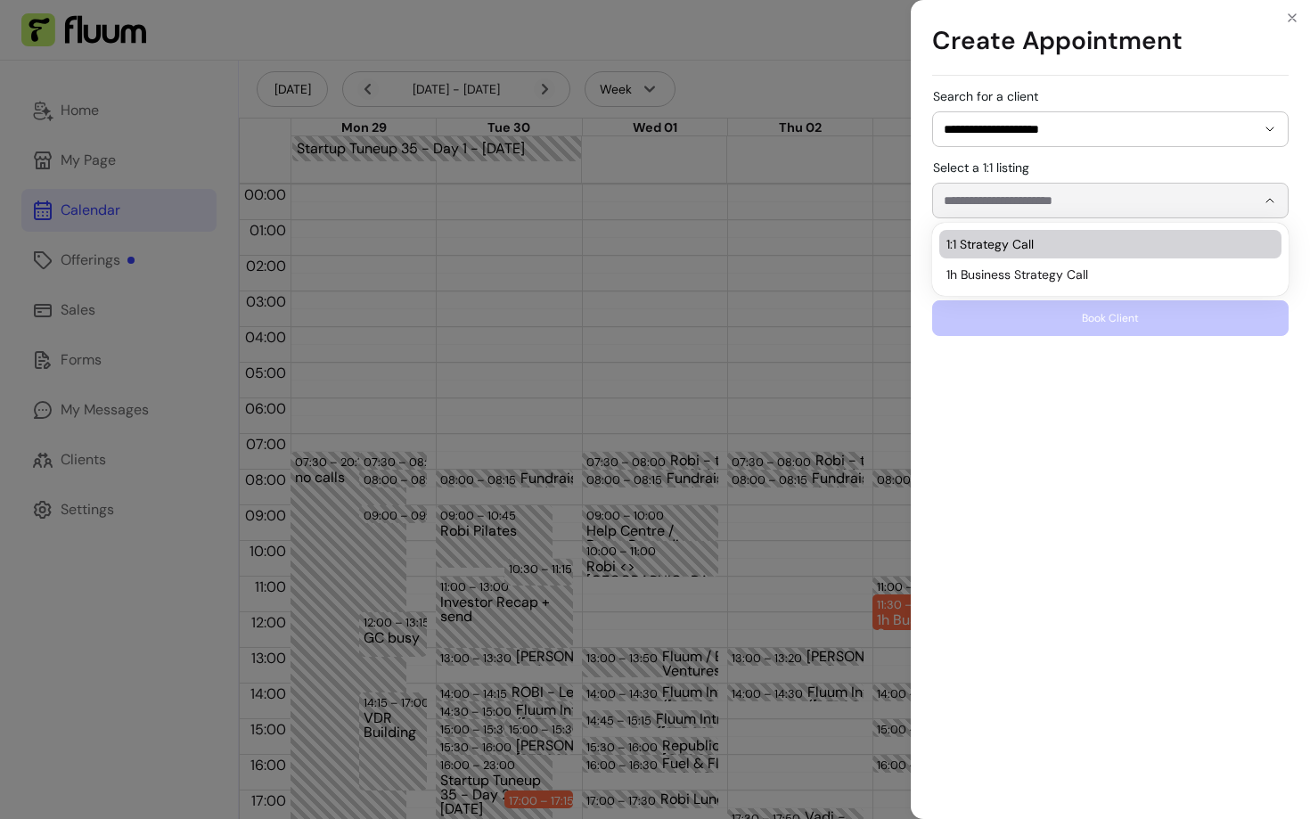
click at [1017, 250] on span "1:1 Strategy Call" at bounding box center [1101, 244] width 310 height 18
type input "**********"
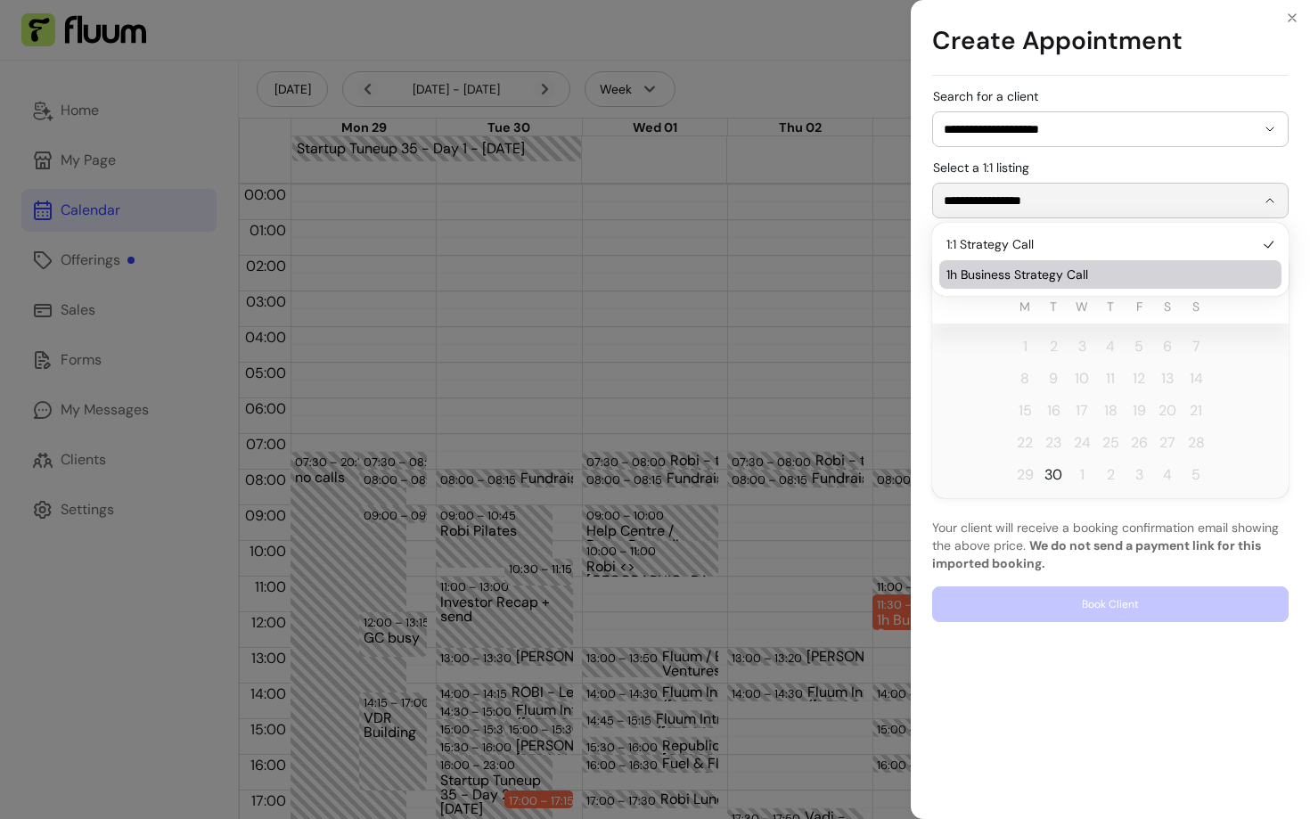
click at [1256, 347] on tr "1 2 3 4 5 6 7" at bounding box center [1110, 347] width 356 height 32
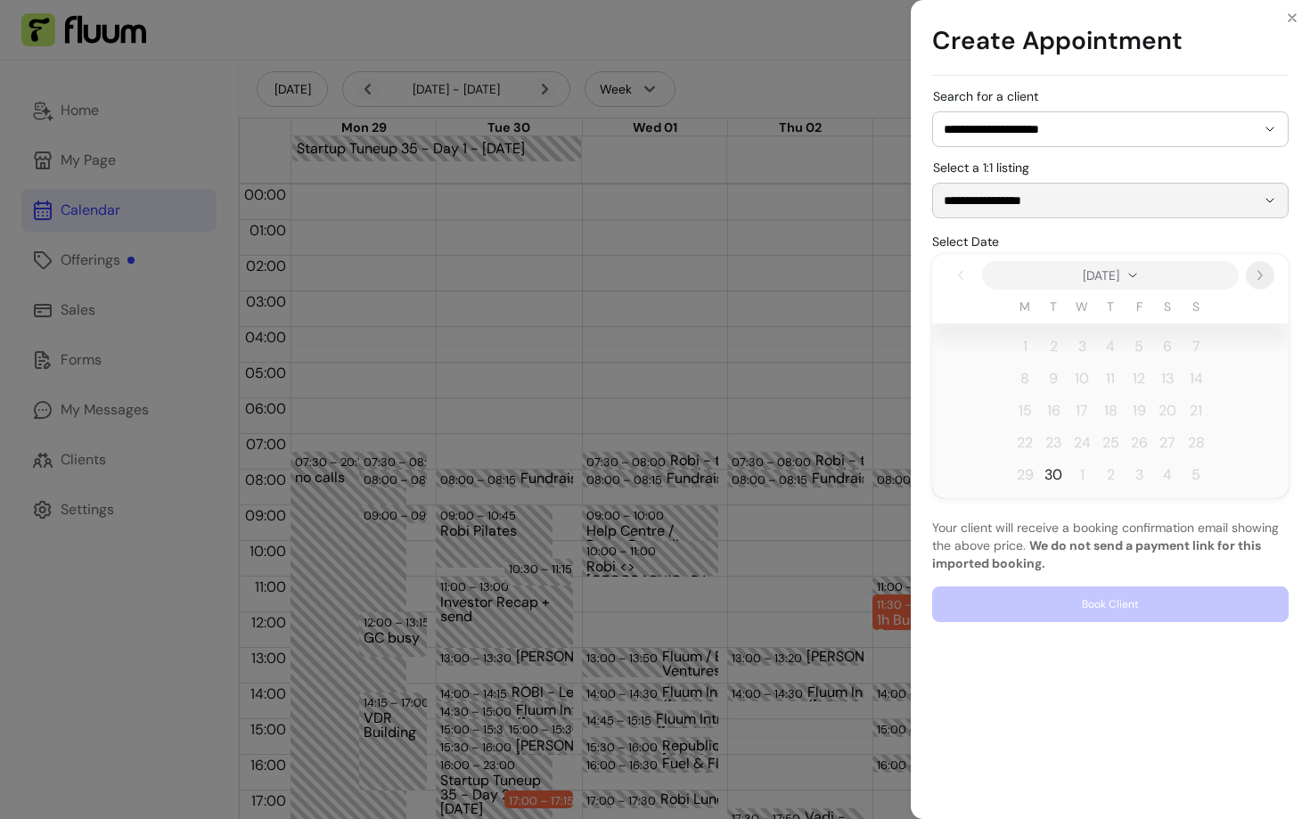
click at [1255, 274] on icon "Next" at bounding box center [1260, 275] width 14 height 14
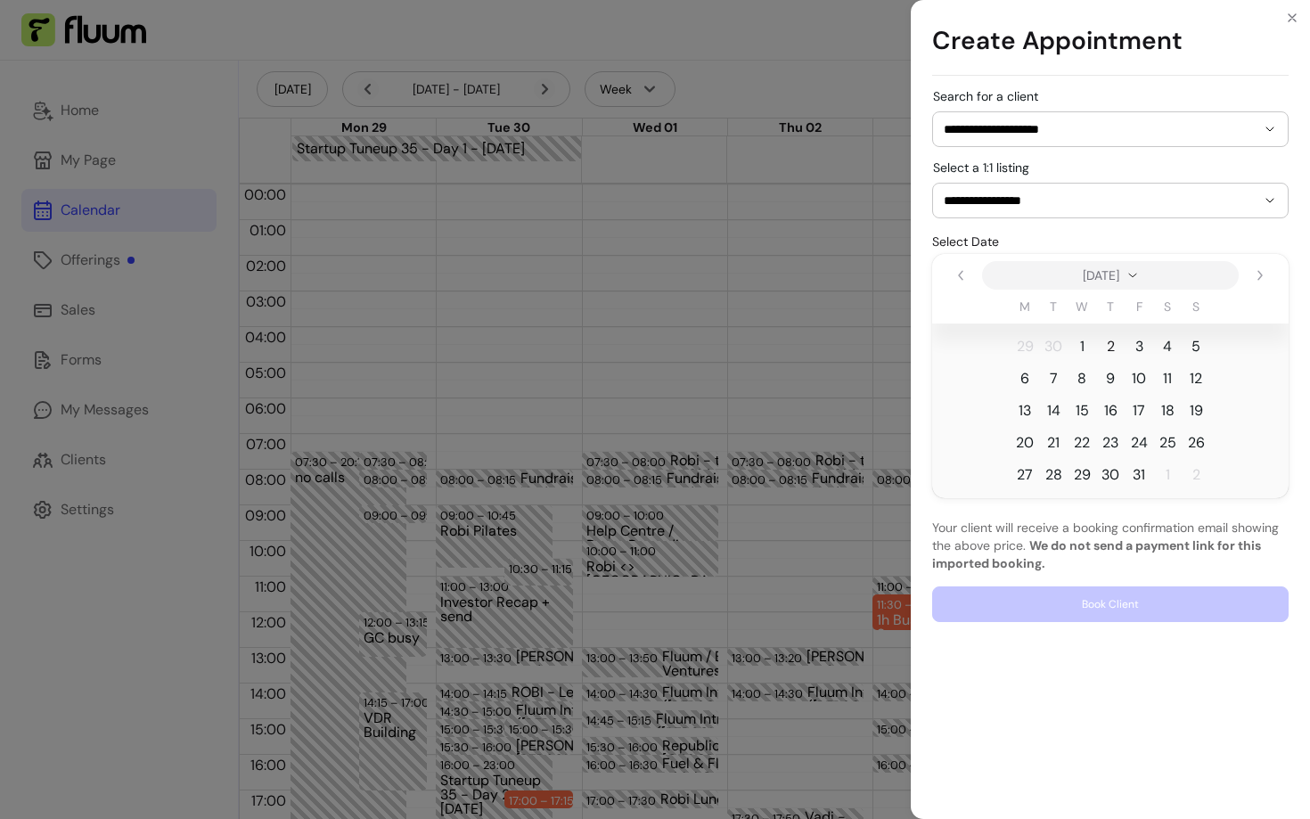
click at [1117, 348] on span "2" at bounding box center [1110, 346] width 29 height 29
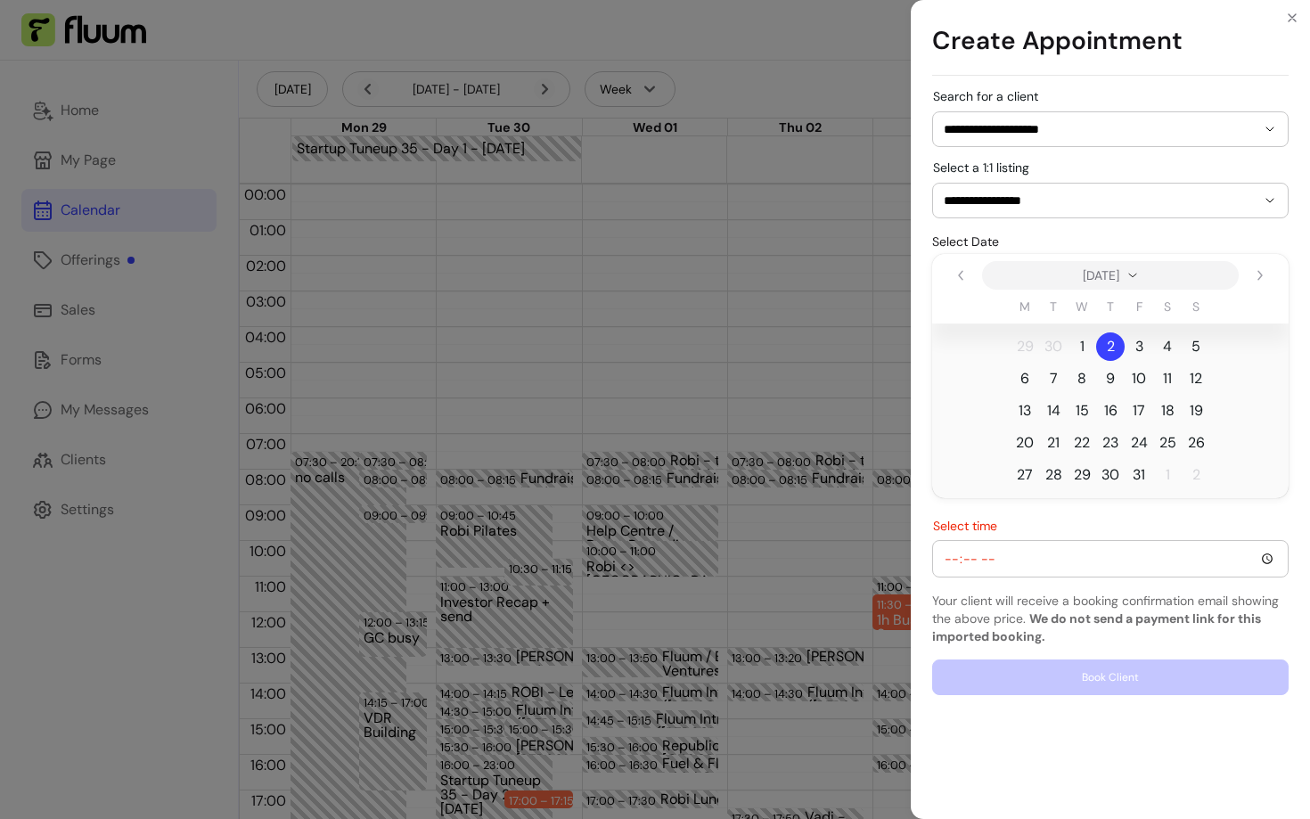
click at [941, 555] on div "Select time" at bounding box center [1110, 559] width 355 height 36
type input "19:00"
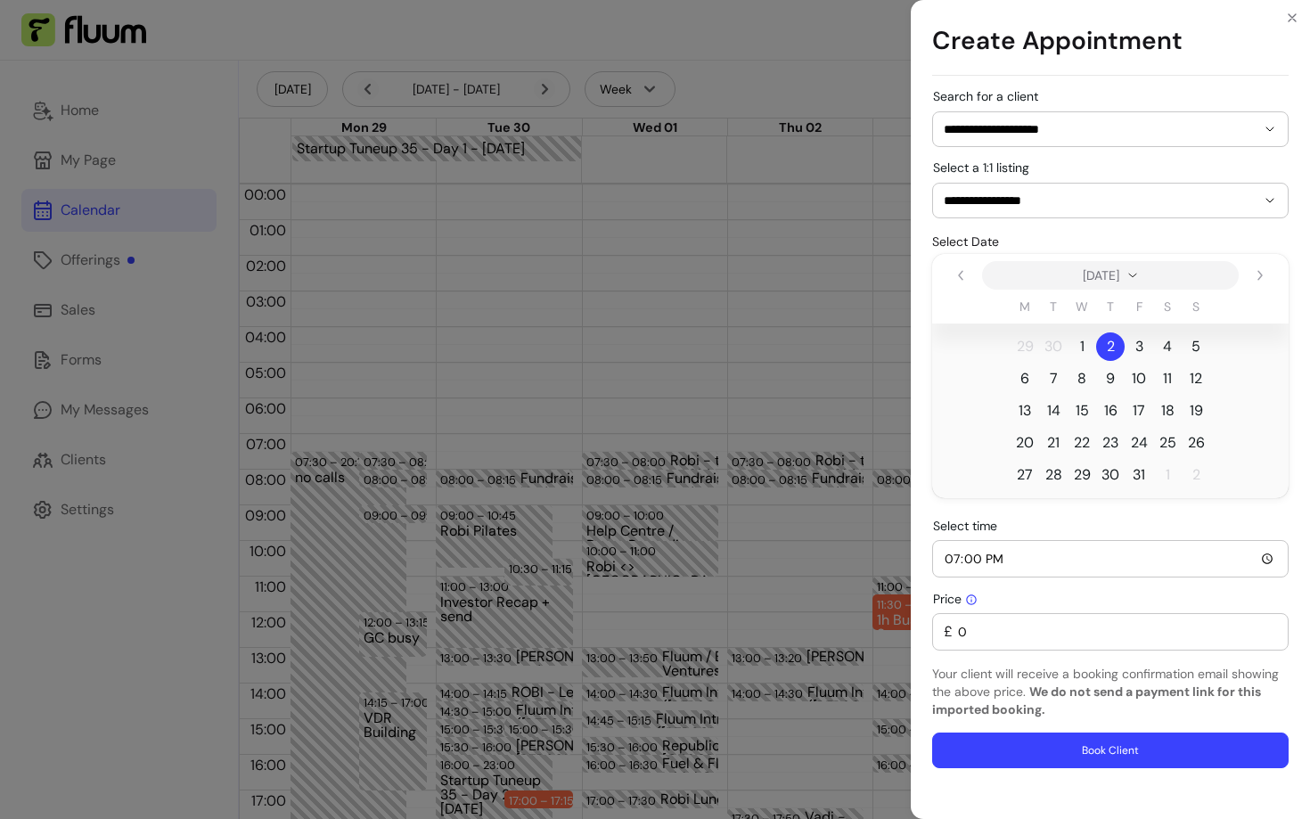
click at [780, 327] on div "**********" at bounding box center [655, 409] width 1310 height 819
